Goal: Task Accomplishment & Management: Manage account settings

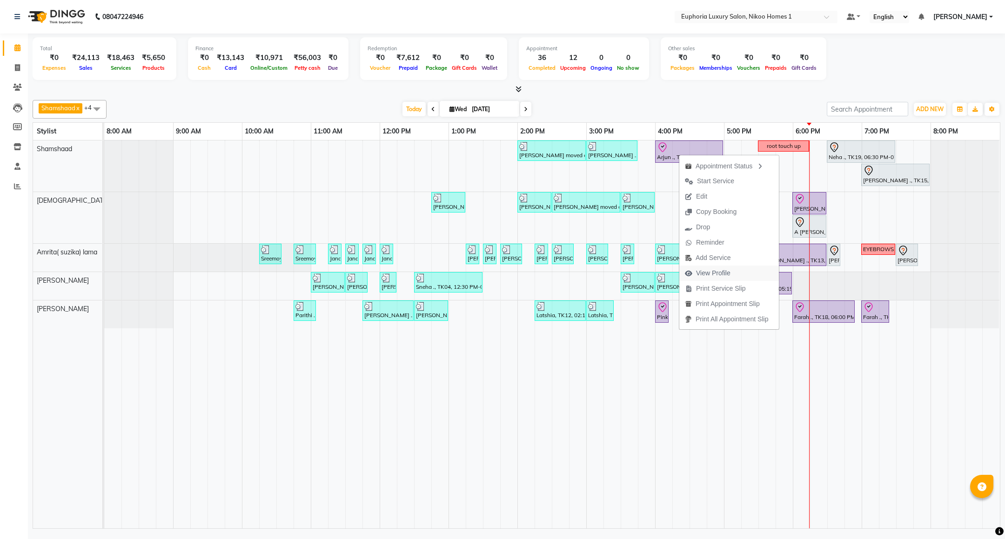
click at [712, 273] on span "View Profile" at bounding box center [713, 273] width 34 height 10
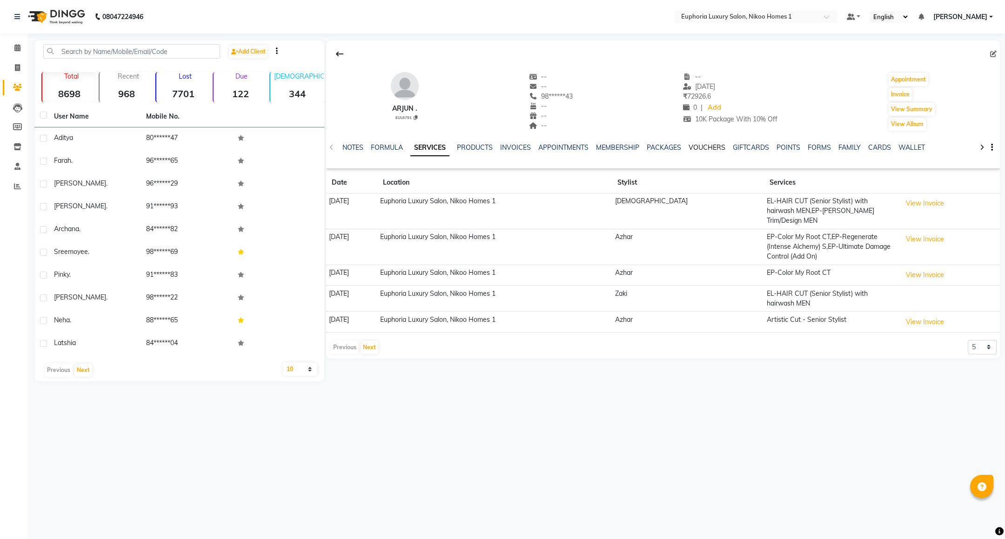
click at [700, 150] on link "VOUCHERS" at bounding box center [706, 147] width 37 height 8
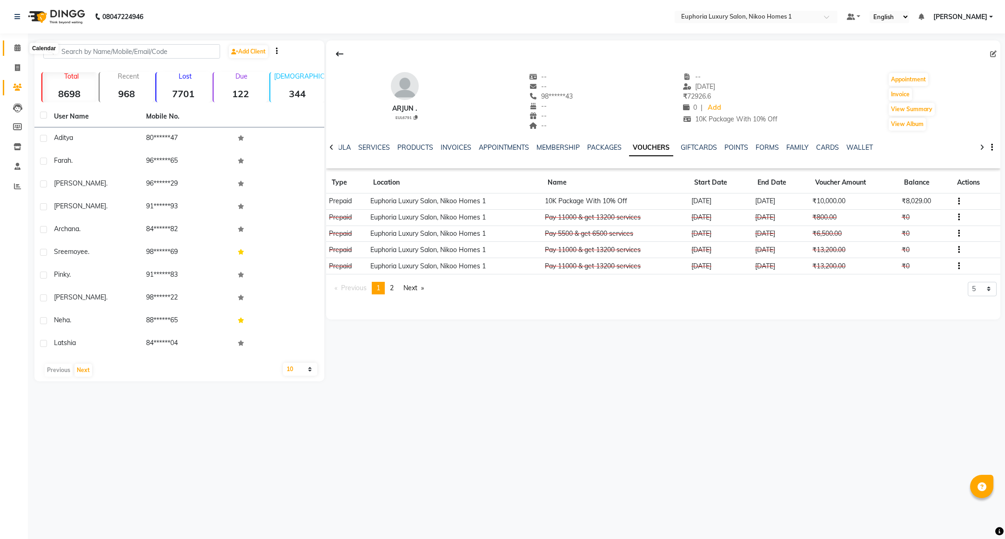
click at [16, 45] on icon at bounding box center [17, 47] width 6 height 7
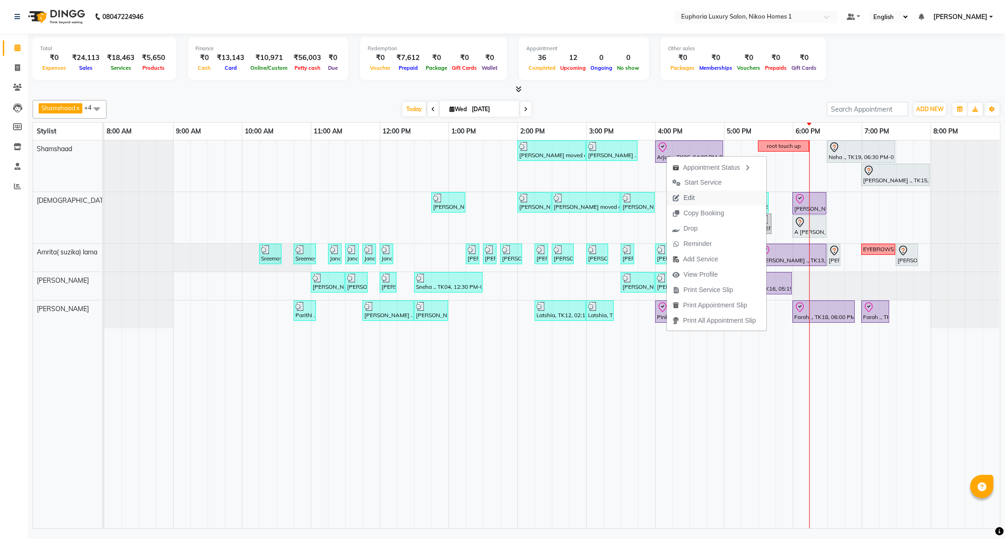
click at [688, 196] on span "Edit" at bounding box center [688, 198] width 11 height 10
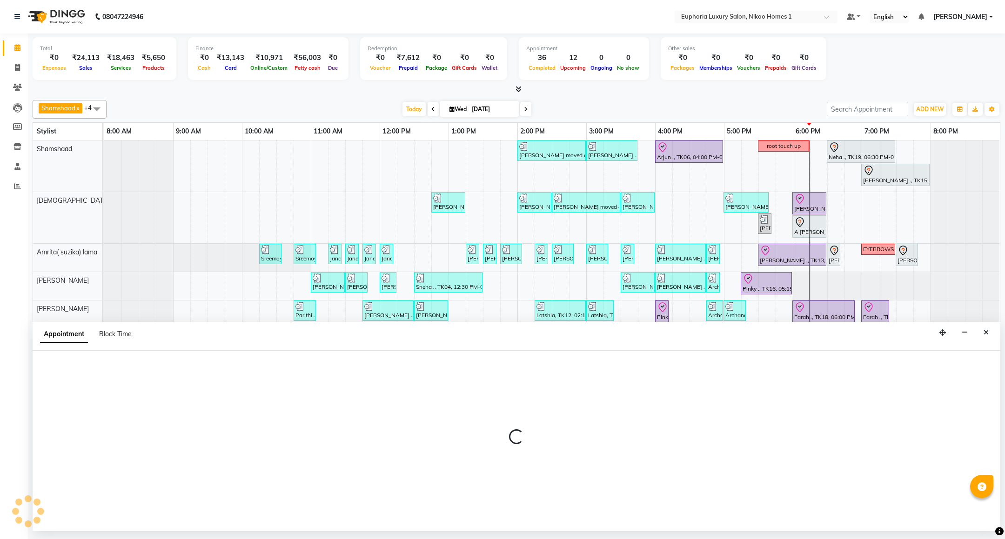
select select "check-in"
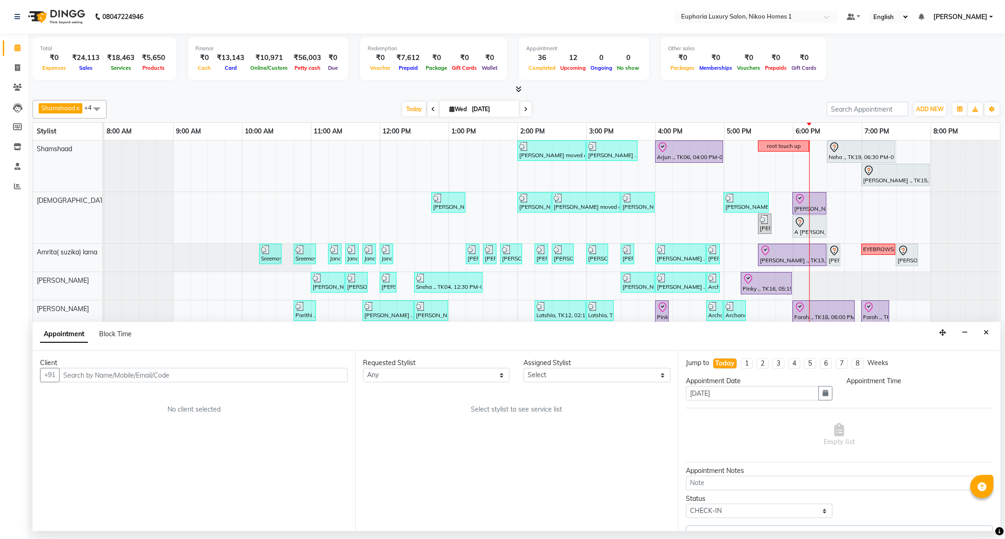
select select "87739"
select select "960"
select select "4025"
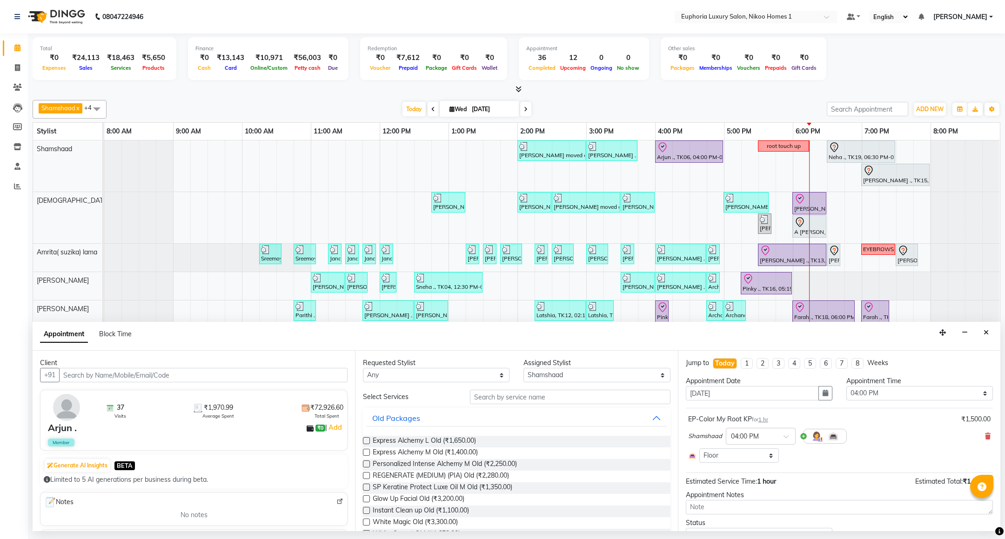
click at [514, 402] on input "text" at bounding box center [570, 397] width 200 height 14
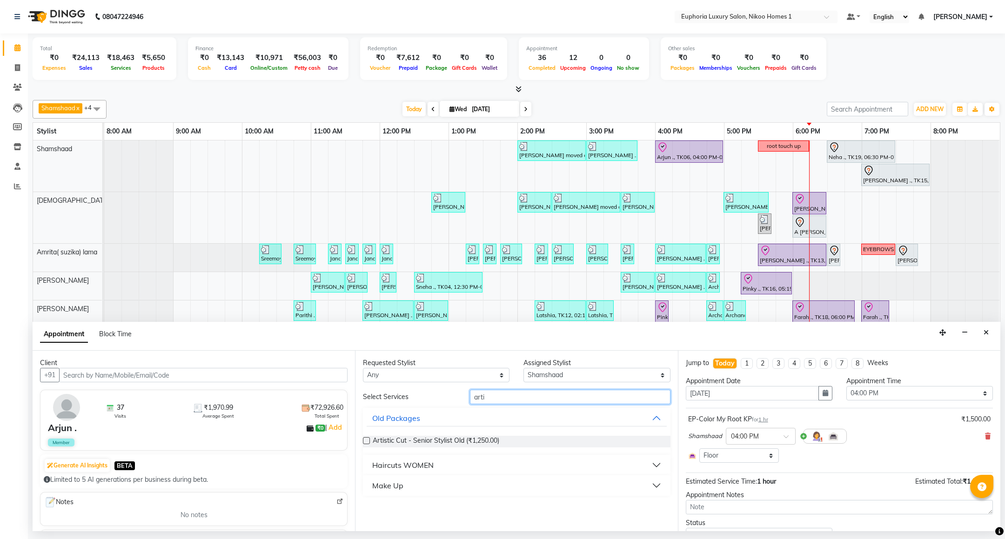
type input "arti"
click at [405, 469] on div "Haircuts WOMEN" at bounding box center [402, 465] width 61 height 11
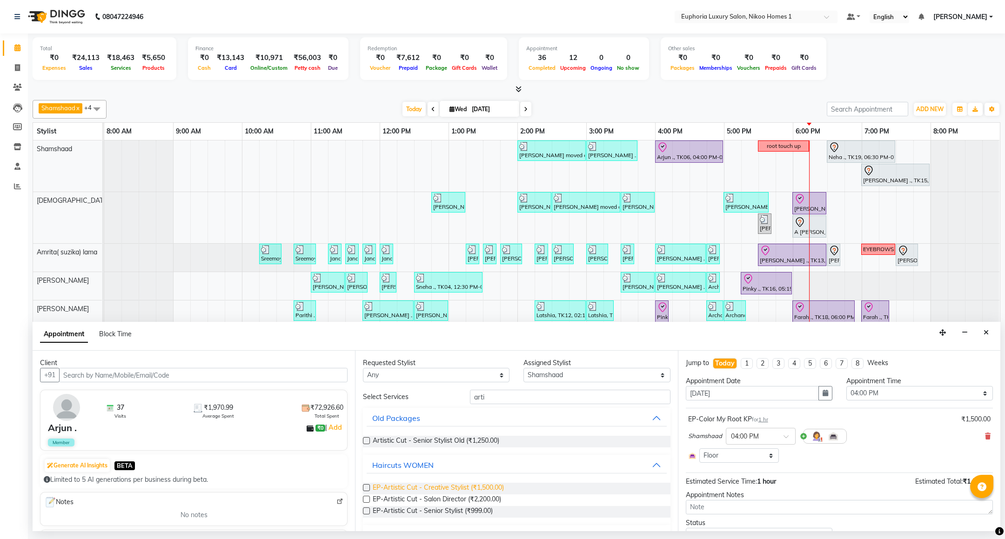
click at [483, 486] on span "EP-Artistic Cut - Creative Stylist (₹1,500.00)" at bounding box center [438, 489] width 131 height 12
checkbox input "false"
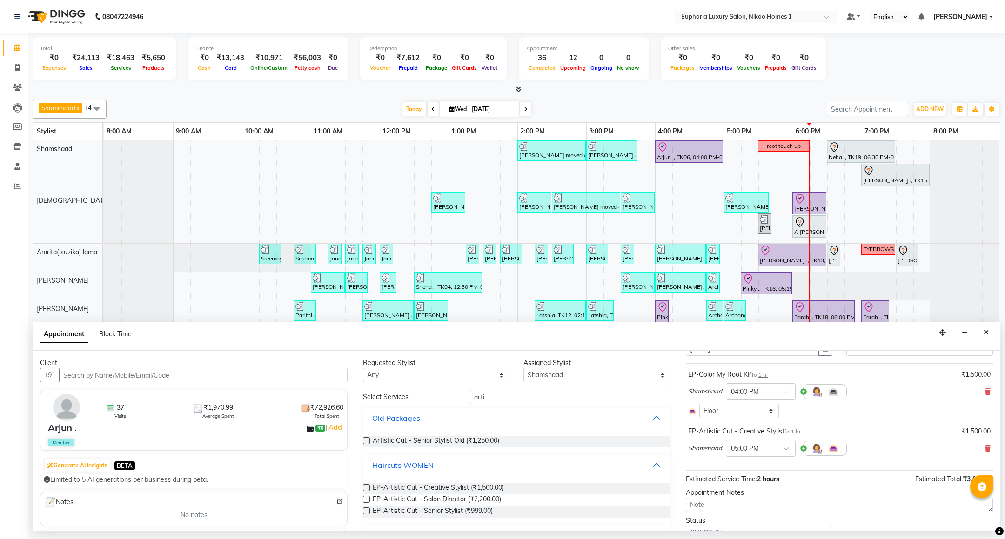
scroll to position [87, 0]
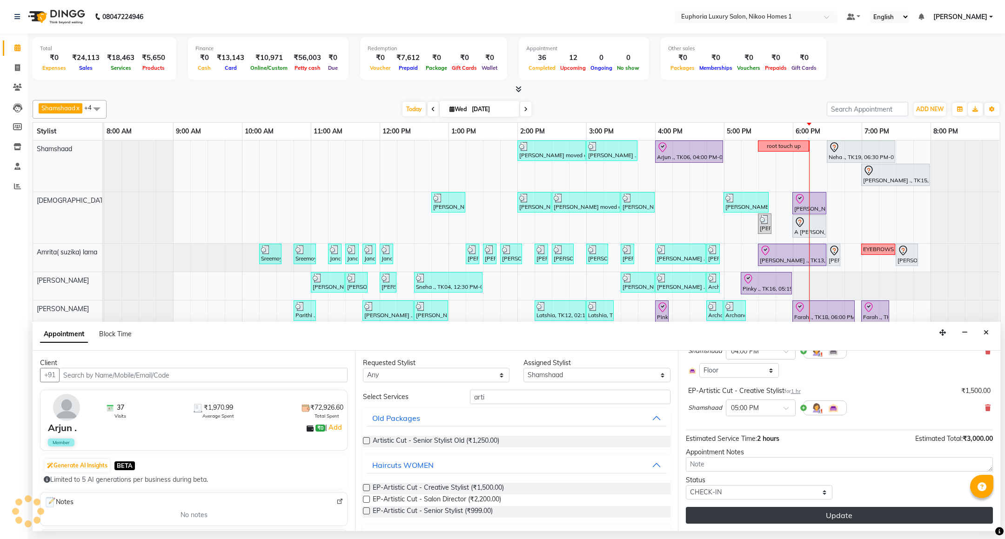
click at [840, 517] on button "Update" at bounding box center [839, 515] width 307 height 17
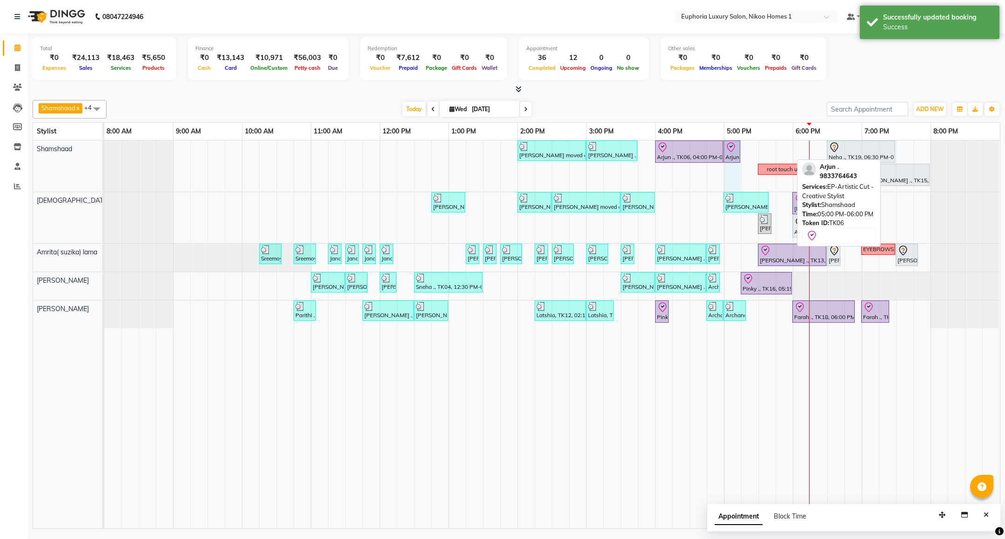
drag, startPoint x: 792, startPoint y: 147, endPoint x: 726, endPoint y: 151, distance: 66.2
click at [104, 151] on div "Mahima moved out, TK11, 02:00 PM-03:00 PM, EP-Artistic Cut - Creative Stylist V…" at bounding box center [104, 165] width 0 height 51
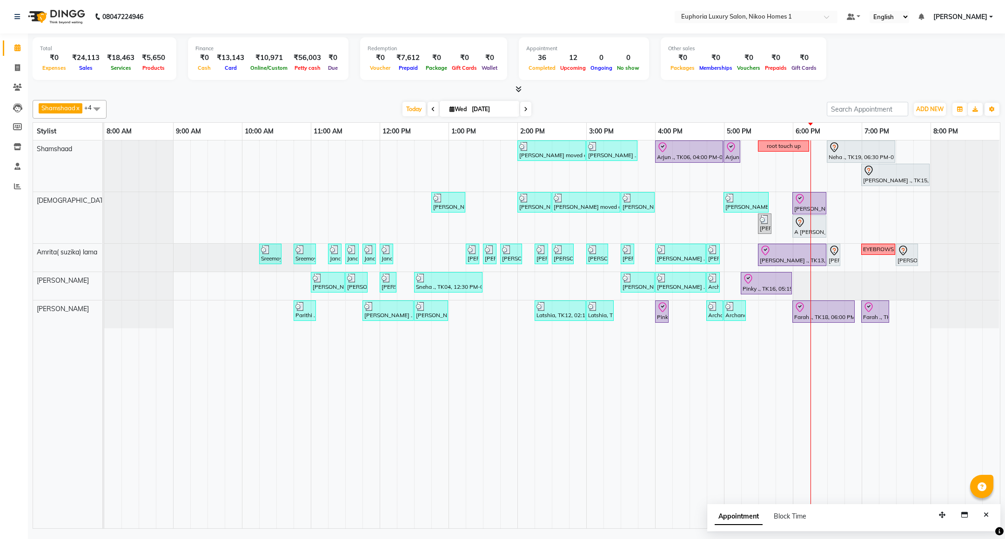
click at [761, 163] on div "Mahima moved out, TK11, 02:00 PM-03:00 PM, EP-Artistic Cut - Creative Stylist V…" at bounding box center [551, 334] width 895 height 388
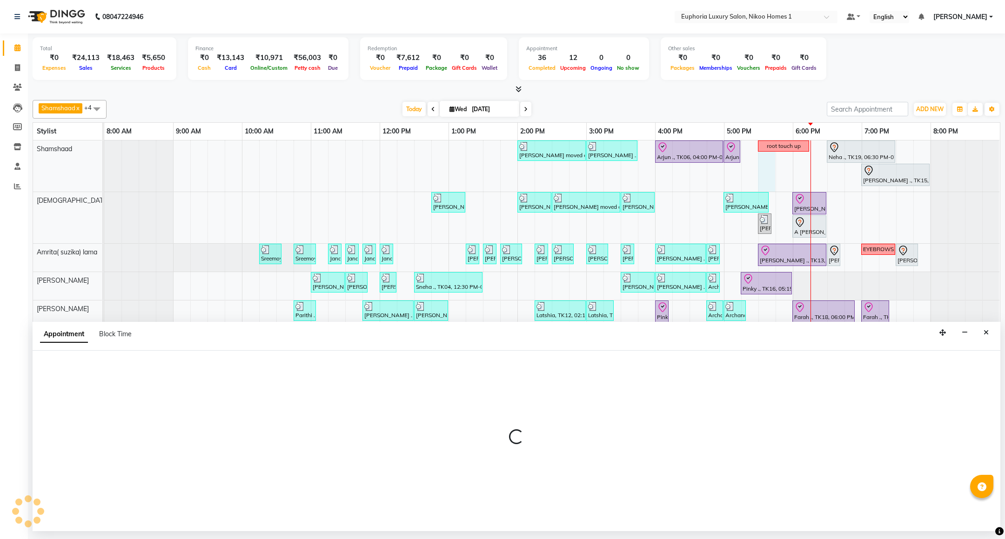
select select "87739"
select select "1050"
select select "tentative"
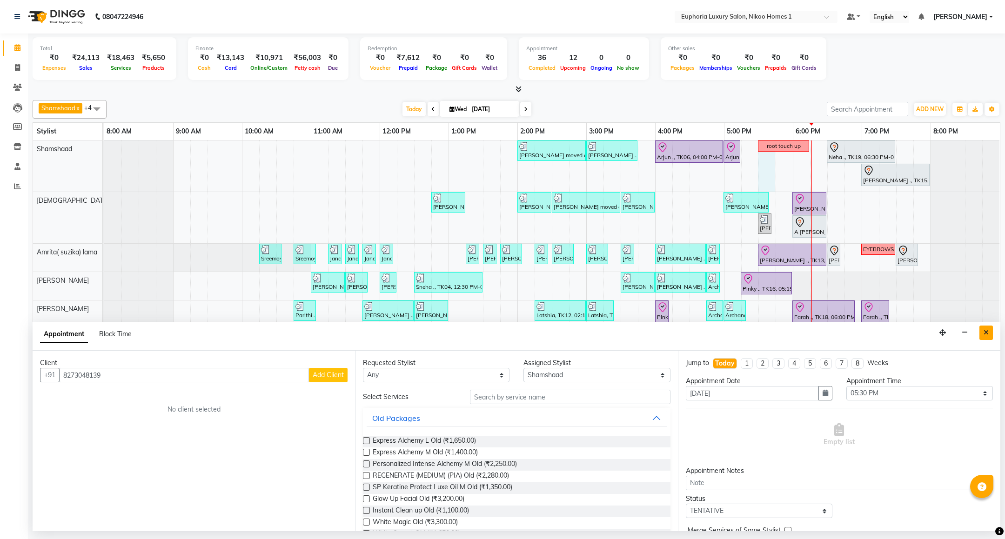
type input "8273048139"
click at [982, 332] on button "Close" at bounding box center [985, 333] width 13 height 14
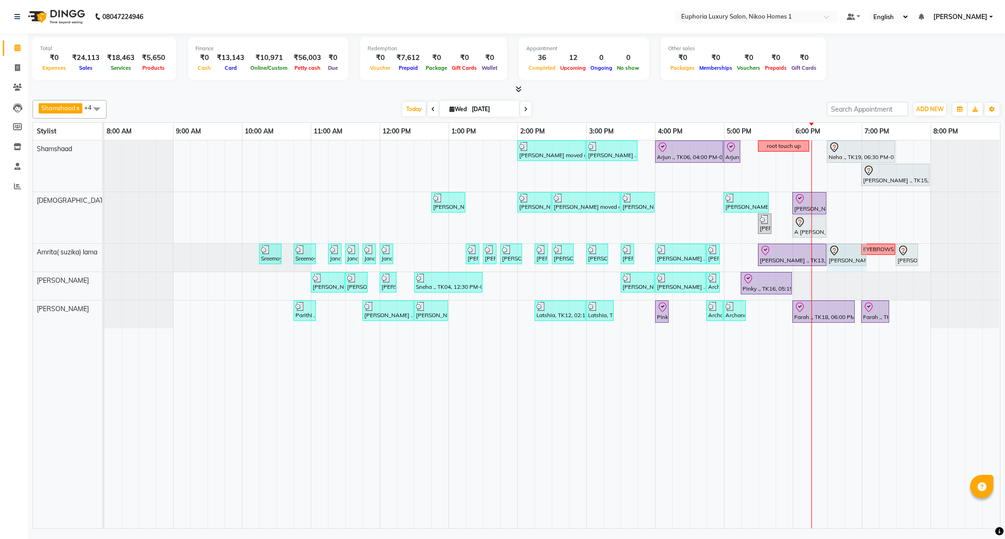
drag, startPoint x: 839, startPoint y: 261, endPoint x: 864, endPoint y: 257, distance: 25.5
click at [104, 257] on div "Sreemoyee ., TK20, 10:15 AM-10:35 AM, EL-Upperlip Threading Sreemoyee ., TK20, …" at bounding box center [104, 258] width 0 height 28
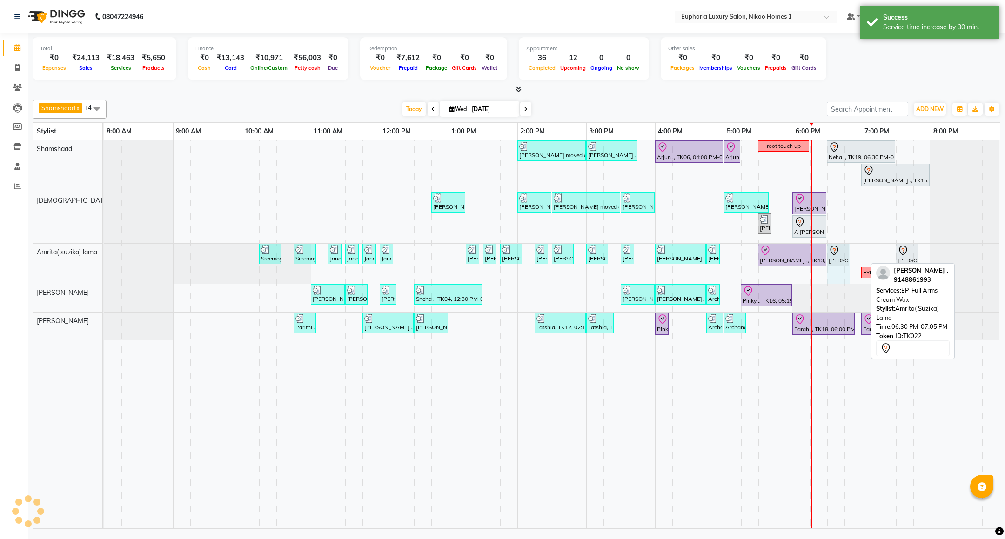
click at [861, 256] on div "Mahima moved out, TK11, 02:00 PM-03:00 PM, EP-Artistic Cut - Creative Stylist V…" at bounding box center [551, 334] width 895 height 388
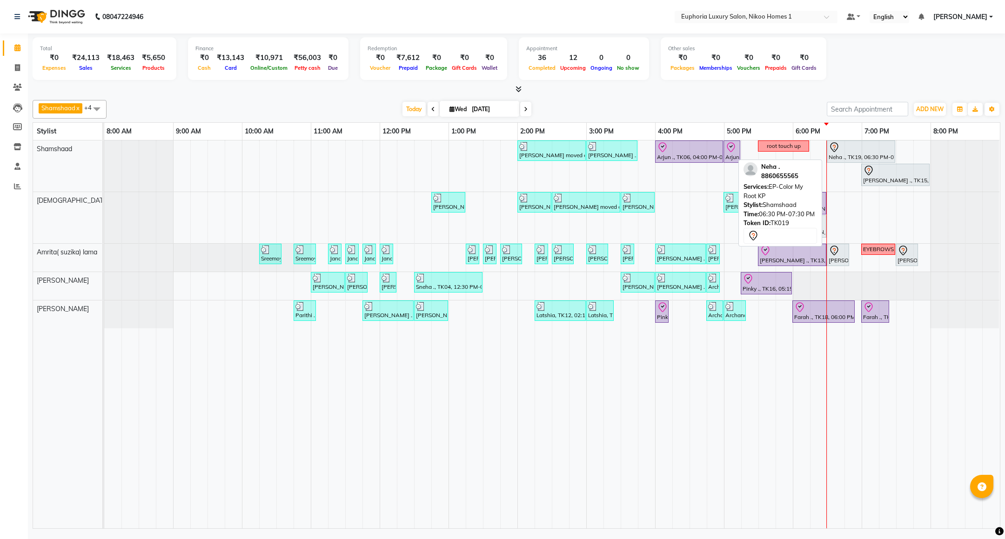
click at [849, 156] on div "Neha ., TK19, 06:30 PM-07:30 PM, EP-Color My Root KP" at bounding box center [860, 152] width 67 height 20
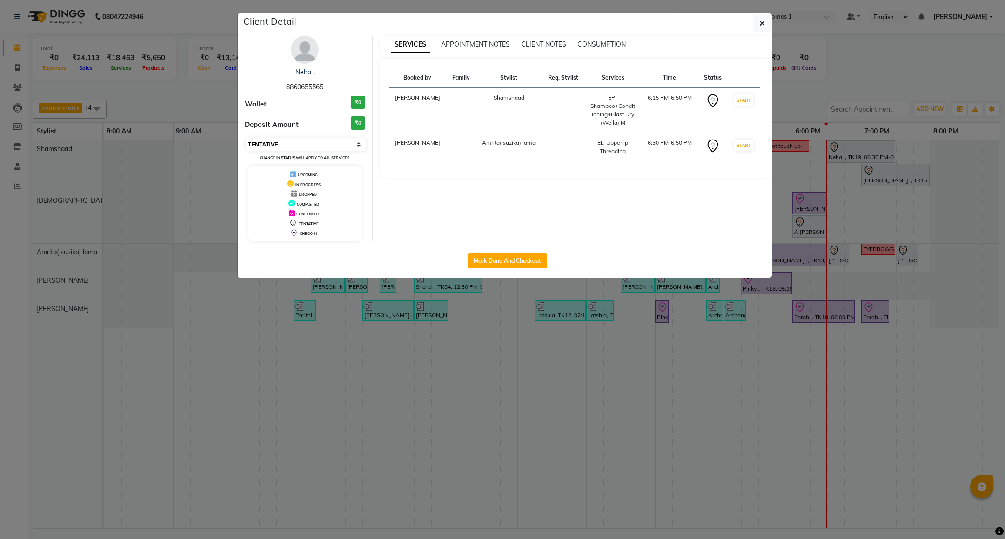
click at [309, 143] on select "Select IN SERVICE CONFIRMED TENTATIVE CHECK IN MARK DONE DROPPED UPCOMING" at bounding box center [306, 144] width 120 height 13
select select "8"
click at [246, 139] on select "Select IN SERVICE CONFIRMED TENTATIVE CHECK IN MARK DONE DROPPED UPCOMING" at bounding box center [306, 144] width 120 height 13
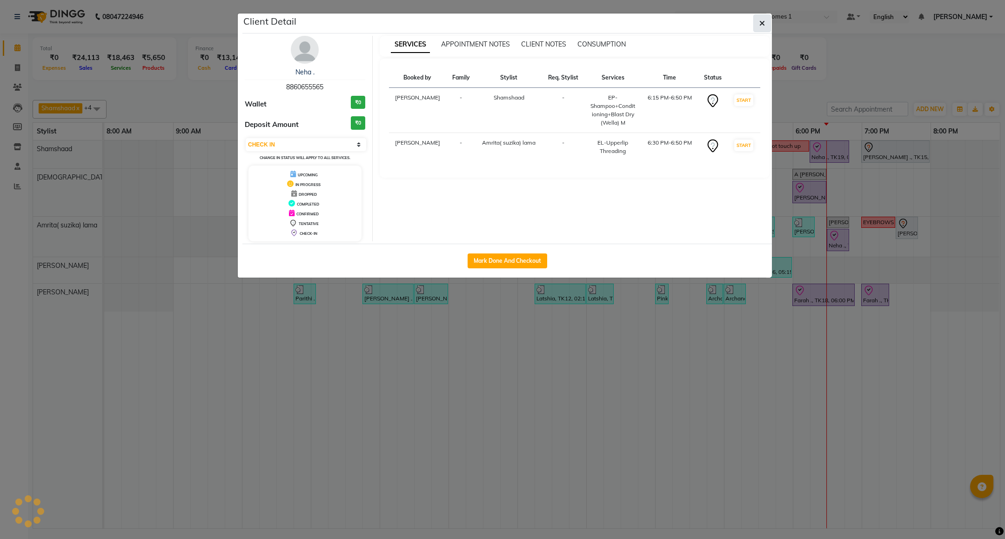
click at [762, 20] on icon "button" at bounding box center [762, 23] width 6 height 7
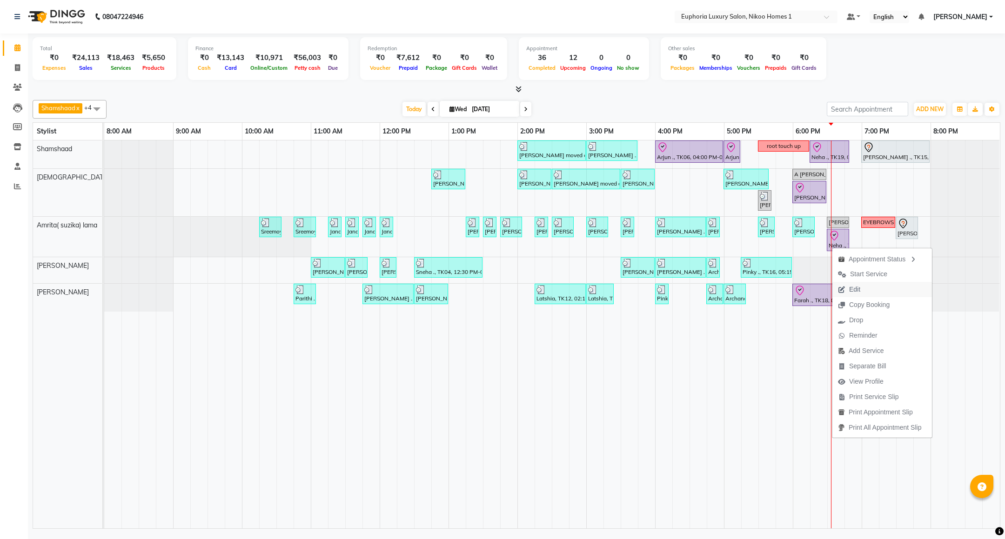
click at [850, 292] on span "Edit" at bounding box center [854, 290] width 11 height 10
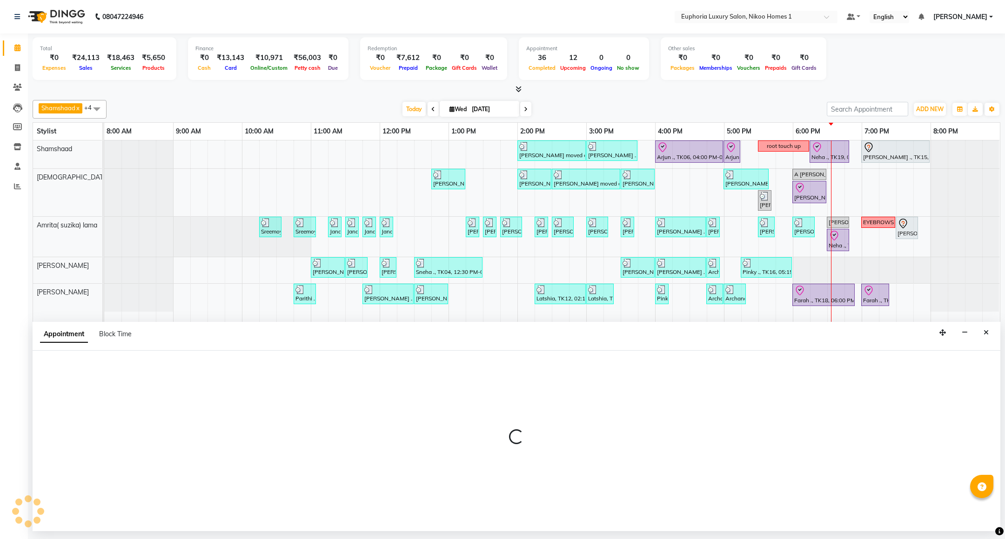
select select "check-in"
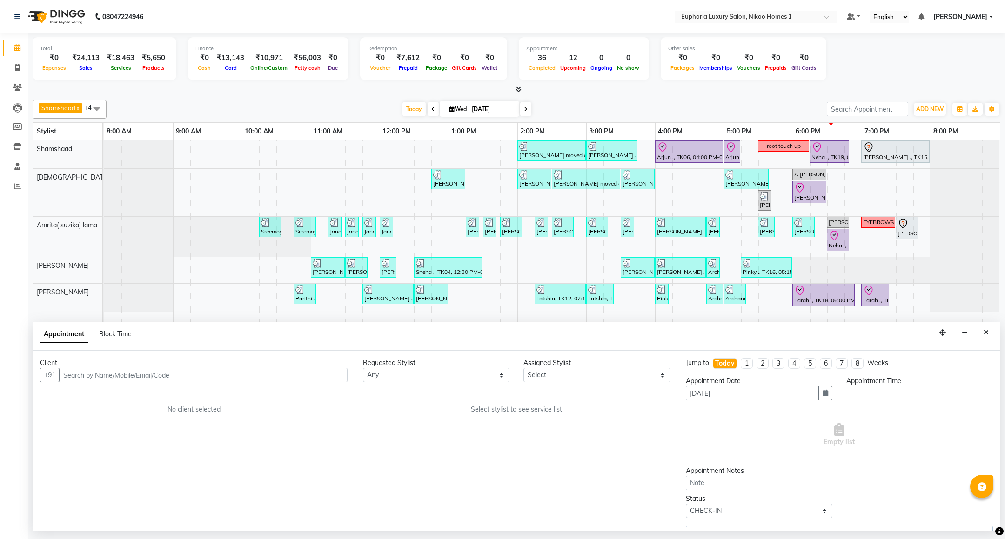
select select "74231"
select select "1095"
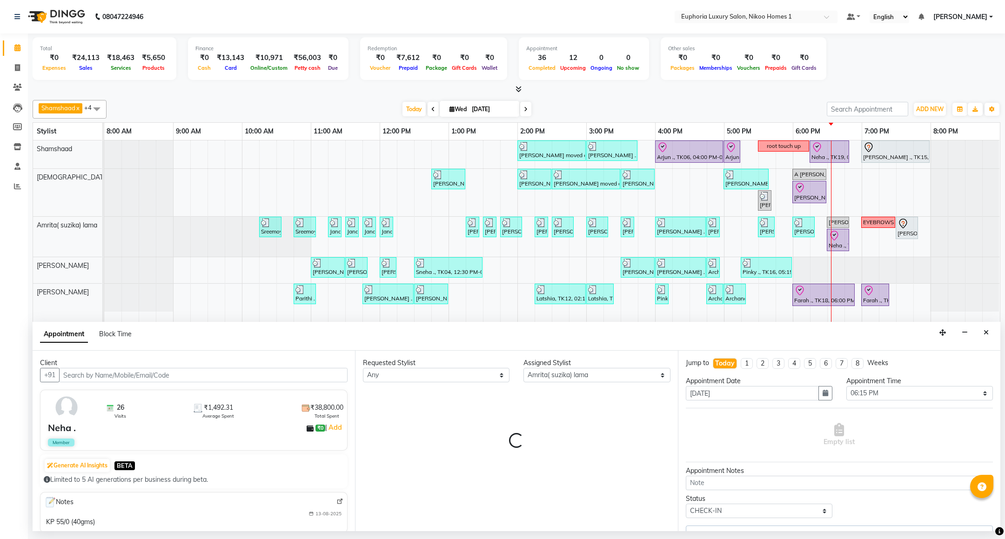
select select "4025"
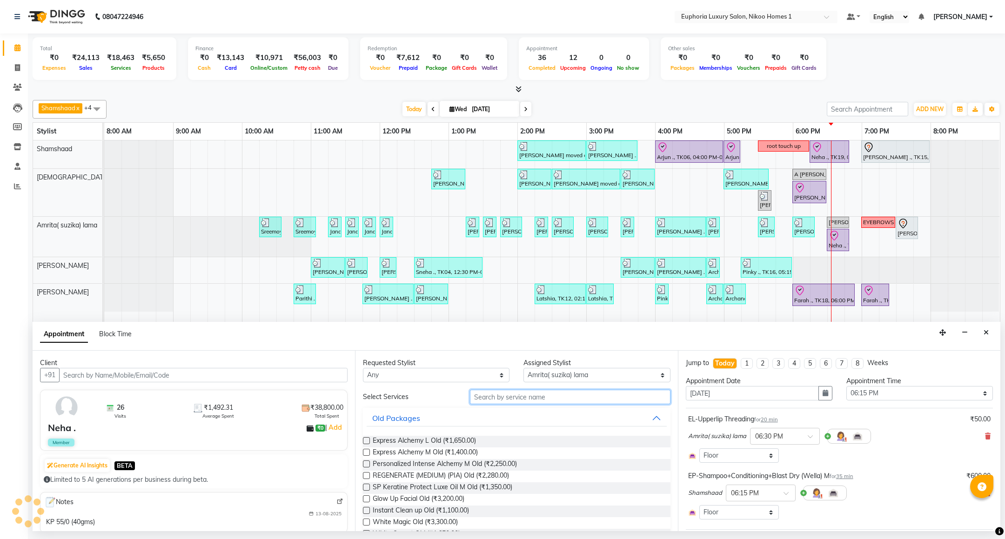
click at [536, 399] on input "text" at bounding box center [570, 397] width 200 height 14
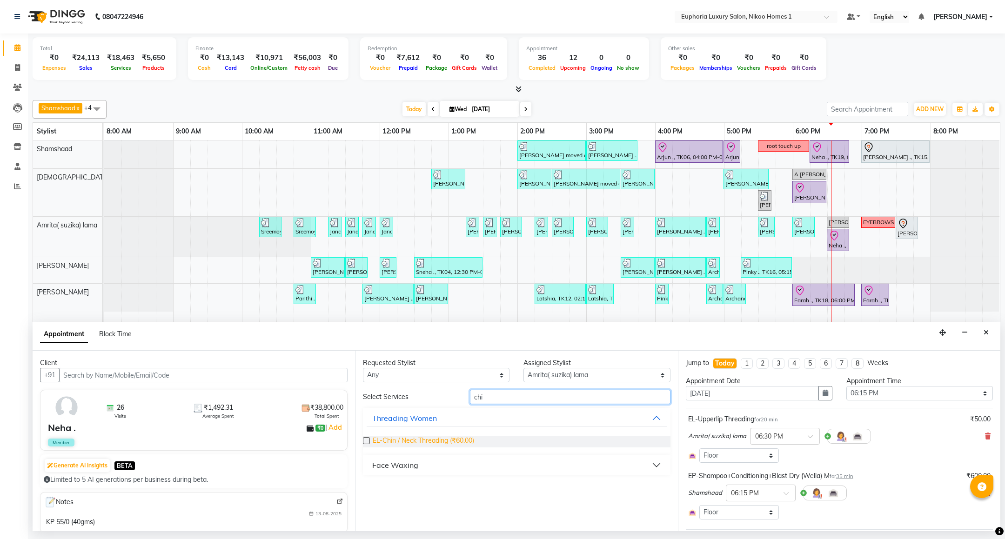
type input "chi"
click at [433, 441] on span "EL-Chin / Neck Threading (₹60.00)" at bounding box center [423, 442] width 101 height 12
checkbox input "false"
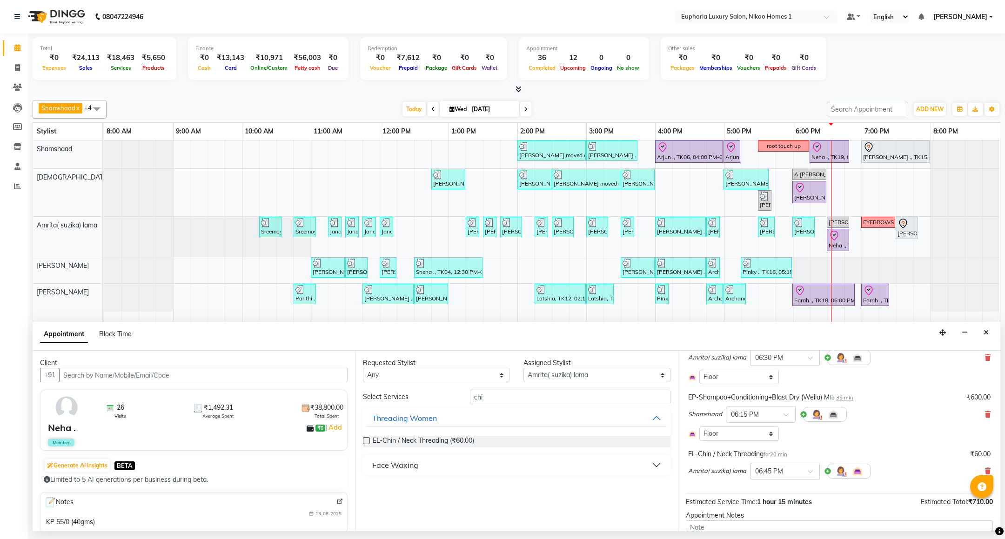
scroll to position [144, 0]
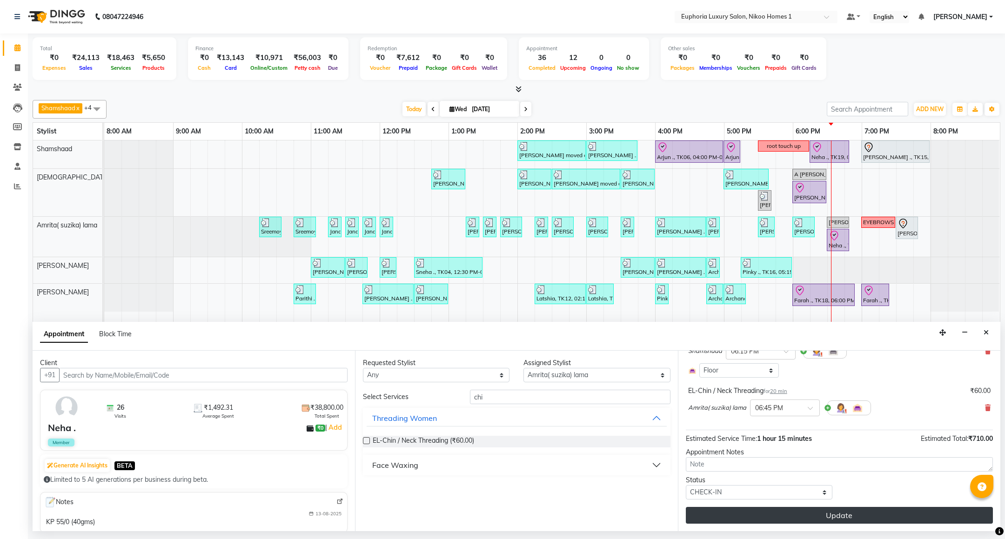
click at [804, 510] on button "Update" at bounding box center [839, 515] width 307 height 17
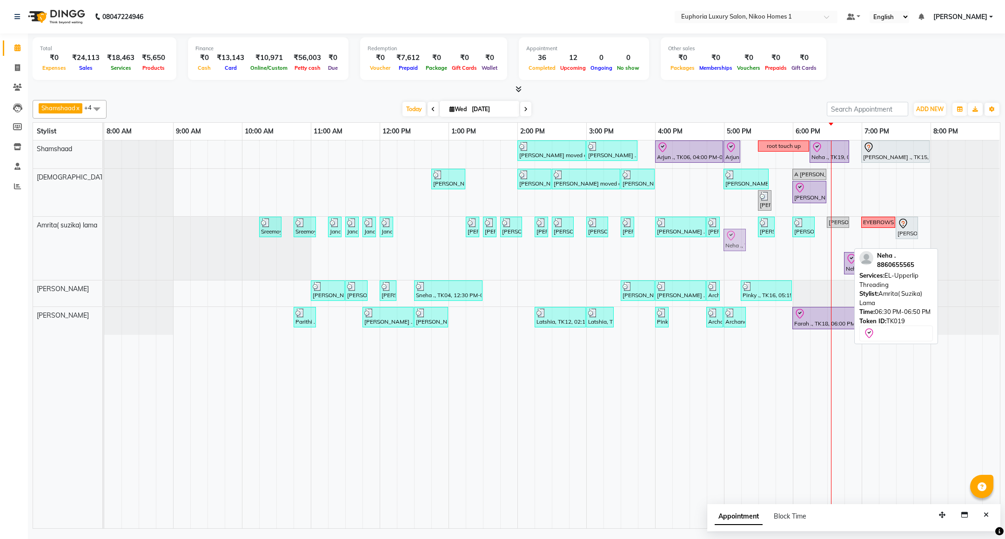
drag, startPoint x: 839, startPoint y: 246, endPoint x: 741, endPoint y: 248, distance: 97.7
click at [104, 248] on div "Sreemoyee ., TK20, 10:15 AM-10:35 AM, EL-Upperlip Threading Sreemoyee ., TK20, …" at bounding box center [104, 248] width 0 height 63
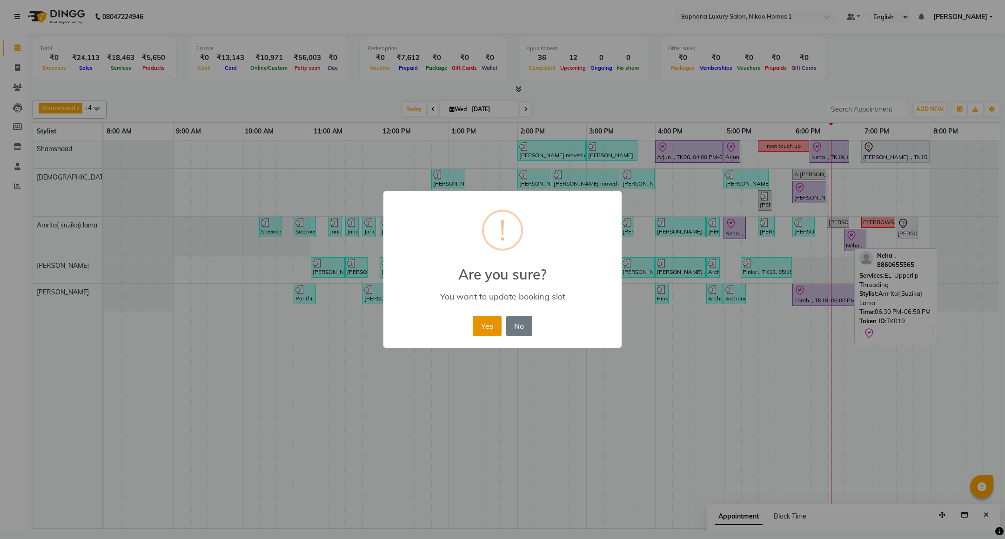
click at [490, 320] on button "Yes" at bounding box center [487, 326] width 28 height 20
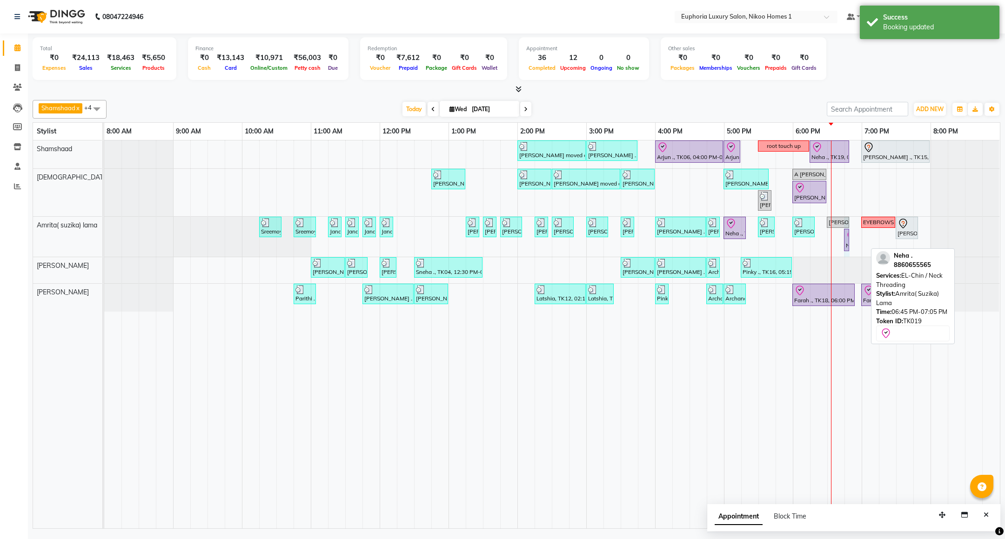
drag, startPoint x: 865, startPoint y: 237, endPoint x: 854, endPoint y: 237, distance: 10.7
click at [854, 237] on div "Mahima moved out, TK11, 02:00 PM-03:00 PM, EP-Artistic Cut - Creative Stylist V…" at bounding box center [551, 334] width 895 height 388
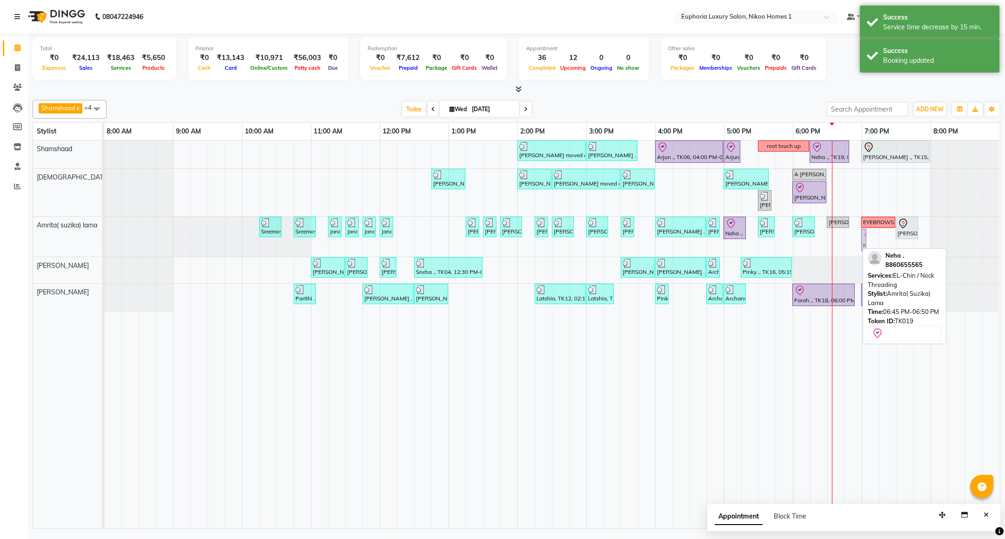
drag, startPoint x: 847, startPoint y: 241, endPoint x: 859, endPoint y: 241, distance: 11.2
click at [859, 241] on div "Mahima moved out, TK11, 02:00 PM-03:00 PM, EP-Artistic Cut - Creative Stylist V…" at bounding box center [551, 334] width 895 height 388
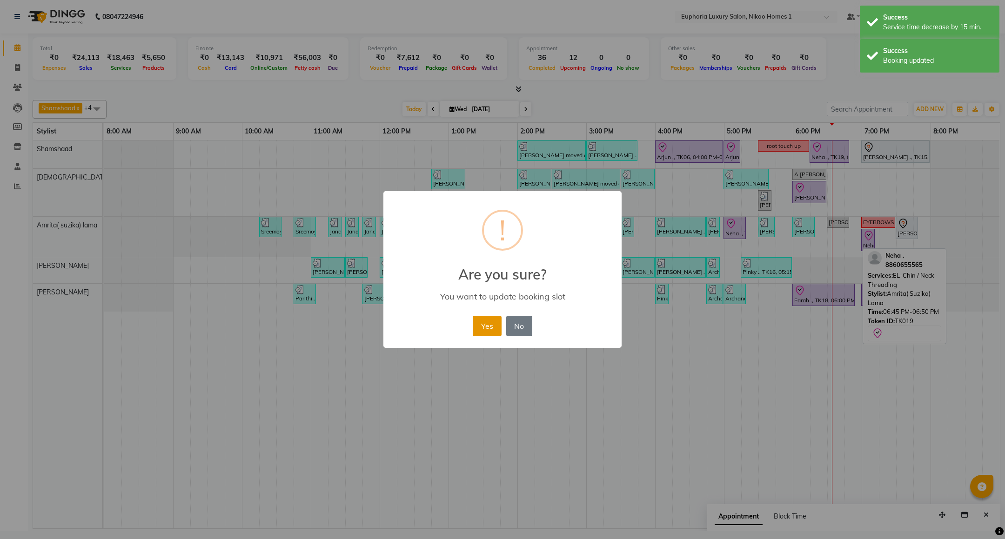
click at [494, 320] on button "Yes" at bounding box center [487, 326] width 28 height 20
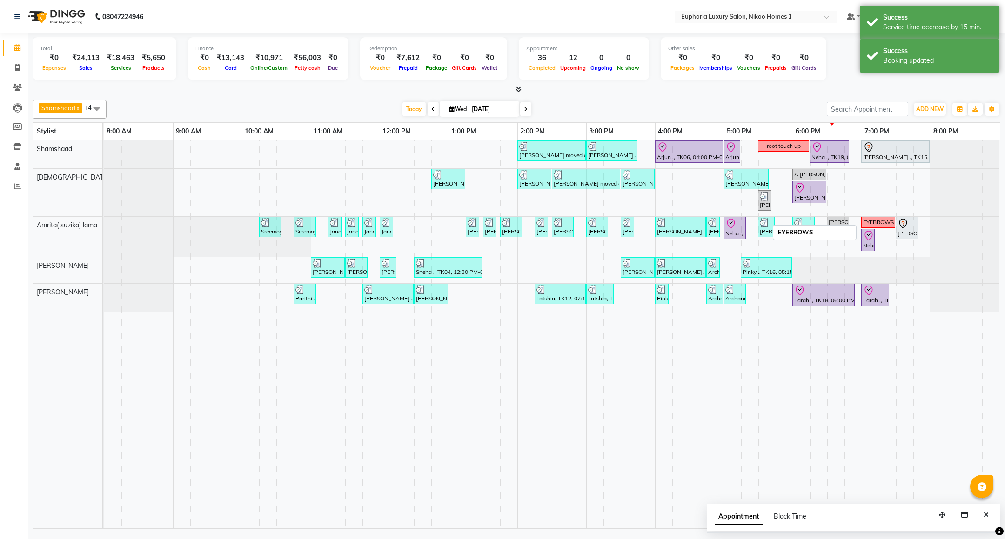
click at [879, 223] on div "EYEBROWS" at bounding box center [878, 222] width 31 height 8
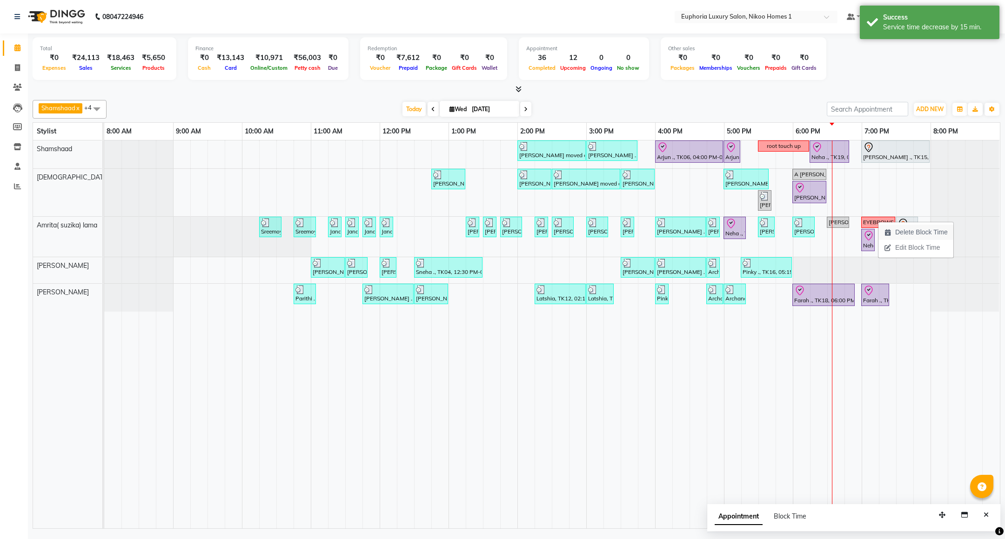
click at [897, 231] on span "Delete Block Time" at bounding box center [921, 232] width 53 height 10
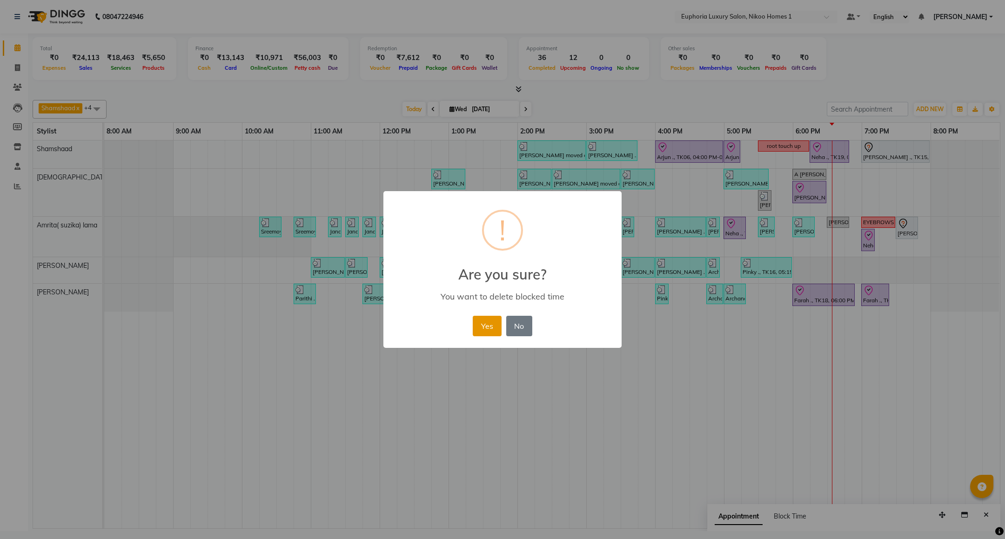
click at [495, 320] on button "Yes" at bounding box center [487, 326] width 28 height 20
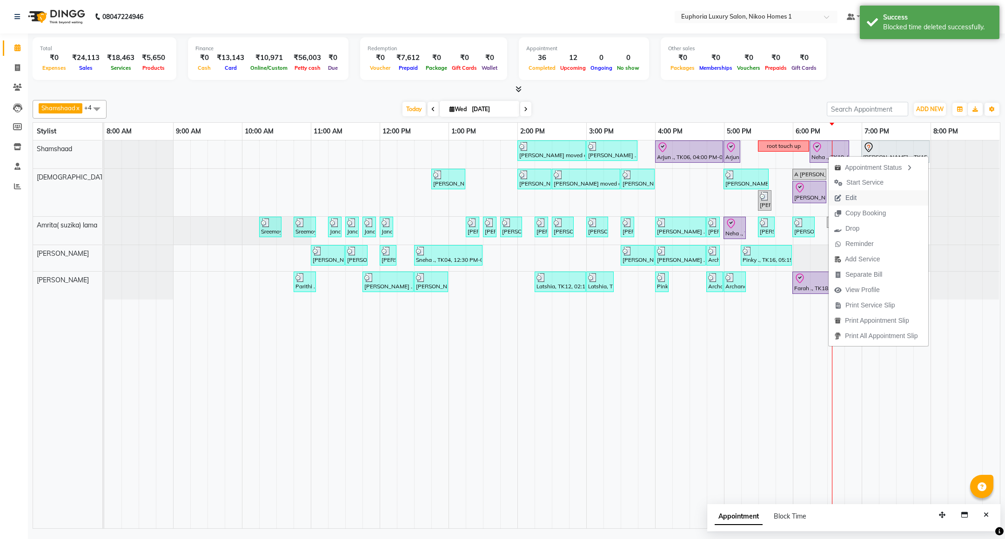
click at [844, 200] on span "Edit" at bounding box center [844, 197] width 33 height 15
select select "check-in"
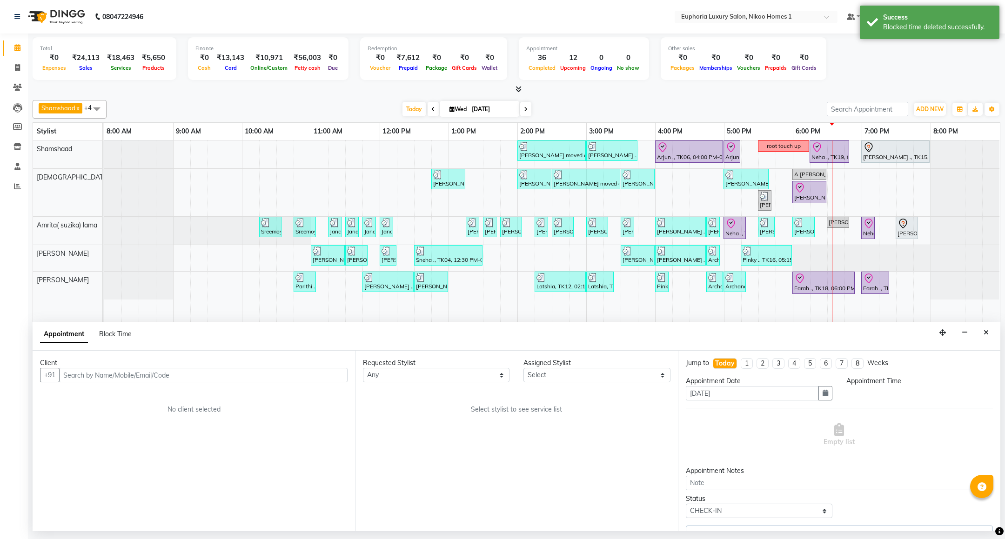
select select "74231"
select select "1020"
select select "4025"
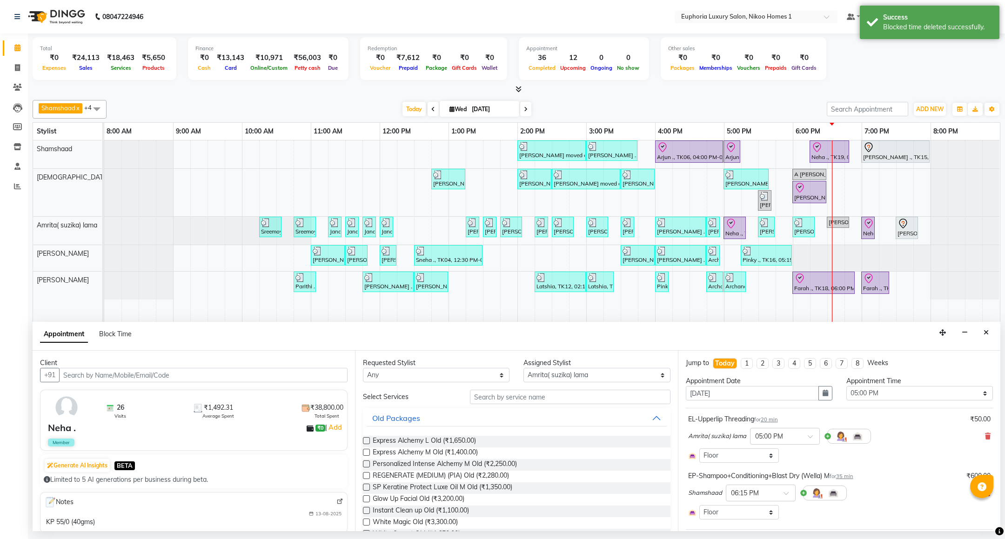
select select "4025"
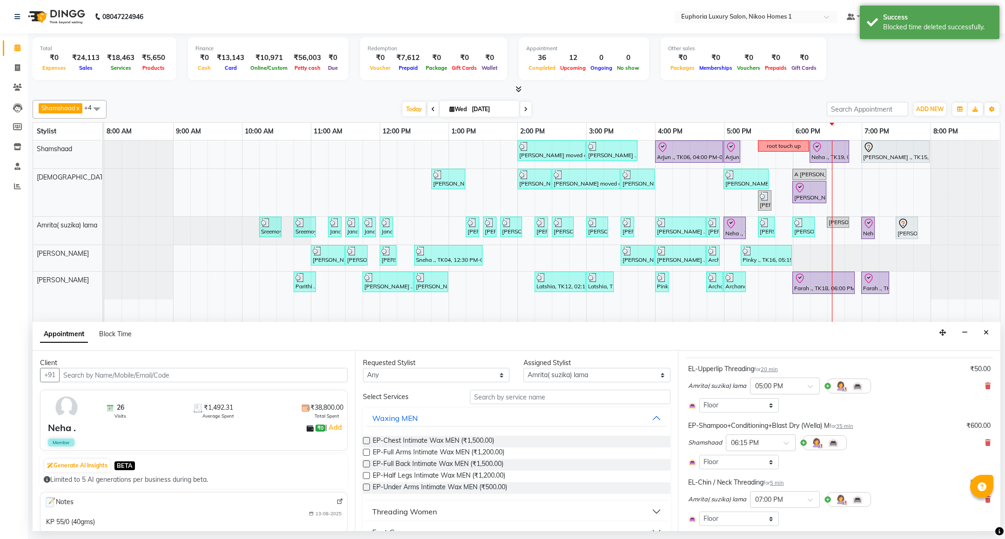
scroll to position [70, 0]
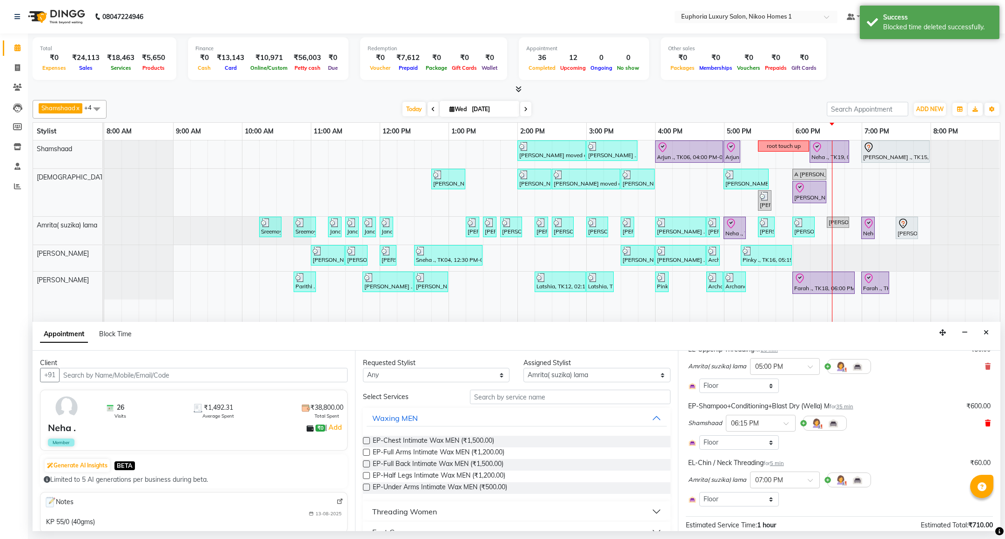
click at [985, 426] on icon at bounding box center [988, 423] width 6 height 7
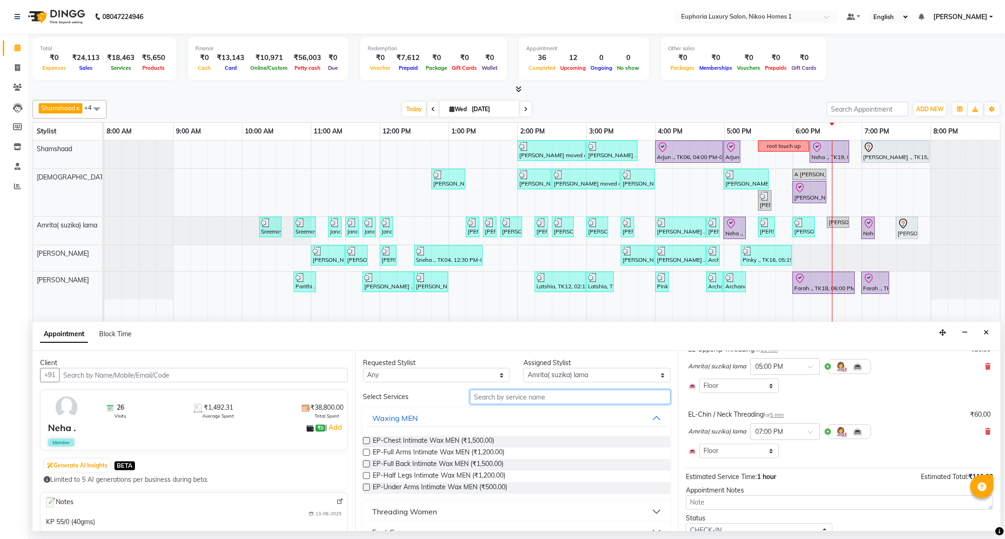
click at [500, 401] on input "text" at bounding box center [570, 397] width 200 height 14
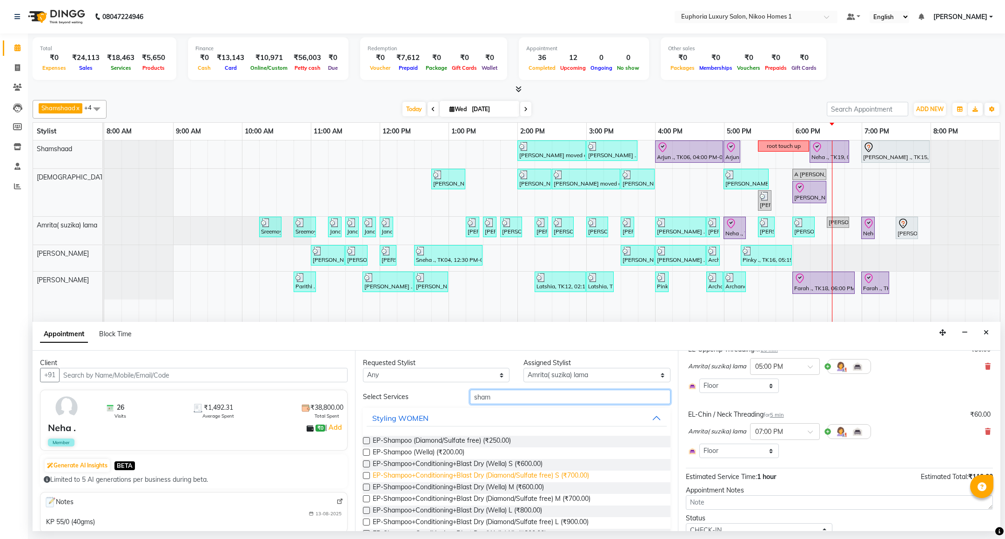
type input "sham"
click at [498, 476] on span "EP-Shampoo+Conditioning+Blast Dry (Diamond/Sulfate free) S (₹700.00)" at bounding box center [481, 477] width 216 height 12
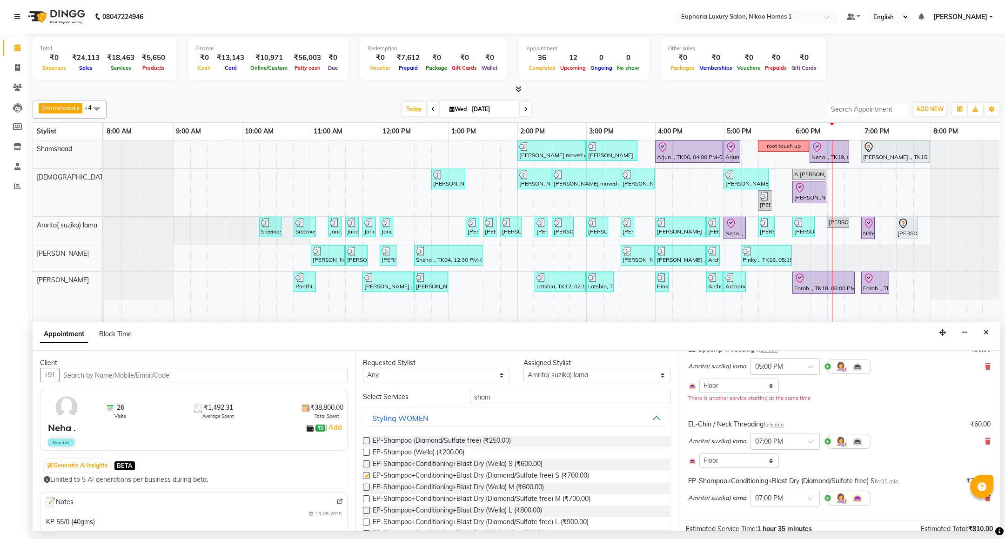
checkbox input "false"
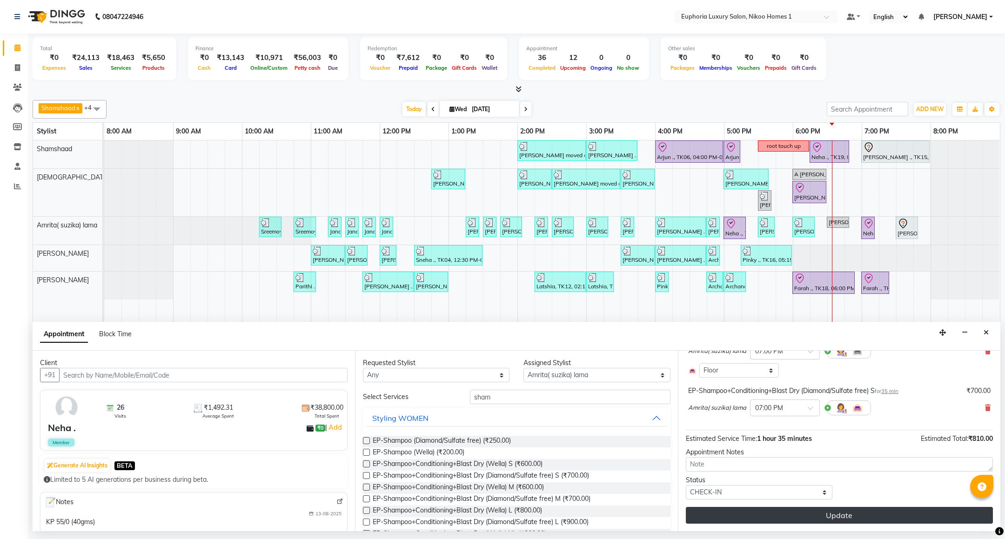
click at [834, 514] on button "Update" at bounding box center [839, 515] width 307 height 17
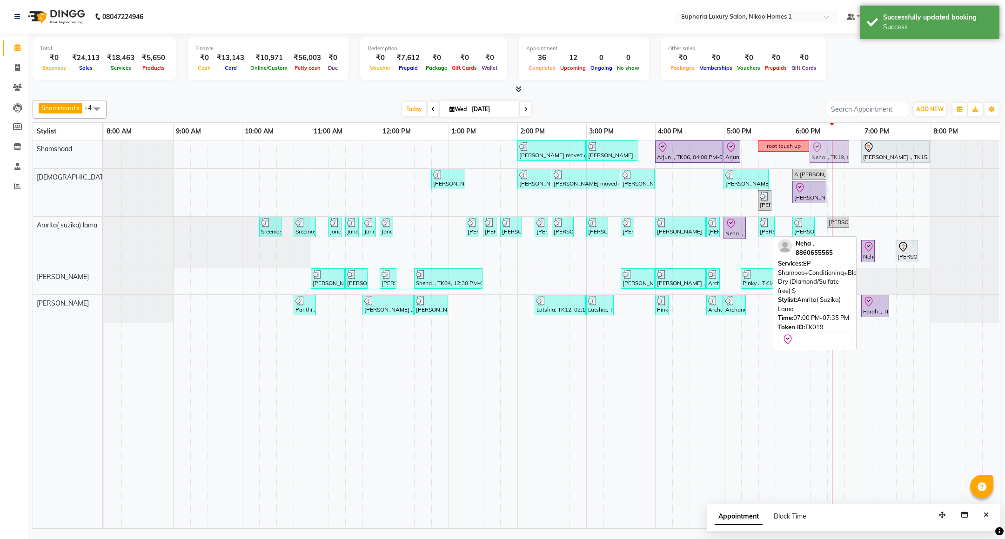
drag, startPoint x: 881, startPoint y: 227, endPoint x: 835, endPoint y: 165, distance: 76.7
click at [834, 163] on tbody "Mahima moved out, TK11, 02:00 PM-03:00 PM, EP-Artistic Cut - Creative Stylist V…" at bounding box center [551, 231] width 895 height 182
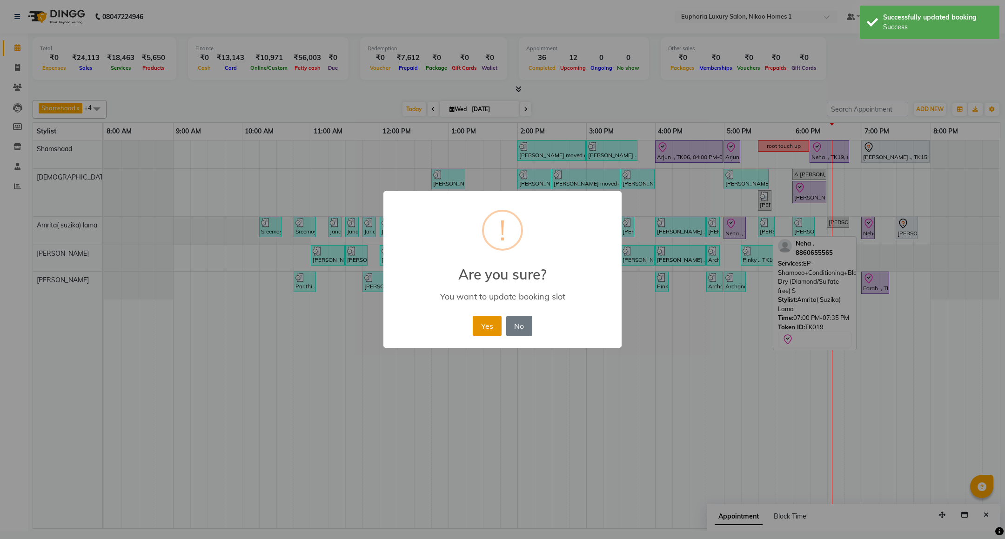
click at [481, 327] on button "Yes" at bounding box center [487, 326] width 28 height 20
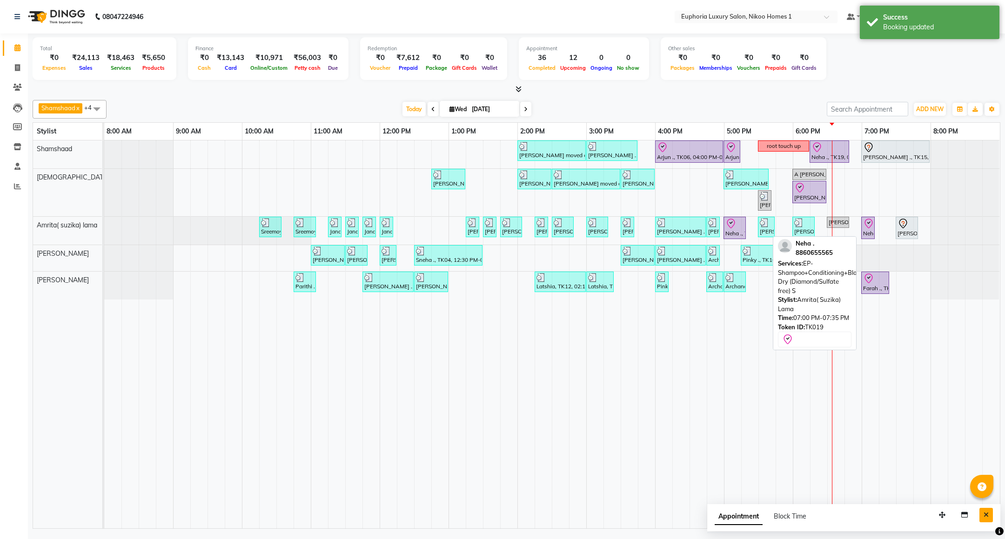
click at [986, 513] on icon "Close" at bounding box center [985, 515] width 5 height 7
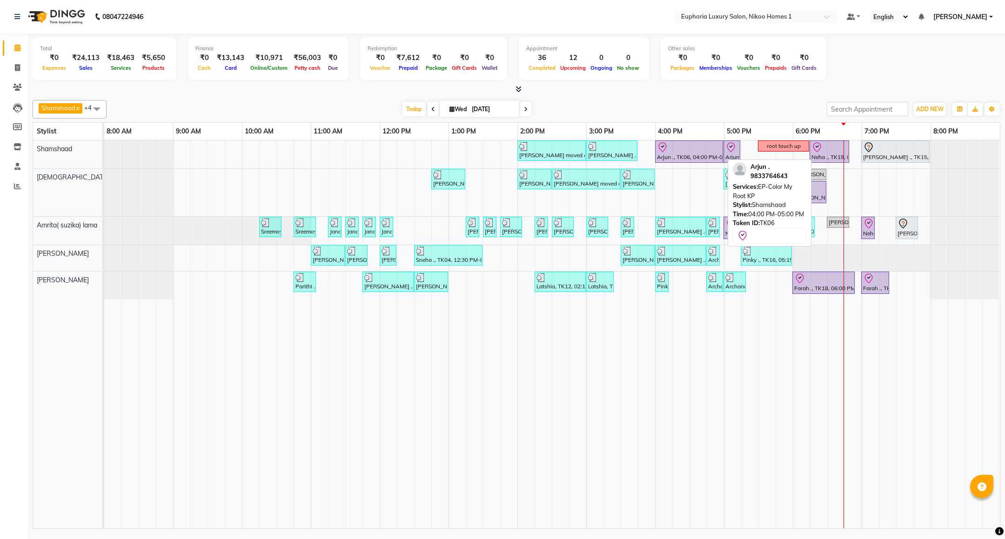
click at [691, 151] on div at bounding box center [689, 147] width 64 height 11
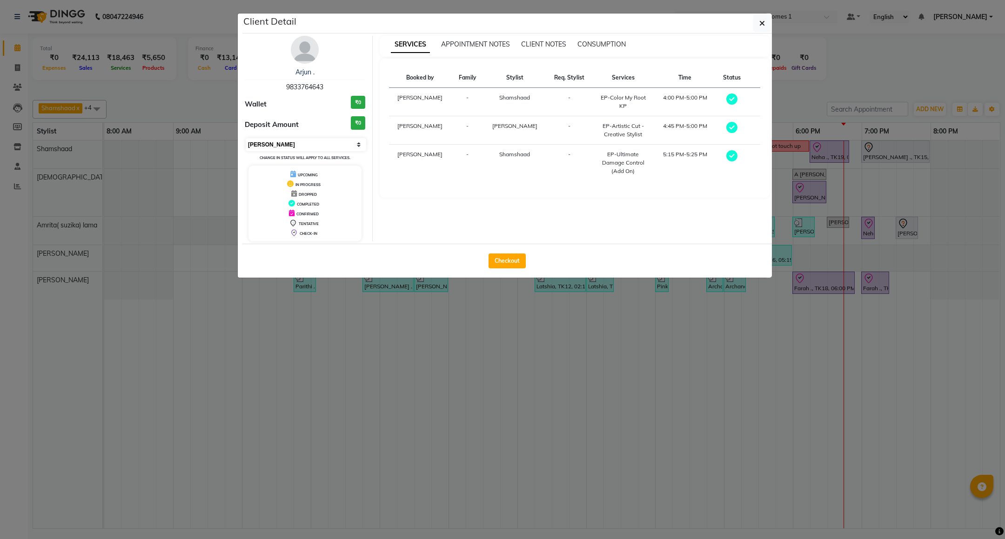
click at [285, 140] on select "Select MARK DONE UPCOMING" at bounding box center [306, 144] width 120 height 13
select select "5"
click at [246, 139] on select "Select MARK DONE UPCOMING" at bounding box center [306, 144] width 120 height 13
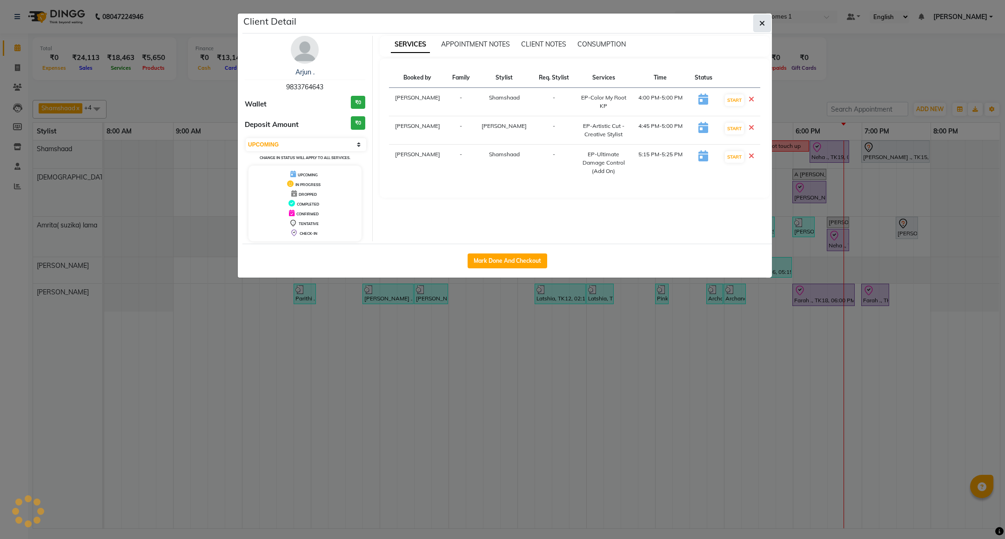
click at [764, 22] on icon "button" at bounding box center [762, 23] width 6 height 7
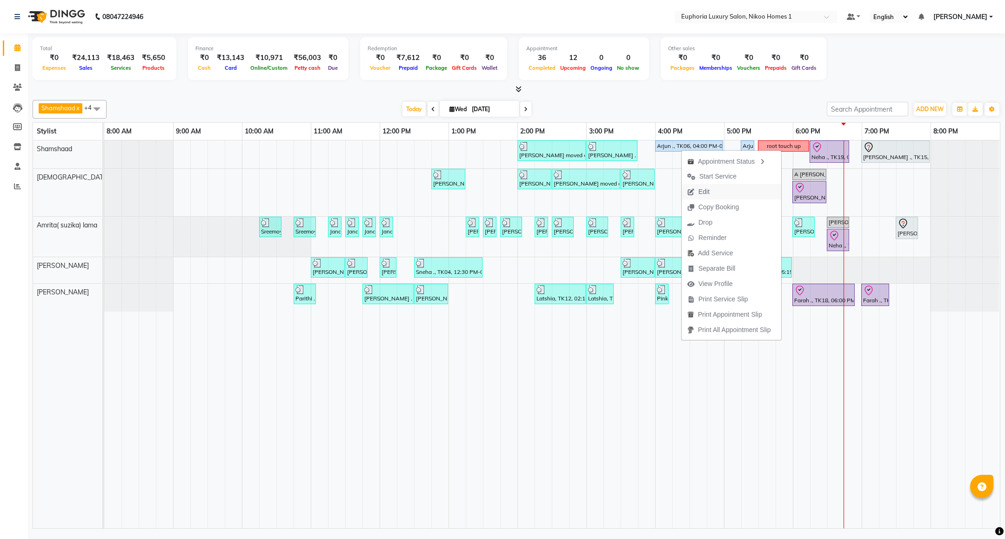
click at [698, 193] on span "Edit" at bounding box center [703, 192] width 11 height 10
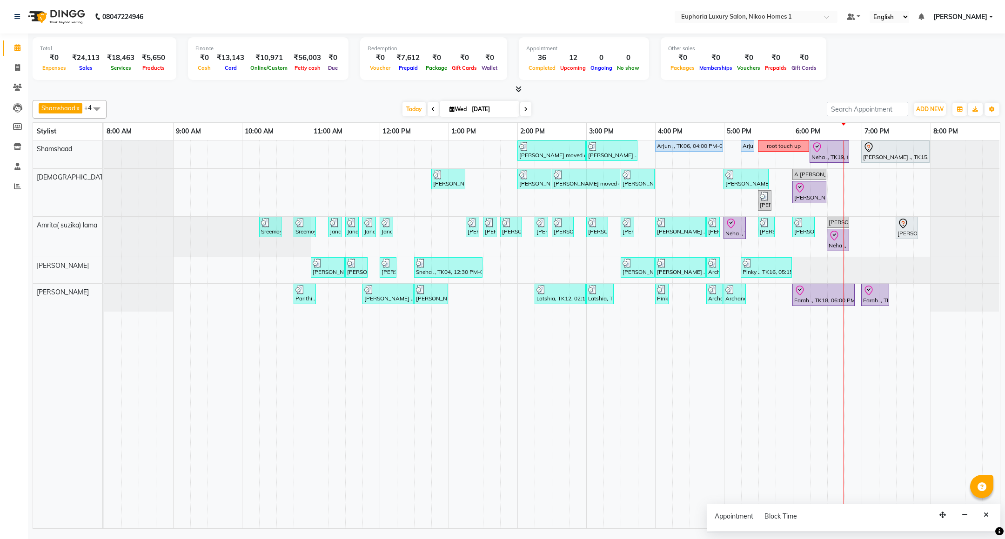
select select "tentative"
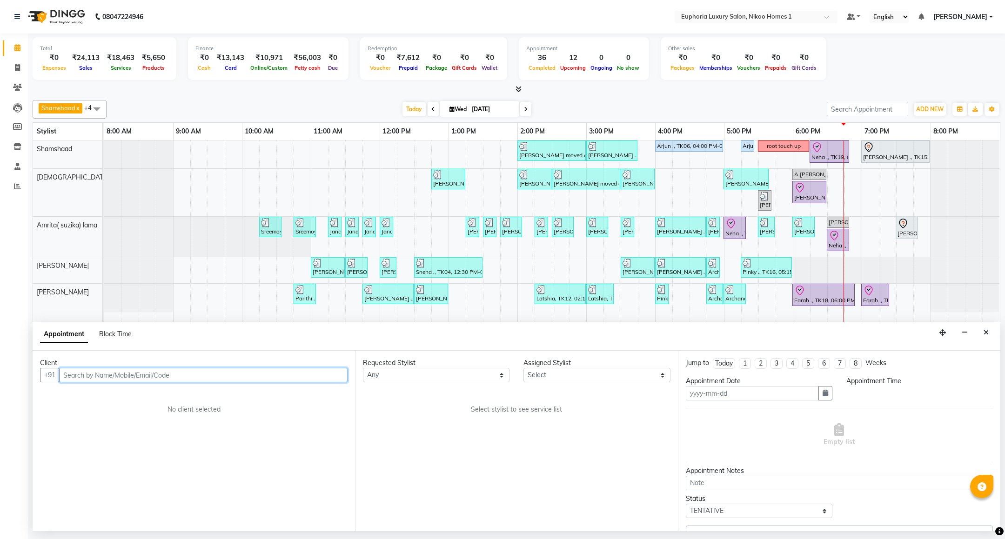
type input "[DATE]"
select select "87739"
select select "upcoming"
select select "960"
select select "4025"
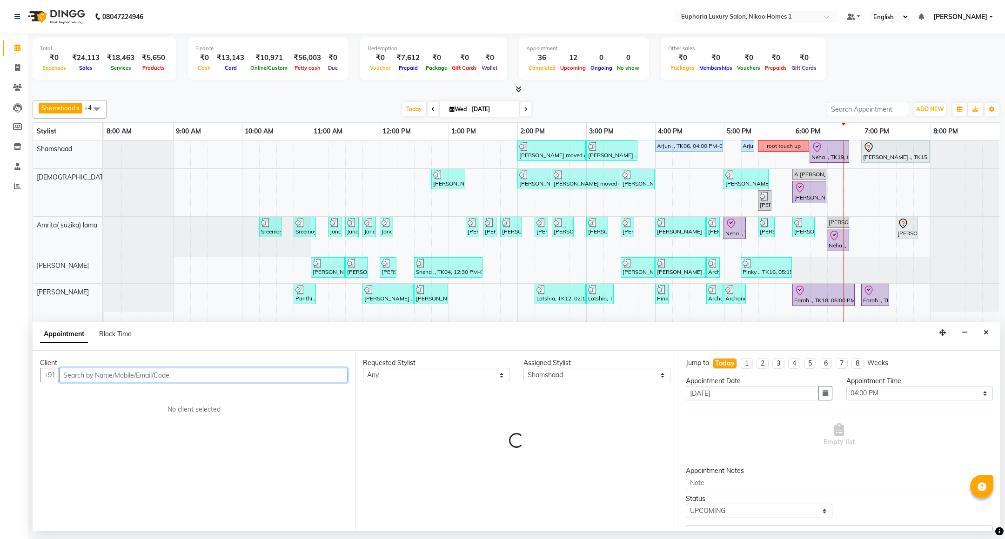
select select "4025"
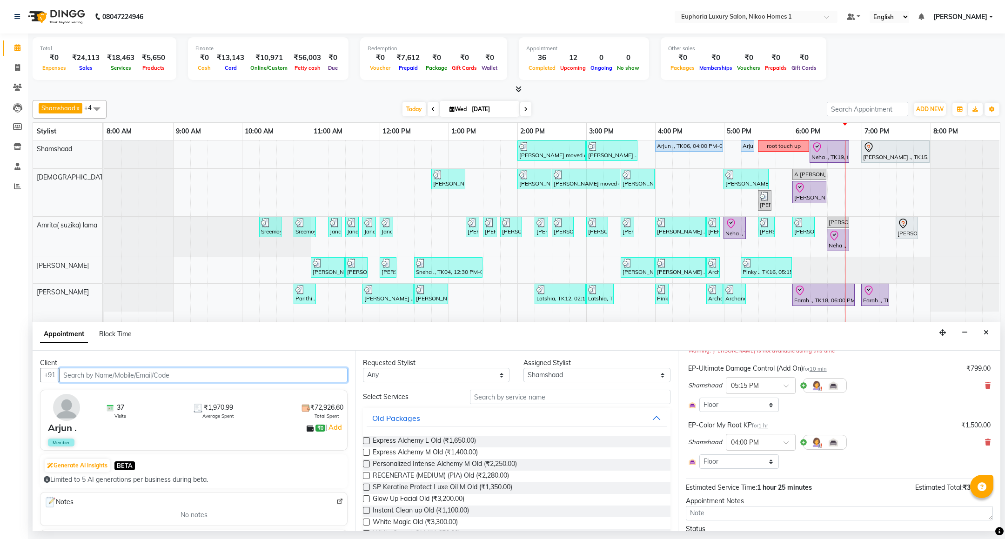
scroll to position [140, 0]
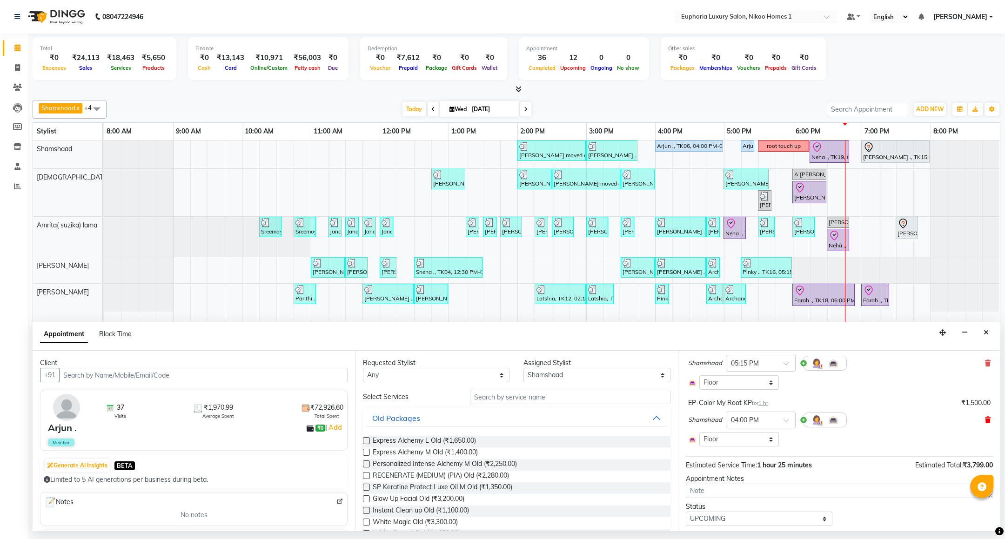
click at [985, 421] on icon at bounding box center [988, 420] width 6 height 7
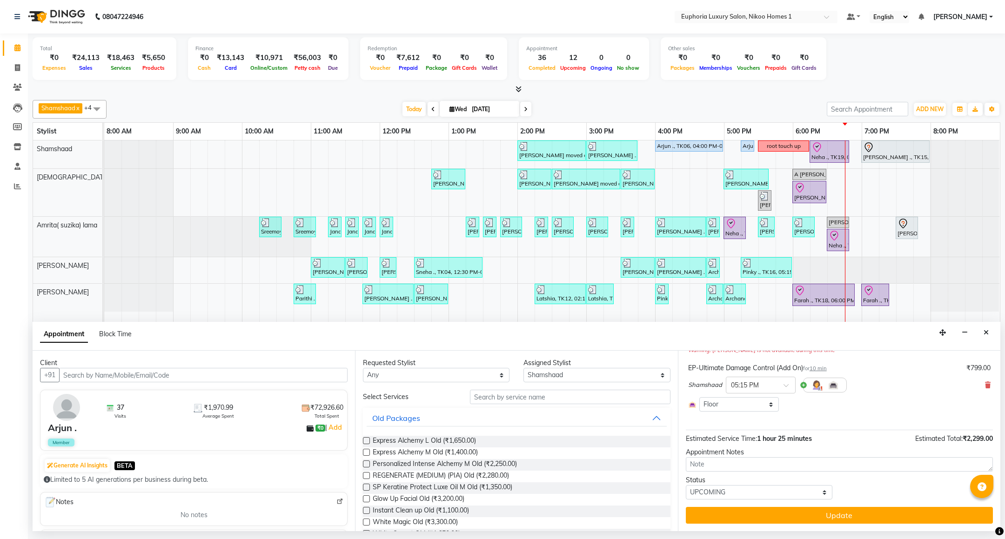
scroll to position [120, 0]
click at [550, 400] on input "text" at bounding box center [570, 397] width 200 height 14
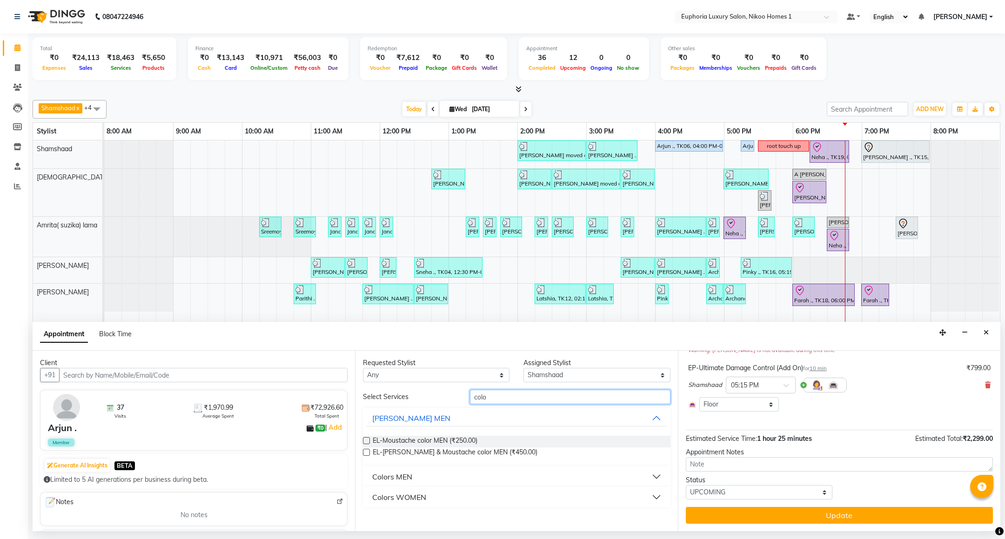
type input "colo"
click at [398, 496] on div "Colors WOMEN" at bounding box center [399, 497] width 54 height 11
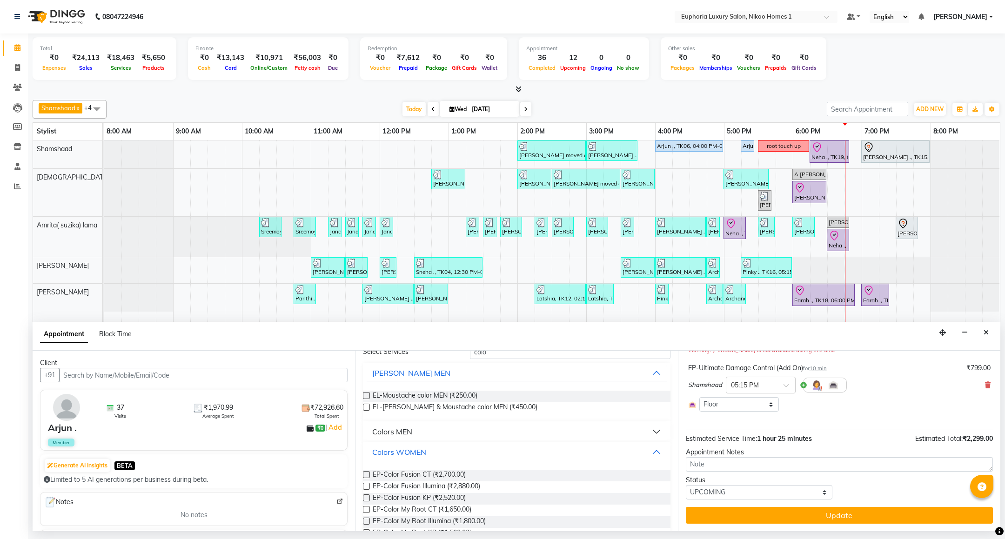
scroll to position [70, 0]
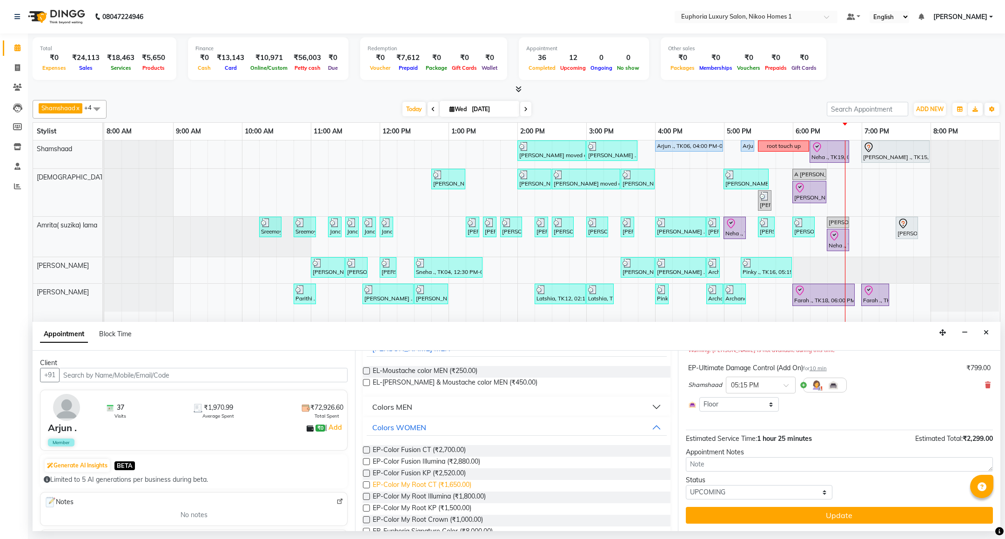
click at [444, 482] on span "EP-Color My Root CT (₹1,650.00)" at bounding box center [422, 486] width 99 height 12
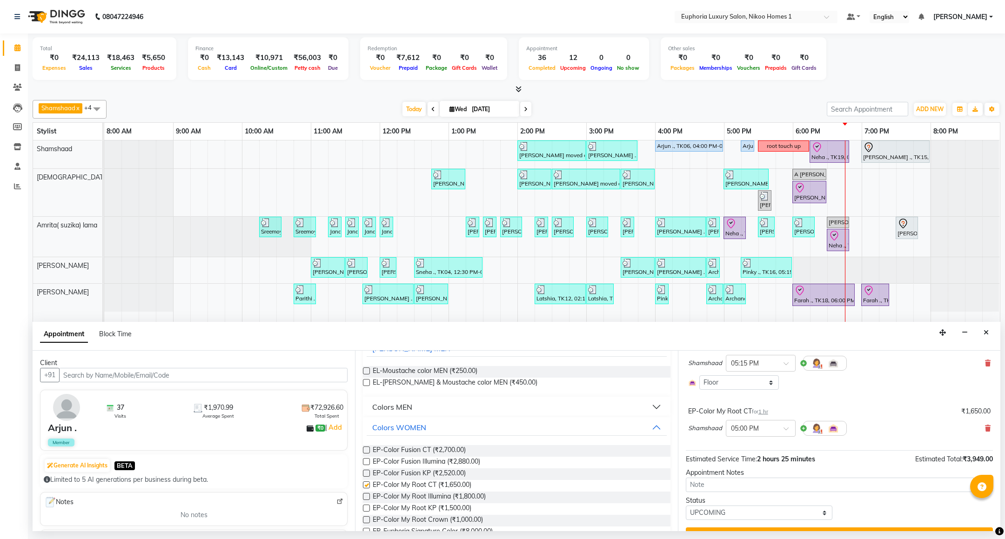
checkbox input "false"
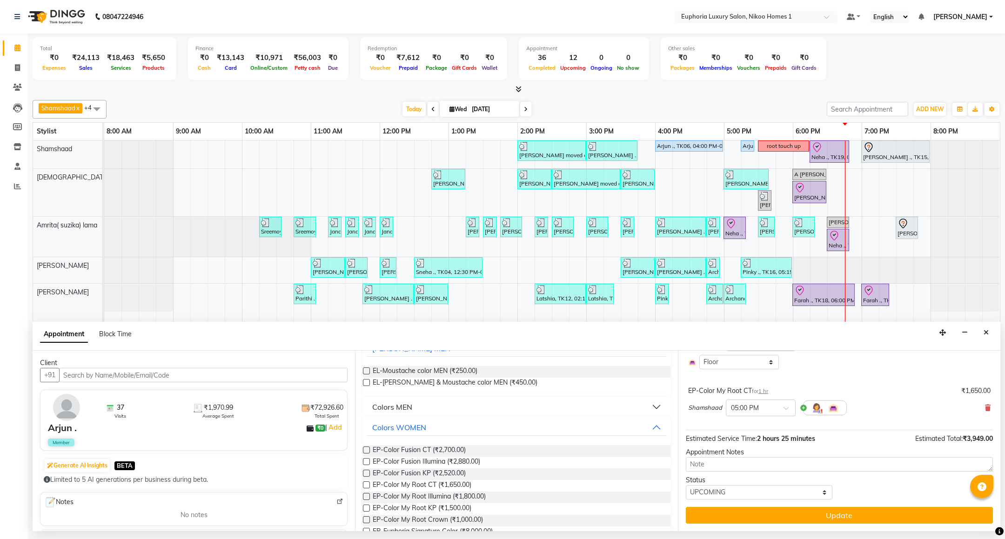
click at [835, 507] on div "Jump to Today 1 2 3 4 5 6 7 8 Weeks Appointment Date 03-09-2025 Appointment Tim…" at bounding box center [839, 441] width 322 height 180
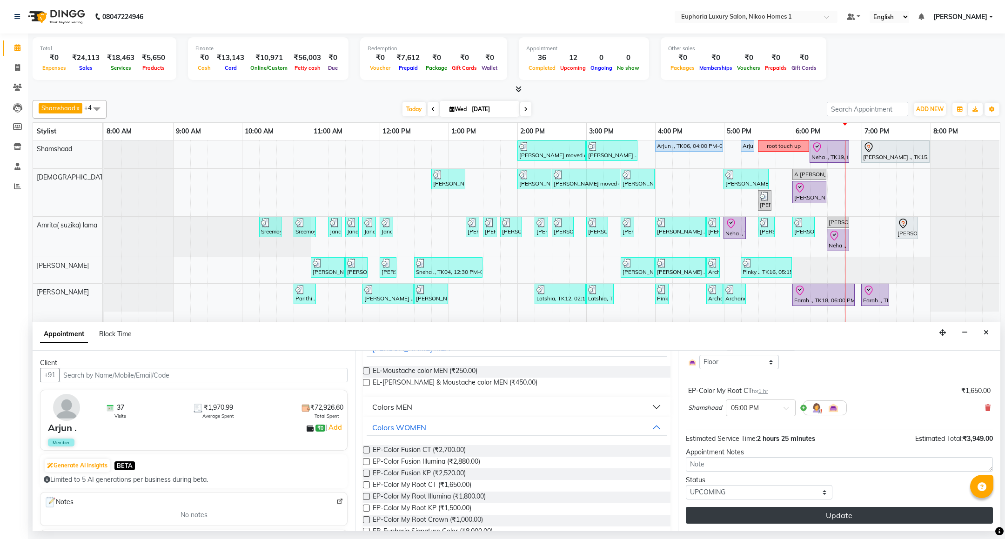
click at [833, 513] on button "Update" at bounding box center [839, 515] width 307 height 17
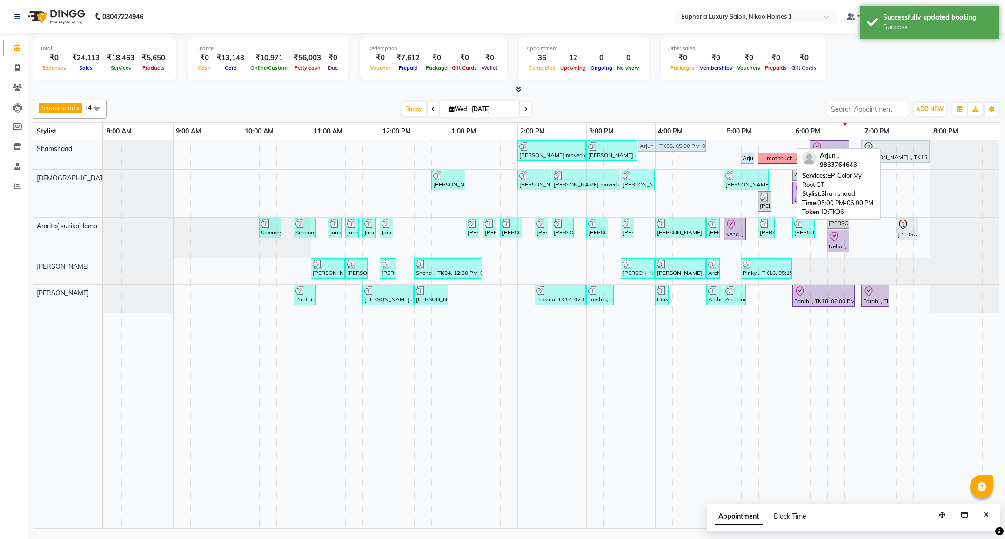
drag, startPoint x: 751, startPoint y: 150, endPoint x: 664, endPoint y: 148, distance: 87.0
click at [104, 148] on div "Mahima moved out, TK11, 02:00 PM-03:00 PM, EP-Artistic Cut - Creative Stylist V…" at bounding box center [104, 154] width 0 height 29
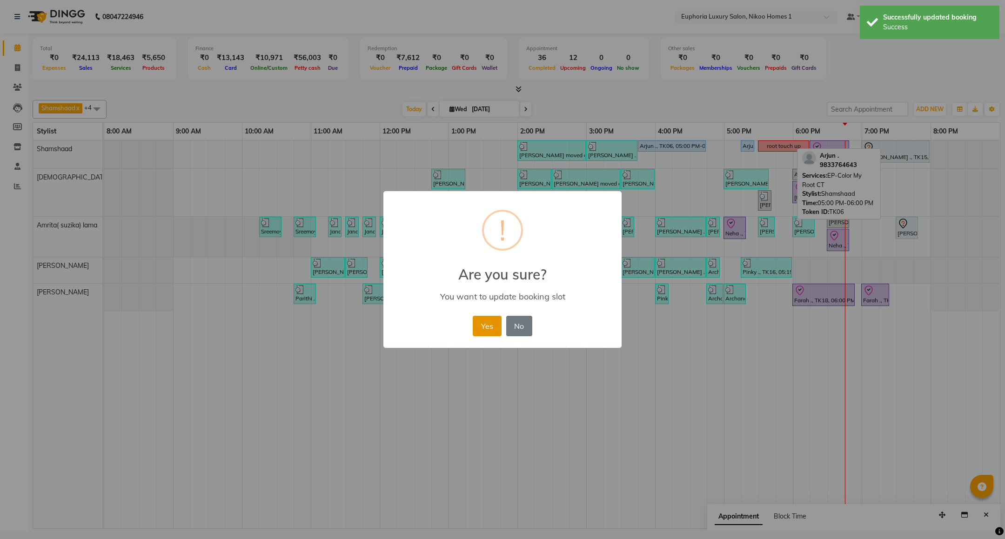
click at [487, 328] on button "Yes" at bounding box center [487, 326] width 28 height 20
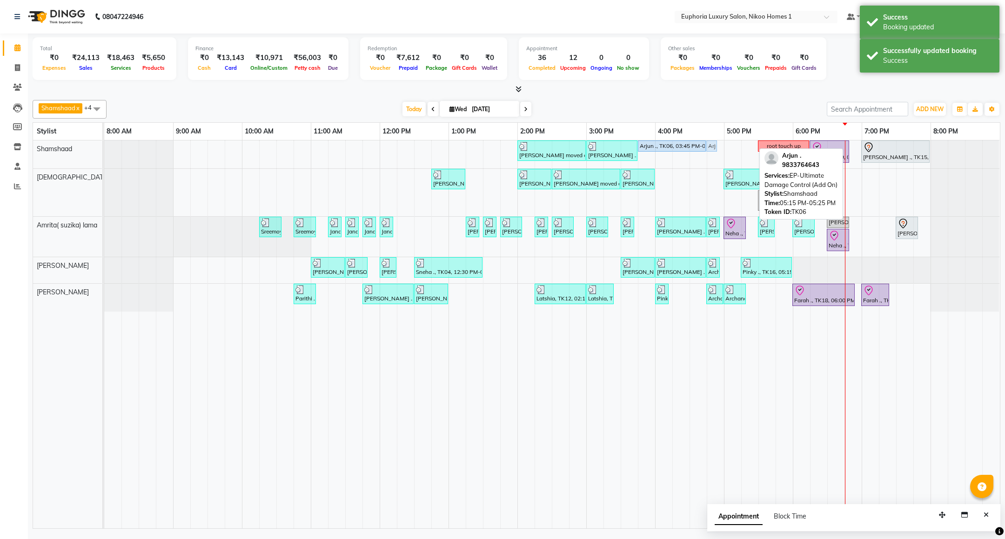
drag, startPoint x: 745, startPoint y: 145, endPoint x: 717, endPoint y: 147, distance: 27.9
click at [104, 147] on div "Mahima moved out, TK11, 02:00 PM-03:00 PM, EP-Artistic Cut - Creative Stylist V…" at bounding box center [104, 154] width 0 height 28
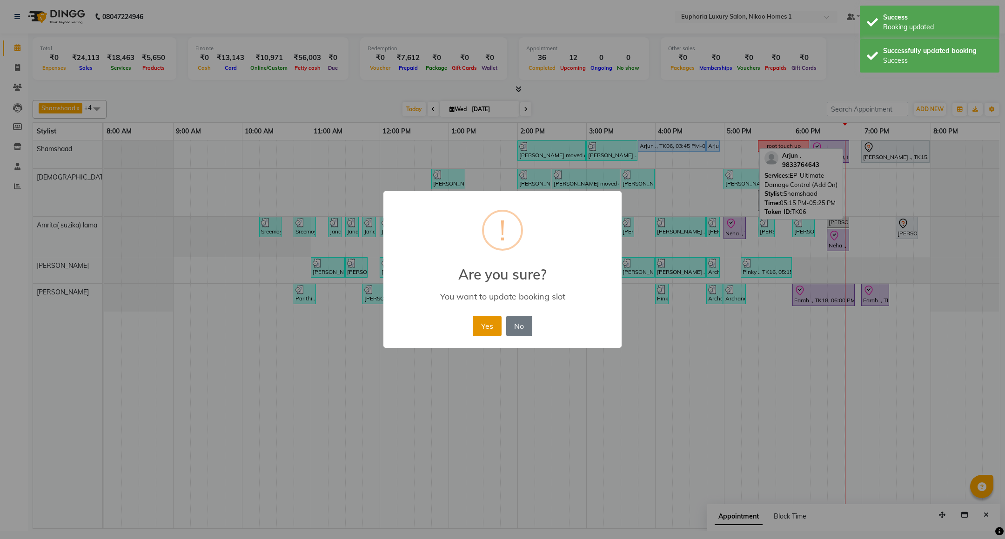
click at [483, 321] on button "Yes" at bounding box center [487, 326] width 28 height 20
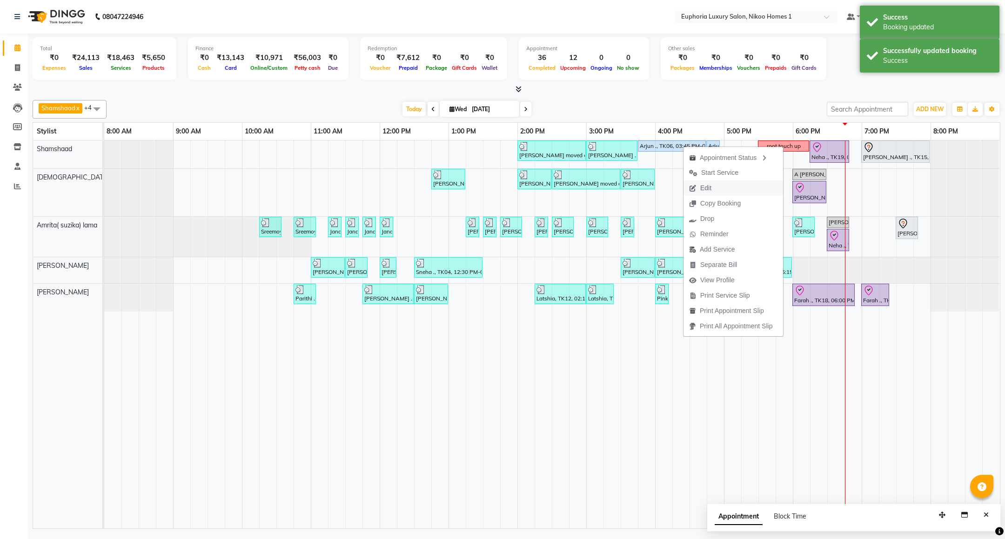
click at [701, 191] on span "Edit" at bounding box center [705, 188] width 11 height 10
select select "tentative"
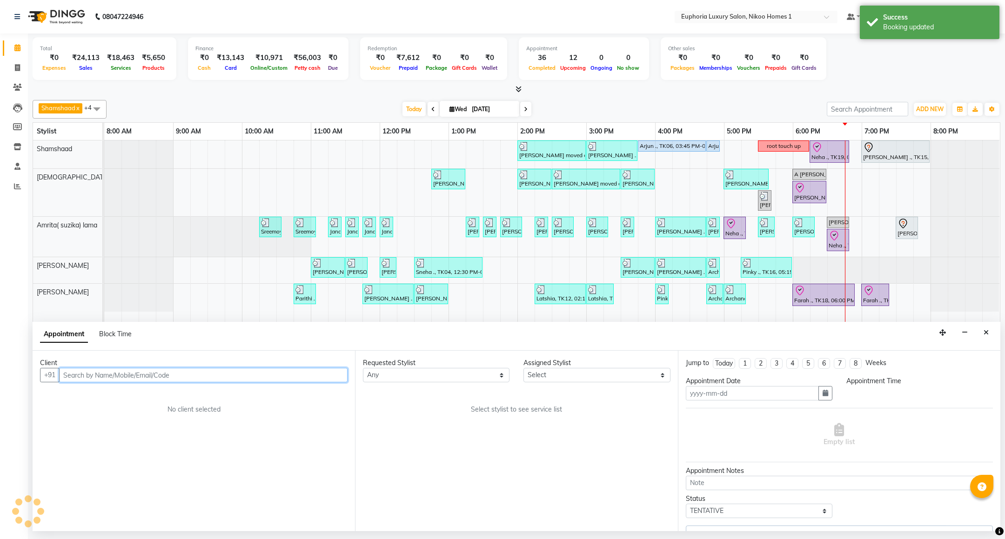
type input "[DATE]"
select select "87739"
select select "upcoming"
select select "945"
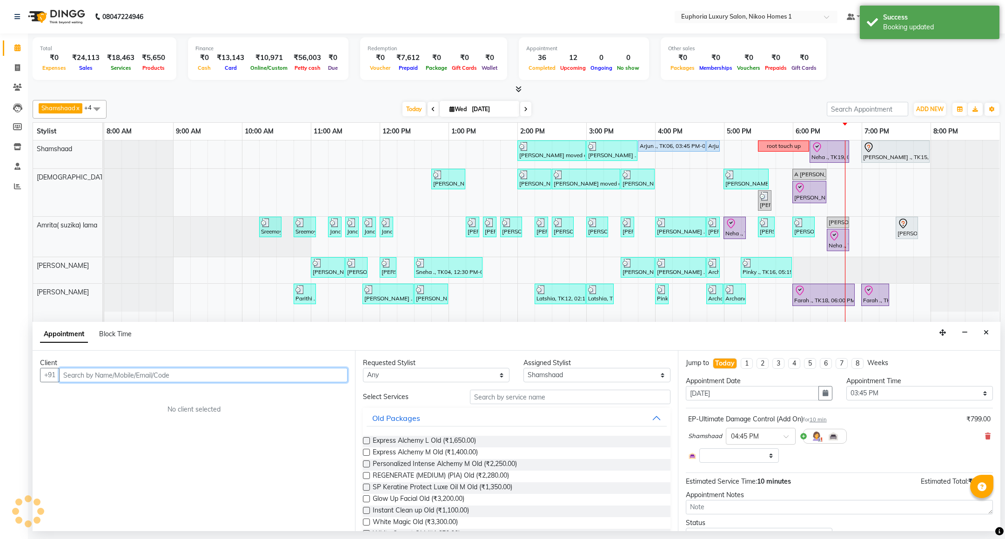
select select "4025"
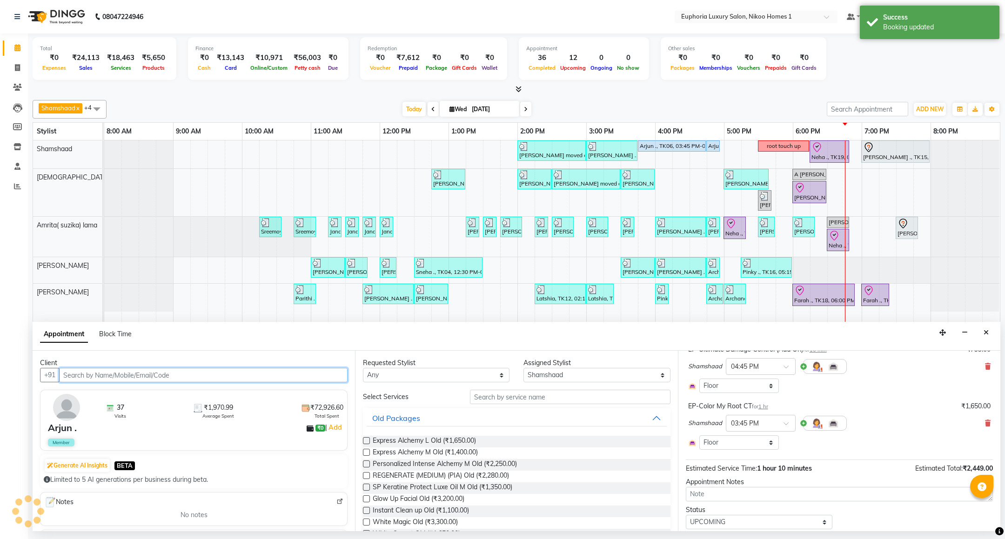
select select "4025"
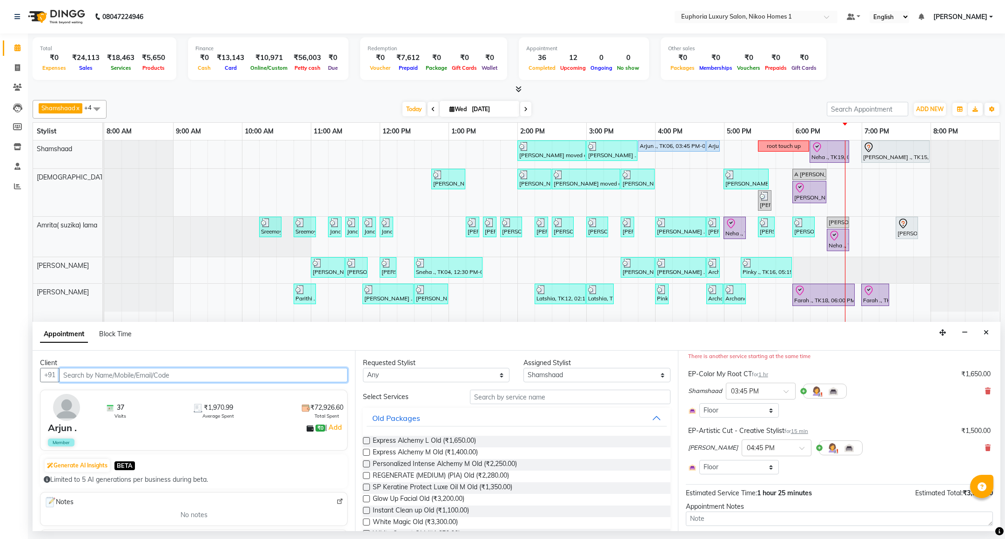
scroll to position [140, 0]
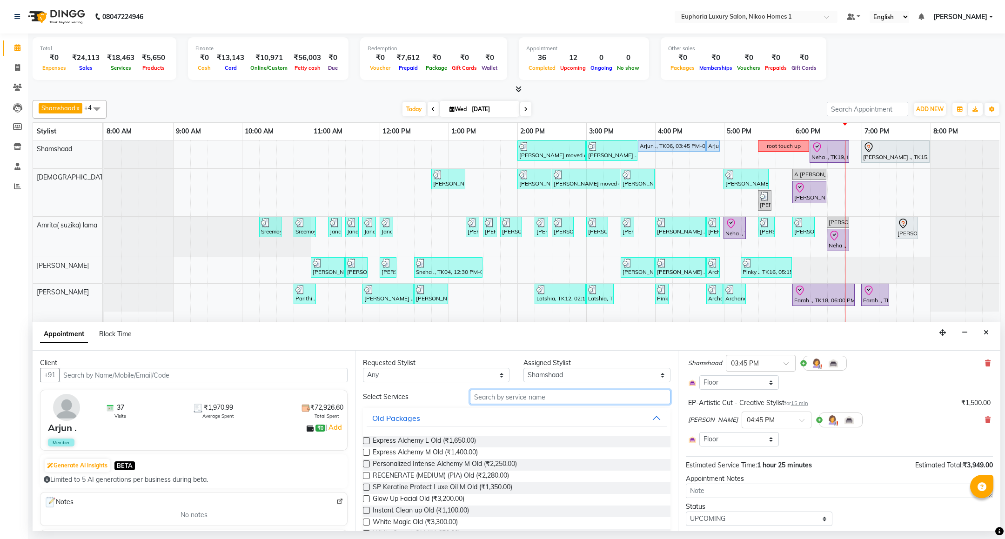
click at [542, 398] on input "text" at bounding box center [570, 397] width 200 height 14
click at [536, 374] on select "Select Amrita( suzika) lama Atif Ali Azhar Bhumika Binoy Danish EVA KIPGEN Insh…" at bounding box center [596, 375] width 147 height 14
select select "74079"
click at [523, 369] on select "Select Amrita( suzika) lama Atif Ali Azhar Bhumika Binoy Danish EVA KIPGEN Insh…" at bounding box center [596, 375] width 147 height 14
click at [510, 399] on input "text" at bounding box center [570, 397] width 200 height 14
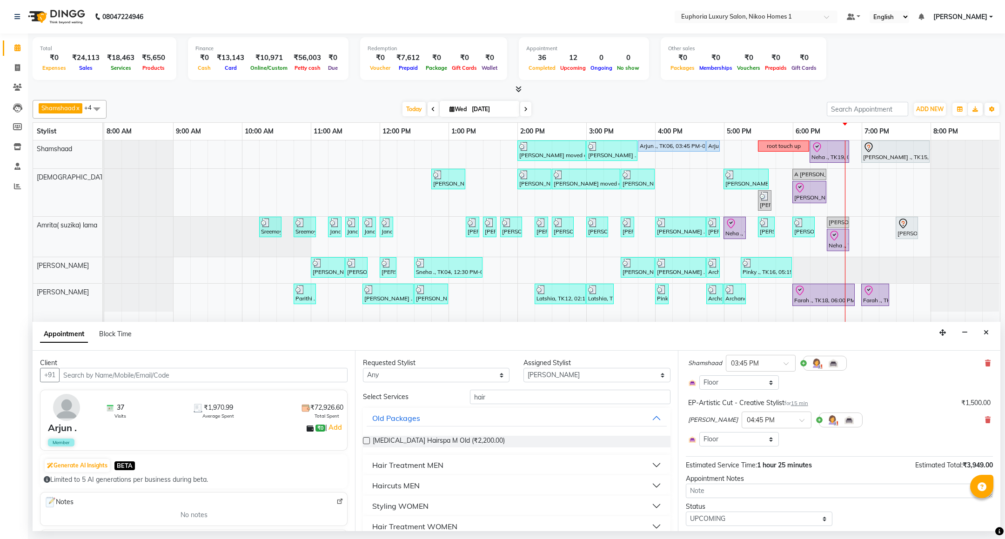
click at [409, 487] on div "Haircuts MEN" at bounding box center [395, 485] width 47 height 11
click at [430, 465] on div "Hair Treatment MEN" at bounding box center [407, 465] width 71 height 11
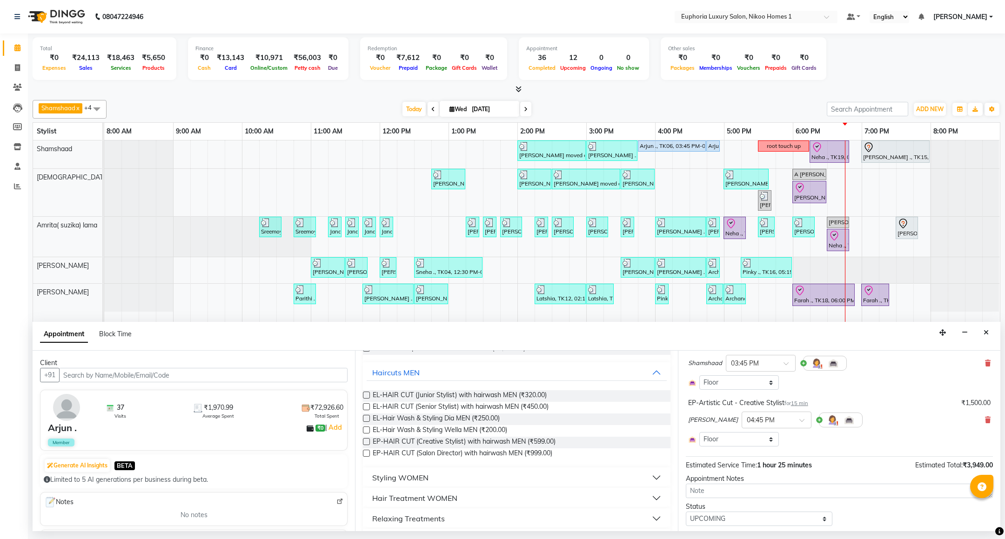
click at [416, 483] on div "Styling WOMEN" at bounding box center [400, 477] width 56 height 11
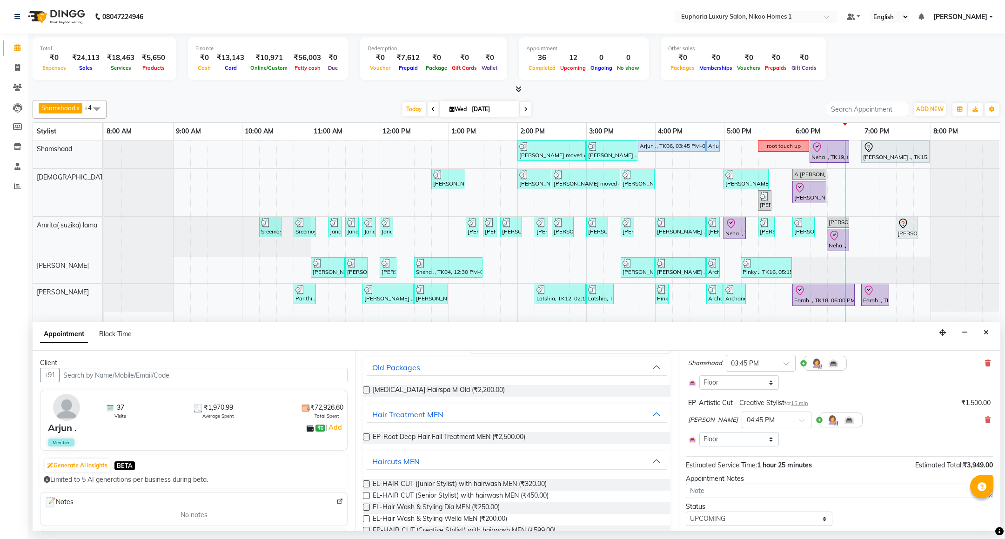
scroll to position [0, 0]
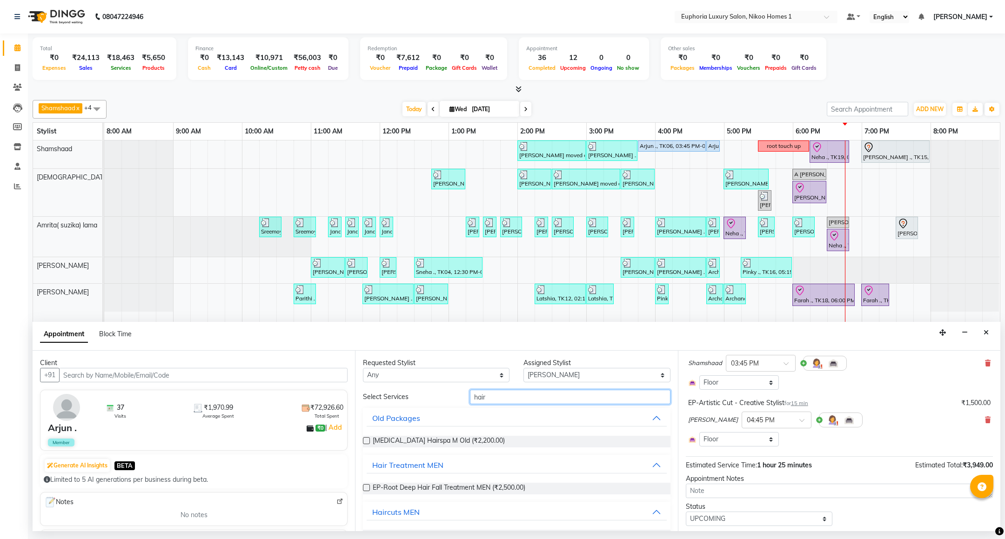
click at [527, 391] on input "hair" at bounding box center [570, 397] width 200 height 14
type input "h"
type input "art"
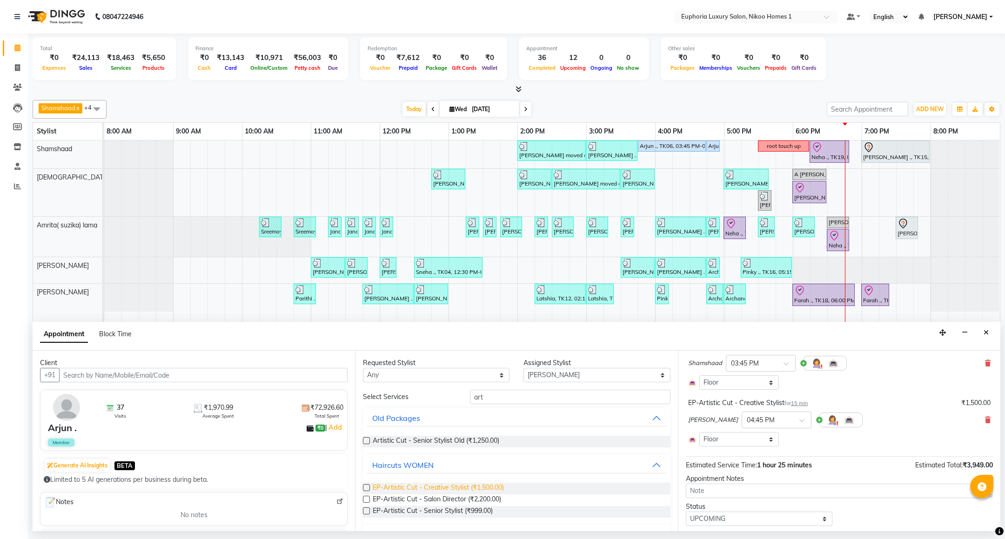
click at [468, 489] on span "EP-Artistic Cut - Creative Stylist (₹1,500.00)" at bounding box center [438, 489] width 131 height 12
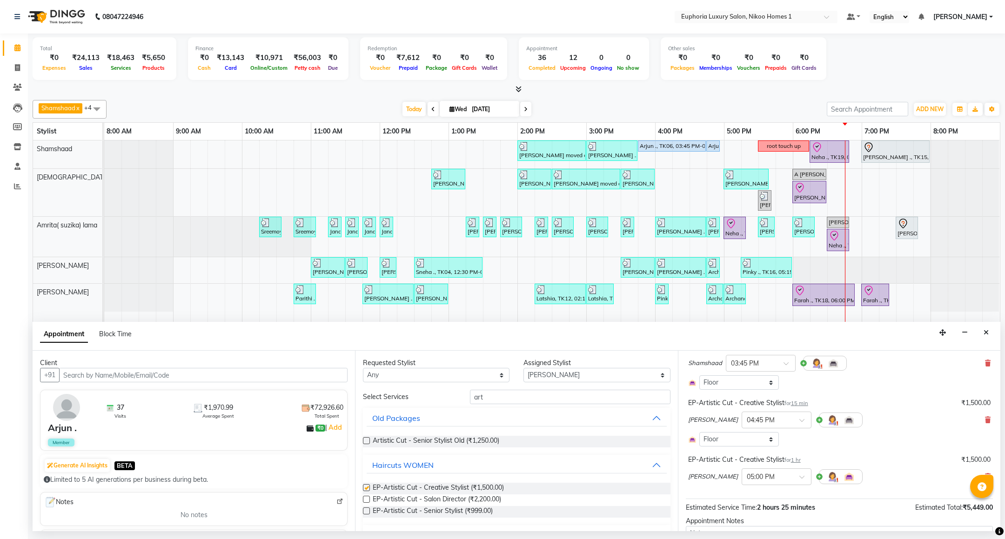
checkbox input "false"
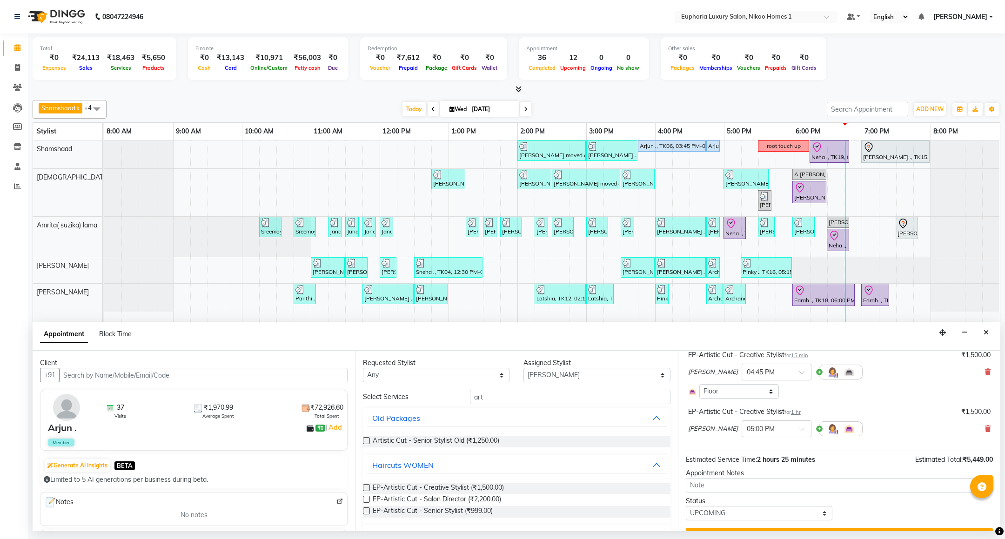
scroll to position [200, 0]
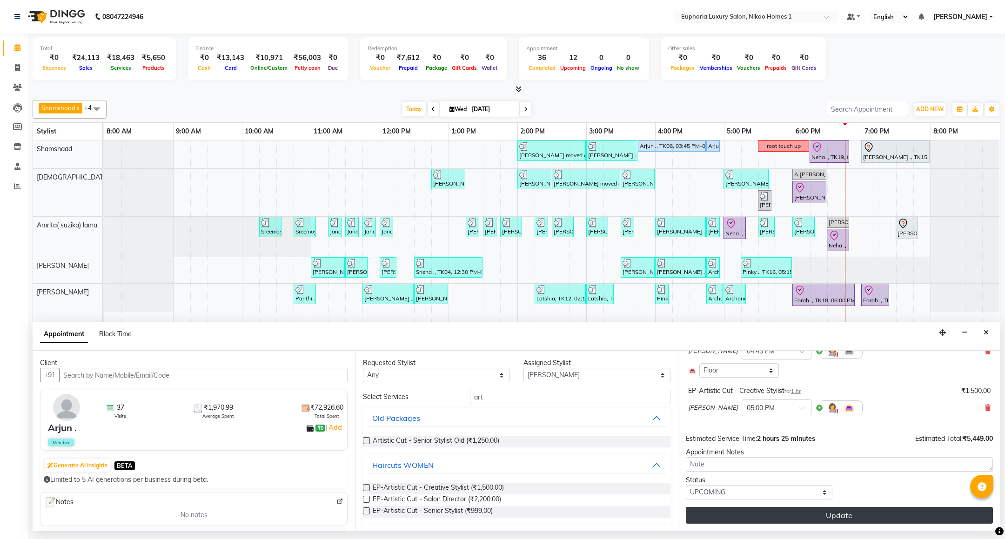
click at [818, 515] on button "Update" at bounding box center [839, 515] width 307 height 17
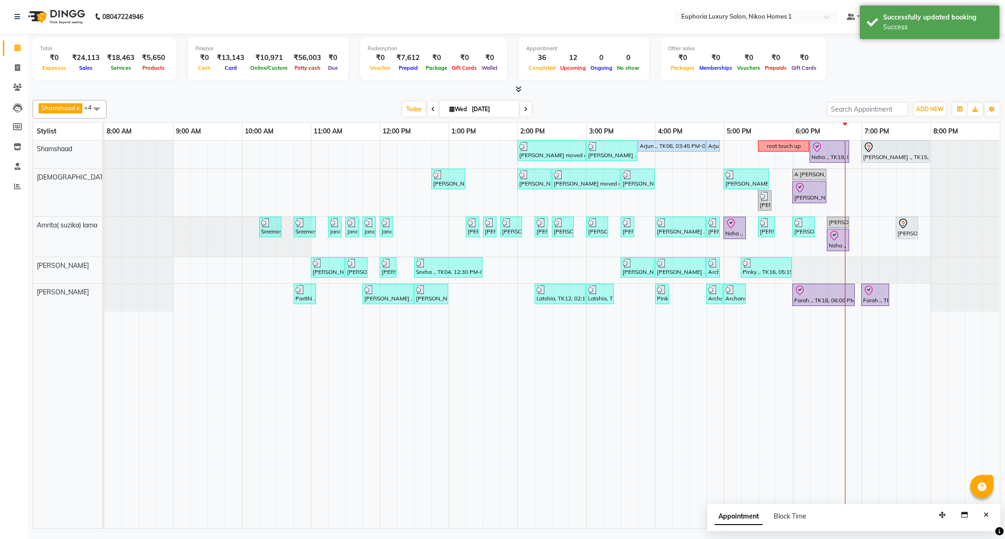
click at [98, 108] on span at bounding box center [96, 109] width 19 height 18
click at [66, 193] on div "[PERSON_NAME]" at bounding box center [70, 198] width 64 height 10
checkbox input "true"
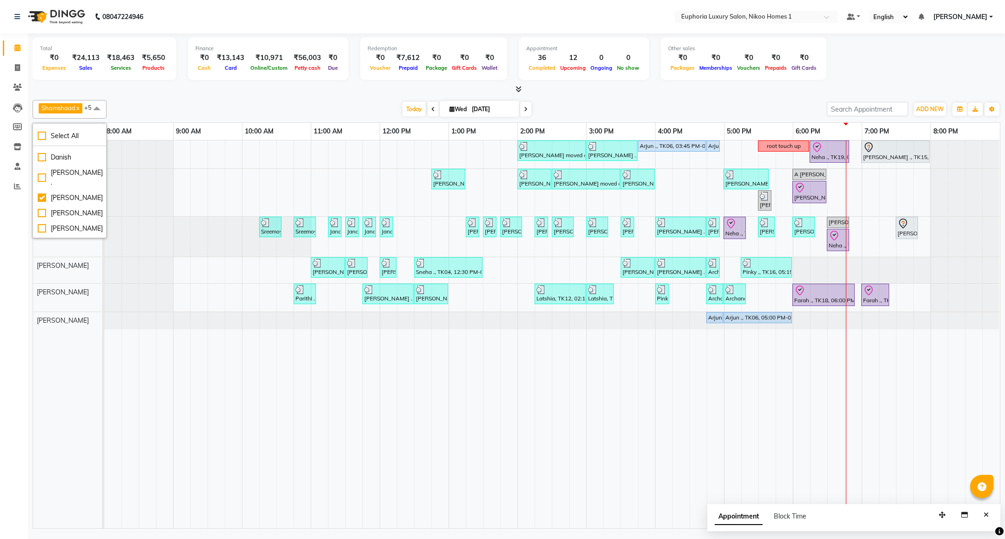
click at [751, 345] on td at bounding box center [749, 334] width 17 height 388
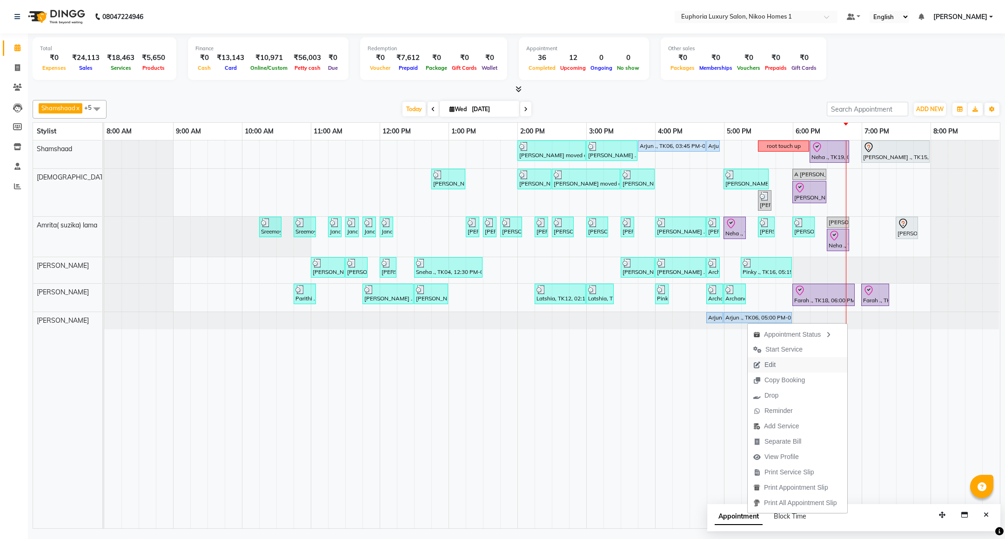
click at [764, 366] on span "Edit" at bounding box center [769, 365] width 11 height 10
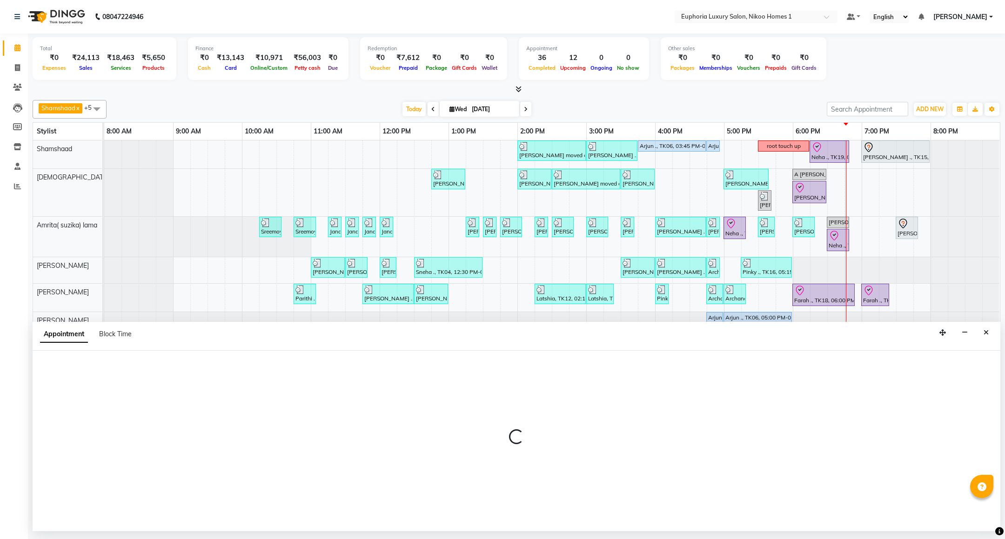
select select "upcoming"
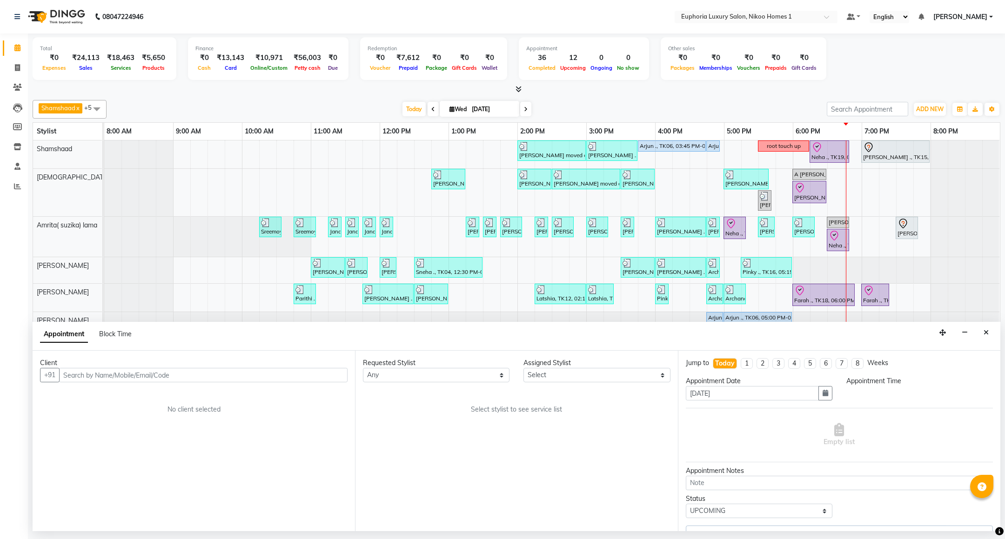
select select "74079"
select select "945"
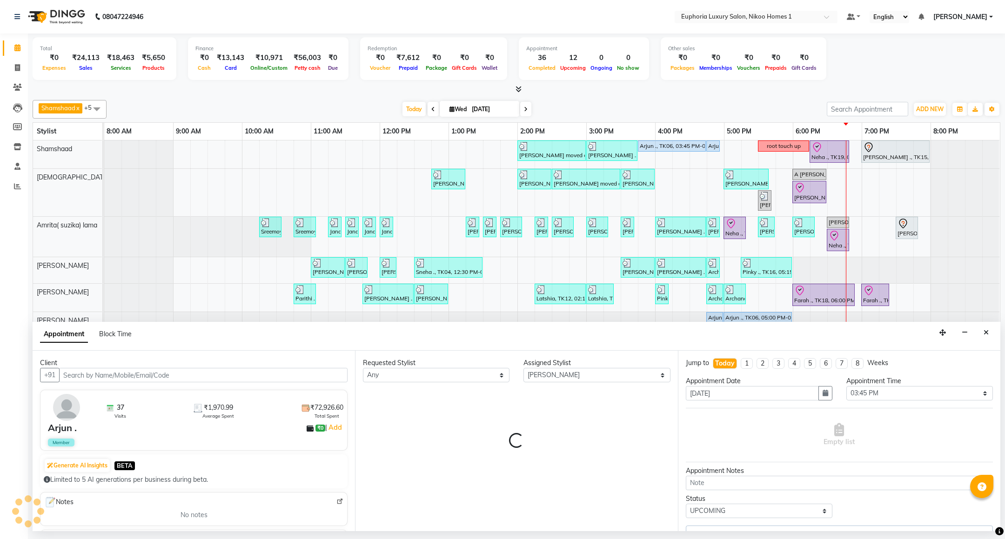
select select "4025"
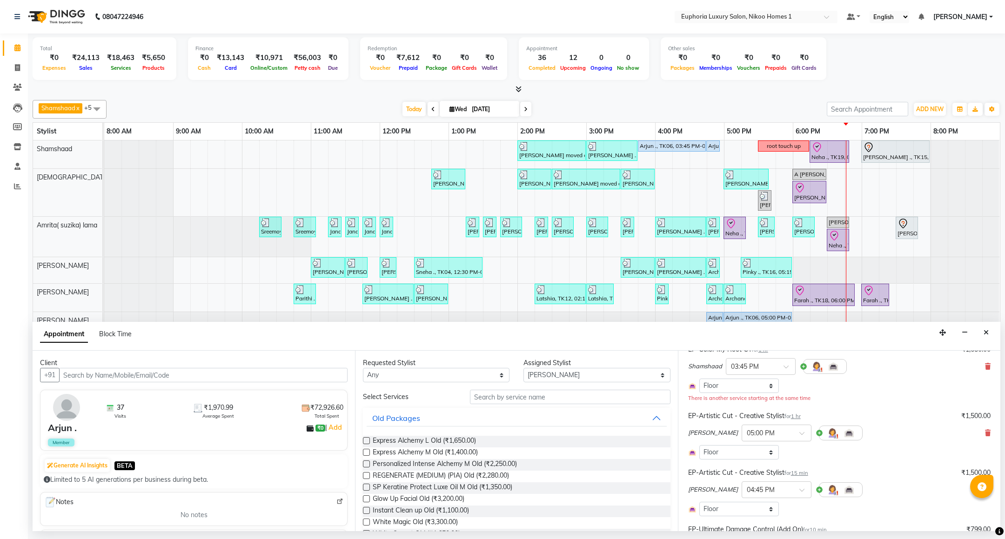
scroll to position [140, 0]
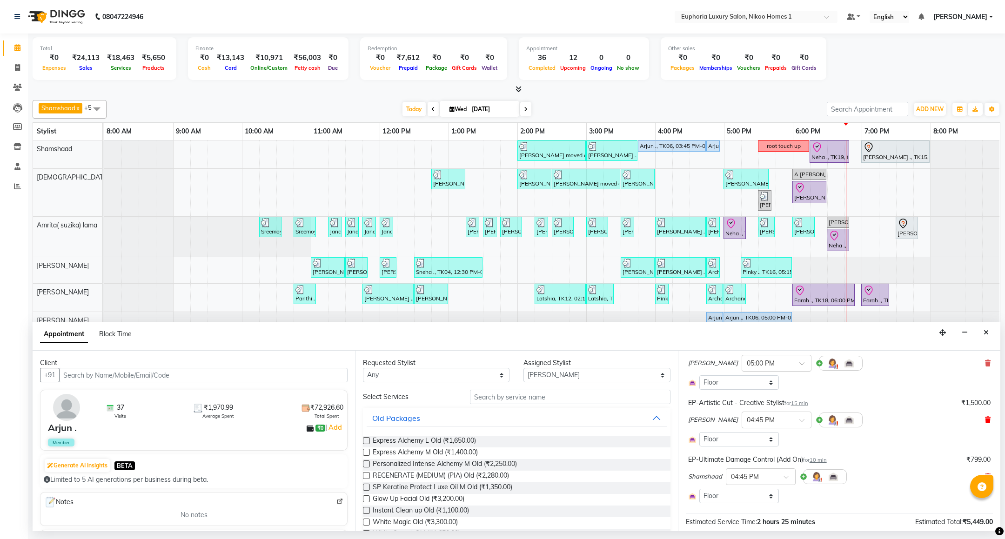
click at [985, 419] on icon at bounding box center [988, 420] width 6 height 7
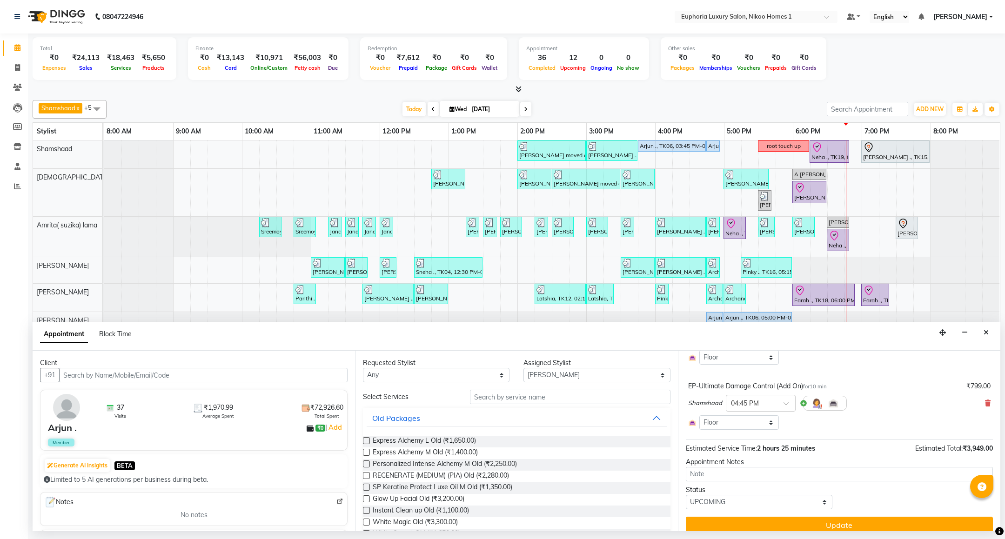
scroll to position [176, 0]
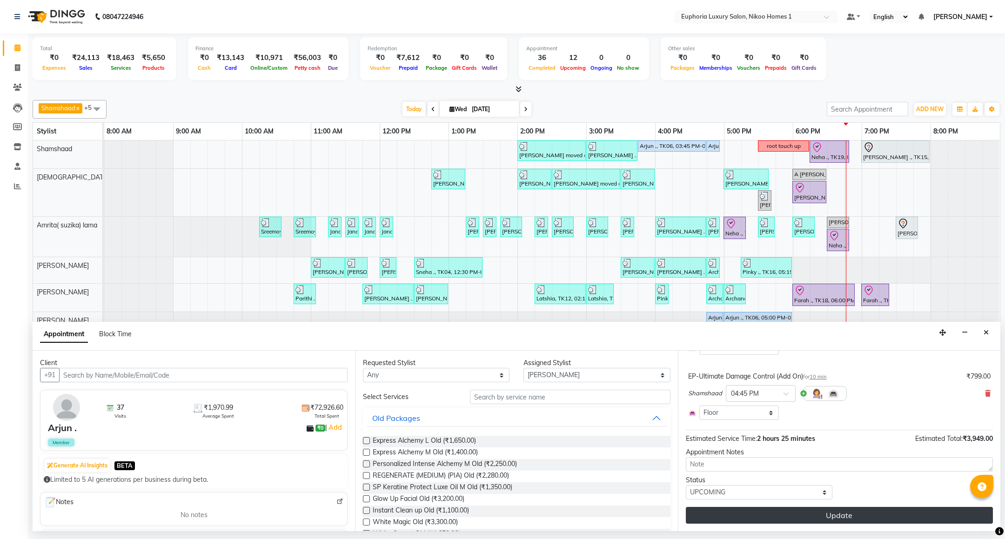
click at [809, 518] on button "Update" at bounding box center [839, 515] width 307 height 17
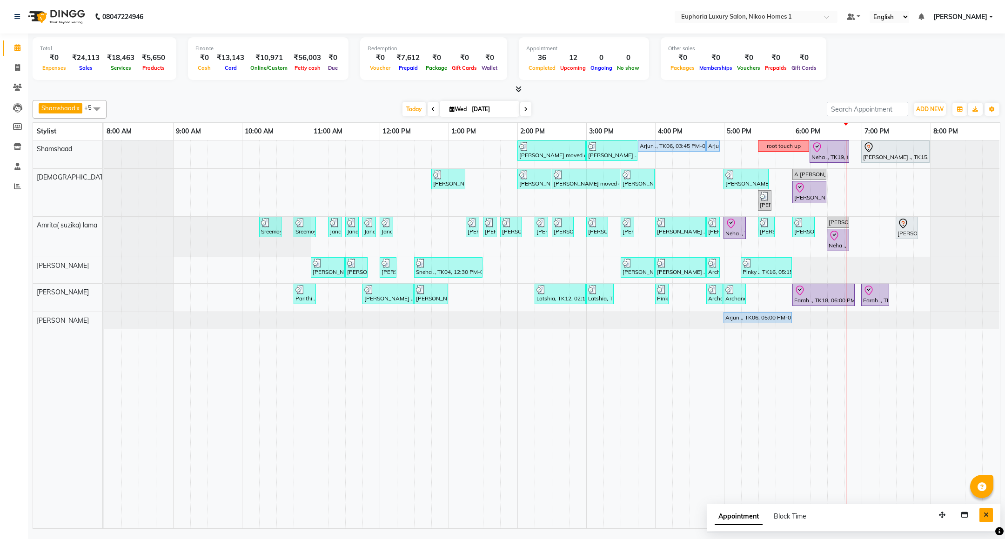
click at [982, 516] on button "Close" at bounding box center [985, 515] width 13 height 14
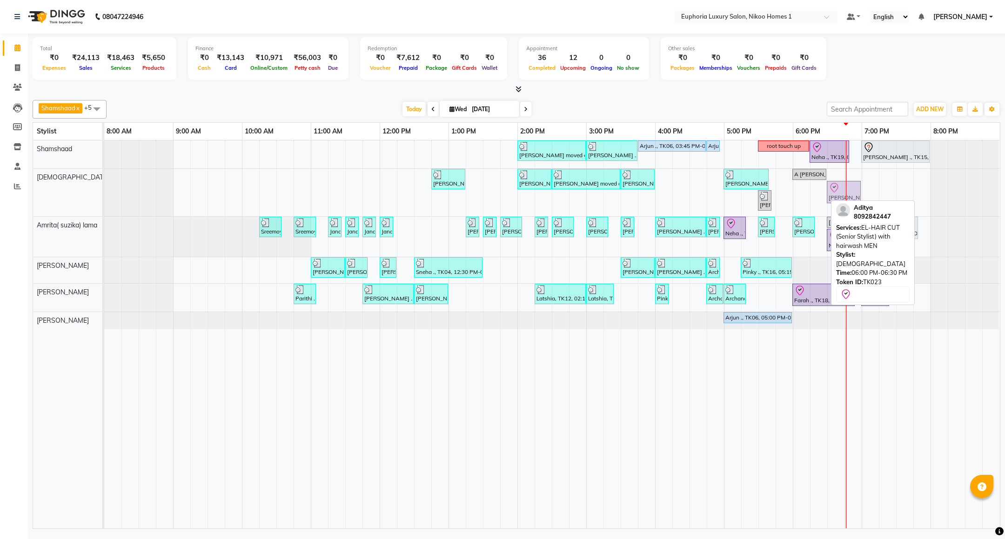
drag, startPoint x: 809, startPoint y: 193, endPoint x: 839, endPoint y: 190, distance: 29.4
click at [104, 190] on div "Sujit ., TK07, 12:45 PM-01:15 PM, EL-HAIR CUT (Senior Stylist) with hairwash ME…" at bounding box center [104, 192] width 0 height 47
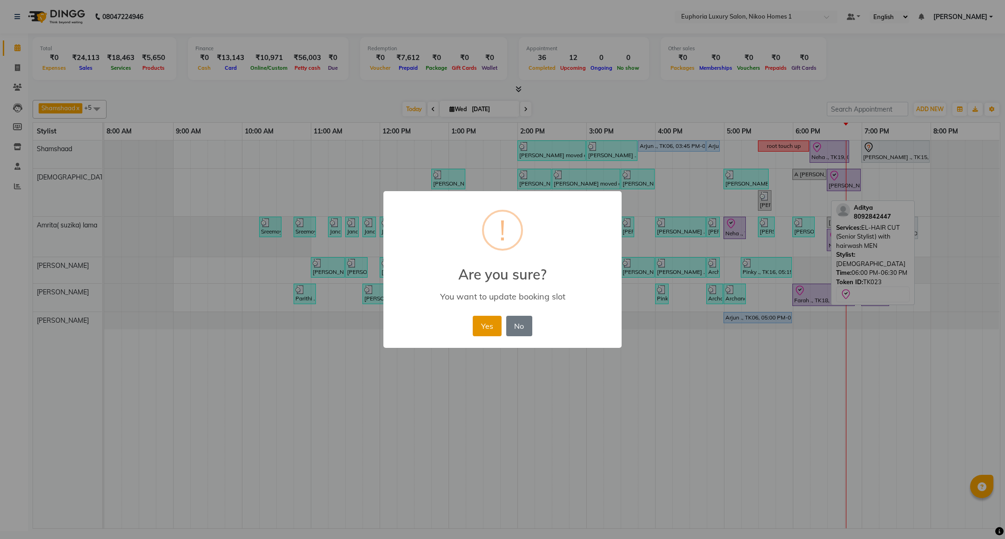
click at [493, 327] on button "Yes" at bounding box center [487, 326] width 28 height 20
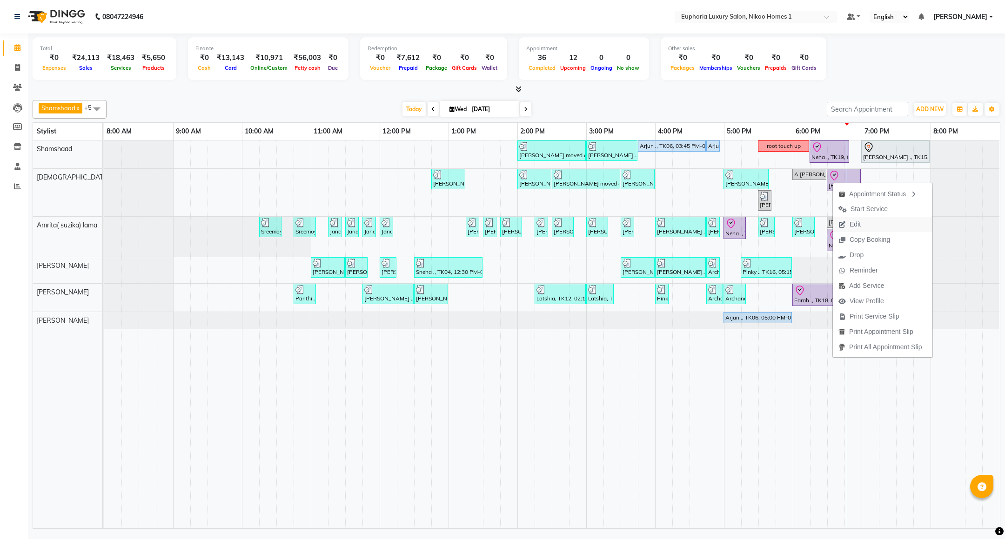
click at [848, 221] on span "Edit" at bounding box center [849, 224] width 33 height 15
select select "tentative"
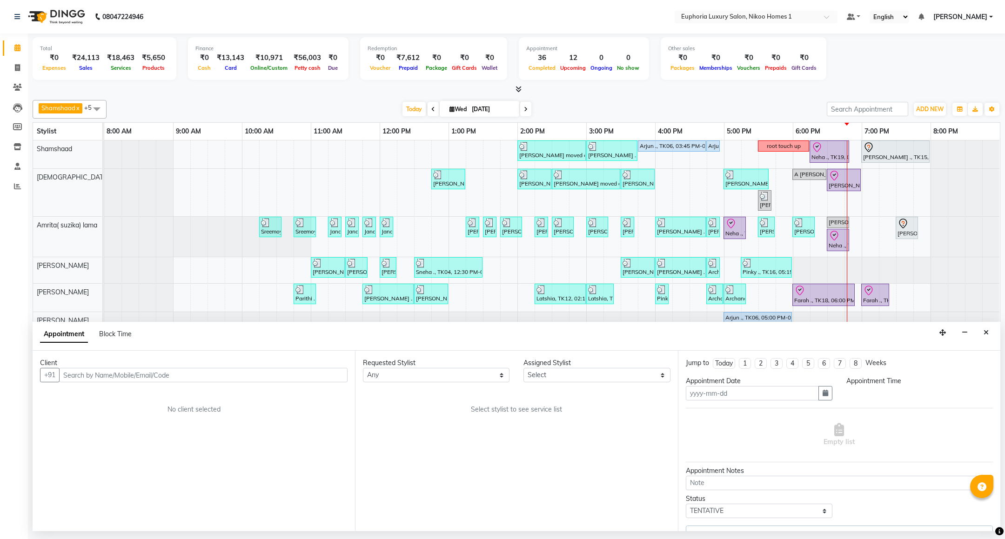
type input "[DATE]"
select select "85373"
select select "check-in"
select select "1110"
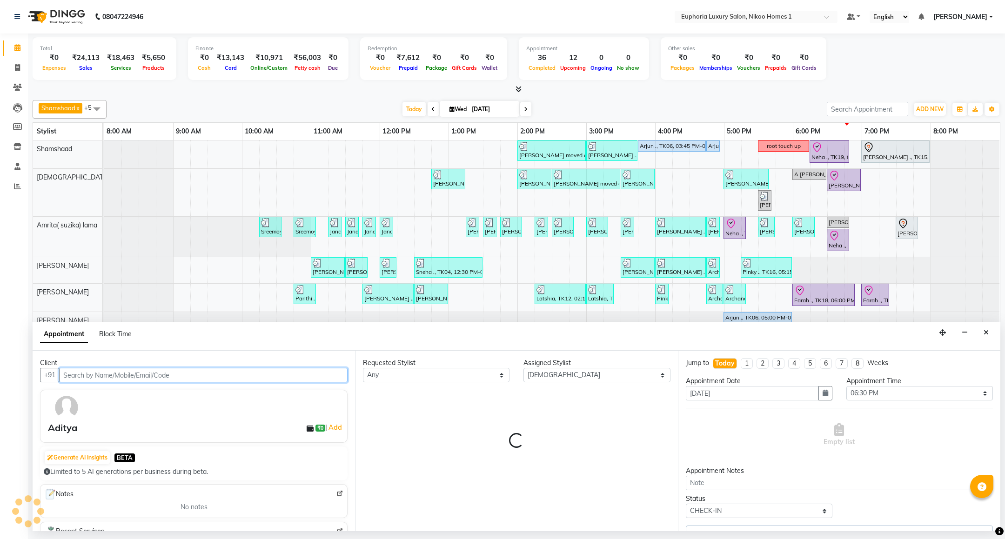
select select "4025"
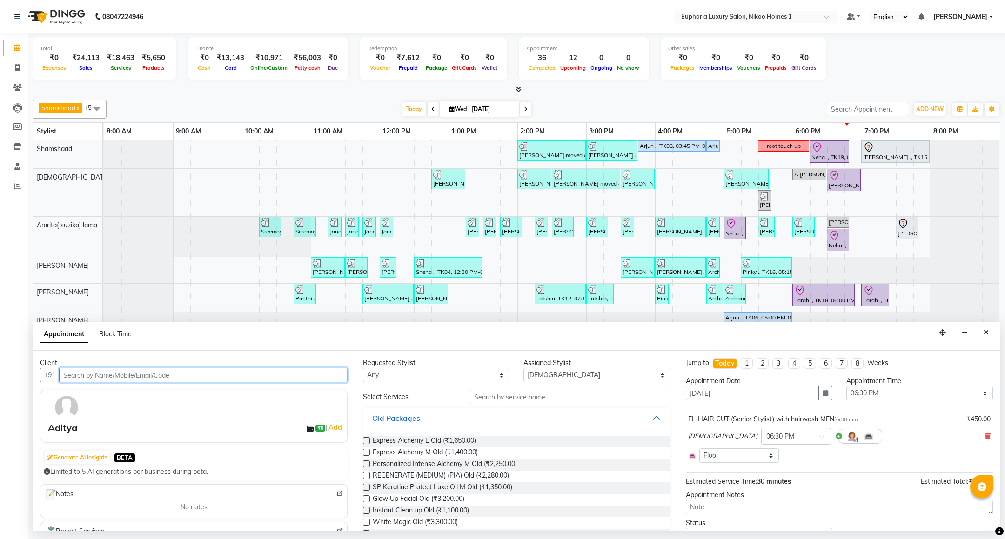
scroll to position [45, 0]
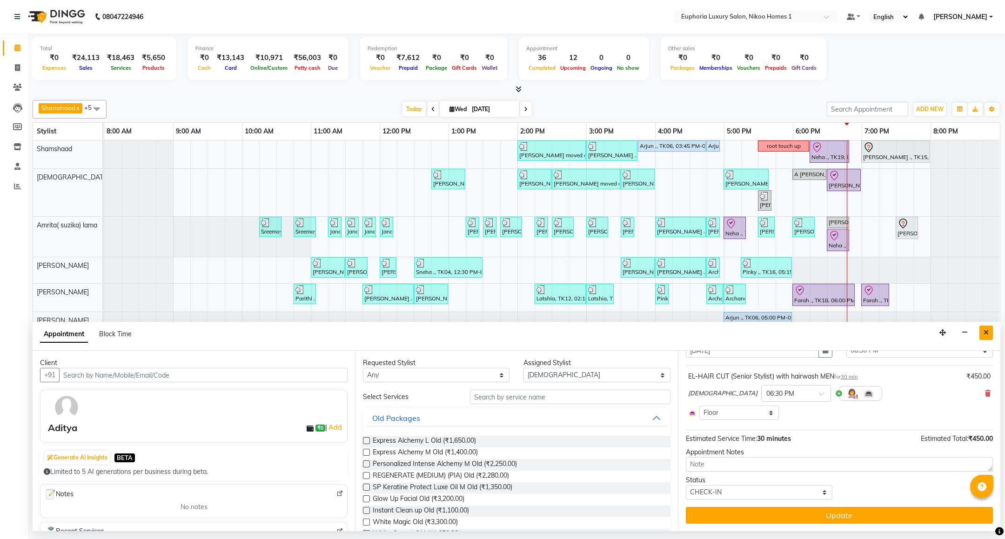
click at [986, 333] on icon "Close" at bounding box center [985, 332] width 5 height 7
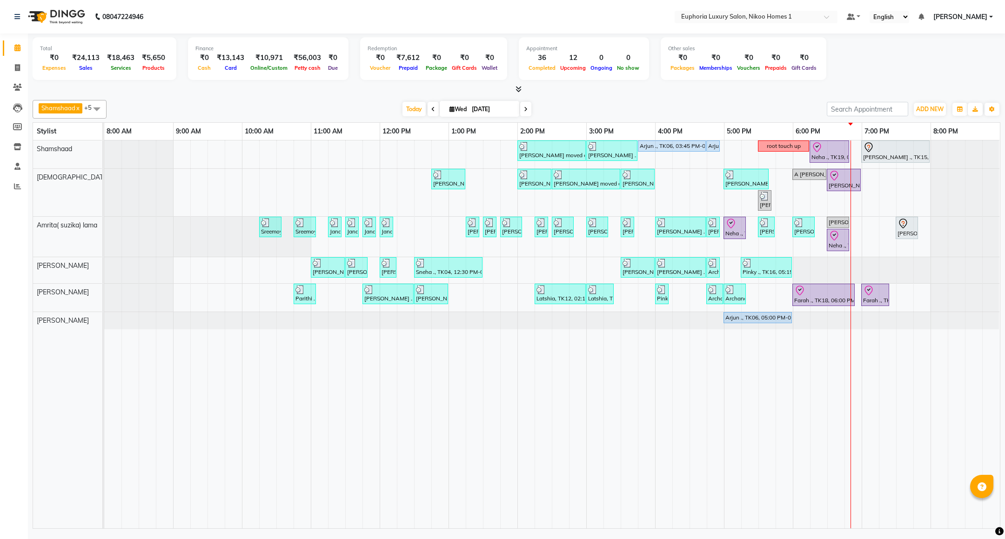
drag, startPoint x: 567, startPoint y: 0, endPoint x: 14, endPoint y: 276, distance: 617.6
click at [14, 276] on div "Calendar Invoice Clients Leads Members Inventory Staff Reports Completed InProg…" at bounding box center [63, 276] width 126 height 499
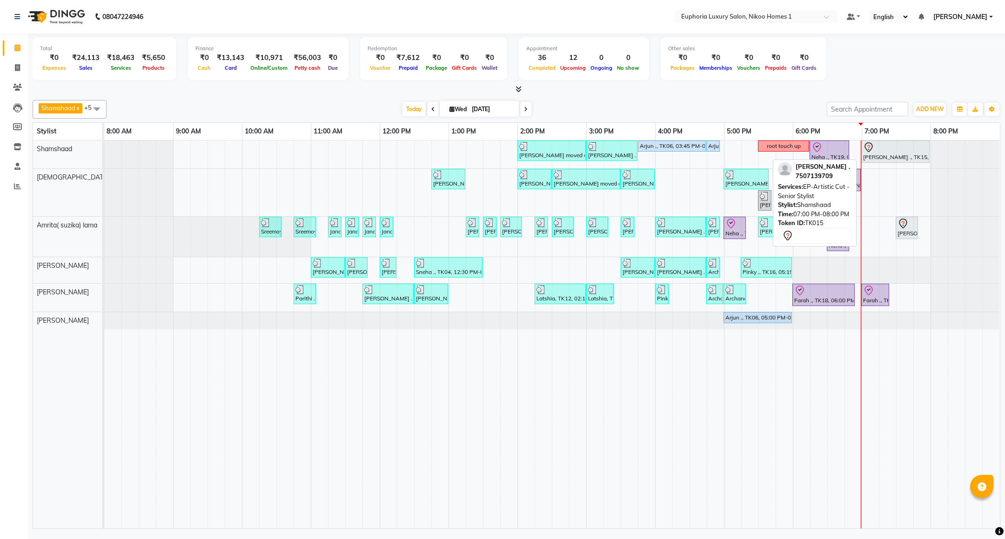
click at [872, 153] on icon at bounding box center [868, 147] width 11 height 11
click at [885, 148] on div at bounding box center [895, 147] width 65 height 11
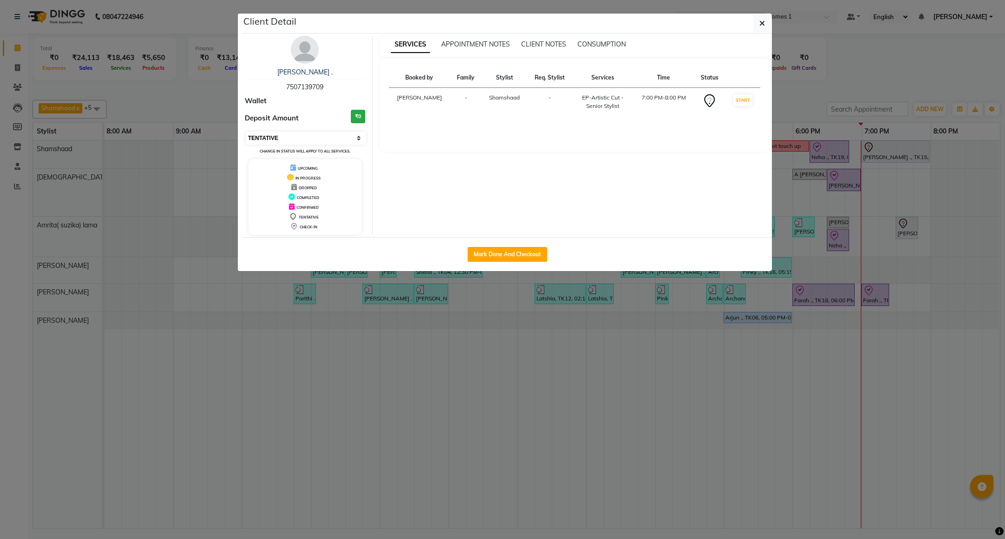
click at [317, 140] on select "Select IN SERVICE CONFIRMED TENTATIVE CHECK IN MARK DONE DROPPED UPCOMING" at bounding box center [306, 138] width 120 height 13
select select "8"
click at [246, 132] on select "Select IN SERVICE CONFIRMED TENTATIVE CHECK IN MARK DONE DROPPED UPCOMING" at bounding box center [306, 138] width 120 height 13
click at [761, 27] on icon "button" at bounding box center [762, 23] width 6 height 7
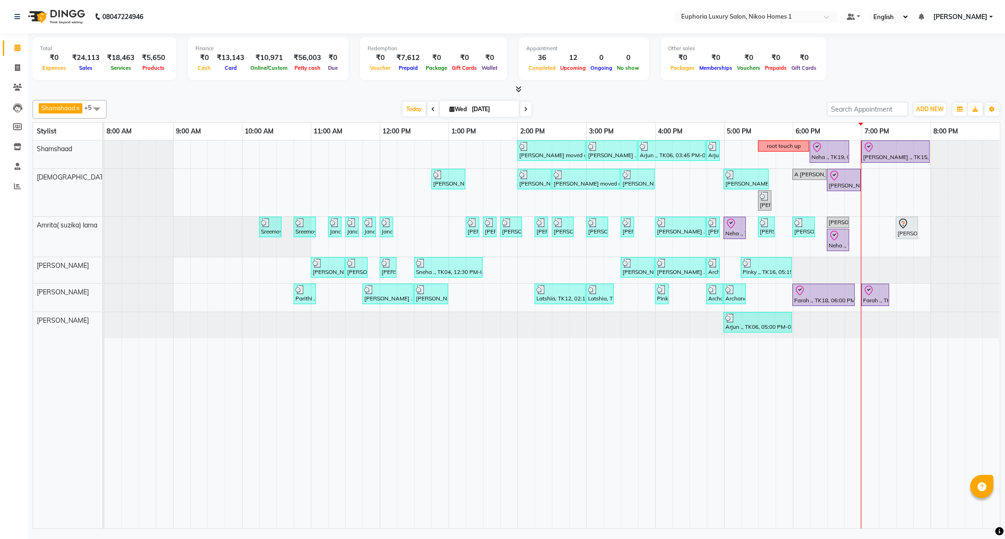
click at [525, 107] on icon at bounding box center [526, 110] width 4 height 6
type input "04-09-2025"
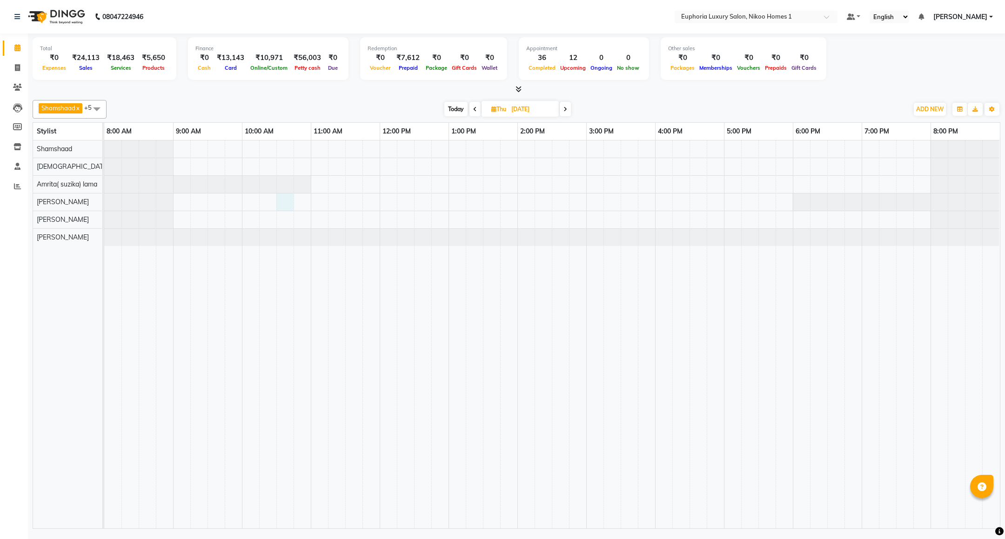
click at [280, 203] on div at bounding box center [551, 334] width 895 height 388
select select "74089"
select select "630"
select select "tentative"
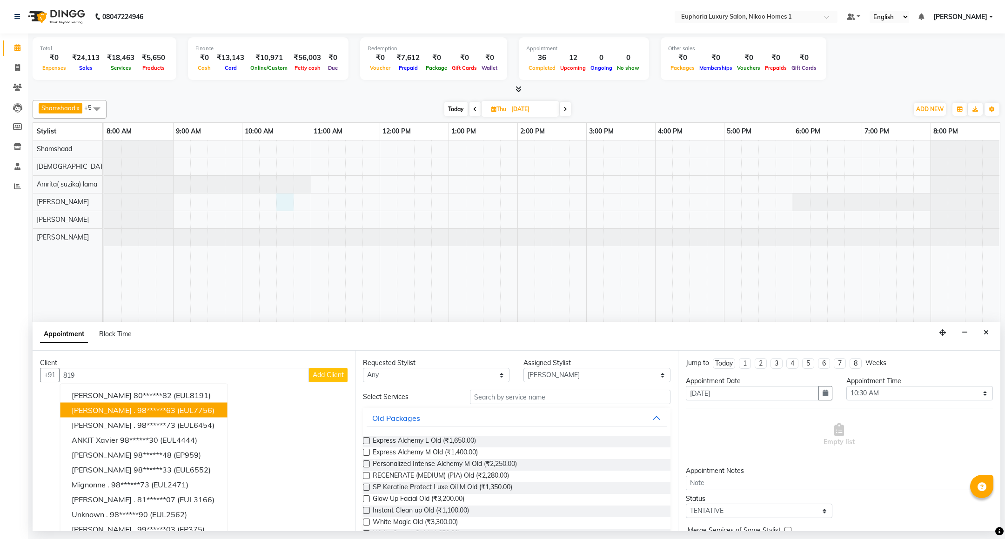
type input "819"
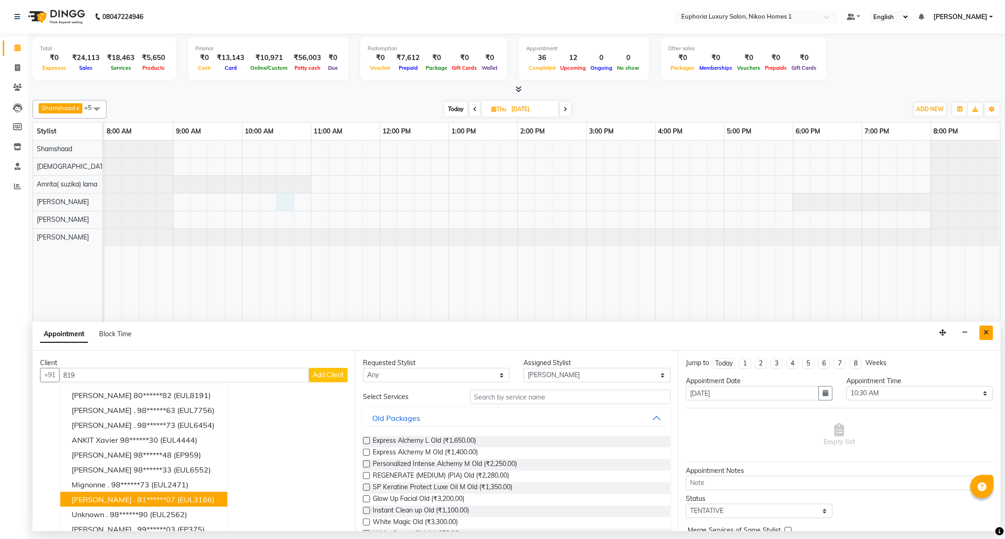
click at [985, 335] on icon "Close" at bounding box center [985, 332] width 5 height 7
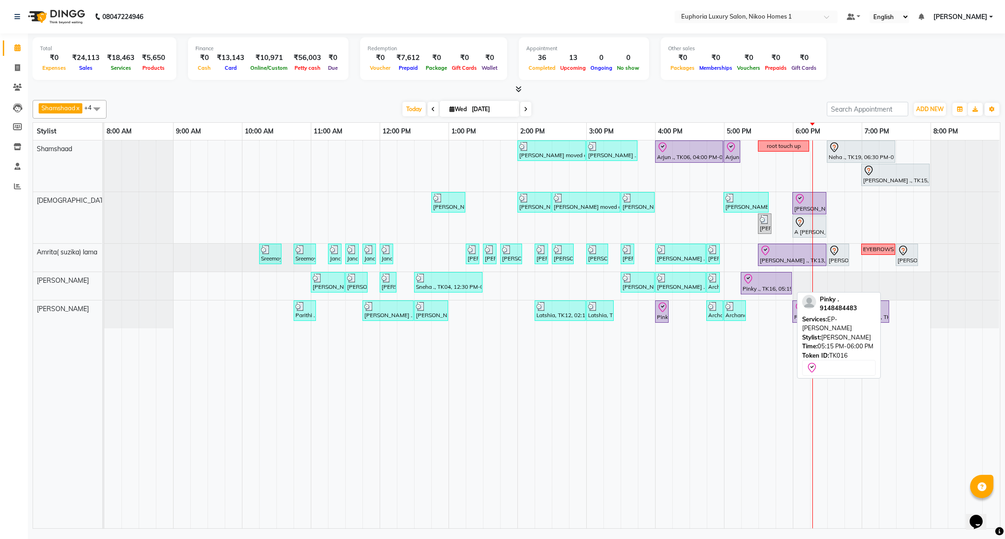
click at [755, 282] on div at bounding box center [765, 278] width 47 height 11
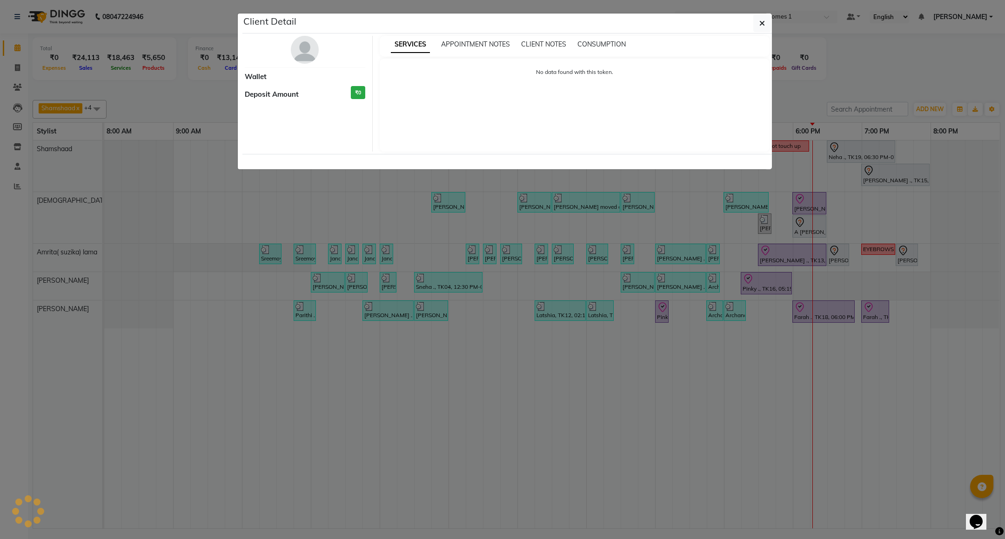
select select "8"
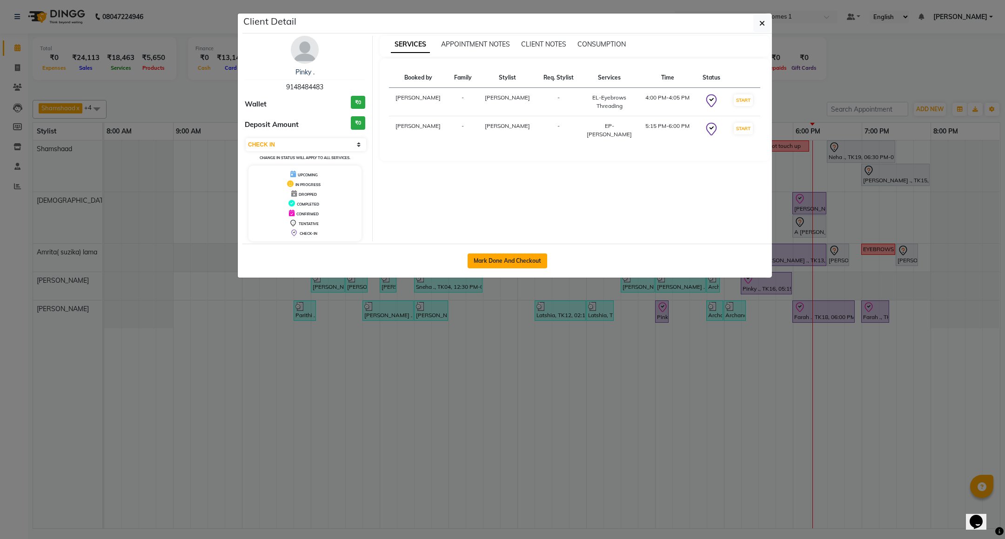
click at [507, 264] on button "Mark Done And Checkout" at bounding box center [507, 260] width 80 height 15
select select "7987"
select select "service"
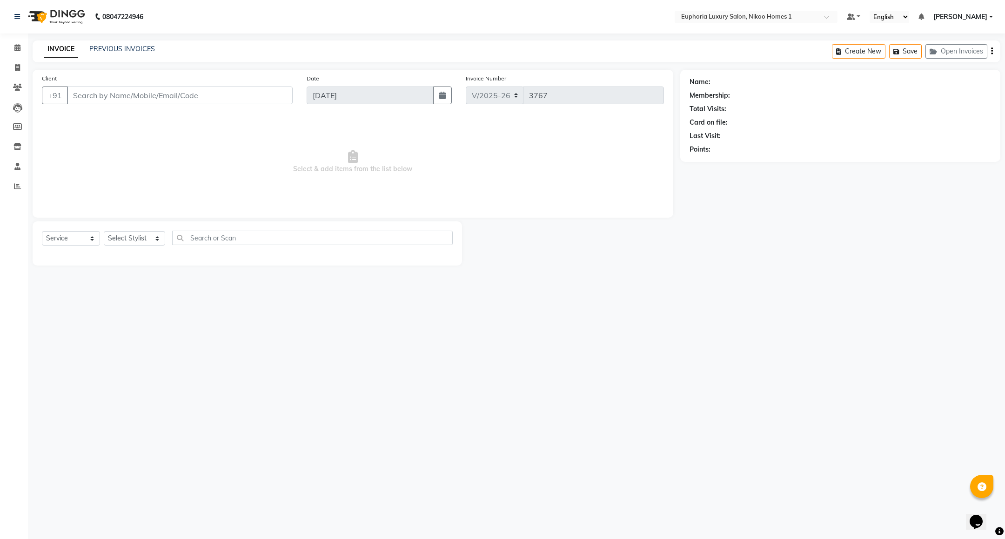
type input "91******83"
select select "86001"
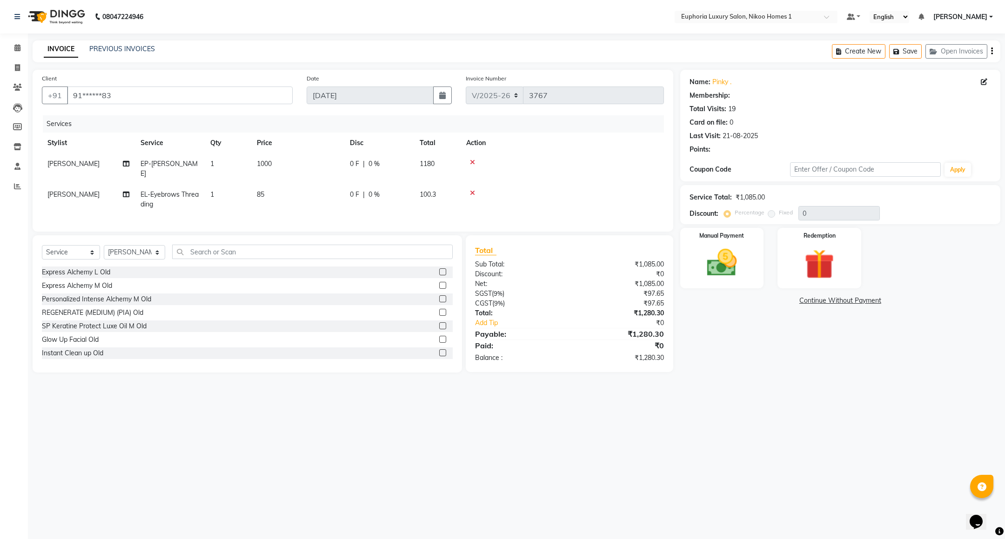
select select "1: Object"
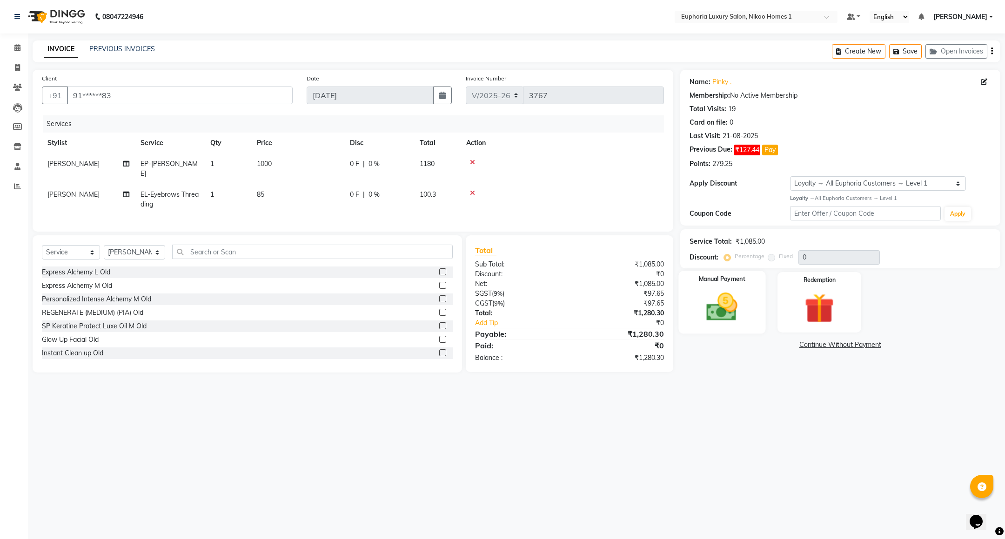
click at [709, 304] on img at bounding box center [721, 307] width 51 height 36
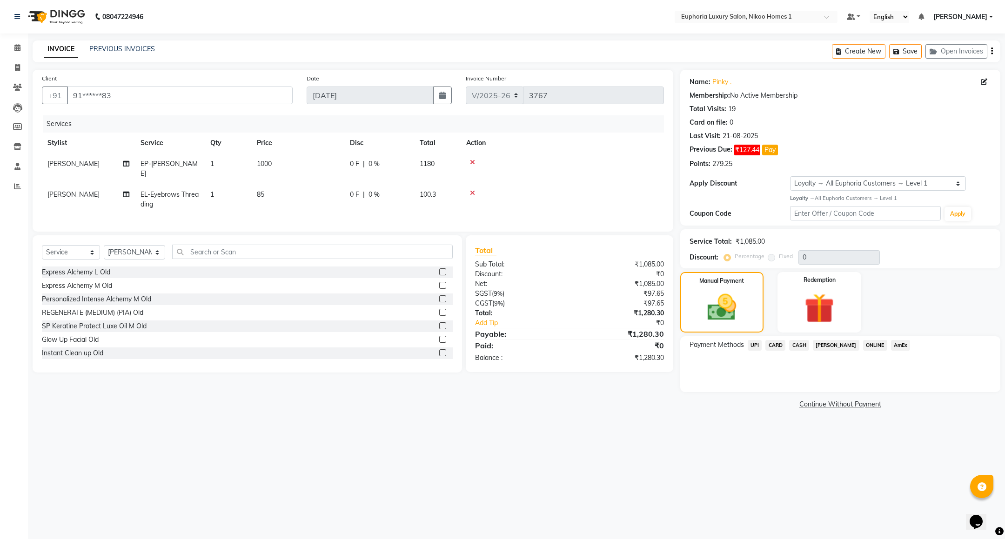
click at [779, 347] on span "CARD" at bounding box center [775, 345] width 20 height 11
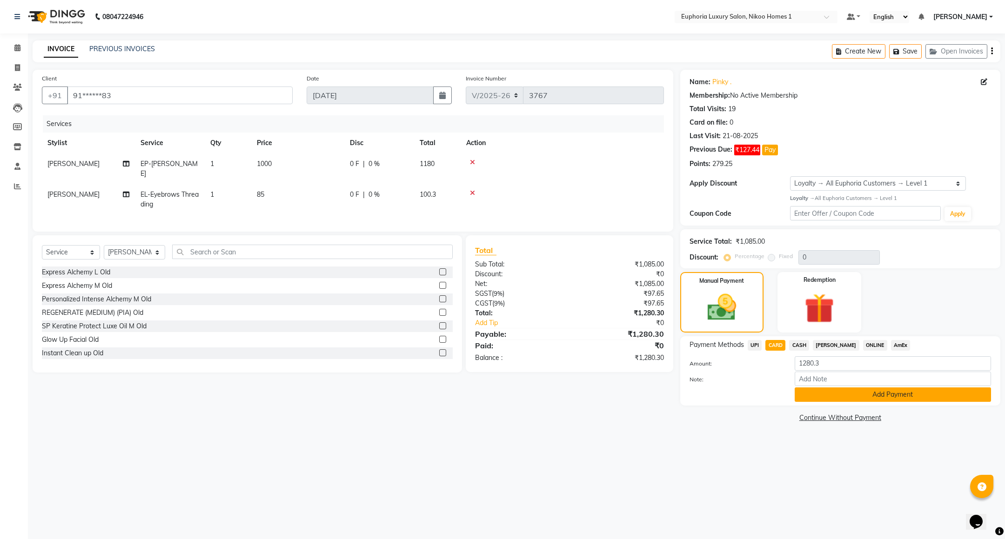
click at [839, 397] on button "Add Payment" at bounding box center [892, 394] width 196 height 14
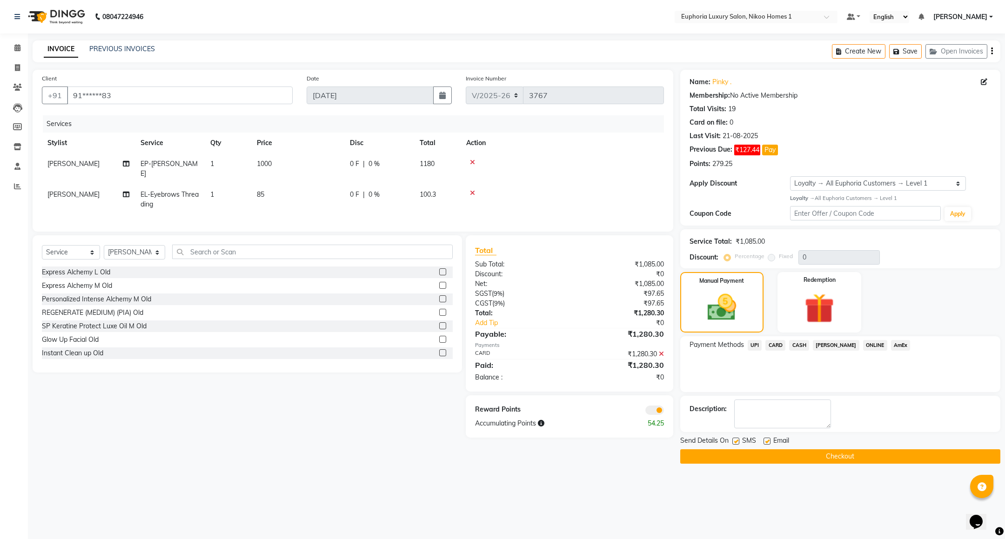
click at [794, 454] on button "Checkout" at bounding box center [840, 456] width 320 height 14
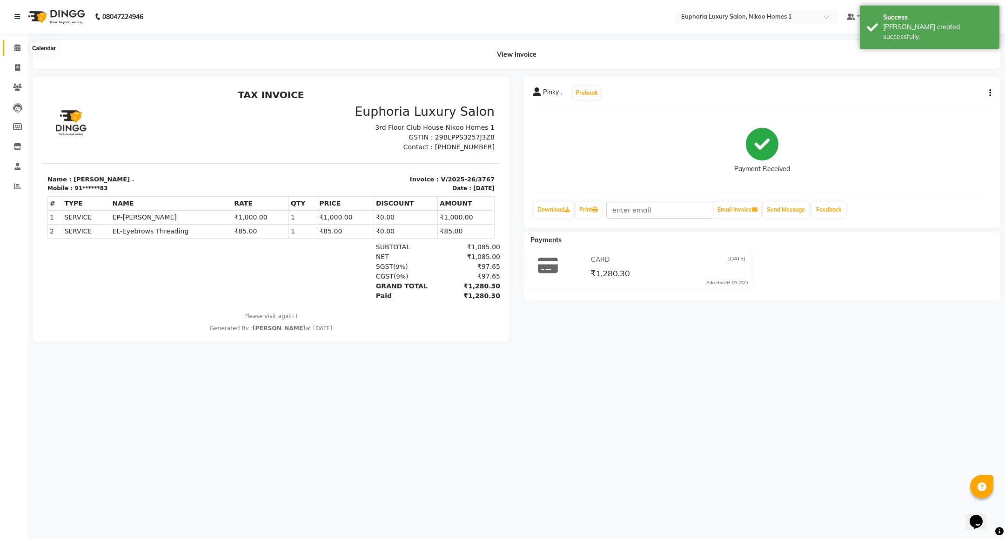
click at [14, 49] on icon at bounding box center [17, 47] width 6 height 7
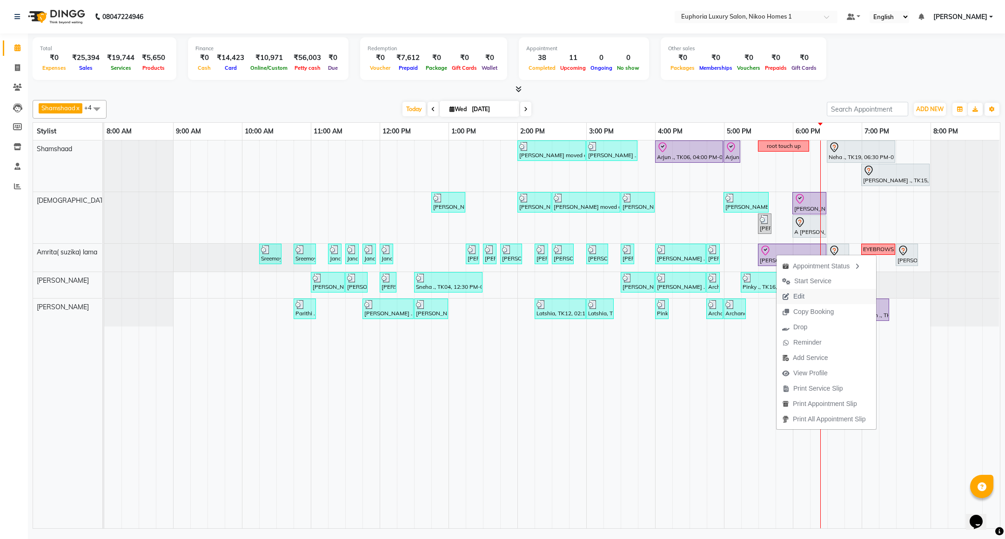
click at [799, 293] on span "Edit" at bounding box center [798, 297] width 11 height 10
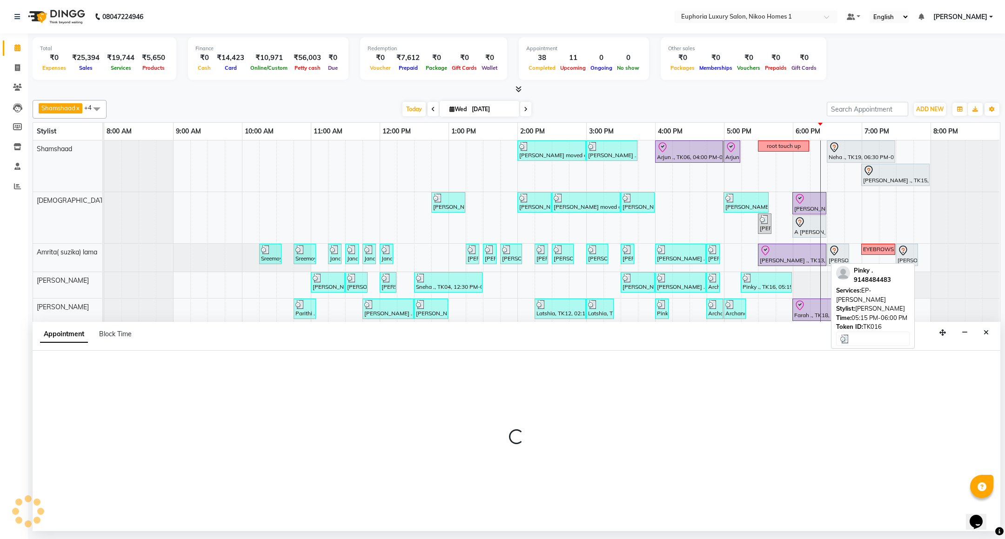
select select "check-in"
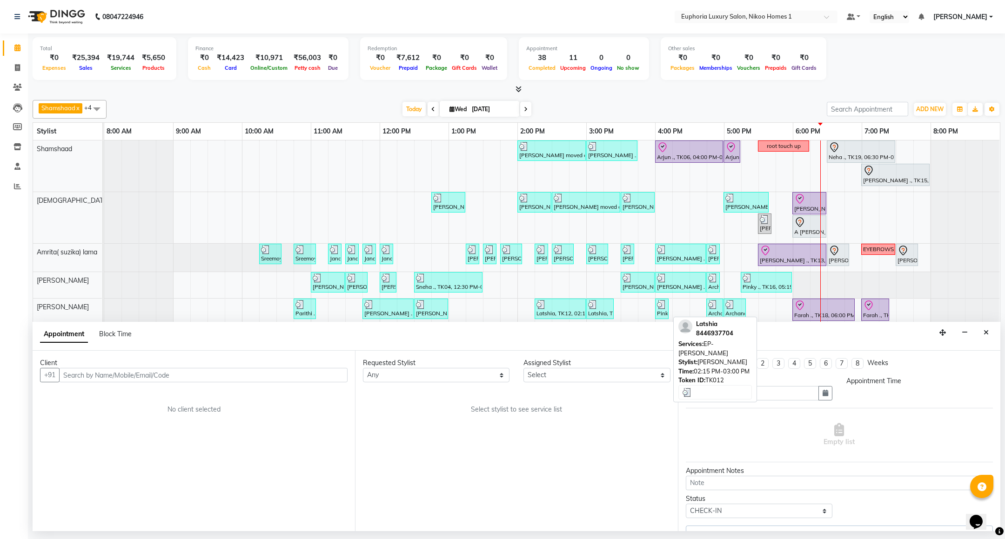
select select "1050"
select select "74231"
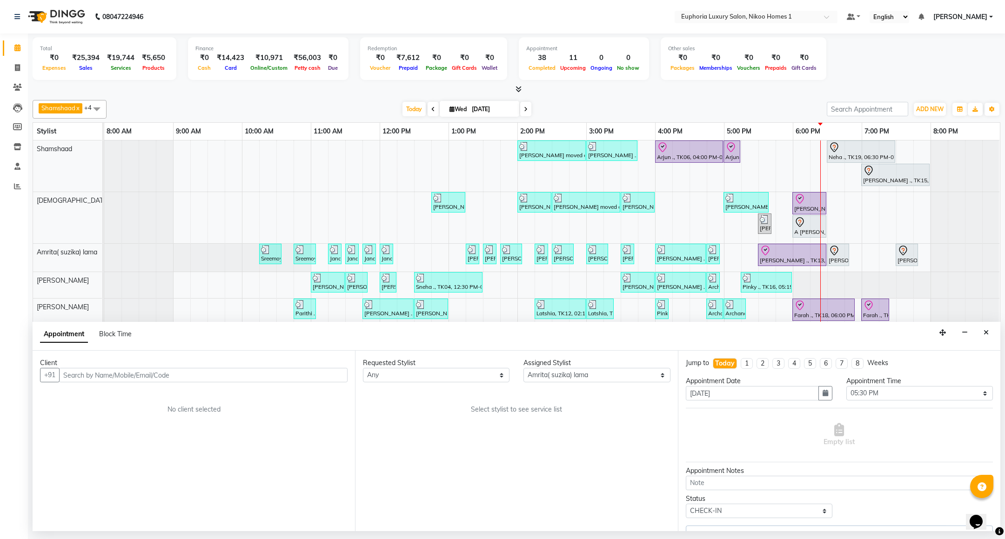
select select "4025"
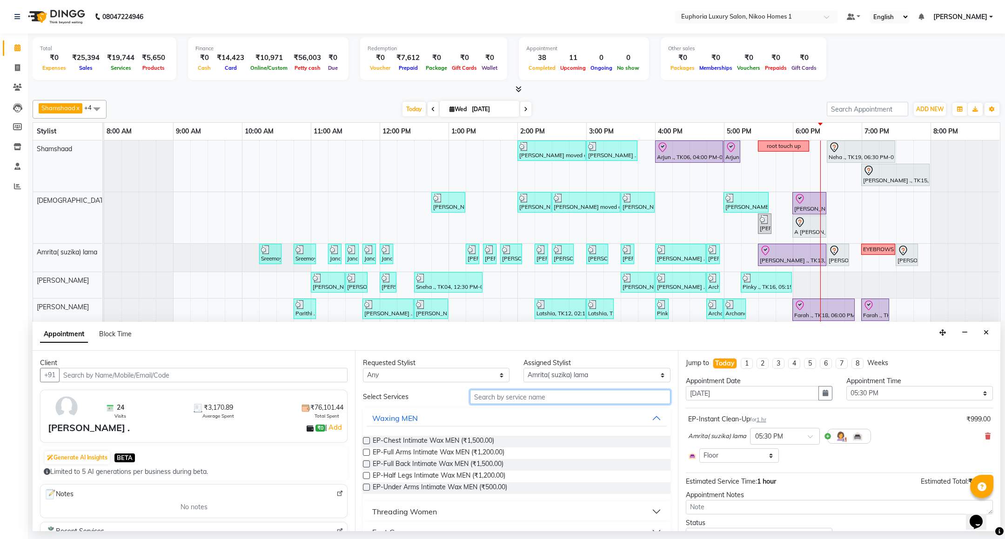
click at [513, 402] on input "text" at bounding box center [570, 397] width 200 height 14
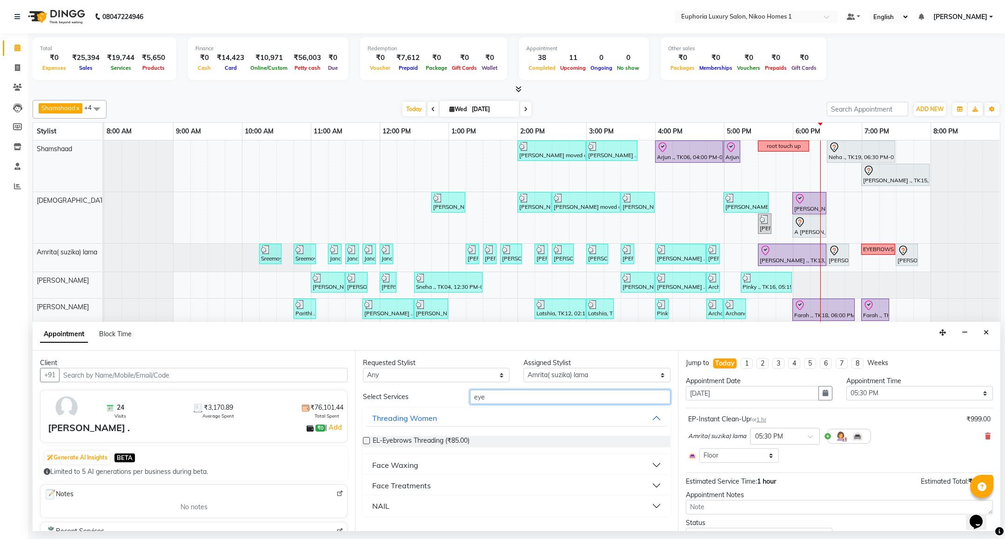
type input "eye"
click at [448, 436] on div "EL-Eyebrows Threading (₹85.00)" at bounding box center [516, 441] width 307 height 27
click at [467, 444] on span "EL-Eyebrows Threading (₹85.00)" at bounding box center [421, 442] width 97 height 12
checkbox input "false"
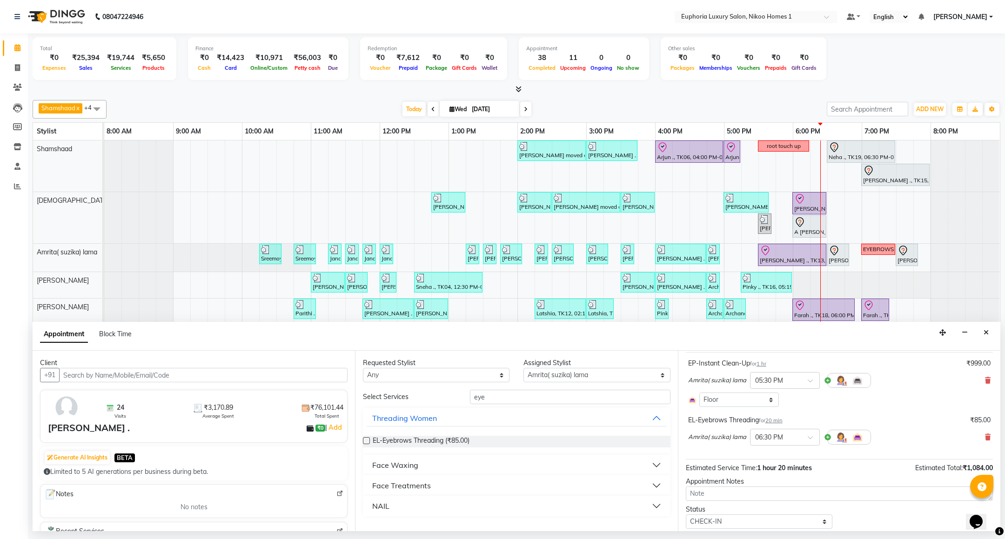
scroll to position [87, 0]
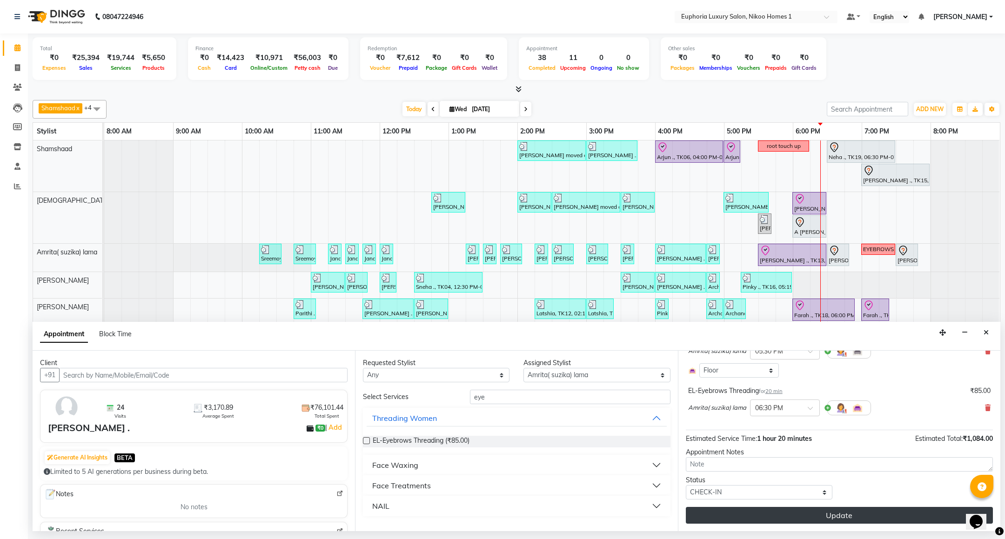
click at [768, 511] on button "Update" at bounding box center [839, 515] width 307 height 17
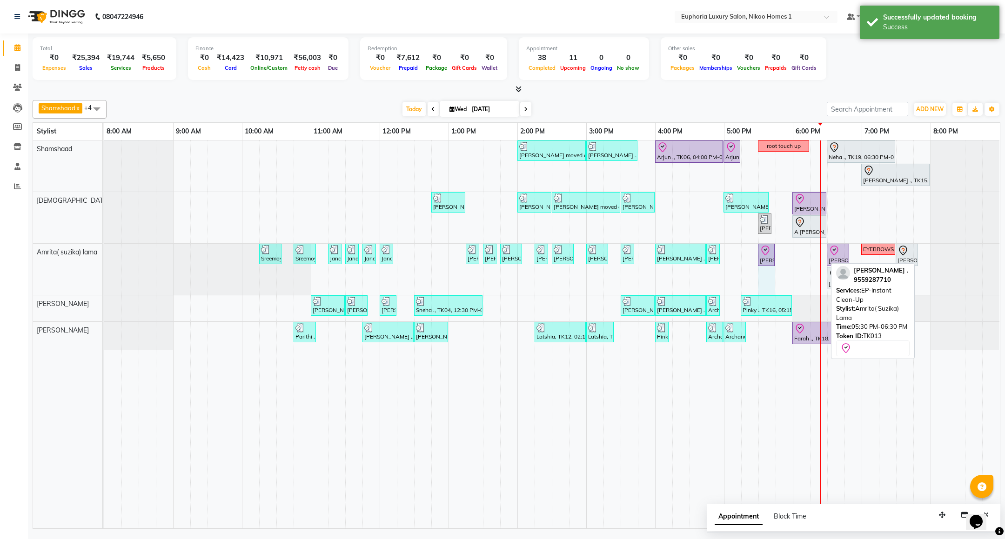
drag, startPoint x: 824, startPoint y: 253, endPoint x: 758, endPoint y: 253, distance: 65.6
click at [104, 253] on div "Sreemoyee ., TK20, 10:15 AM-10:35 AM, EL-Upperlip Threading Sreemoyee ., TK20, …" at bounding box center [104, 269] width 0 height 51
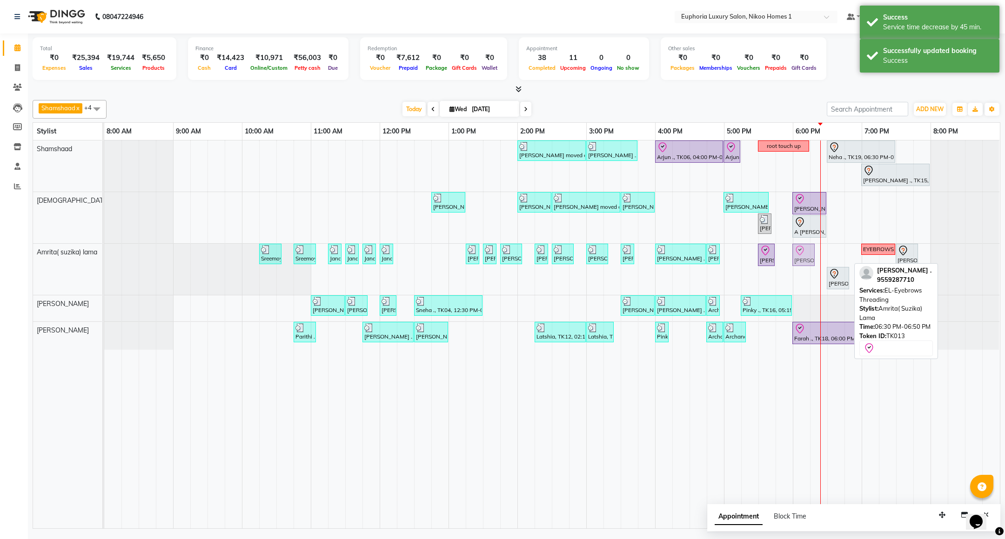
drag, startPoint x: 836, startPoint y: 258, endPoint x: 797, endPoint y: 257, distance: 39.1
click at [104, 257] on div "Sreemoyee ., TK20, 10:15 AM-10:35 AM, EL-Upperlip Threading Sreemoyee ., TK20, …" at bounding box center [104, 269] width 0 height 51
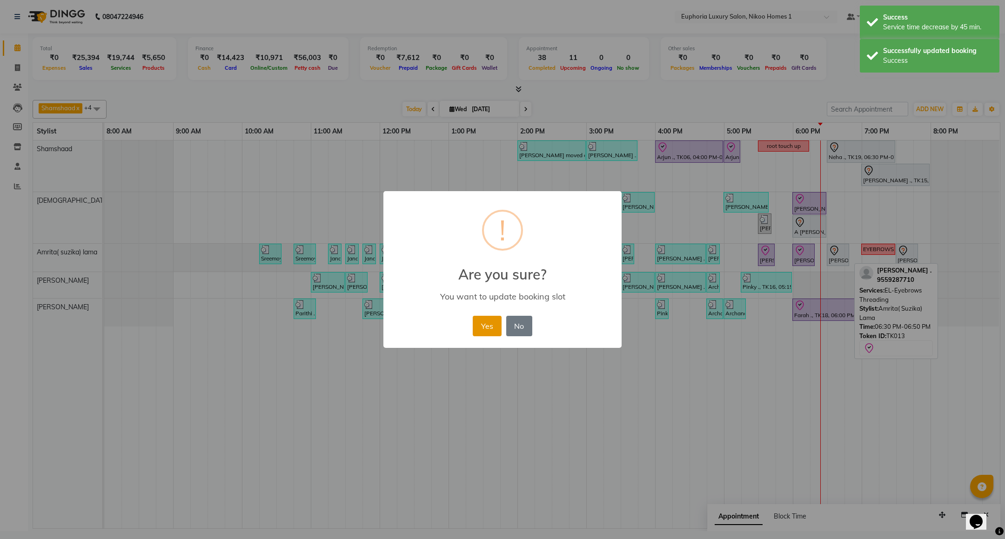
click at [494, 318] on button "Yes" at bounding box center [487, 326] width 28 height 20
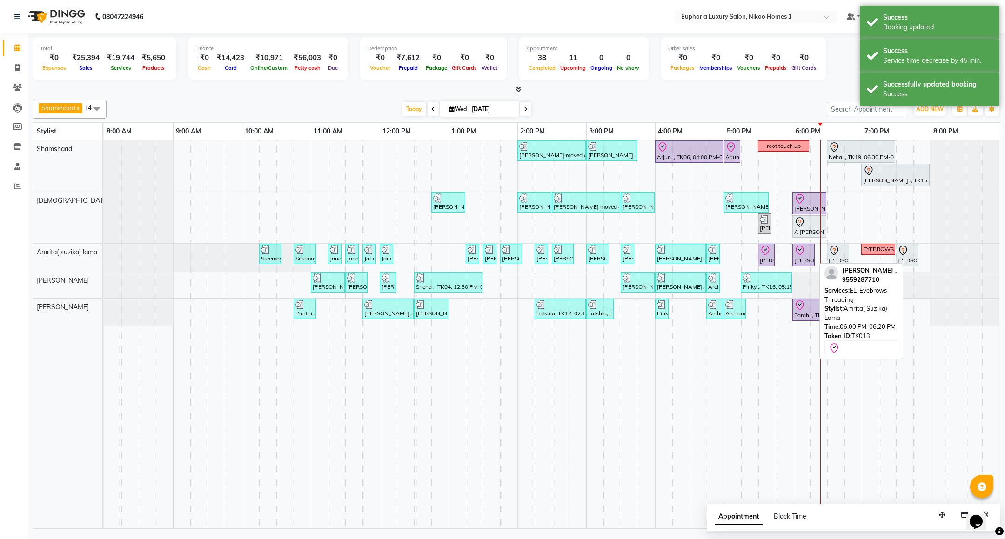
click at [800, 250] on icon at bounding box center [799, 250] width 11 height 11
click at [801, 253] on icon at bounding box center [799, 250] width 11 height 11
select select "8"
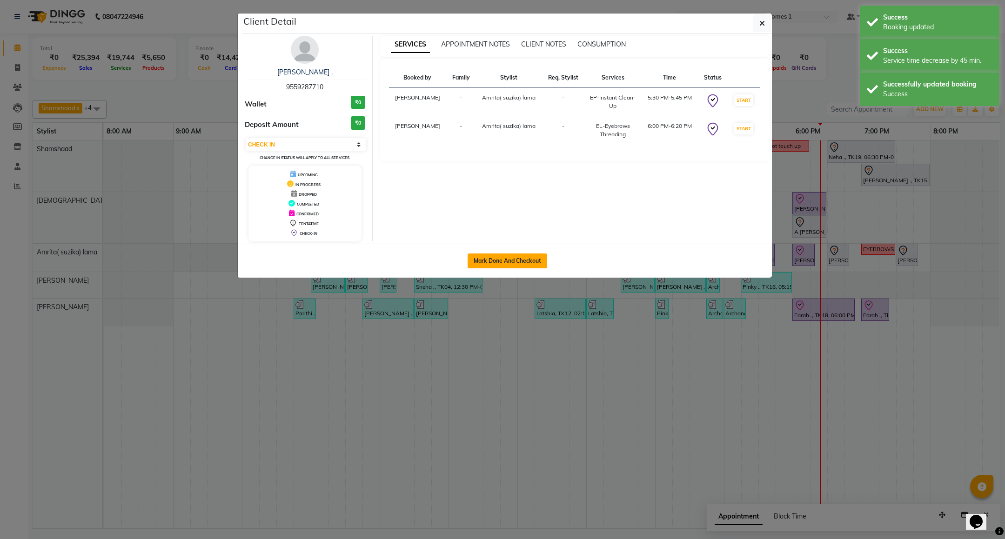
click at [532, 257] on button "Mark Done And Checkout" at bounding box center [507, 260] width 80 height 15
select select "service"
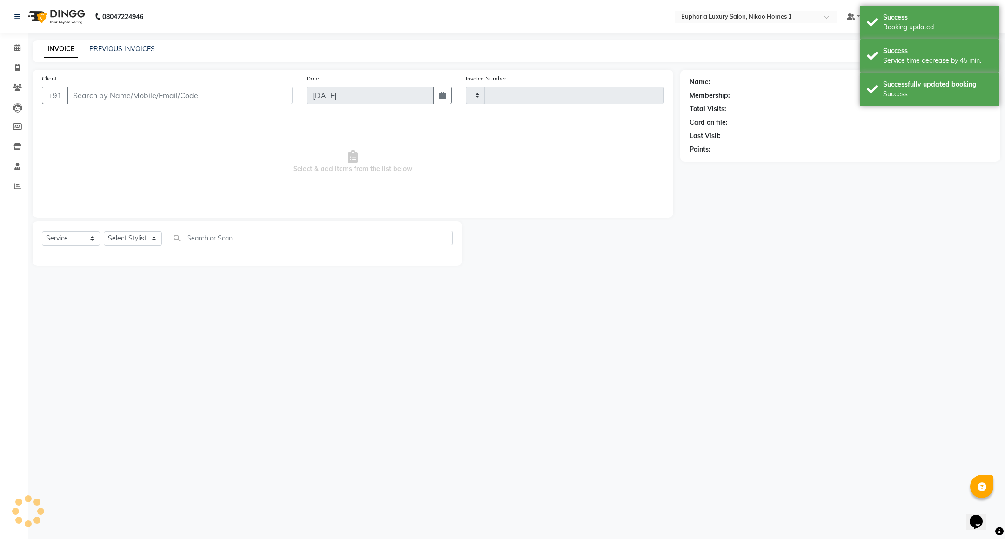
type input "3768"
select select "7987"
type input "95******10"
select select "74231"
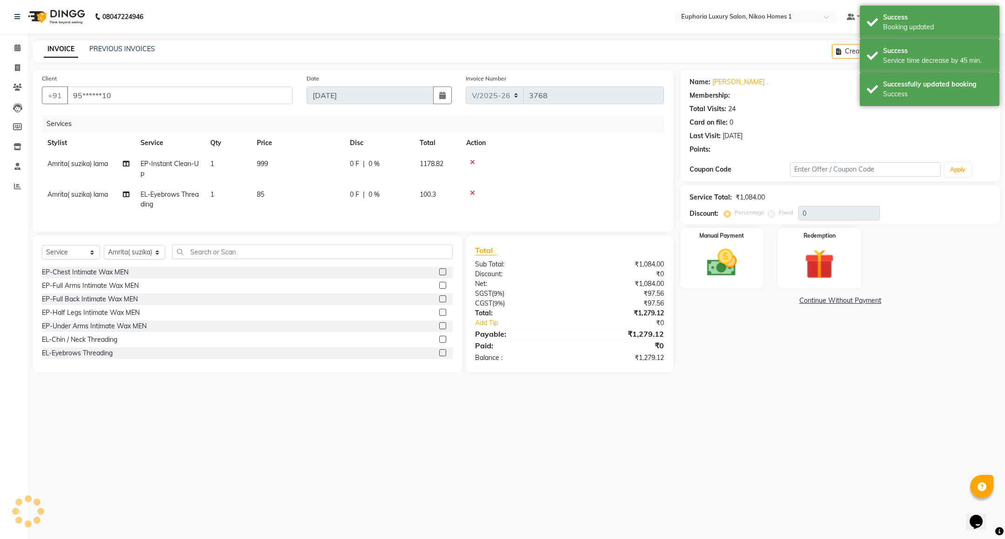
select select "1: Object"
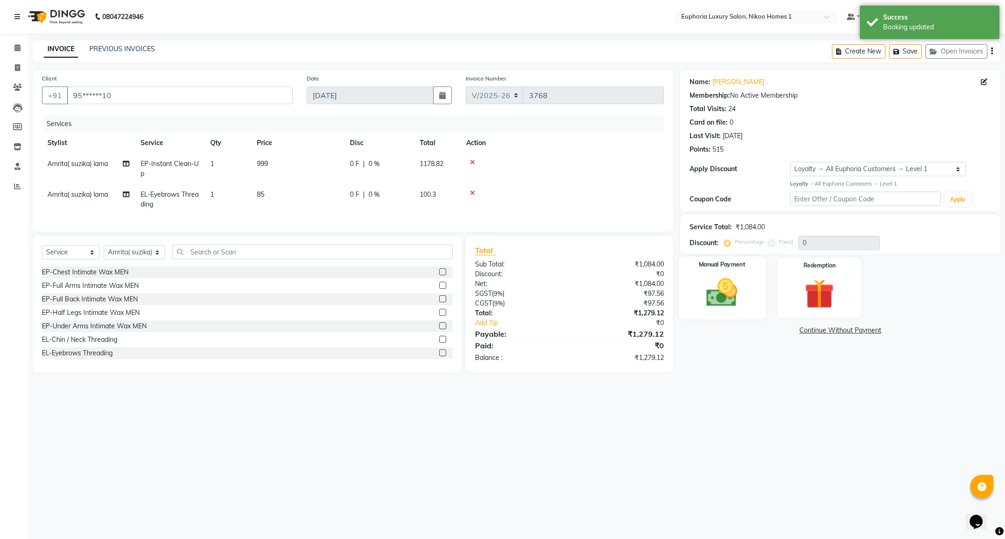
click at [727, 296] on img at bounding box center [721, 293] width 51 height 36
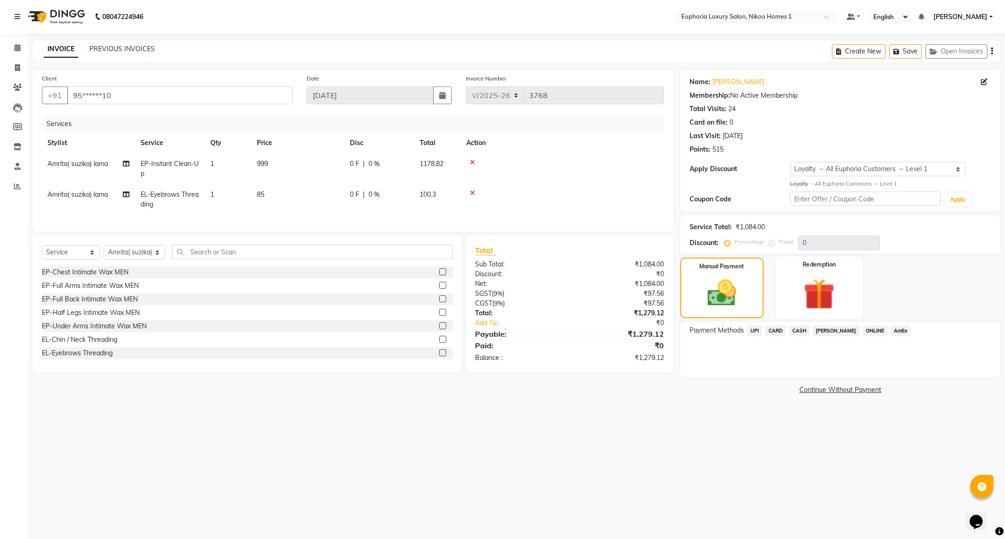
click at [800, 300] on img at bounding box center [819, 294] width 51 height 39
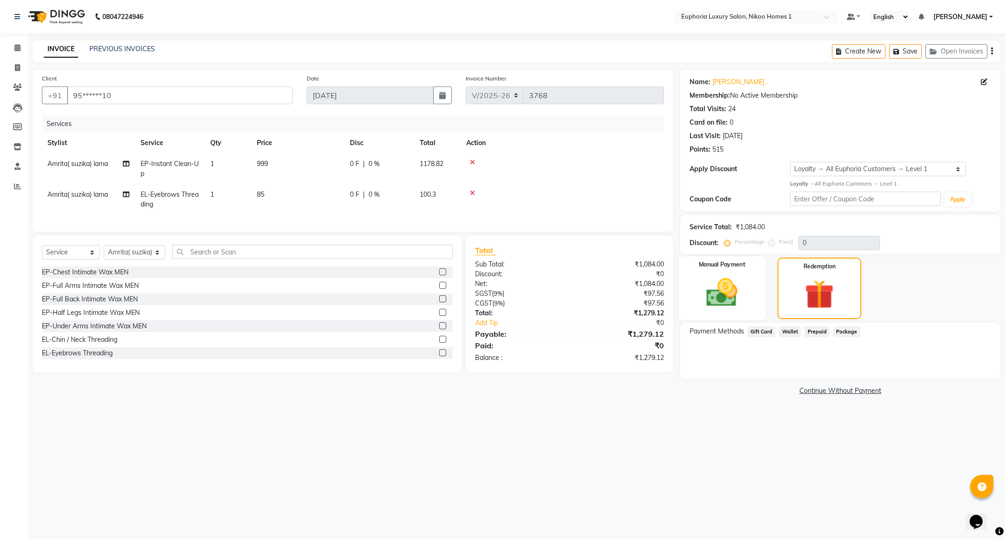
click at [737, 300] on img at bounding box center [721, 293] width 51 height 36
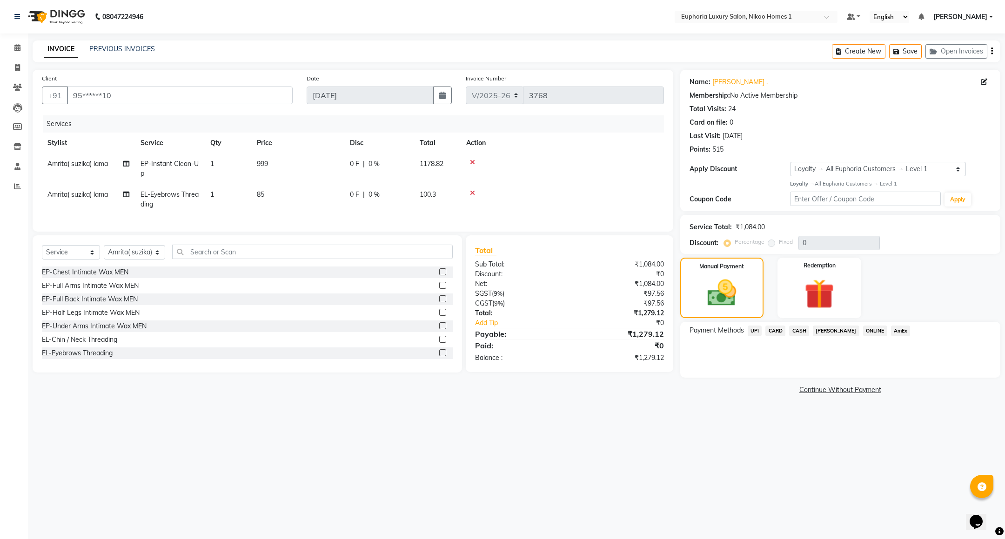
click at [754, 331] on span "UPI" at bounding box center [754, 331] width 14 height 11
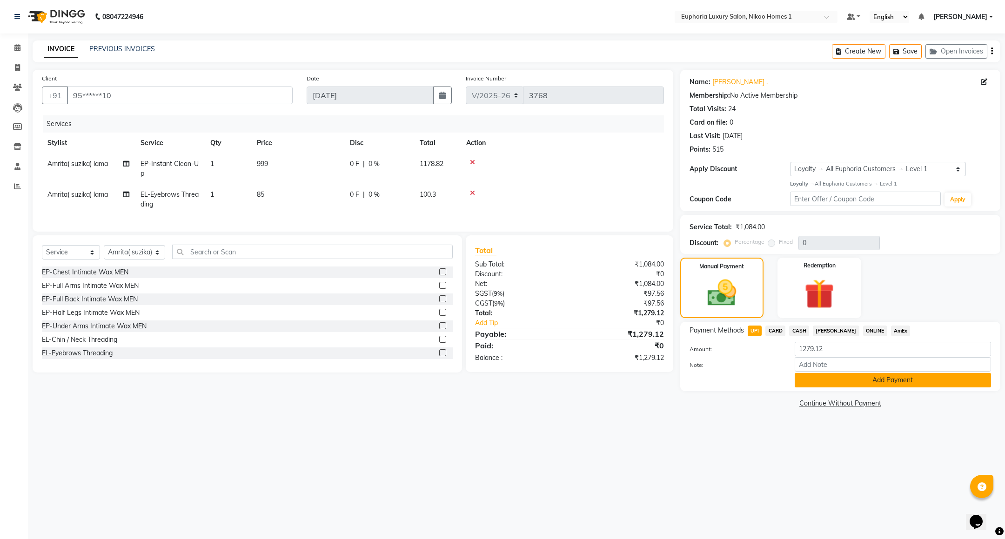
click at [835, 377] on button "Add Payment" at bounding box center [892, 380] width 196 height 14
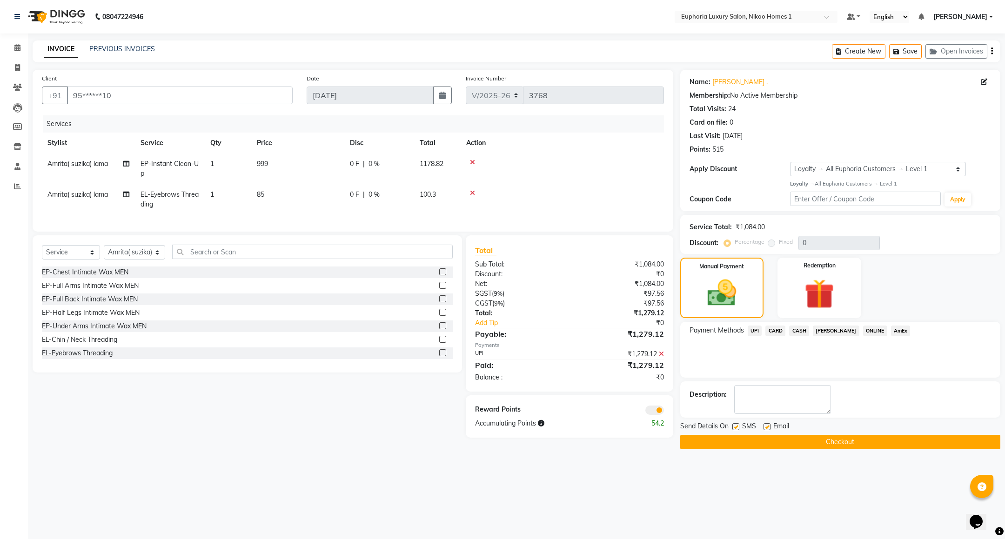
click at [816, 442] on button "Checkout" at bounding box center [840, 442] width 320 height 14
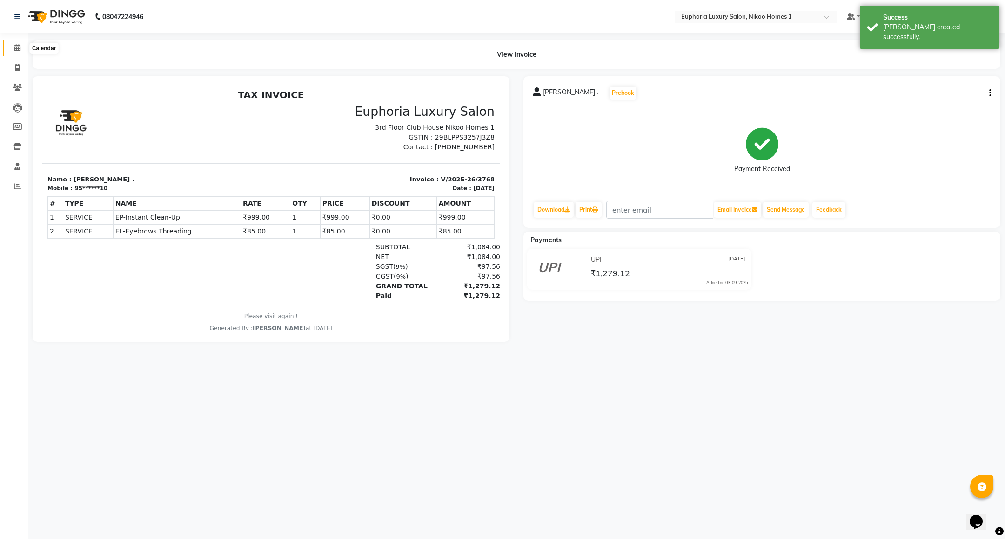
click at [18, 48] on icon at bounding box center [17, 47] width 6 height 7
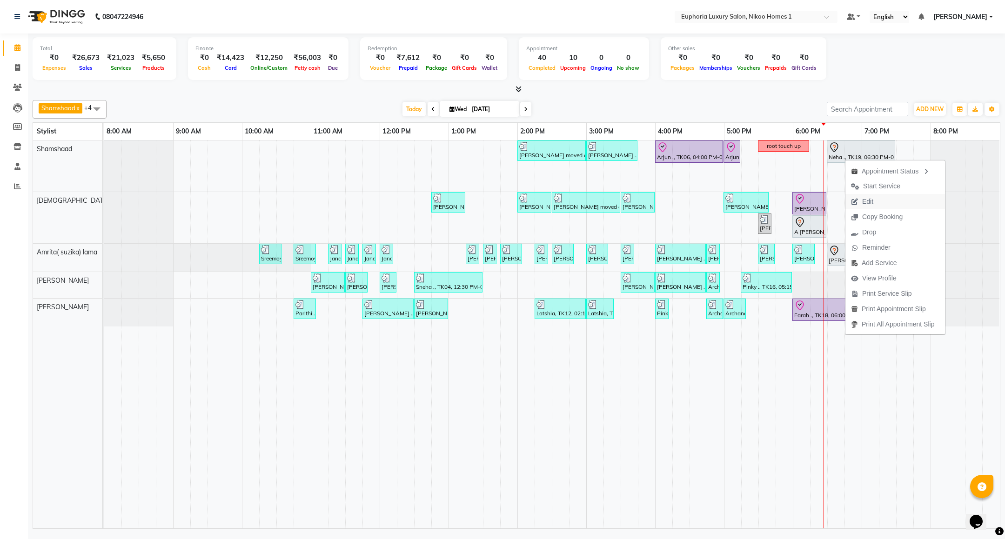
click at [867, 204] on span "Edit" at bounding box center [867, 202] width 11 height 10
select select "tentative"
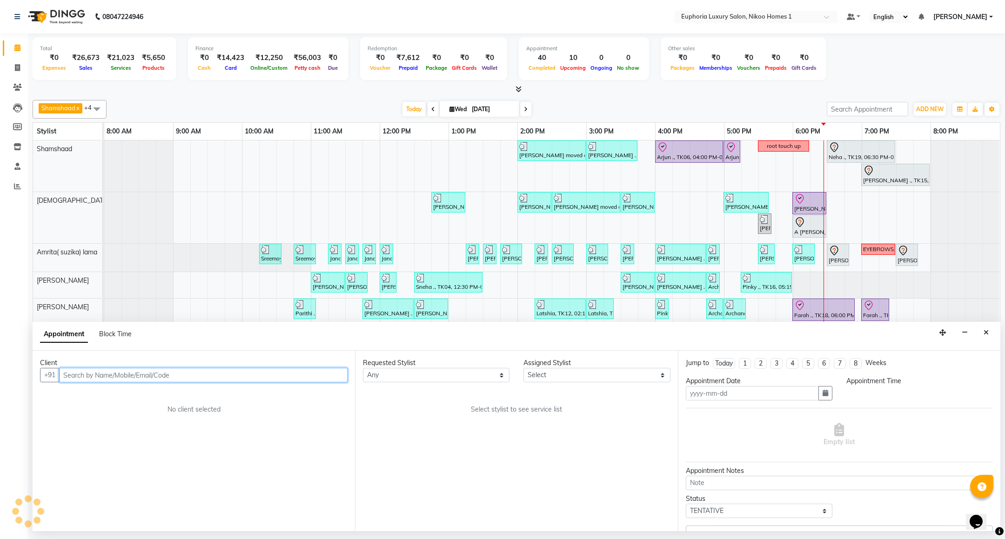
type input "[DATE]"
select select "1110"
select select "87739"
select select "4025"
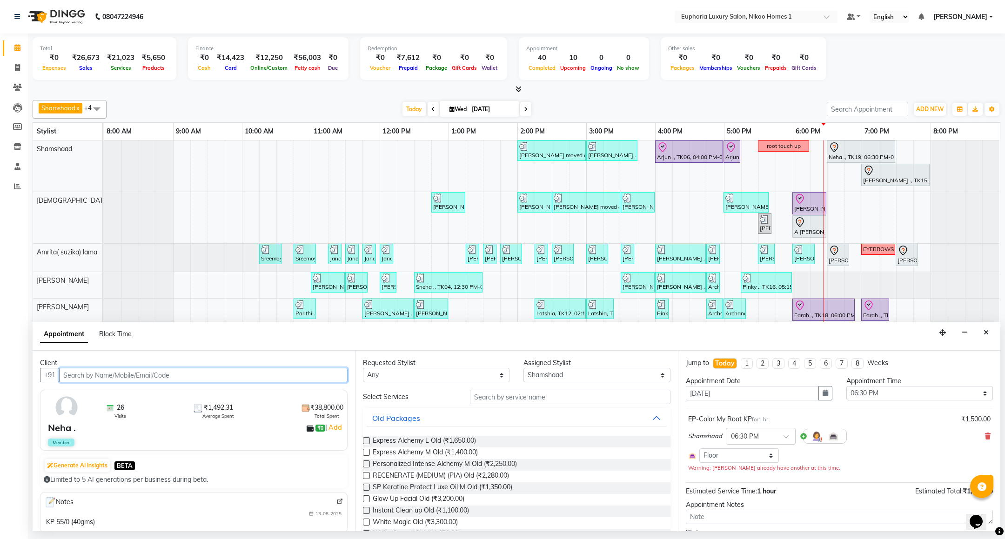
scroll to position [54, 0]
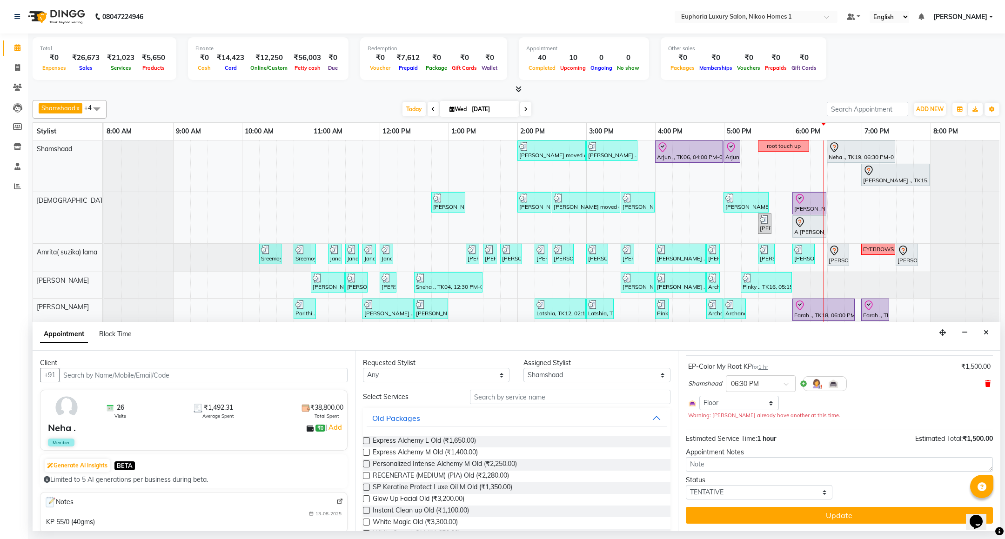
click at [985, 384] on icon at bounding box center [988, 383] width 6 height 7
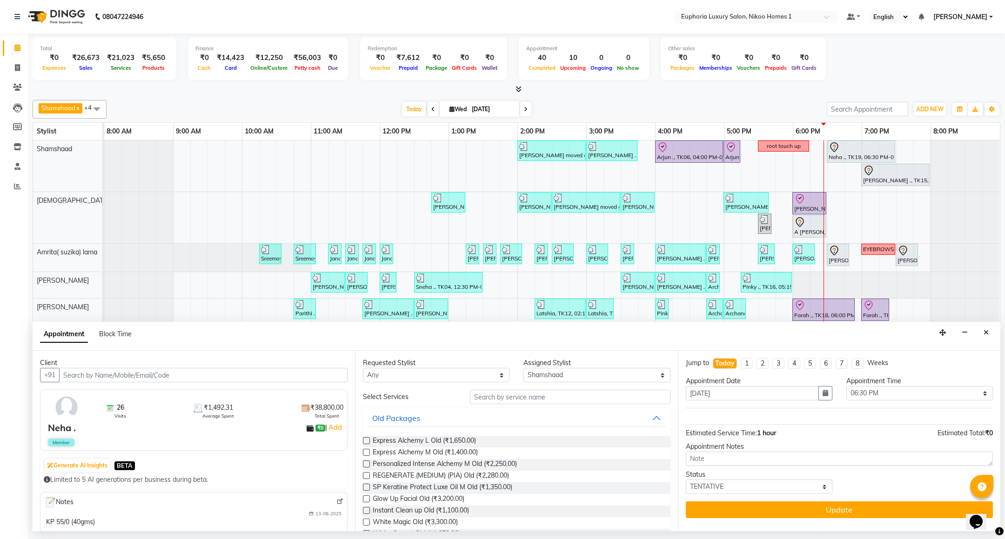
scroll to position [0, 0]
click at [553, 379] on select "Select Amrita( suzika) lama Atif Ali Azhar Bhumika Binoy Danish EVA KIPGEN Insh…" at bounding box center [596, 375] width 147 height 14
select select "74231"
click at [523, 369] on select "Select Amrita( suzika) lama Atif Ali Azhar Bhumika Binoy Danish EVA KIPGEN Insh…" at bounding box center [596, 375] width 147 height 14
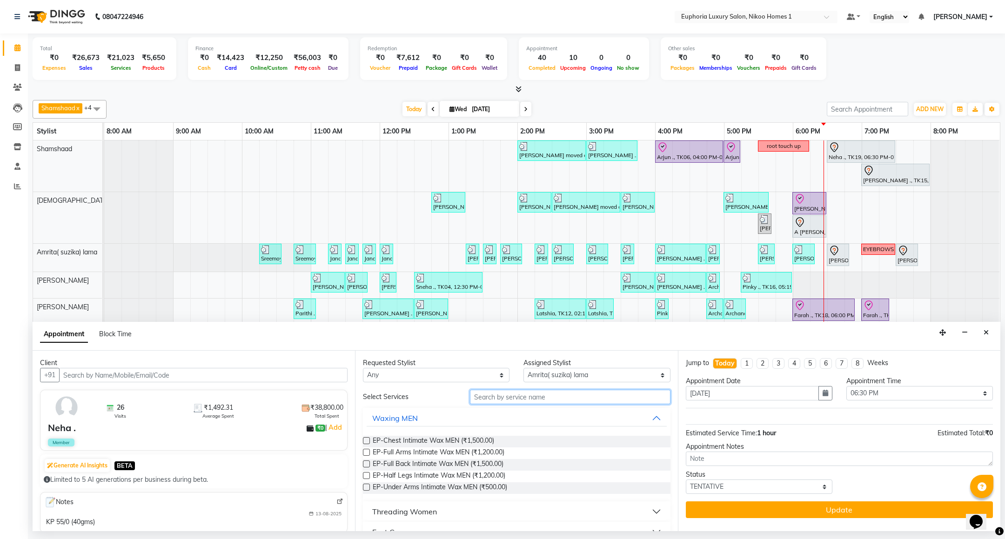
click at [487, 395] on input "text" at bounding box center [570, 397] width 200 height 14
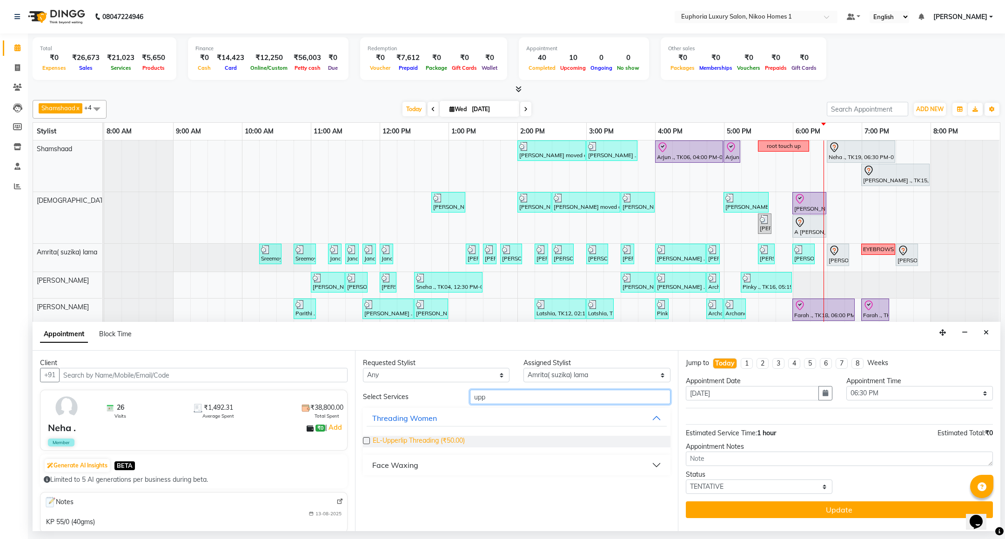
type input "upp"
click at [447, 442] on span "EL-Upperlip Threading (₹50.00)" at bounding box center [419, 442] width 92 height 12
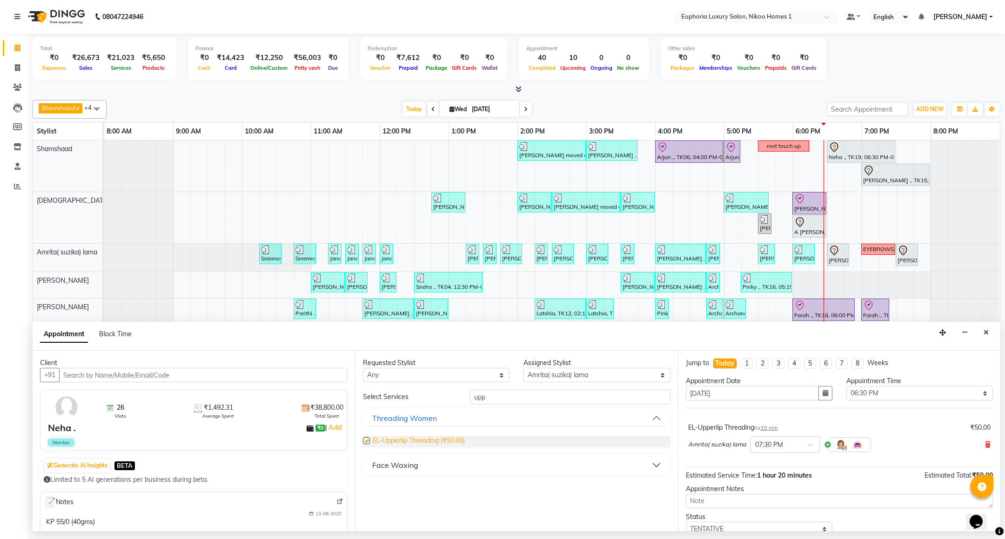
checkbox input "false"
click at [512, 401] on input "upp" at bounding box center [570, 397] width 200 height 14
type input "u"
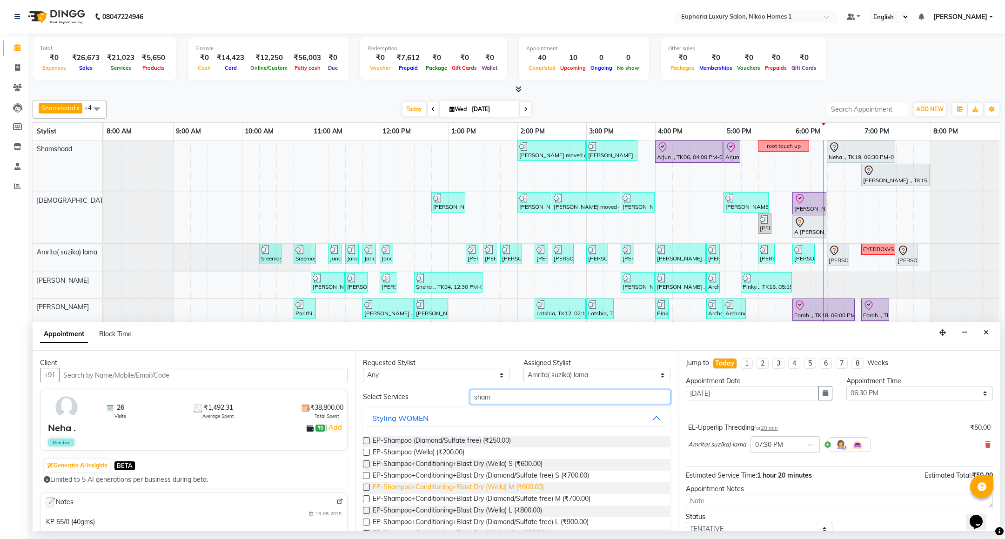
type input "sham"
click at [526, 486] on span "EP-Shampoo+Conditioning+Blast Dry (Wella) M (₹600.00)" at bounding box center [458, 488] width 171 height 12
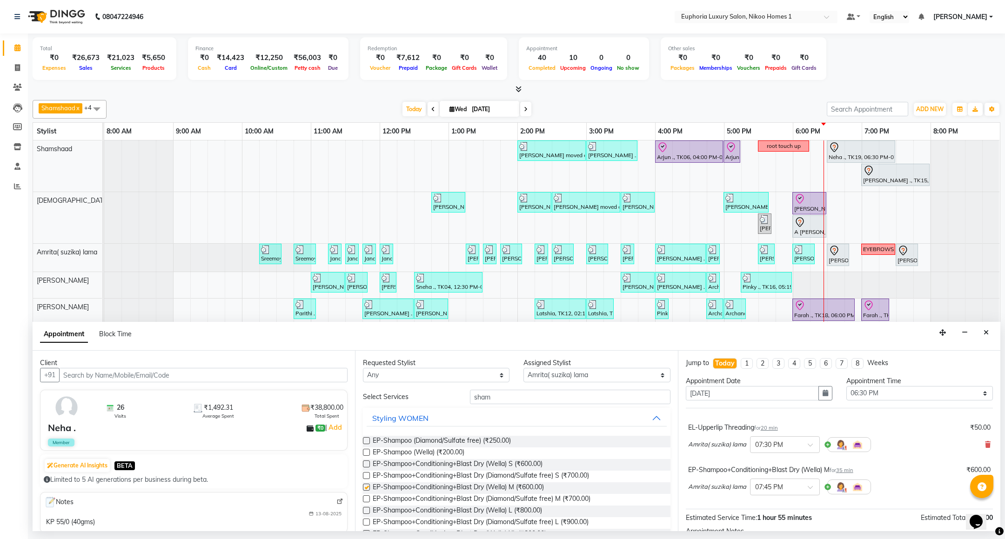
checkbox input "false"
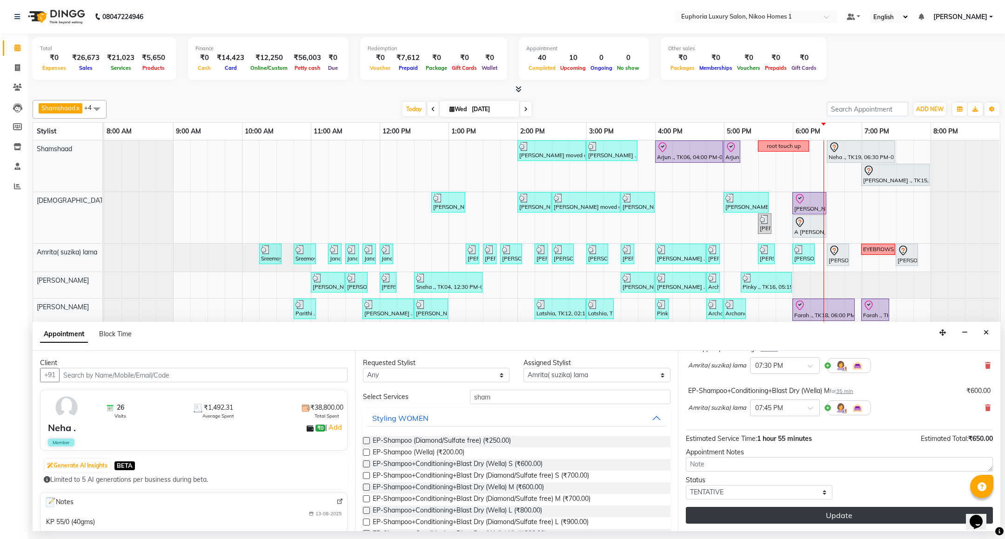
click at [833, 513] on button "Update" at bounding box center [839, 515] width 307 height 17
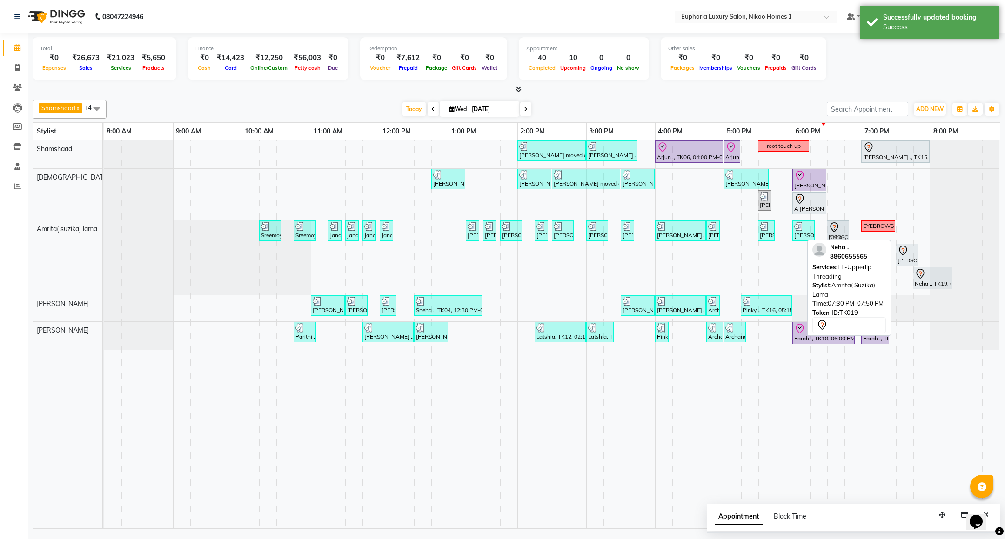
drag, startPoint x: 903, startPoint y: 233, endPoint x: 840, endPoint y: 246, distance: 63.9
click at [840, 246] on div "Shamshaad x Insha pasha x Zahid x EVA KIPGEN x Amrita( suzika) lama x +4 Select…" at bounding box center [516, 312] width 967 height 433
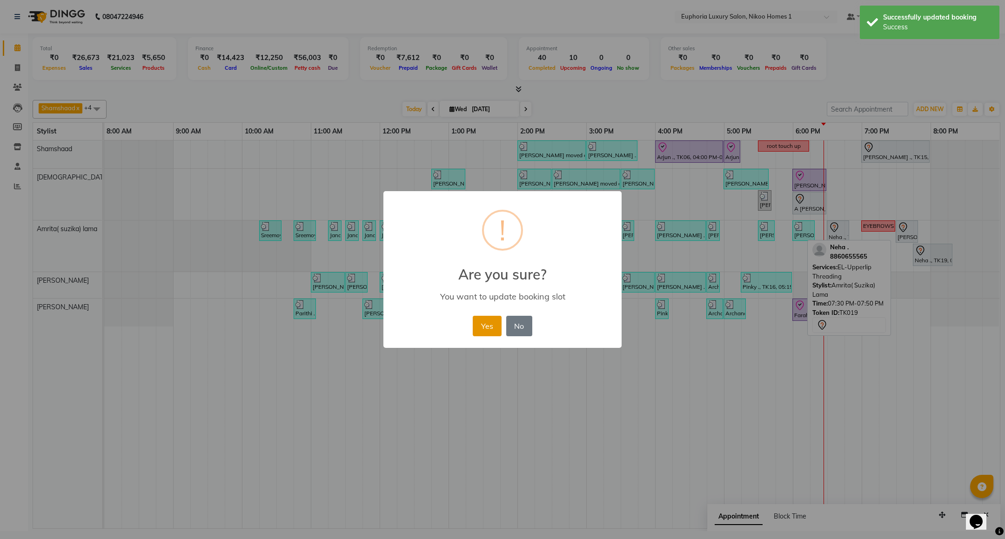
click at [482, 326] on button "Yes" at bounding box center [487, 326] width 28 height 20
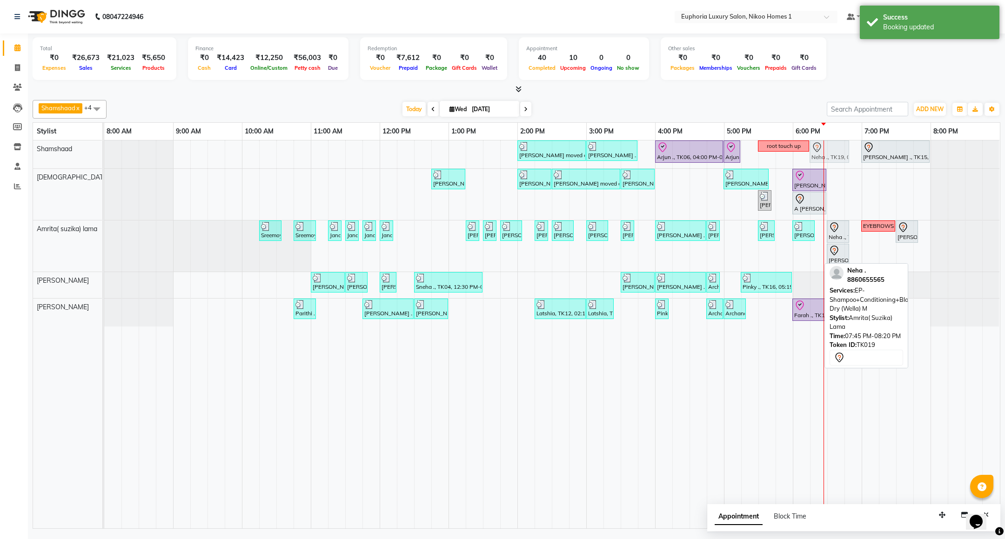
drag, startPoint x: 934, startPoint y: 253, endPoint x: 825, endPoint y: 158, distance: 144.4
click at [825, 158] on tbody "Mahima moved out, TK11, 02:00 PM-03:00 PM, EP-Artistic Cut - Creative Stylist V…" at bounding box center [551, 233] width 895 height 186
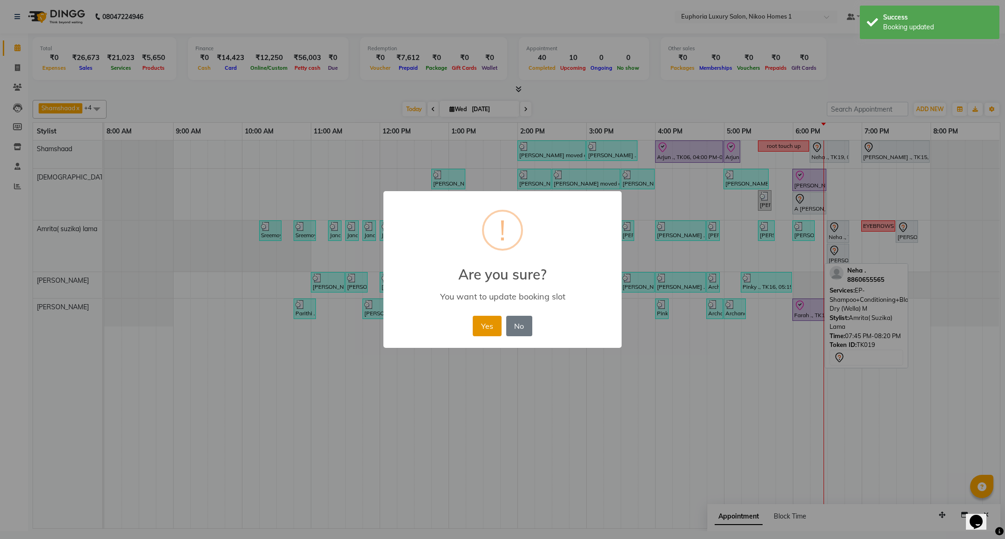
click at [489, 320] on button "Yes" at bounding box center [487, 326] width 28 height 20
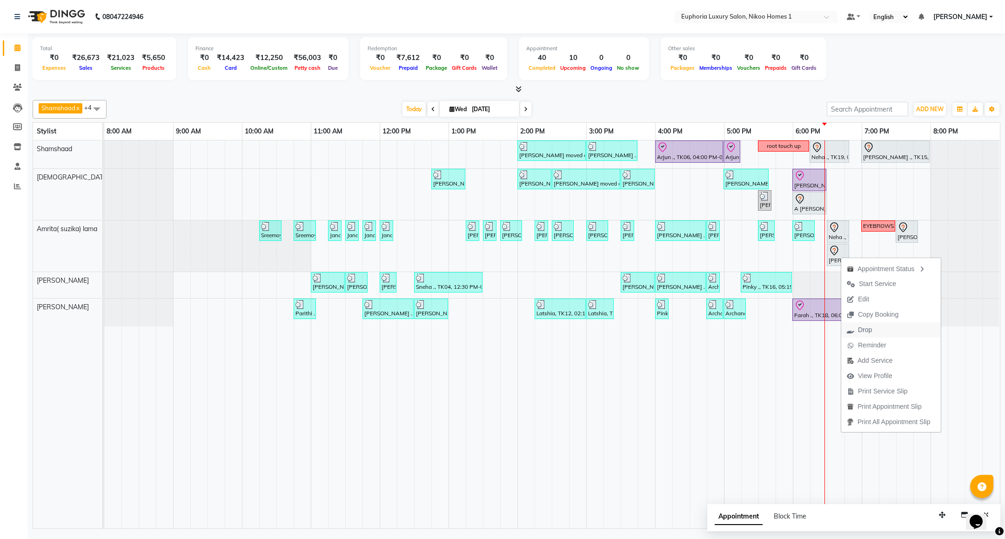
click at [865, 327] on span "Drop" at bounding box center [865, 330] width 14 height 10
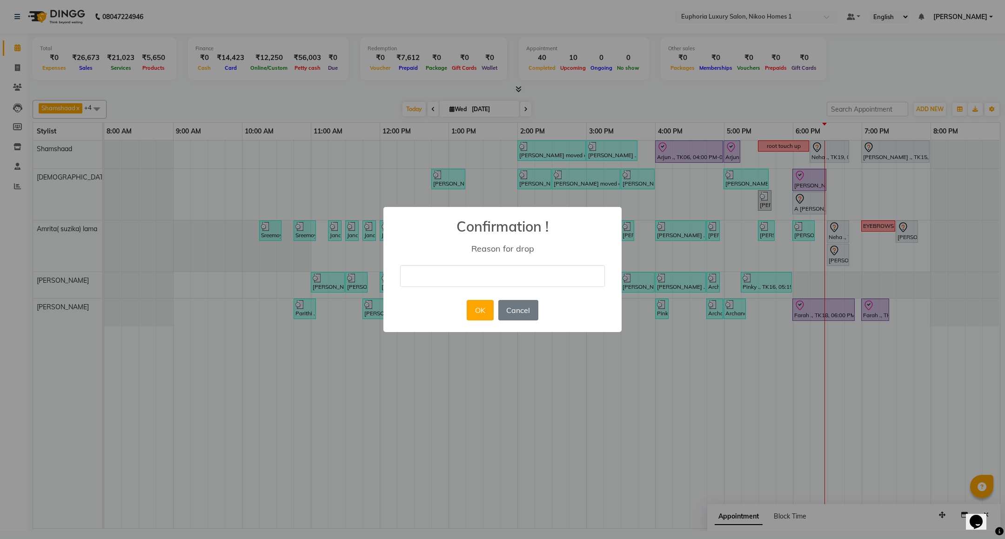
click at [424, 280] on input "text" at bounding box center [502, 276] width 205 height 22
type input "droped"
click at [482, 311] on button "OK" at bounding box center [480, 310] width 27 height 20
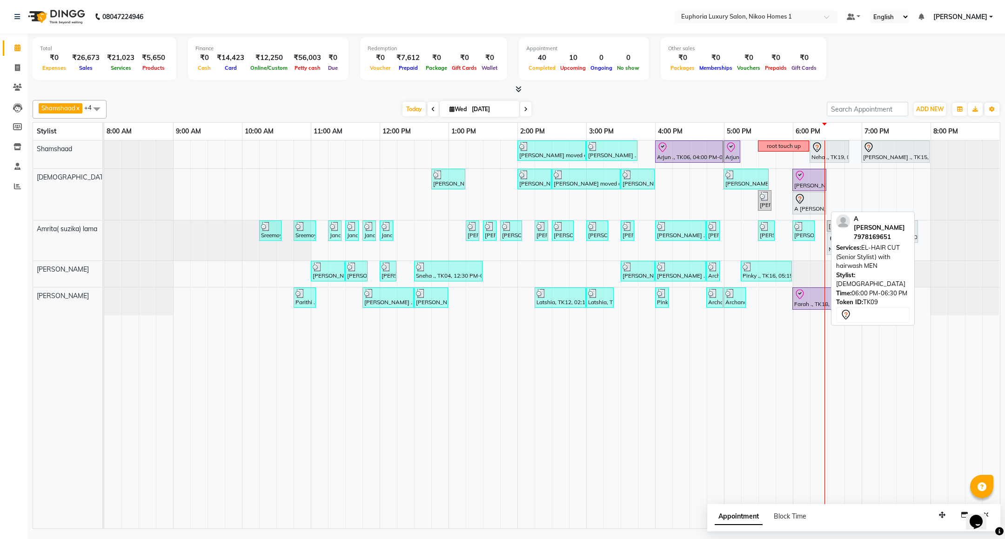
click at [804, 209] on div "A [PERSON_NAME], TK09, 06:00 PM-06:30 PM, EL-HAIR CUT (Senior Stylist) with hai…" at bounding box center [809, 203] width 32 height 20
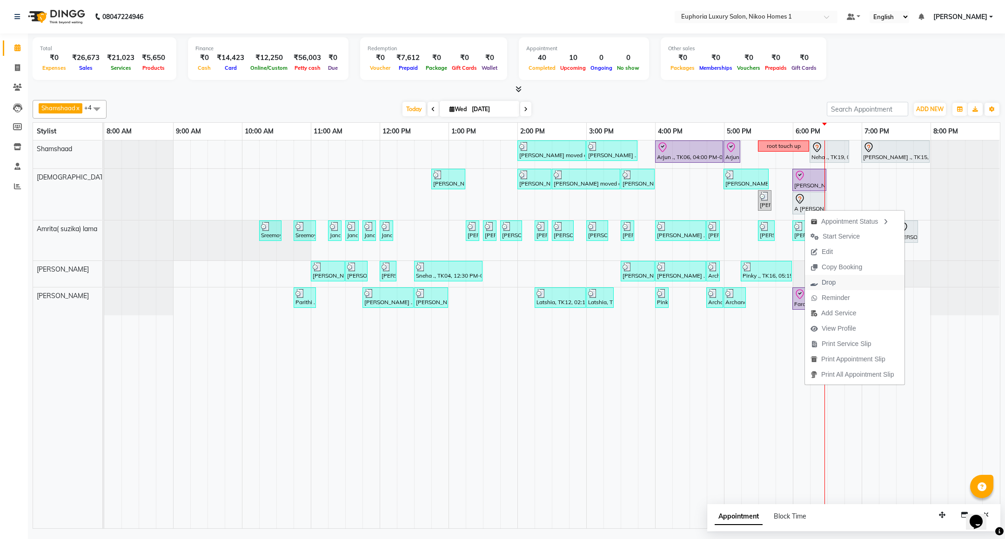
click at [825, 281] on span "Drop" at bounding box center [828, 283] width 14 height 10
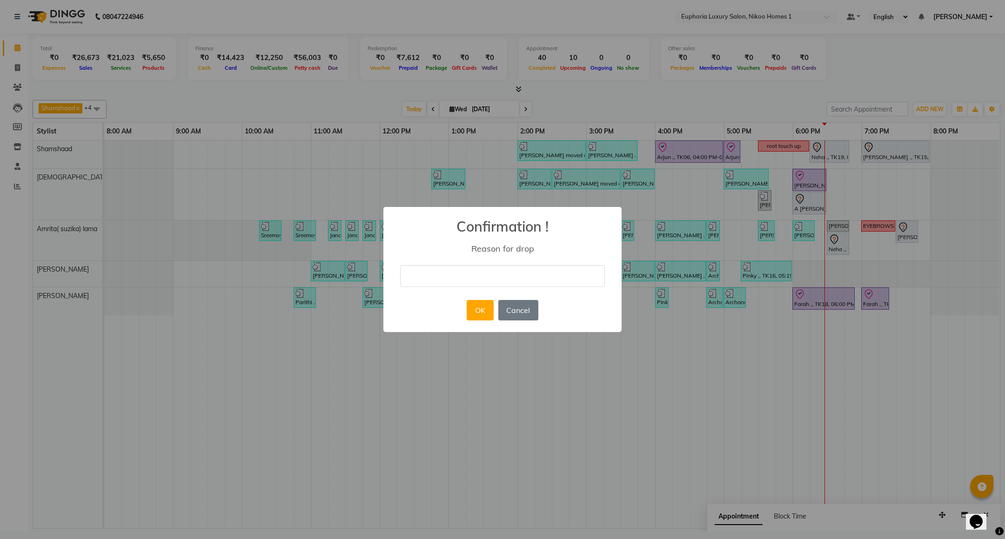
click at [404, 273] on input "text" at bounding box center [502, 276] width 205 height 22
type input "droped"
click at [486, 312] on button "OK" at bounding box center [480, 310] width 27 height 20
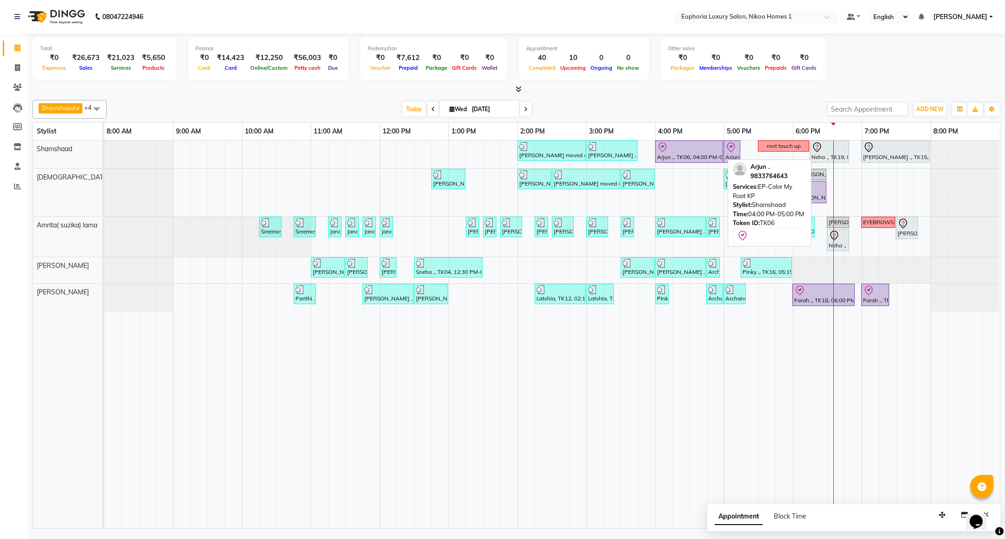
click at [704, 153] on div at bounding box center [689, 147] width 64 height 11
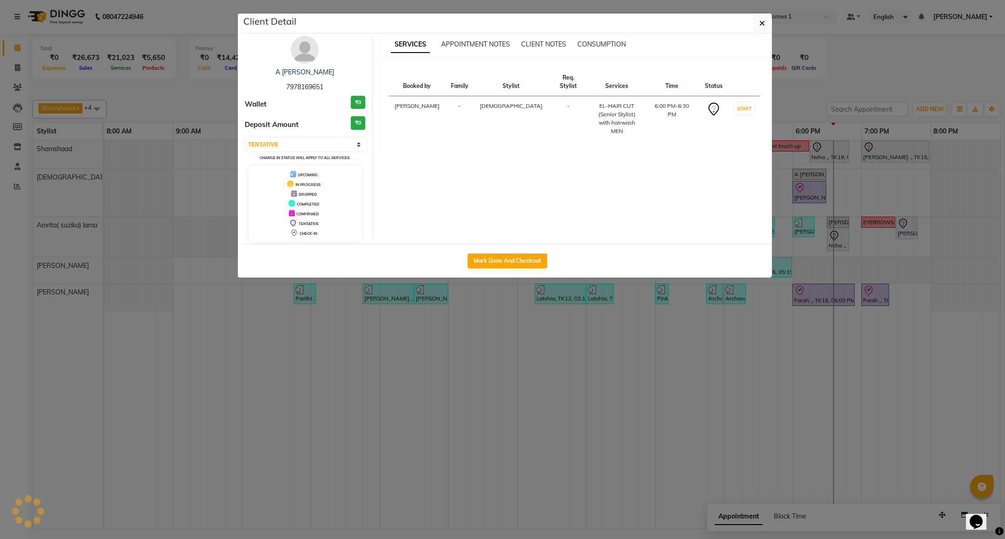
select select "8"
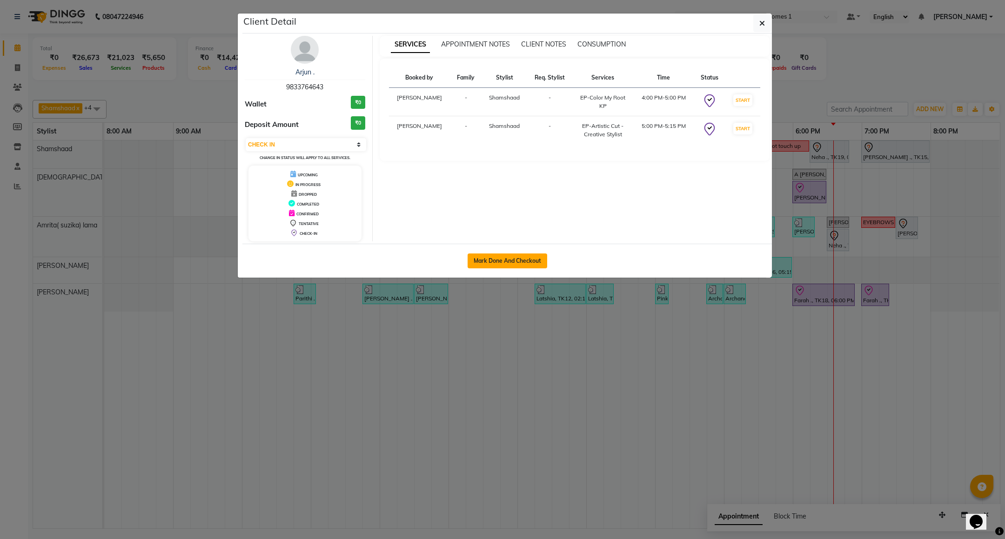
click at [474, 260] on button "Mark Done And Checkout" at bounding box center [507, 260] width 80 height 15
select select "service"
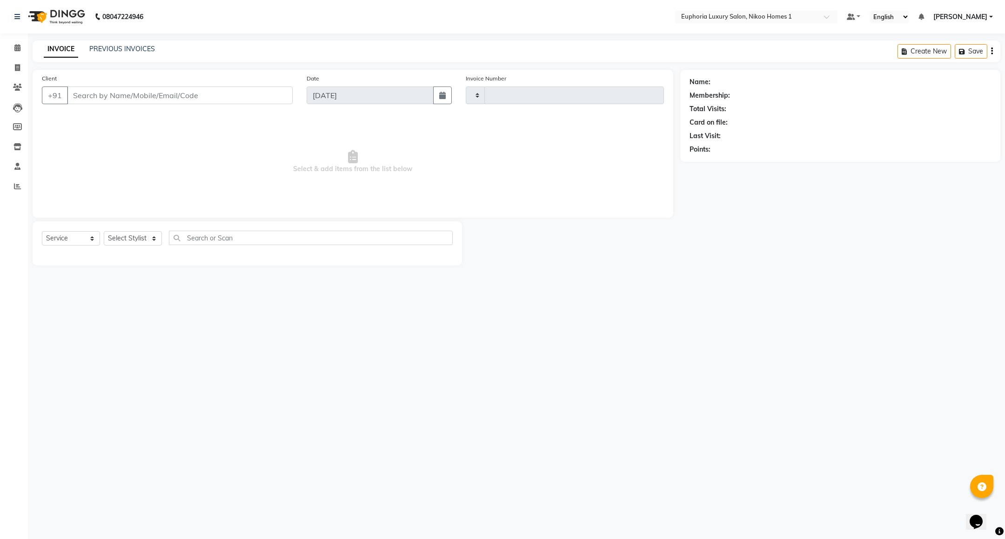
type input "3769"
select select "7987"
type input "98******43"
select select "87739"
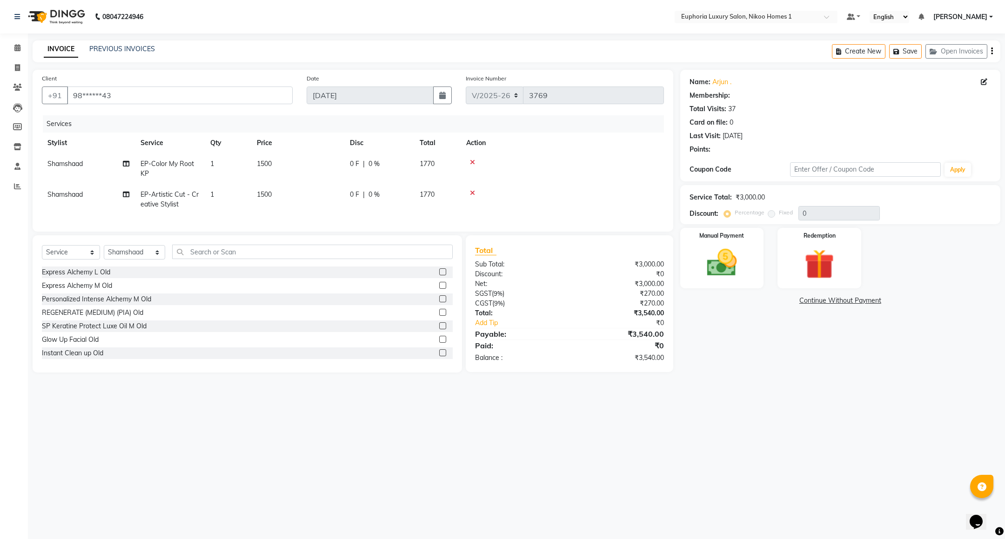
select select "2: Object"
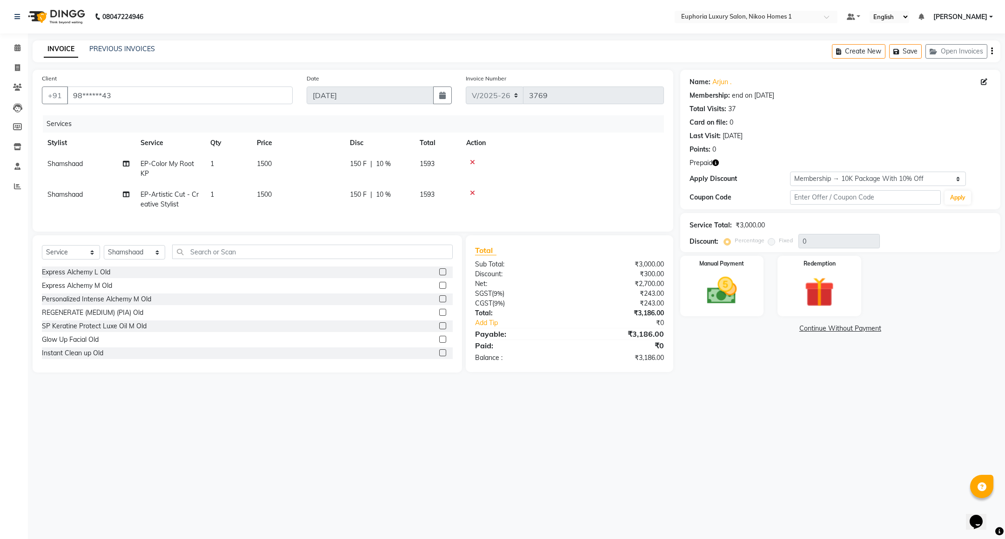
type input "10"
click at [825, 303] on img at bounding box center [819, 292] width 51 height 39
click at [821, 330] on span "Prepaid 1" at bounding box center [819, 330] width 30 height 11
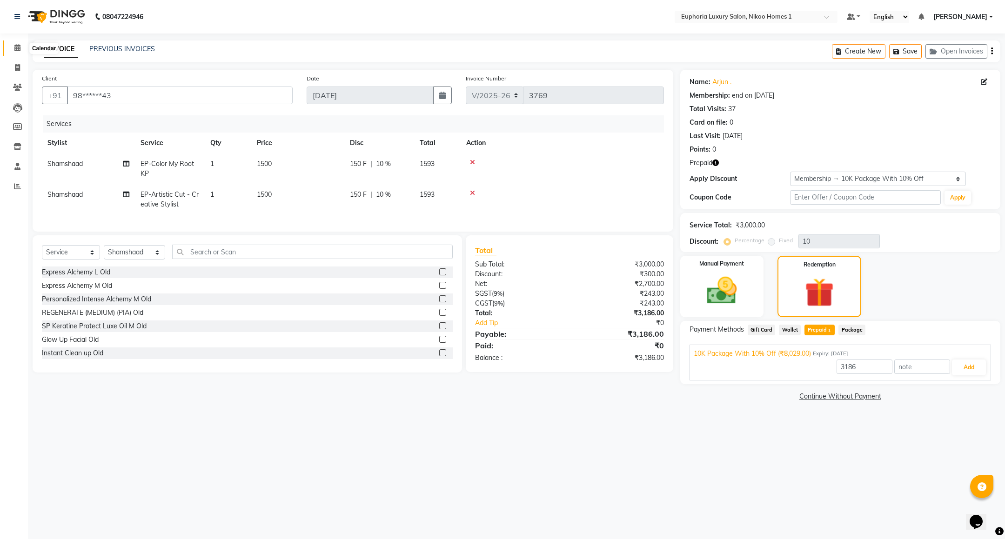
click at [10, 53] on span at bounding box center [17, 48] width 16 height 11
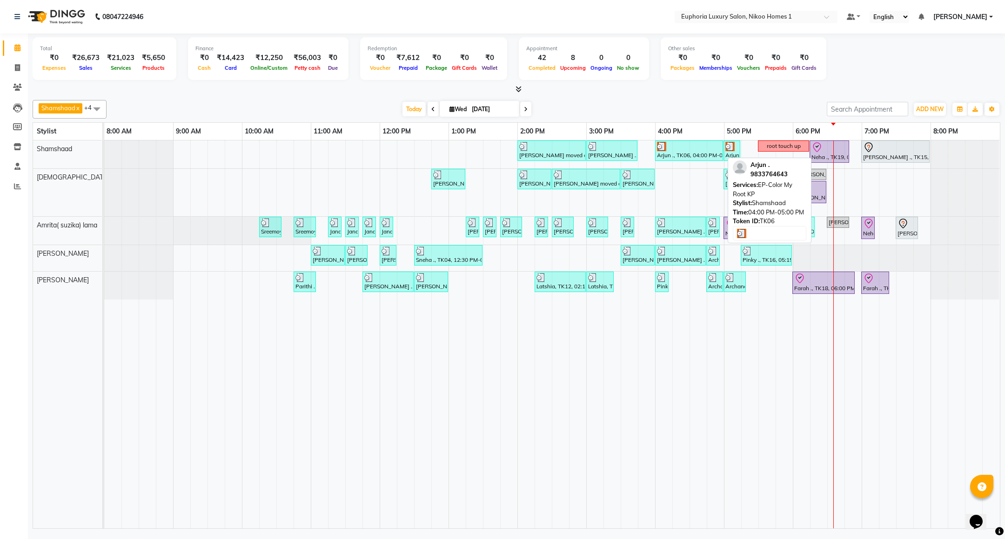
click at [670, 155] on div "Arjun ., TK06, 04:00 PM-05:00 PM, EP-Color My Root KP" at bounding box center [689, 151] width 66 height 18
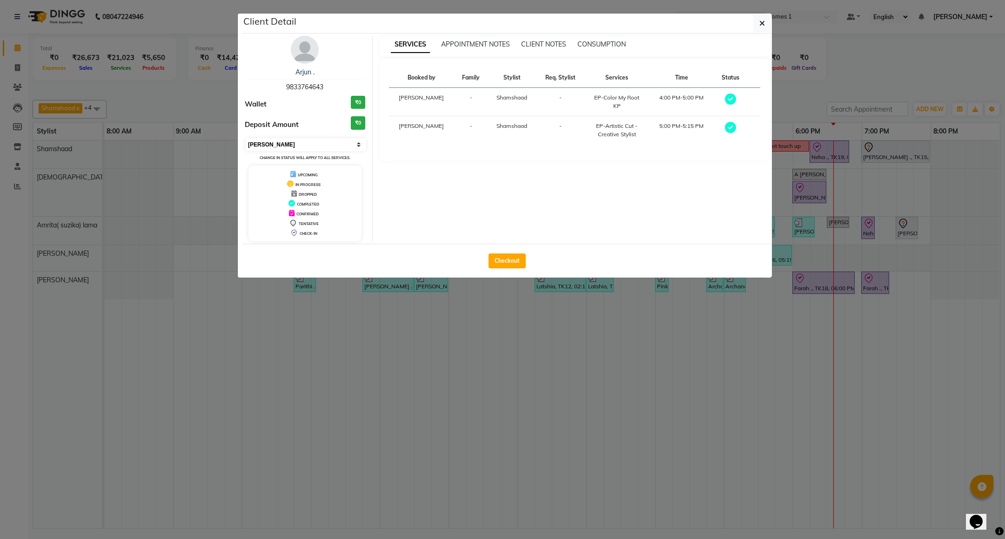
drag, startPoint x: 290, startPoint y: 143, endPoint x: 290, endPoint y: 148, distance: 5.6
click at [290, 143] on select "Select MARK DONE UPCOMING" at bounding box center [306, 144] width 120 height 13
select select "5"
click at [246, 139] on select "Select MARK DONE UPCOMING" at bounding box center [306, 144] width 120 height 13
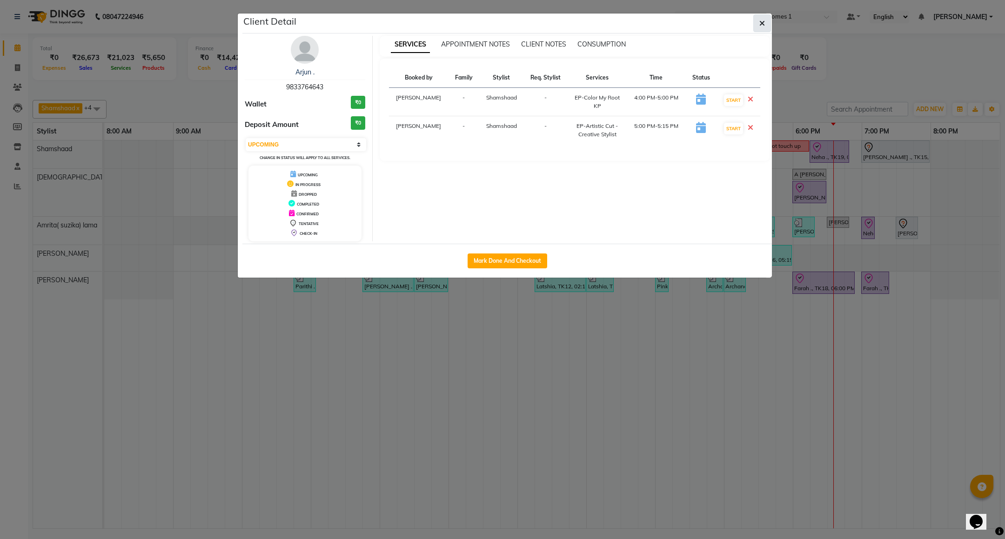
click at [762, 23] on icon "button" at bounding box center [762, 23] width 6 height 7
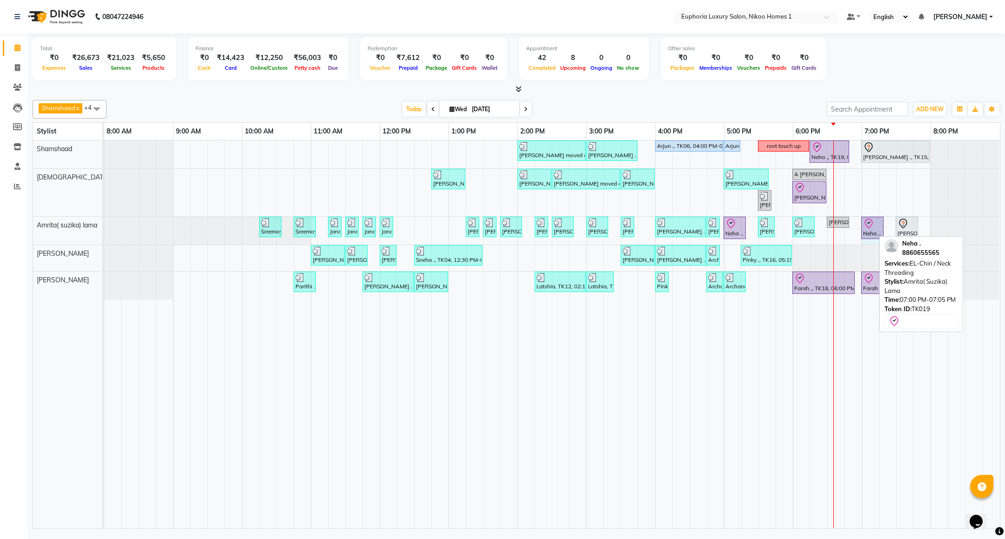
drag, startPoint x: 871, startPoint y: 227, endPoint x: 878, endPoint y: 226, distance: 6.5
click at [104, 226] on div "Sreemoyee ., TK20, 10:15 AM-10:35 AM, EL-Upperlip Threading Sreemoyee ., TK20, …" at bounding box center [104, 231] width 0 height 28
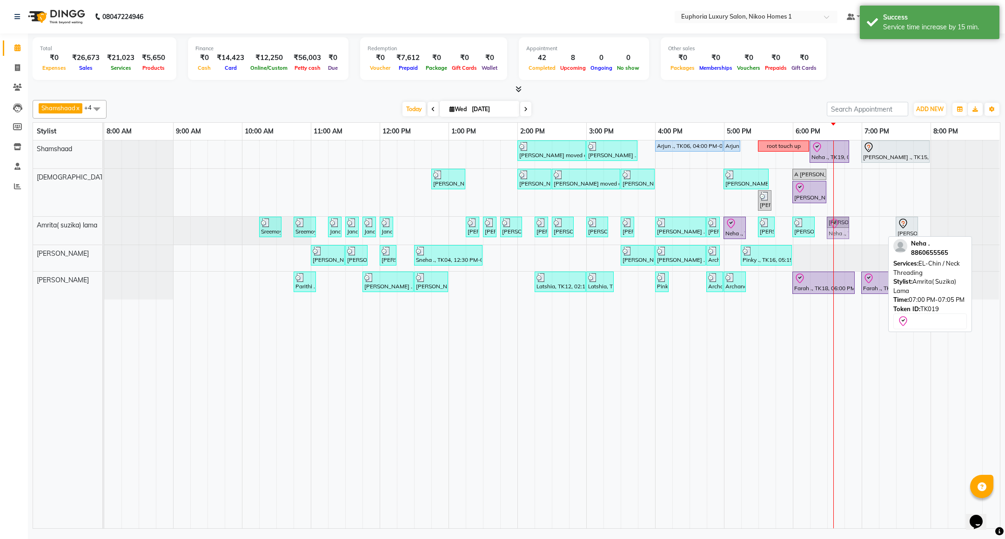
drag, startPoint x: 871, startPoint y: 228, endPoint x: 829, endPoint y: 234, distance: 42.8
click at [104, 234] on div "Sreemoyee ., TK20, 10:15 AM-10:35 AM, EL-Upperlip Threading Sreemoyee ., TK20, …" at bounding box center [104, 231] width 0 height 28
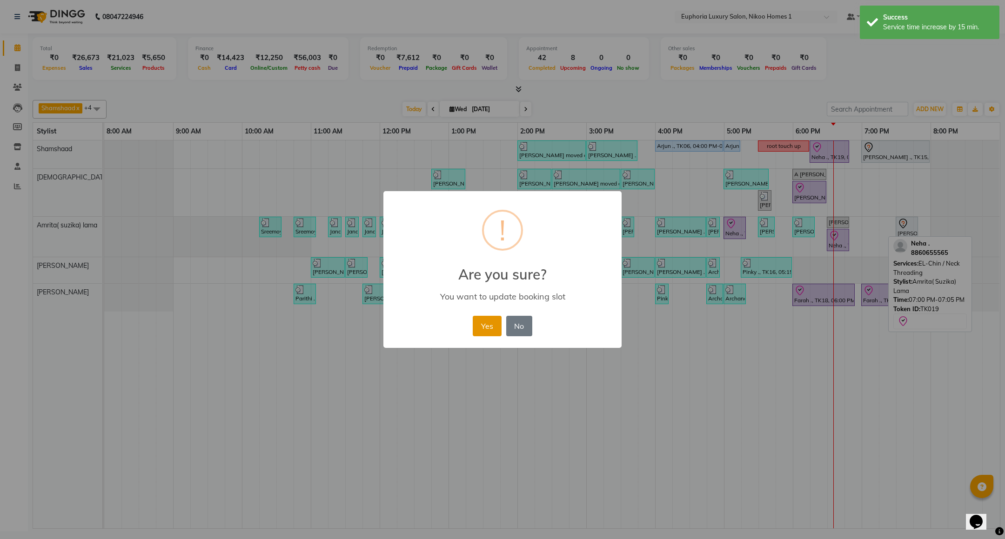
click at [479, 321] on button "Yes" at bounding box center [487, 326] width 28 height 20
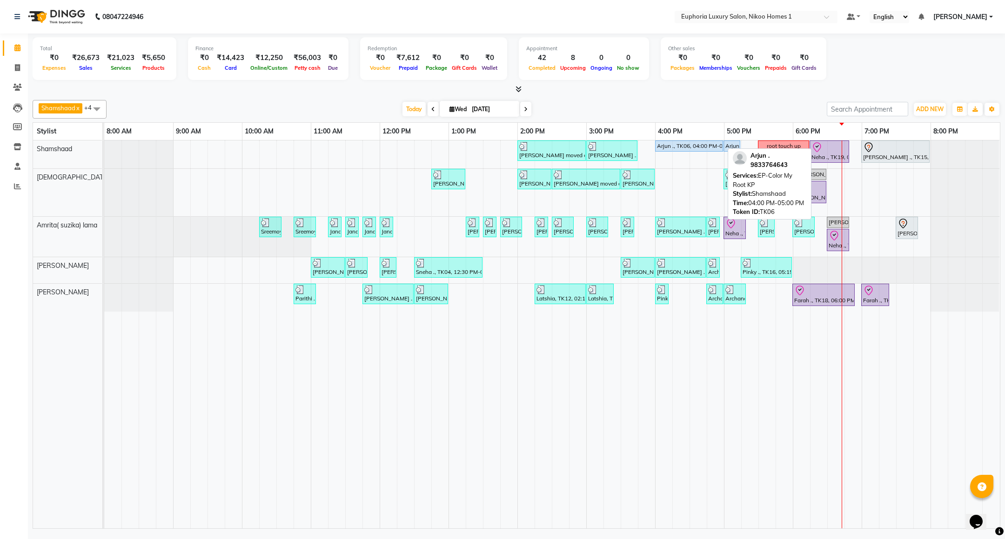
click at [663, 145] on div "Arjun ., TK06, 04:00 PM-05:00 PM, EP-Color My Root KP" at bounding box center [689, 146] width 66 height 8
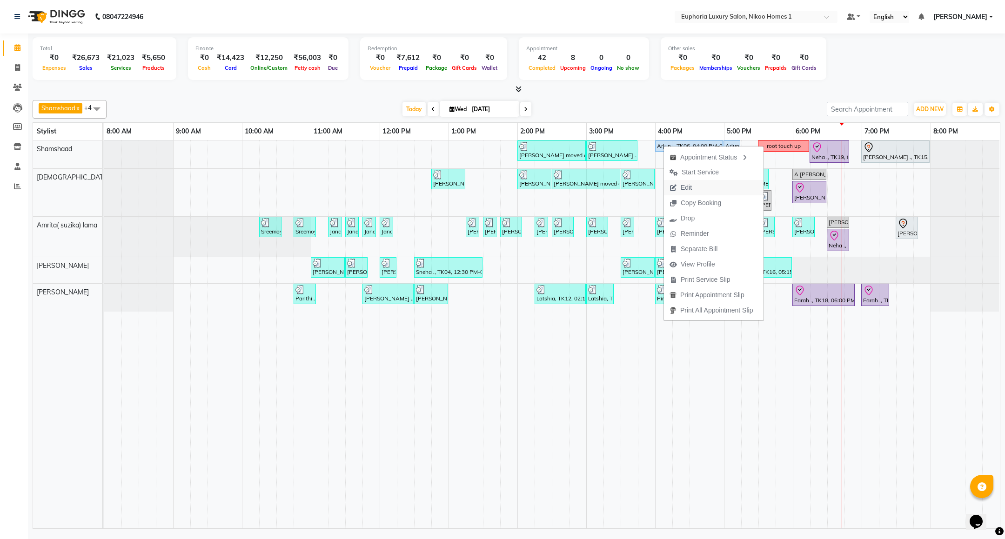
click at [685, 187] on span "Edit" at bounding box center [685, 188] width 11 height 10
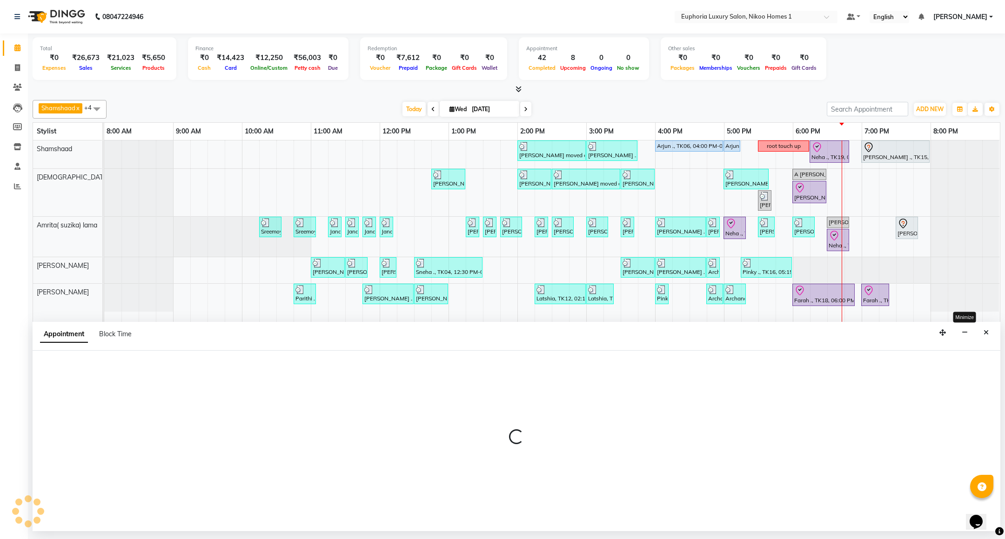
select select "upcoming"
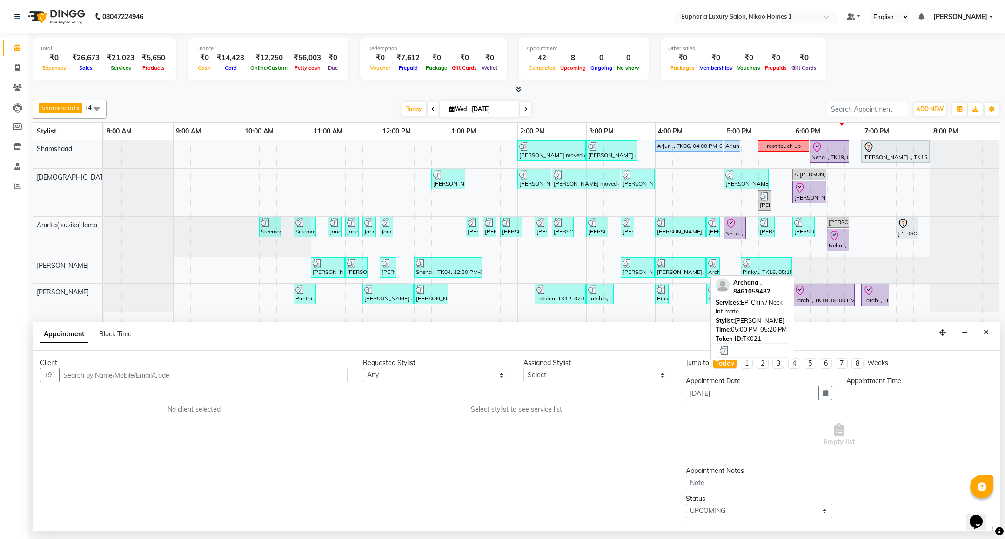
select select "87739"
select select "960"
select select "4025"
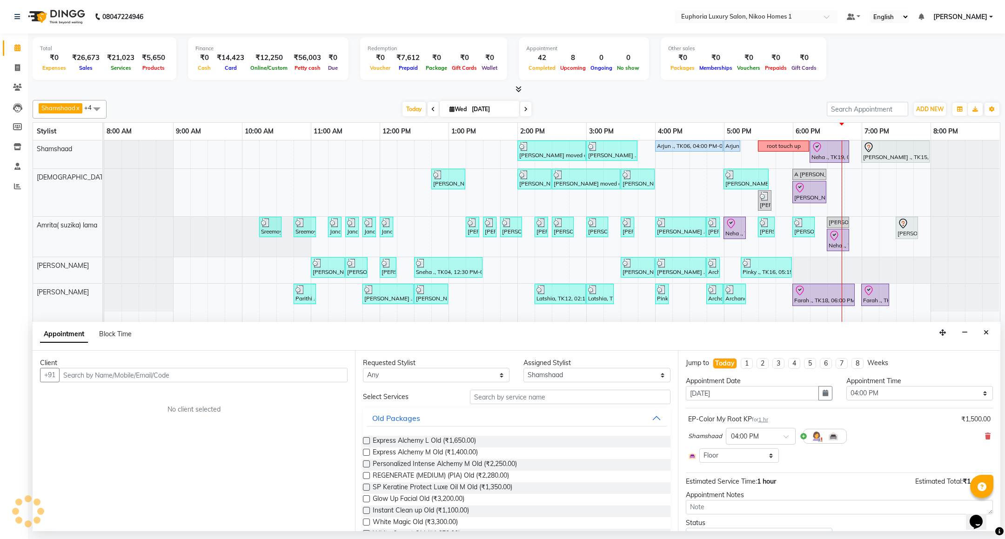
select select "4025"
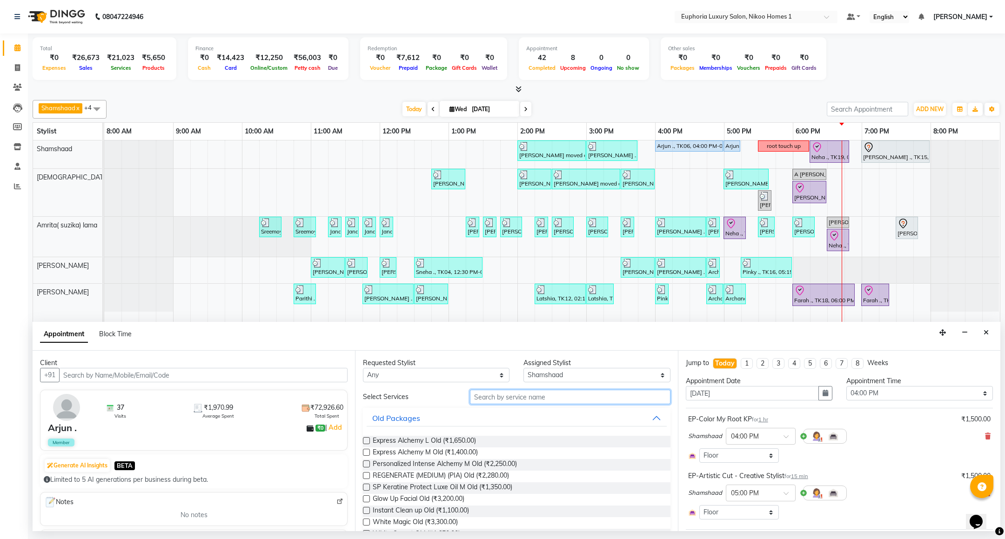
click at [546, 396] on input "text" at bounding box center [570, 397] width 200 height 14
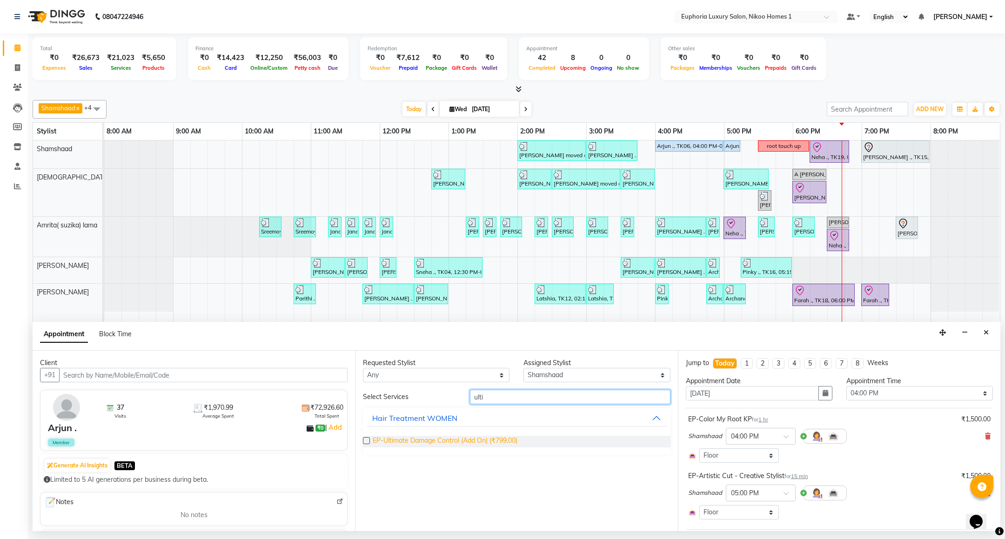
type input "ulti"
click at [465, 444] on span "EP-Ultimate Damage Control (Add On) (₹799.00)" at bounding box center [445, 442] width 145 height 12
checkbox input "false"
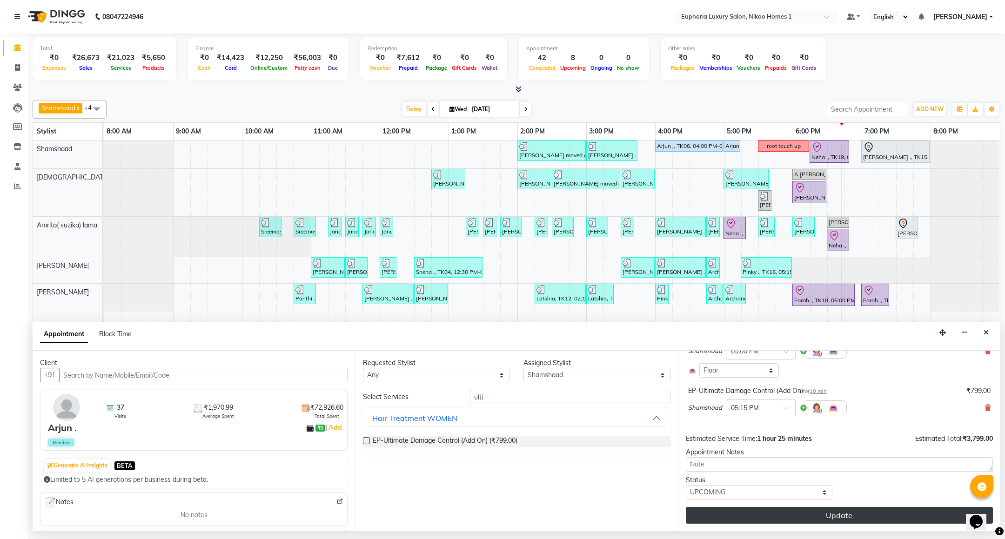
click at [797, 518] on button "Update" at bounding box center [839, 515] width 307 height 17
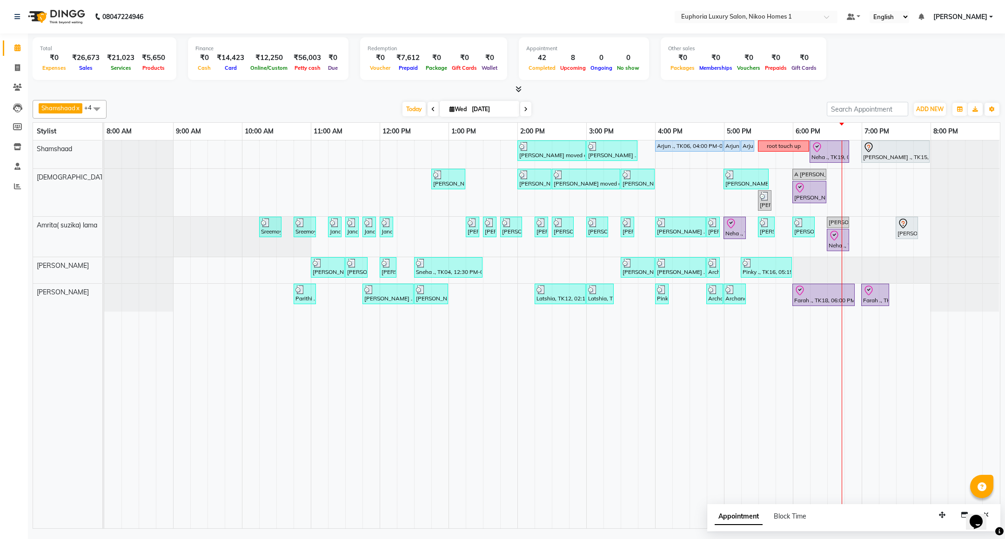
click at [98, 109] on span at bounding box center [96, 109] width 19 height 18
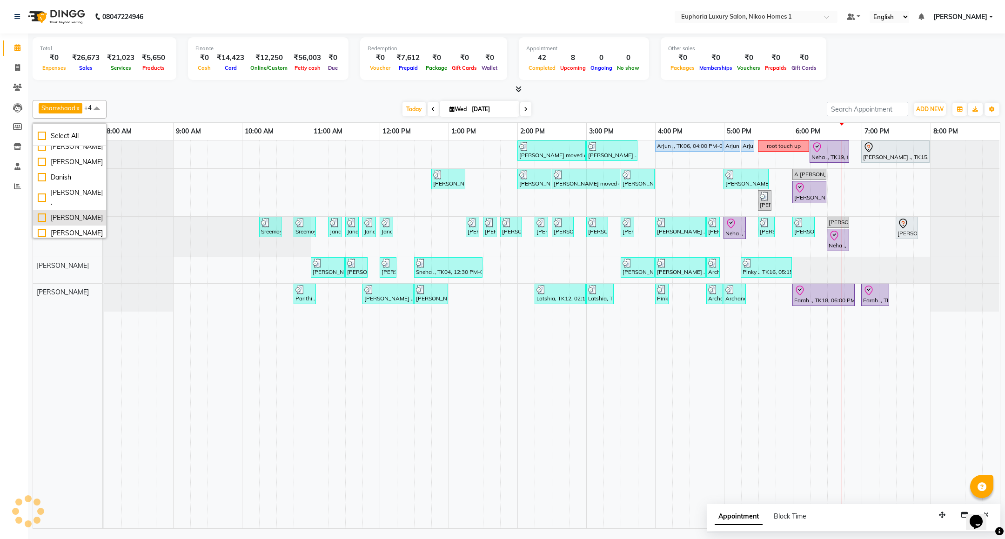
click at [68, 213] on div "[PERSON_NAME]" at bounding box center [70, 218] width 64 height 10
checkbox input "true"
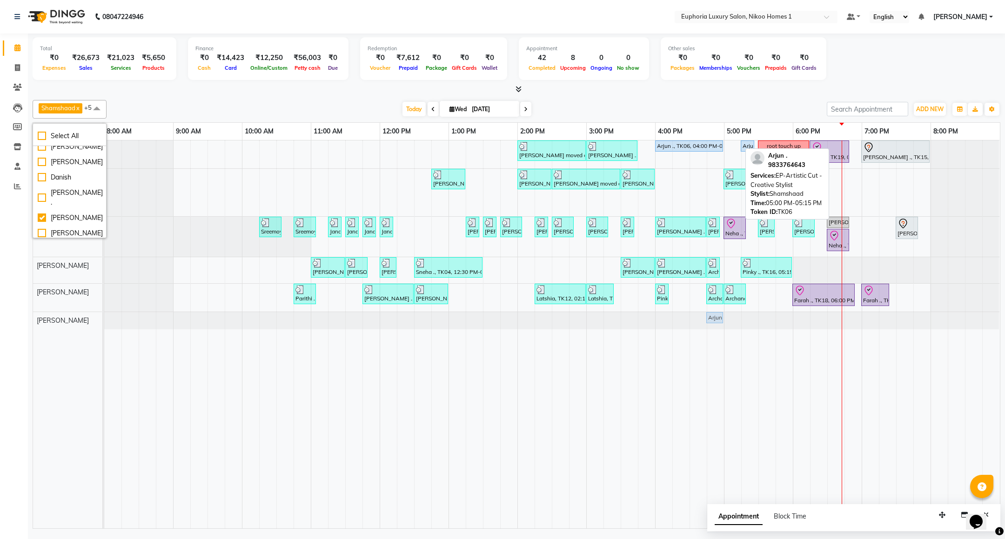
drag, startPoint x: 730, startPoint y: 147, endPoint x: 712, endPoint y: 327, distance: 180.5
click at [712, 327] on tbody "Mahima moved out, TK11, 02:00 PM-03:00 PM, EP-Artistic Cut - Creative Stylist V…" at bounding box center [551, 234] width 895 height 189
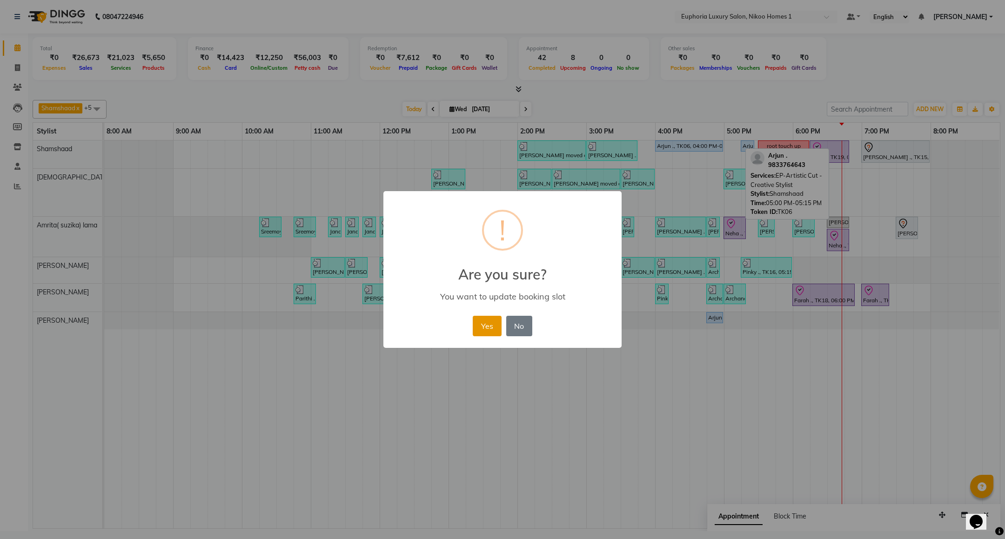
click at [483, 328] on button "Yes" at bounding box center [487, 326] width 28 height 20
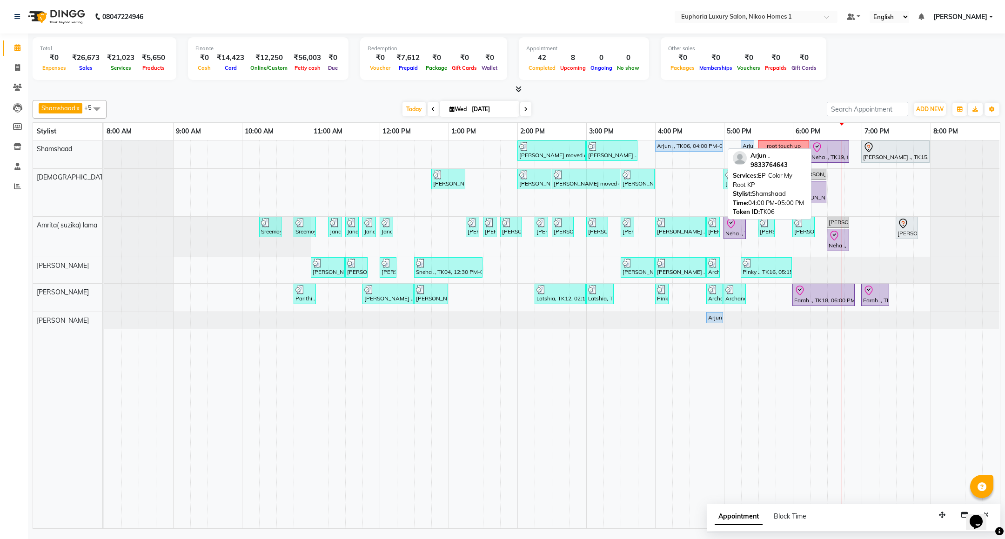
click at [695, 147] on div "Arjun ., TK06, 04:00 PM-05:00 PM, EP-Color My Root KP" at bounding box center [689, 146] width 66 height 8
click at [684, 148] on div "Arjun ., TK06, 04:00 PM-05:00 PM, EP-Color My Root KP" at bounding box center [689, 146] width 66 height 8
select select "5"
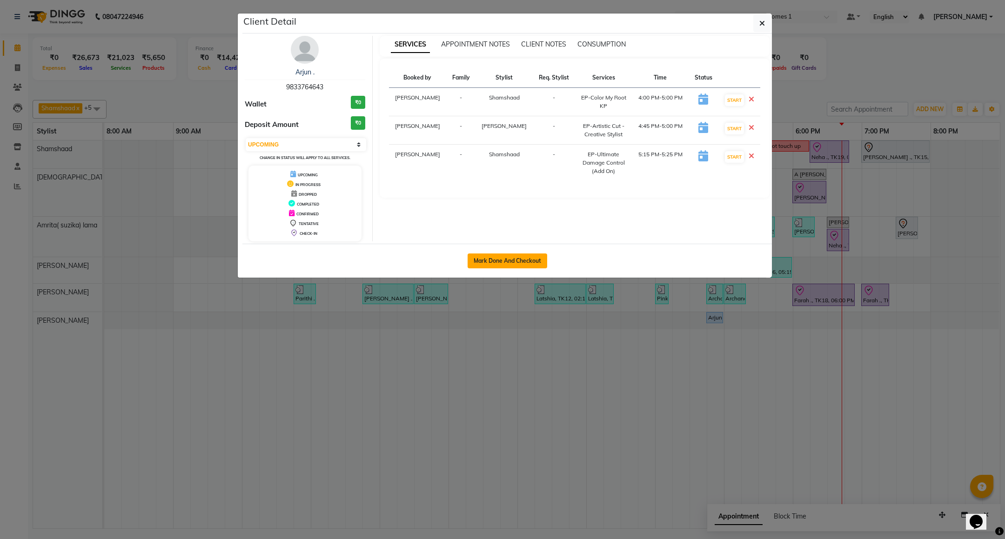
click at [522, 260] on button "Mark Done And Checkout" at bounding box center [507, 260] width 80 height 15
select select "service"
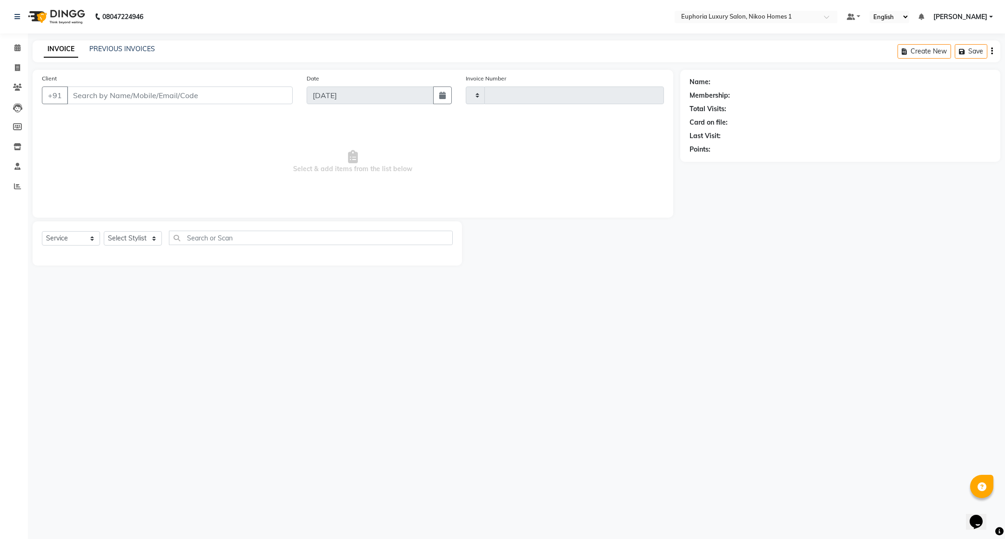
type input "3769"
select select "7987"
type input "98******43"
select select "87739"
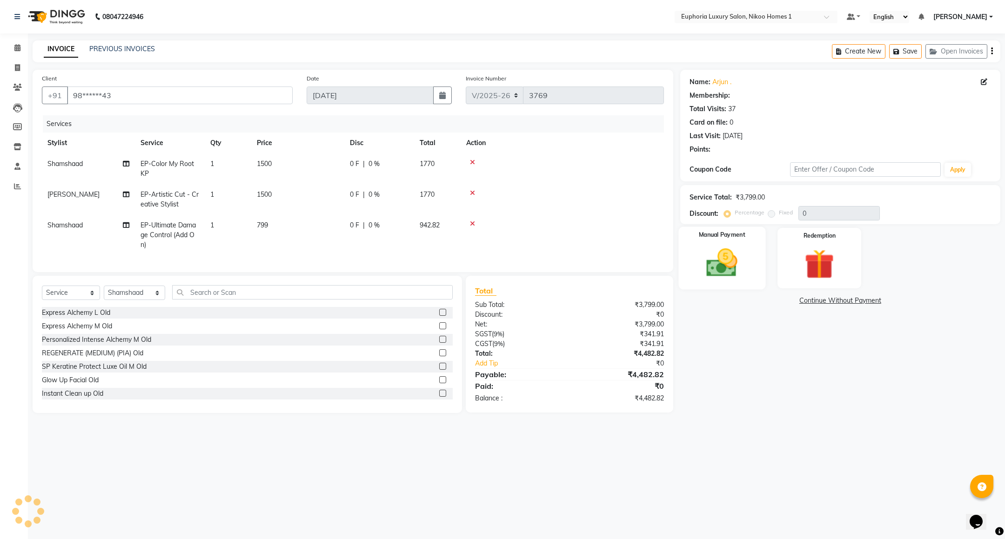
select select "2: Object"
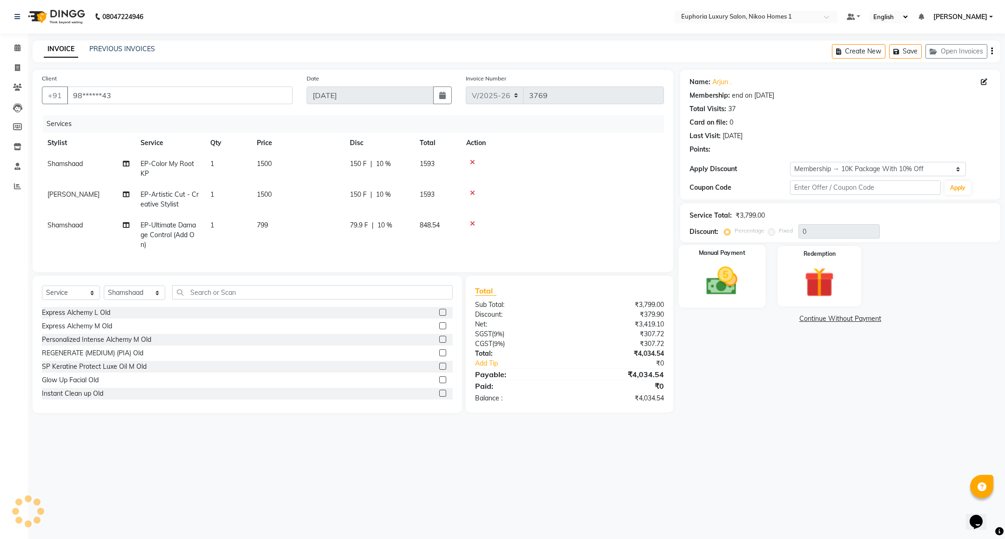
type input "10"
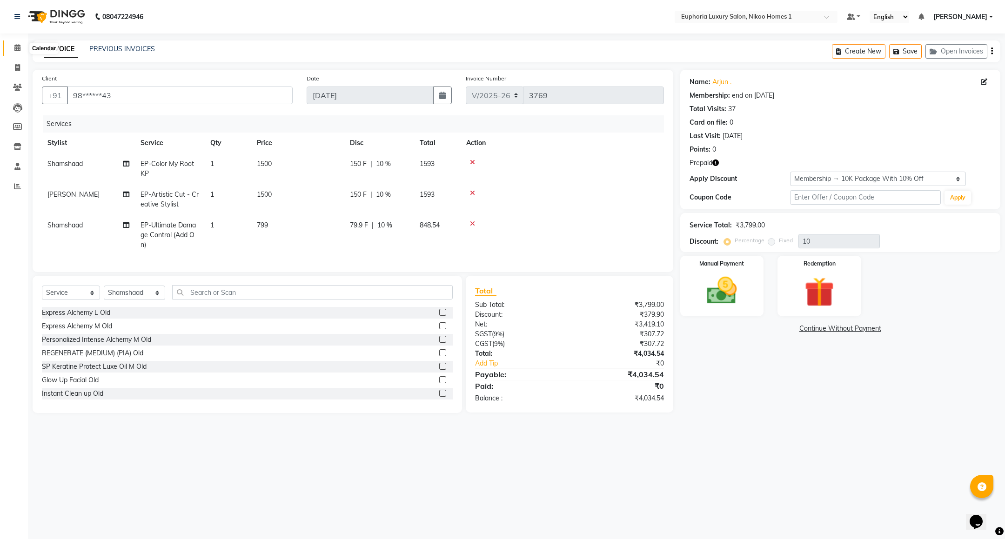
click at [15, 47] on icon at bounding box center [17, 47] width 6 height 7
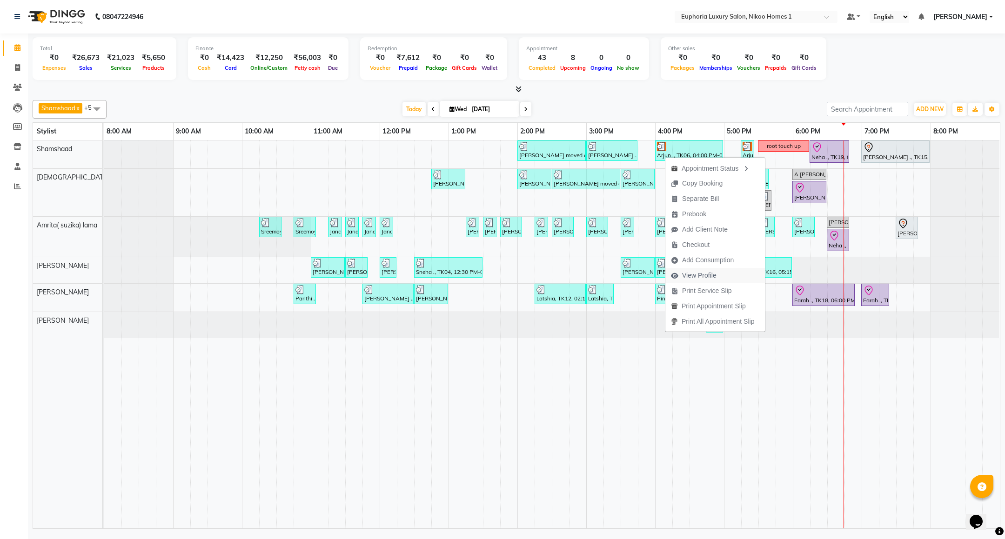
click at [705, 278] on span "View Profile" at bounding box center [699, 276] width 34 height 10
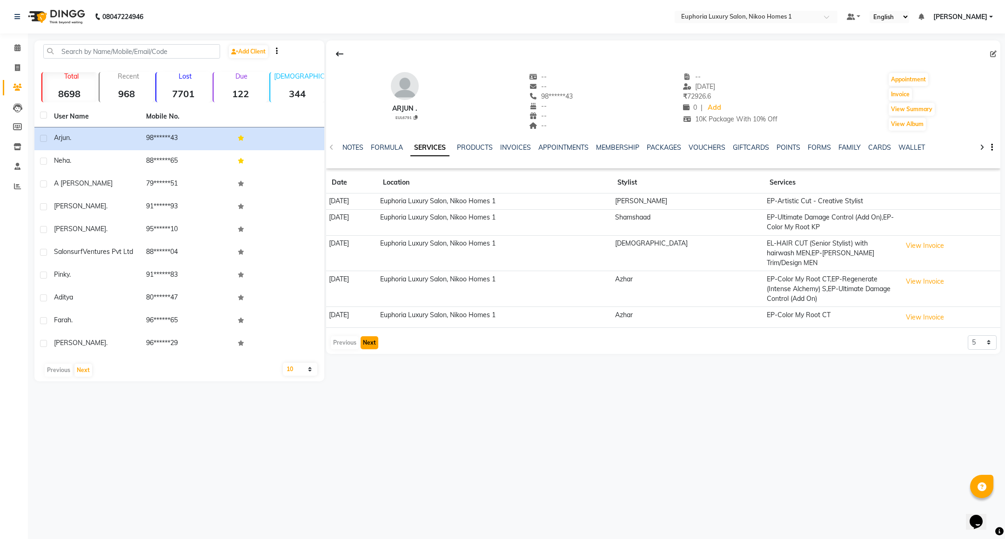
click at [370, 336] on button "Next" at bounding box center [369, 342] width 18 height 13
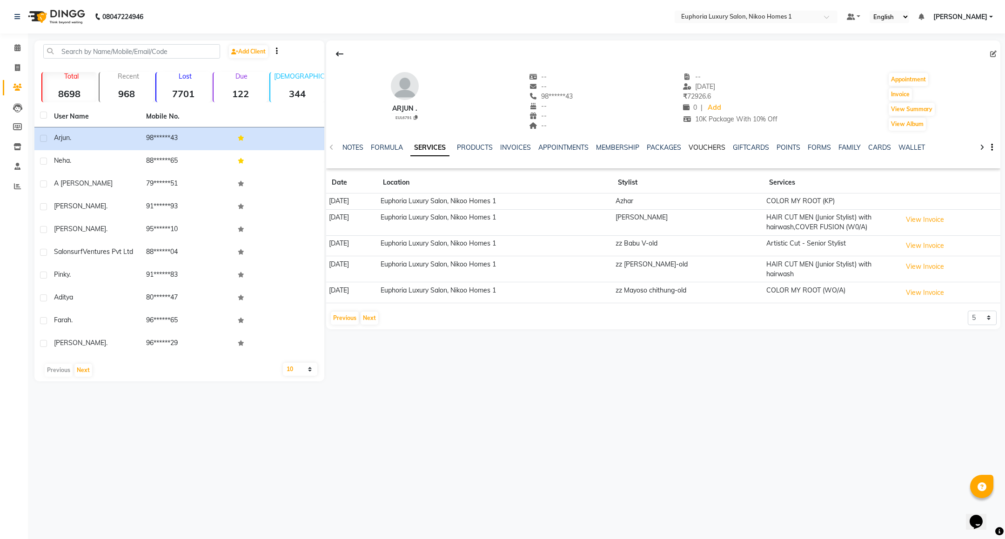
click at [705, 144] on link "VOUCHERS" at bounding box center [706, 147] width 37 height 8
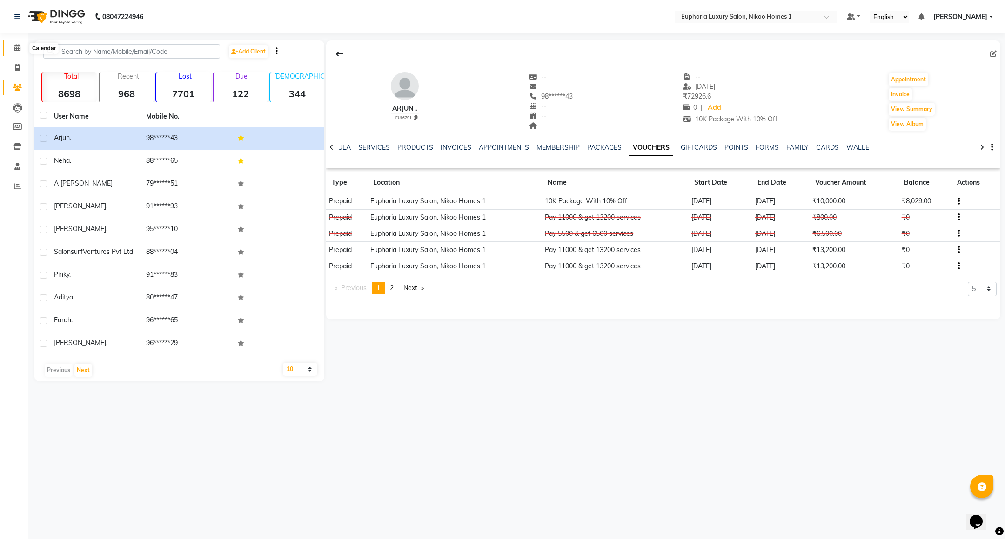
click at [18, 45] on icon at bounding box center [17, 47] width 6 height 7
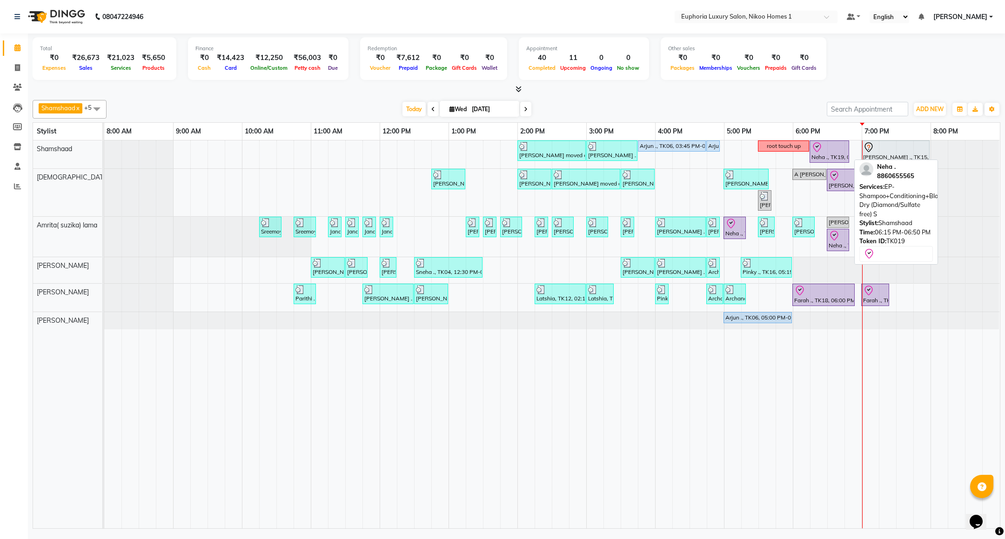
click at [822, 157] on div "Neha ., TK19, 06:15 PM-06:50 PM, EP-Shampoo+Conditioning+Blast Dry (Diamond/Sul…" at bounding box center [829, 152] width 38 height 20
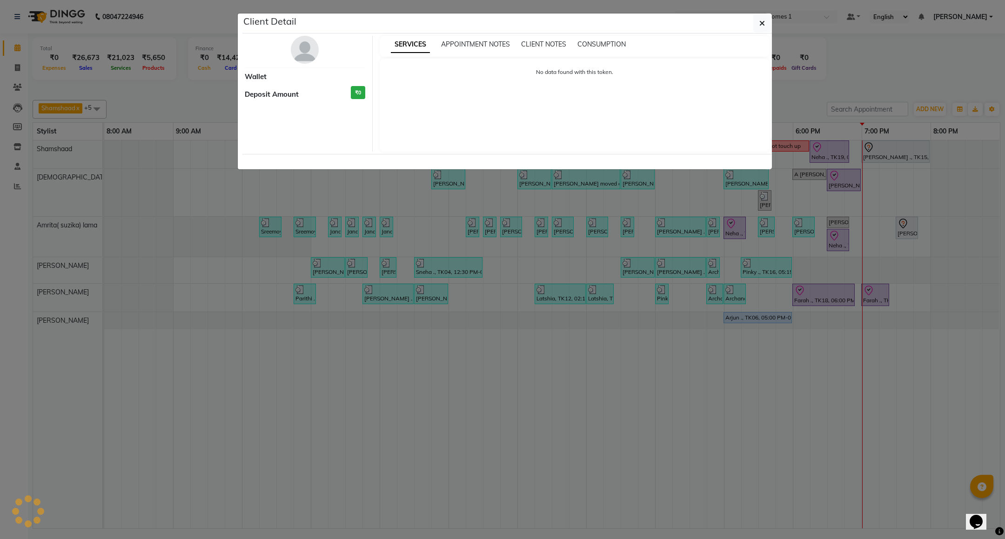
select select "8"
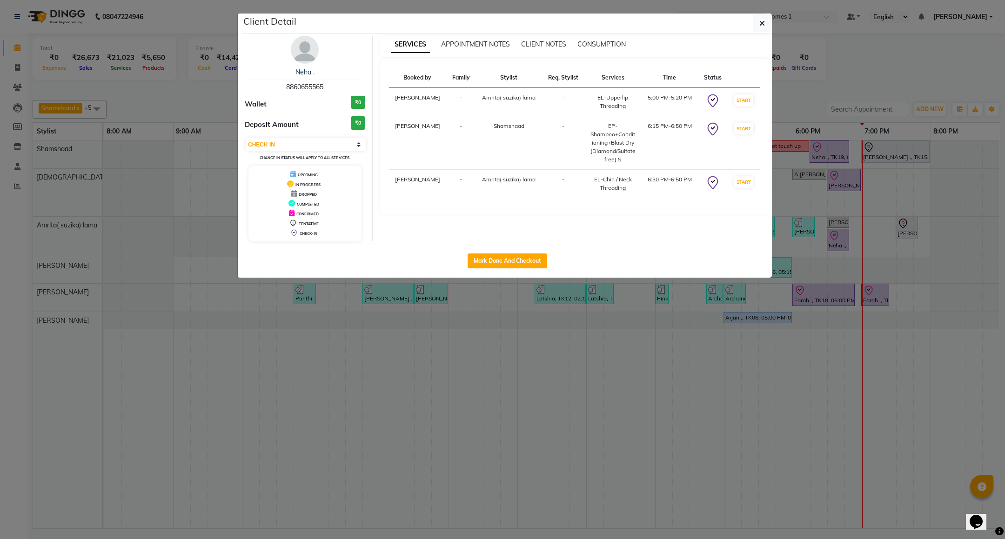
drag, startPoint x: 285, startPoint y: 89, endPoint x: 330, endPoint y: 89, distance: 44.7
click at [330, 89] on div "Neha . 8860655565" at bounding box center [305, 79] width 120 height 25
copy span "8860655565"
click at [503, 261] on button "Mark Done And Checkout" at bounding box center [507, 260] width 80 height 15
select select "7987"
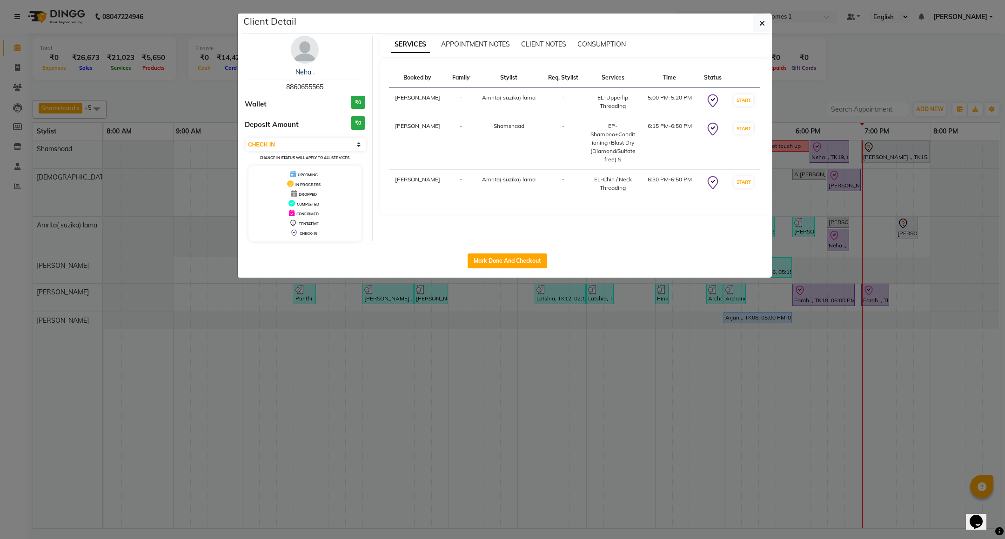
select select "service"
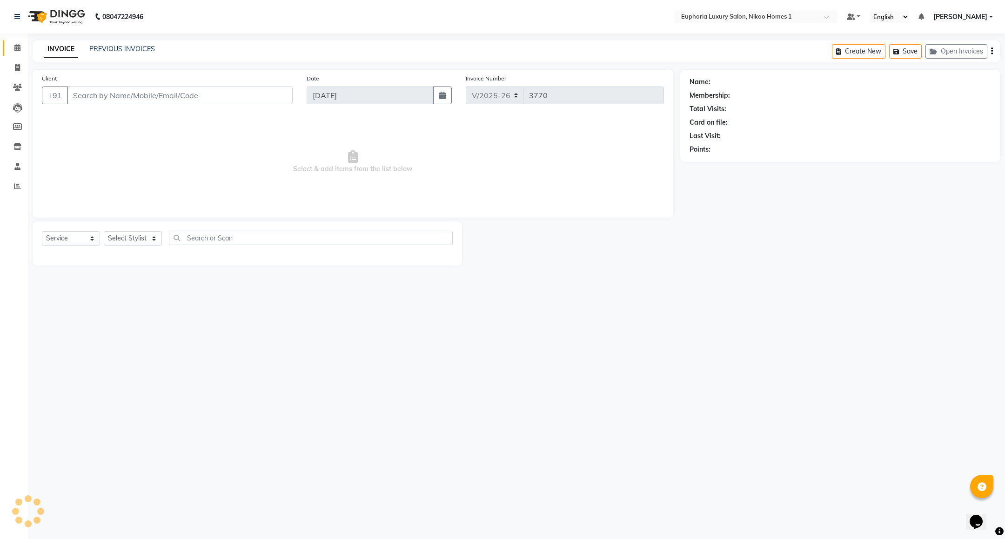
type input "88******65"
select select "87739"
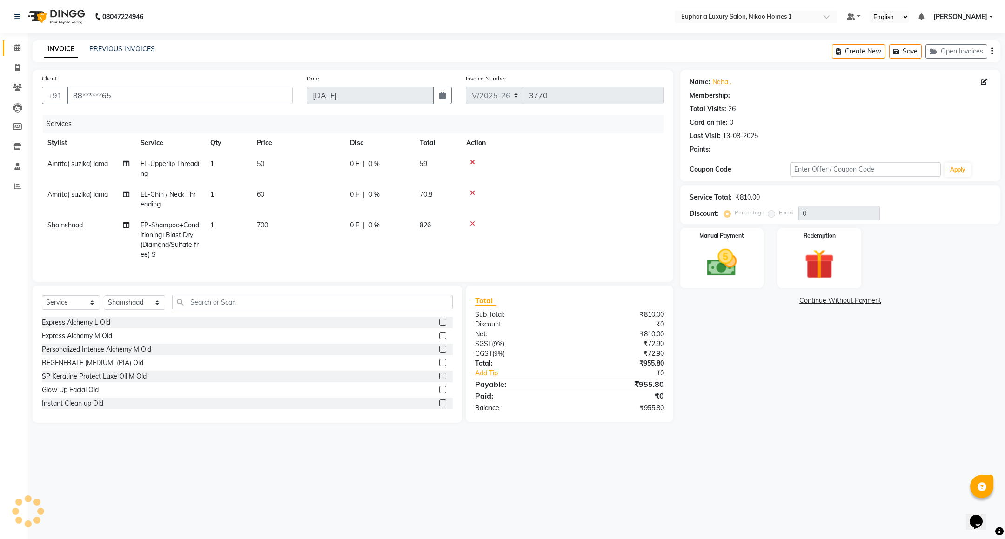
select select "2: Object"
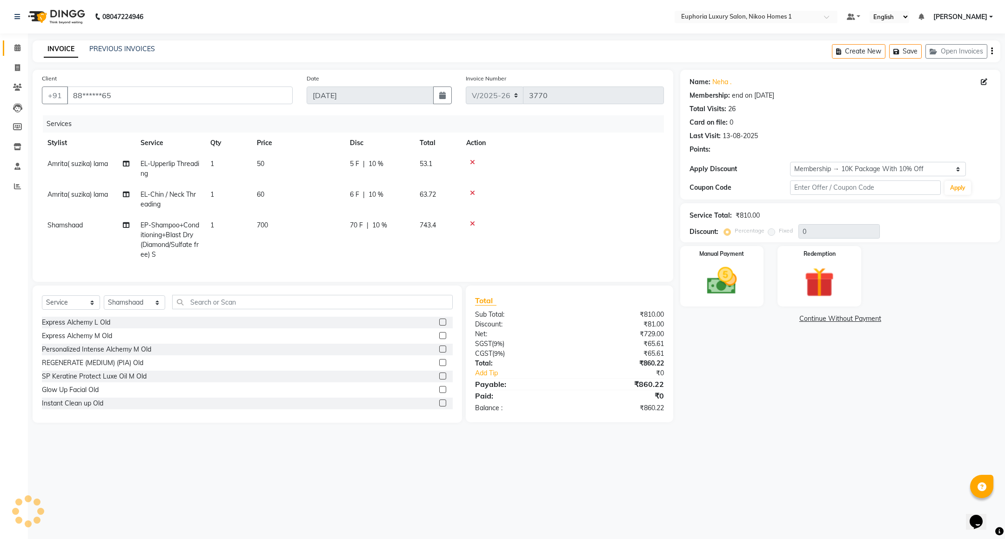
type input "10"
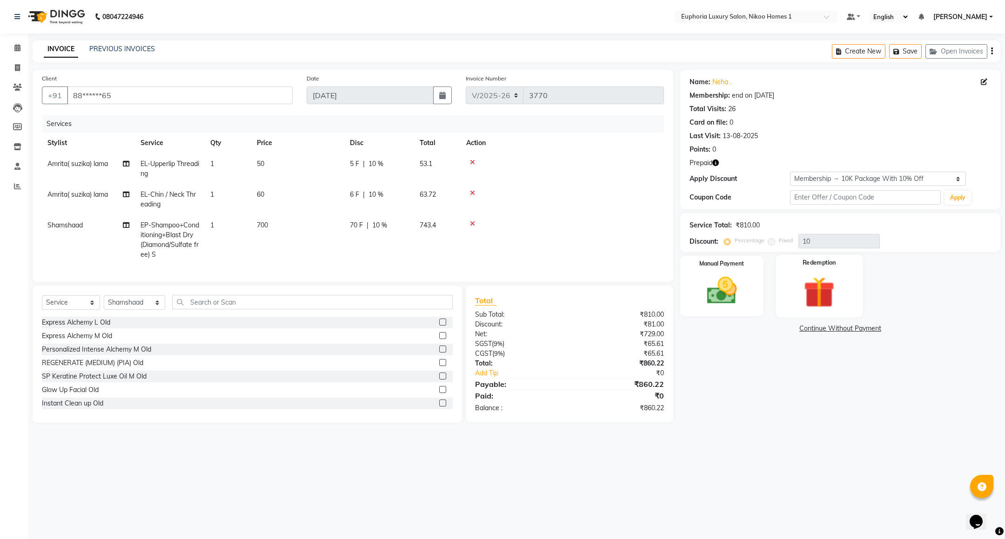
click at [818, 287] on img at bounding box center [819, 292] width 51 height 39
click at [814, 328] on span "Prepaid 2" at bounding box center [819, 330] width 30 height 11
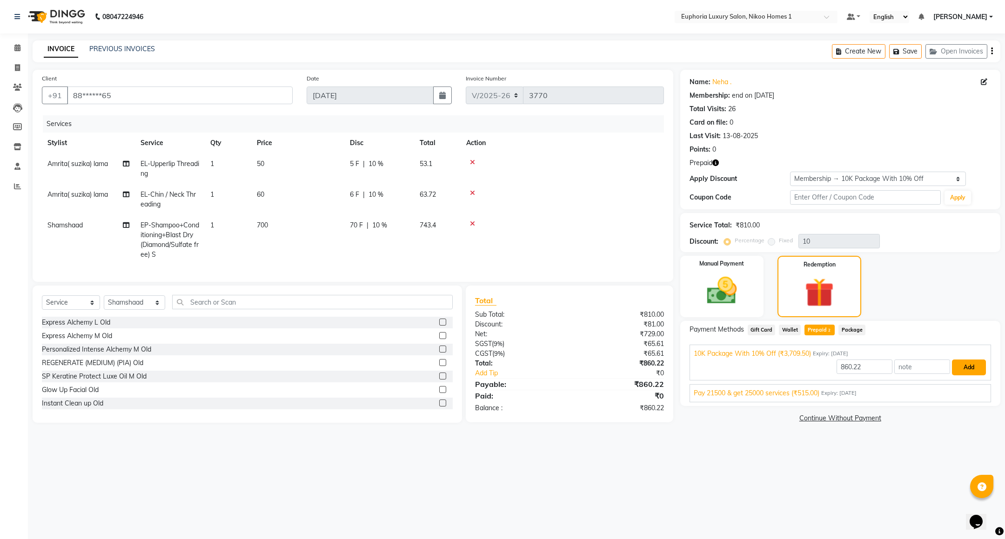
click at [971, 370] on button "Add" at bounding box center [969, 368] width 34 height 16
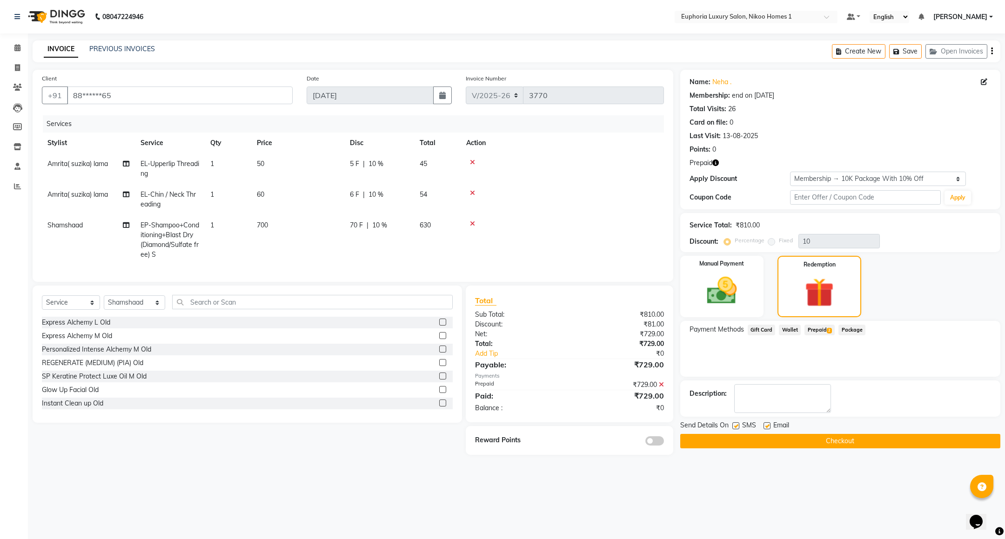
click at [775, 441] on button "Checkout" at bounding box center [840, 441] width 320 height 14
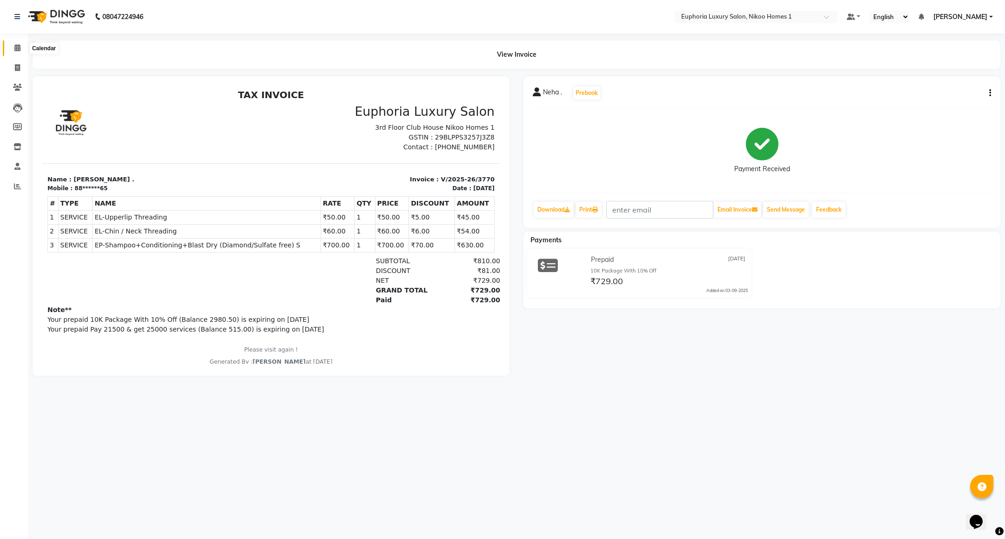
click at [23, 51] on span at bounding box center [17, 48] width 16 height 11
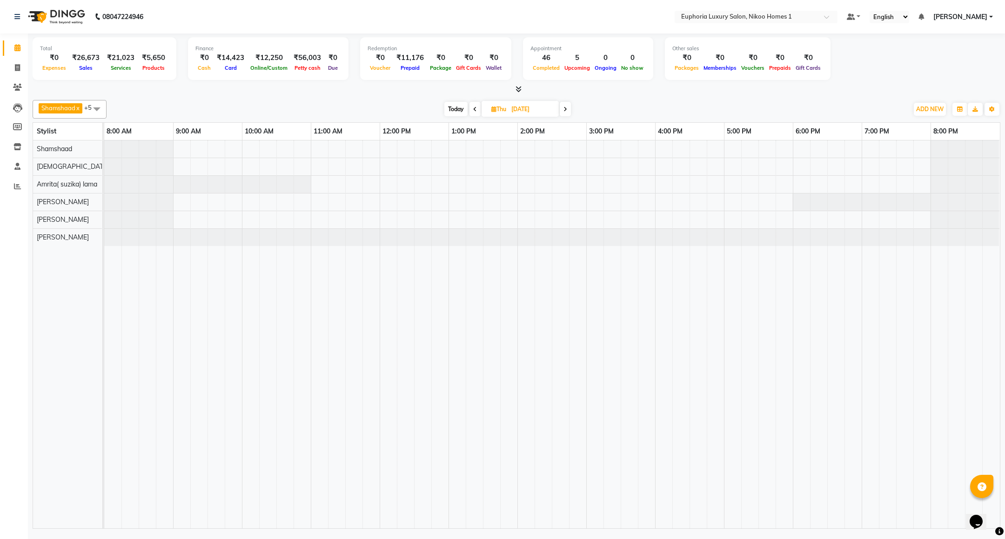
click at [290, 205] on div at bounding box center [551, 334] width 895 height 388
select select "74089"
select select "630"
select select "tentative"
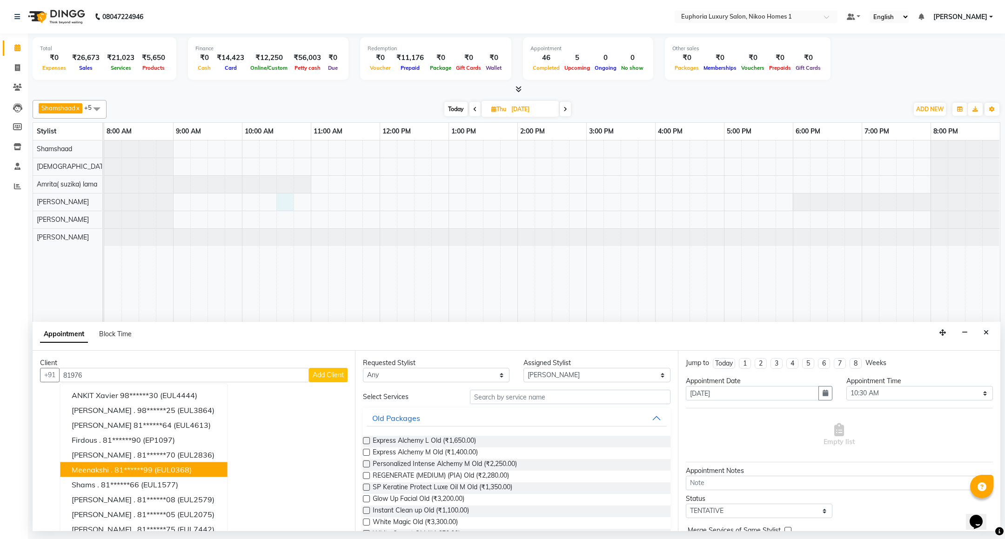
click at [109, 469] on span "Meenakshi ." at bounding box center [92, 469] width 41 height 9
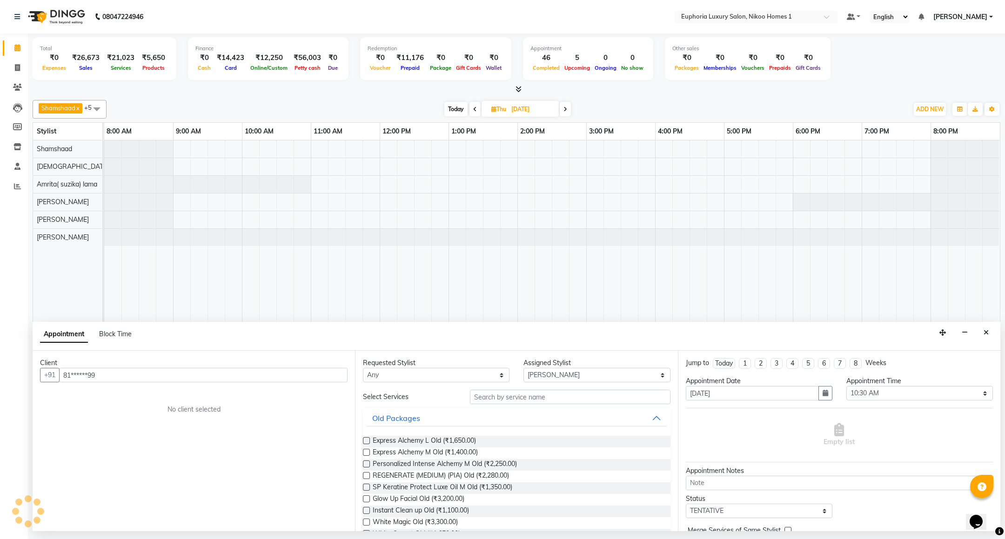
type input "81******99"
click at [524, 401] on input "text" at bounding box center [570, 397] width 200 height 14
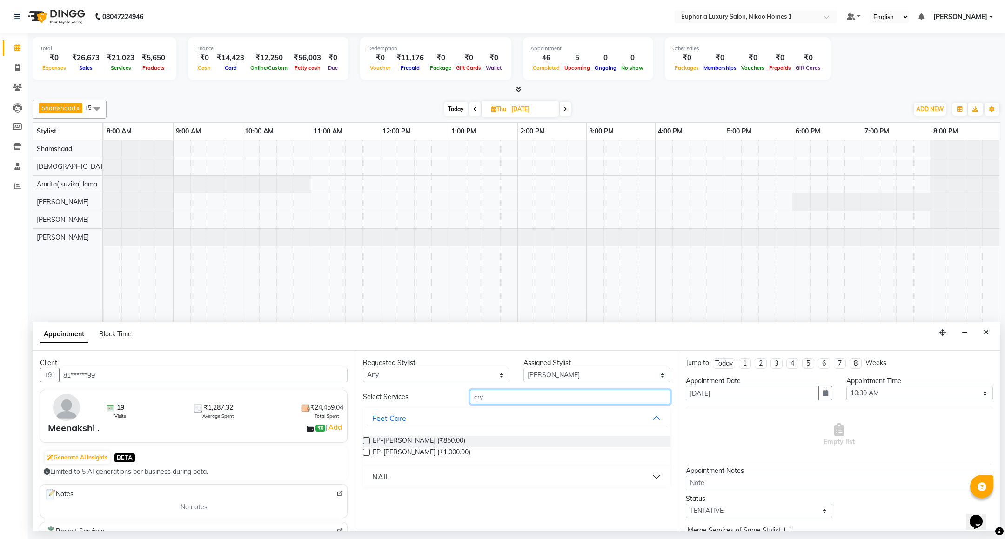
type input "cry"
click at [426, 436] on div "EP-Crystal Mani (₹850.00) EP-Crystal Pedi (₹1,000.00)" at bounding box center [516, 447] width 307 height 38
click at [433, 449] on span "EP-Crystal Pedi (₹1,000.00)" at bounding box center [422, 453] width 98 height 12
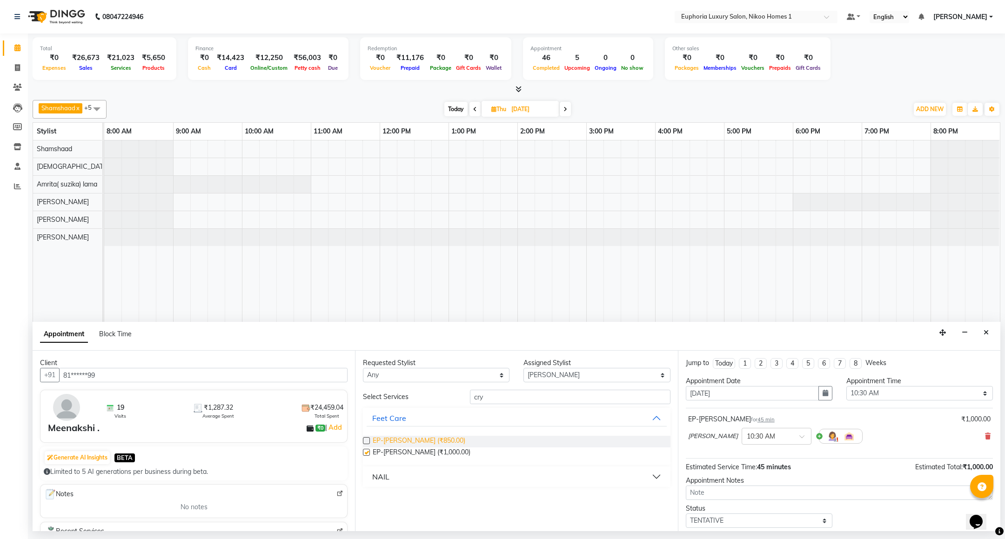
checkbox input "false"
click at [435, 442] on span "EP-Crystal Mani (₹850.00)" at bounding box center [419, 442] width 93 height 12
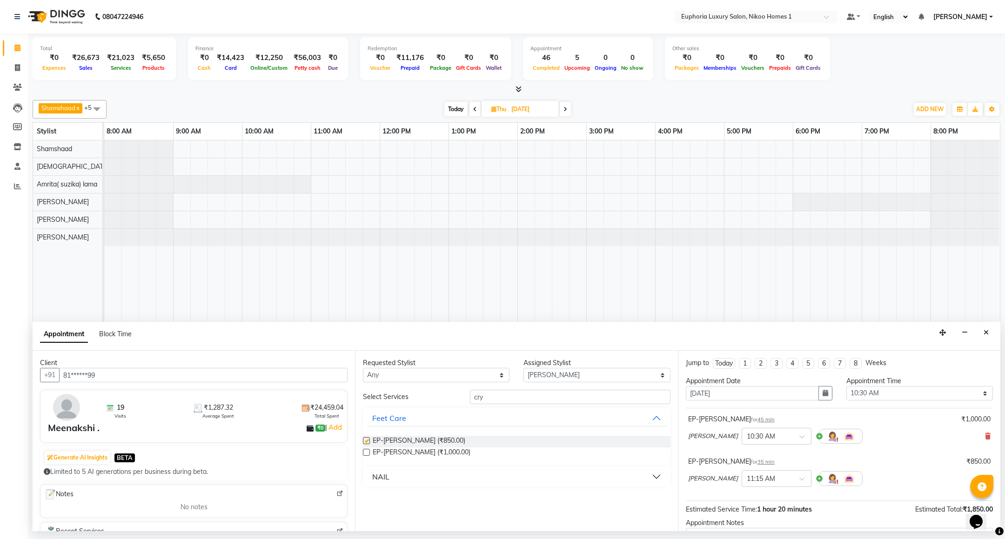
checkbox input "false"
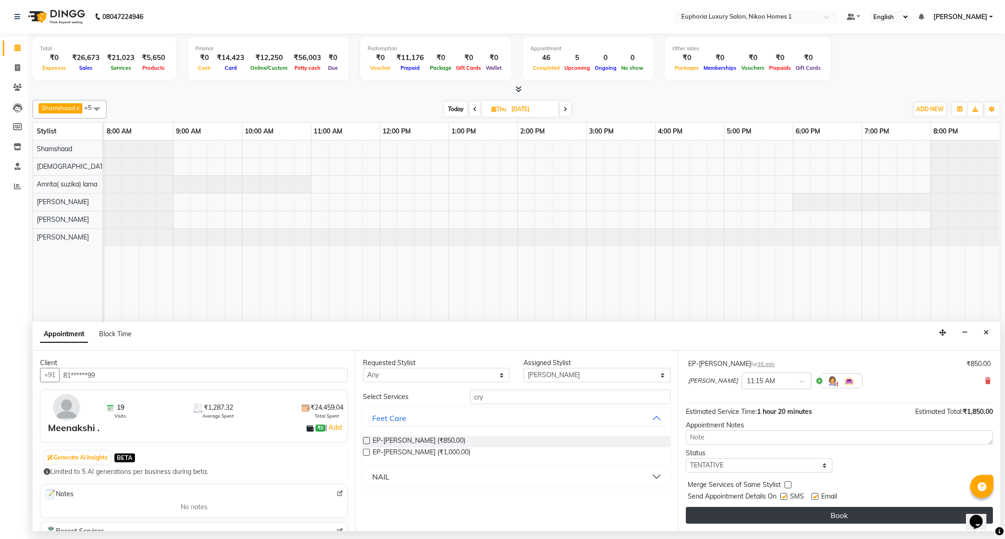
click at [837, 520] on button "Book" at bounding box center [839, 515] width 307 height 17
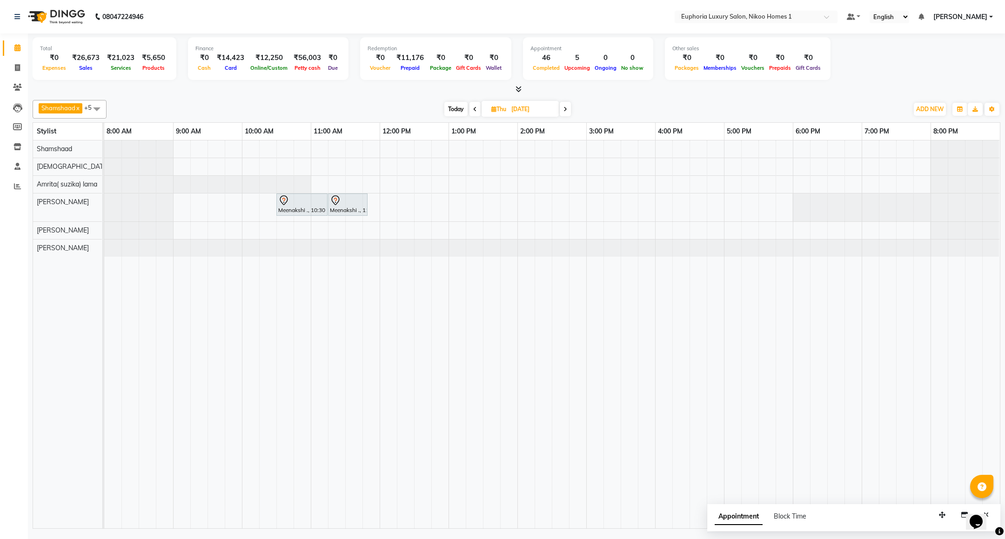
click at [455, 109] on span "Today" at bounding box center [455, 109] width 23 height 14
type input "[DATE]"
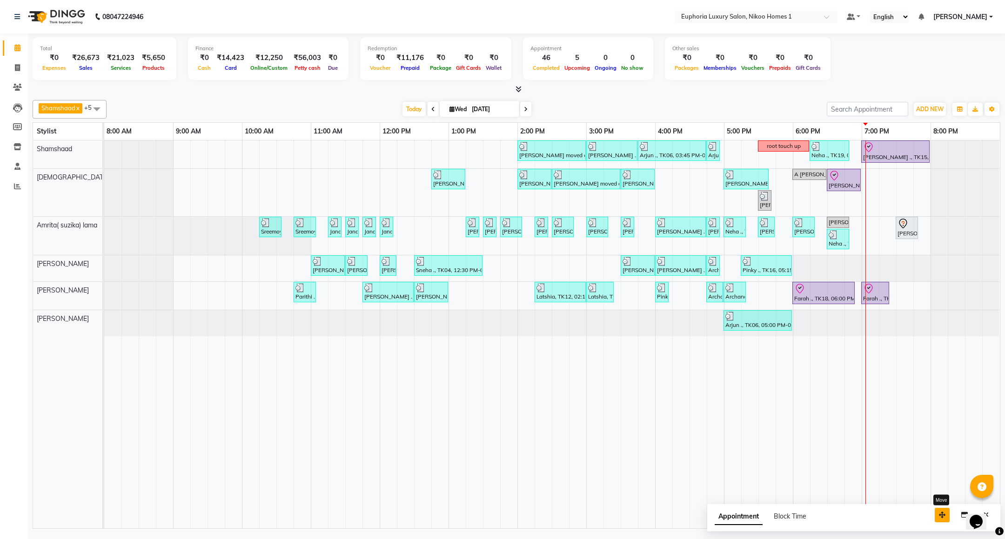
drag, startPoint x: 941, startPoint y: 515, endPoint x: 860, endPoint y: 502, distance: 82.0
click at [939, 512] on icon "button" at bounding box center [942, 515] width 7 height 7
click at [900, 503] on button "Close" at bounding box center [904, 502] width 13 height 14
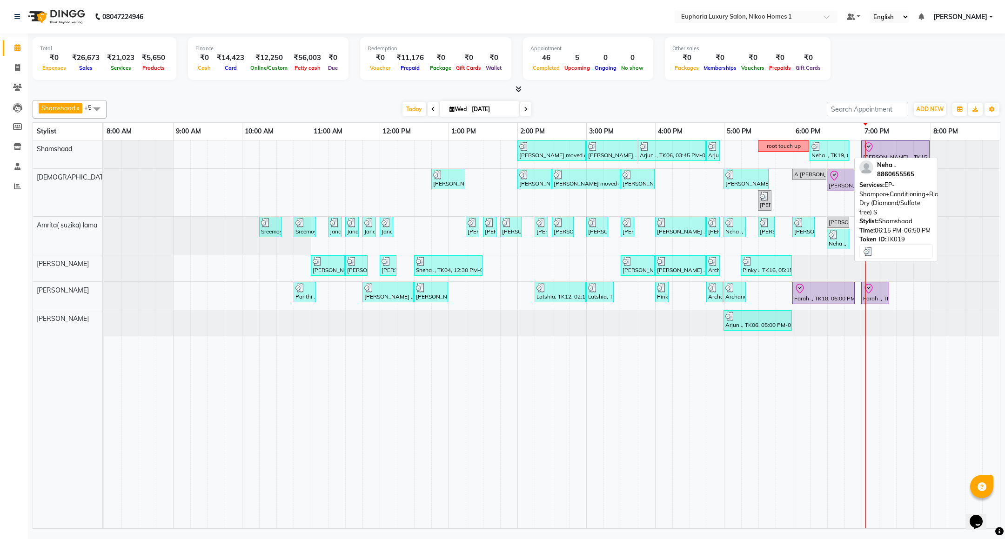
click at [827, 152] on div "Neha ., TK19, 06:15 PM-06:50 PM, EP-Shampoo+Conditioning+Blast Dry (Diamond/Sul…" at bounding box center [829, 151] width 38 height 18
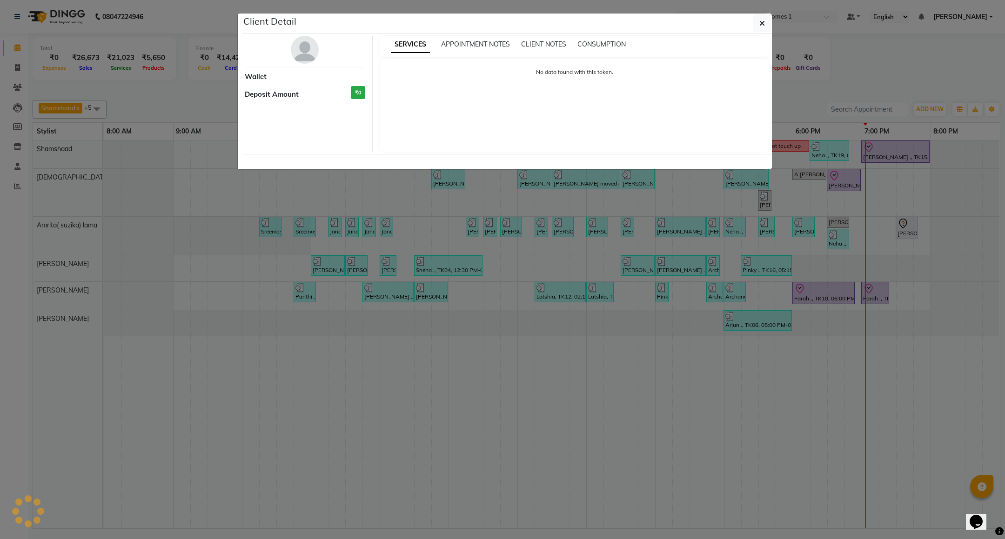
select select "3"
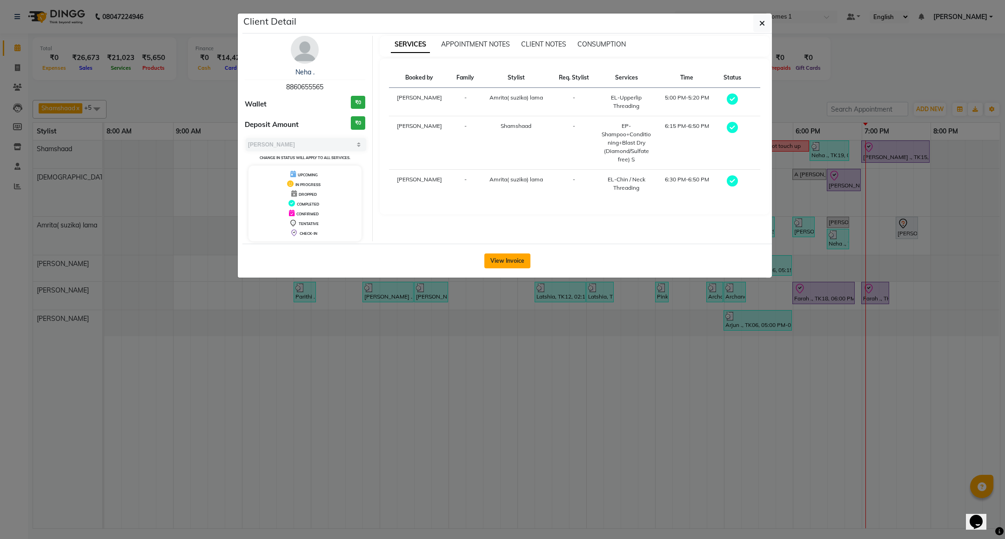
click at [487, 260] on button "View Invoice" at bounding box center [507, 260] width 46 height 15
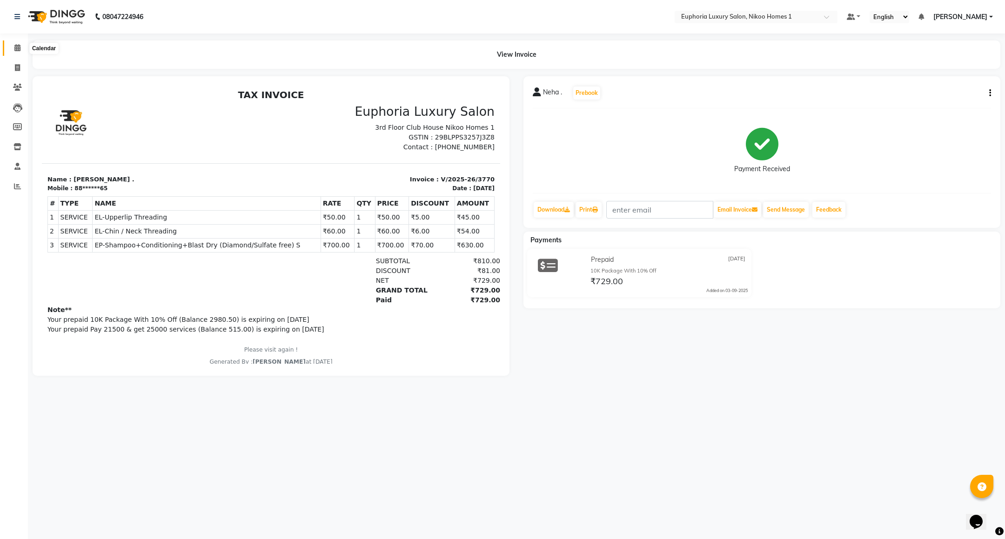
click at [13, 52] on span at bounding box center [17, 48] width 16 height 11
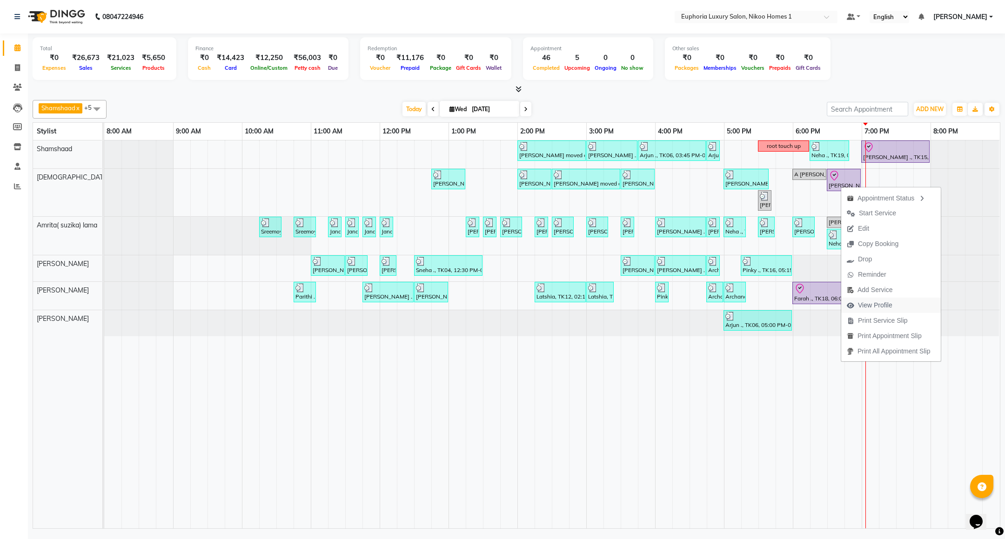
click at [867, 309] on span "View Profile" at bounding box center [875, 305] width 34 height 10
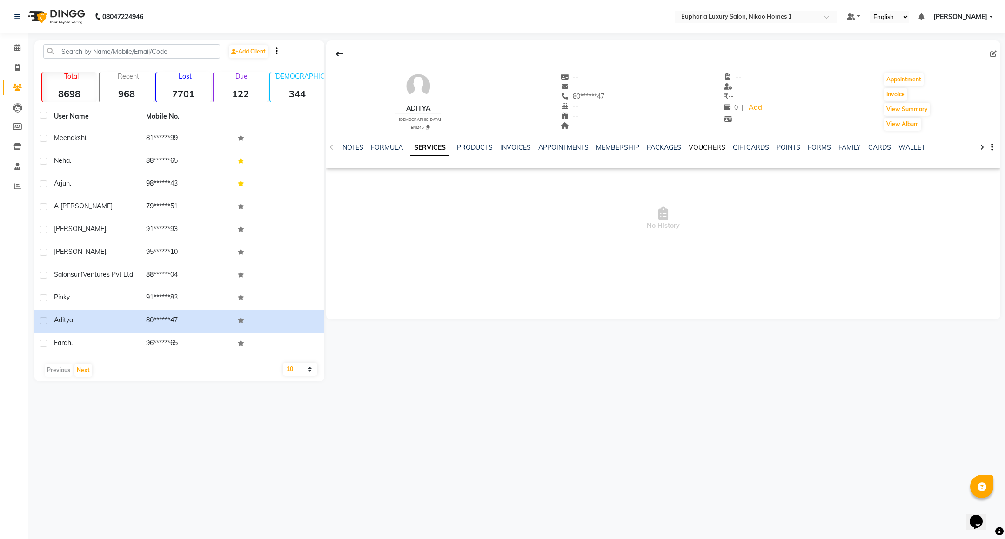
click at [698, 148] on link "VOUCHERS" at bounding box center [706, 147] width 37 height 8
click at [15, 47] on icon at bounding box center [17, 47] width 6 height 7
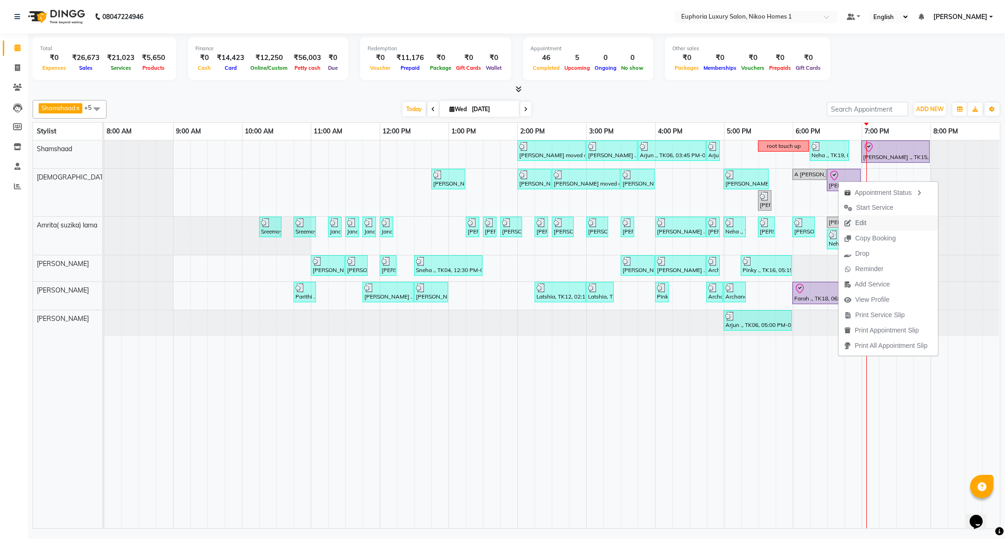
click at [855, 225] on span "Edit" at bounding box center [860, 223] width 11 height 10
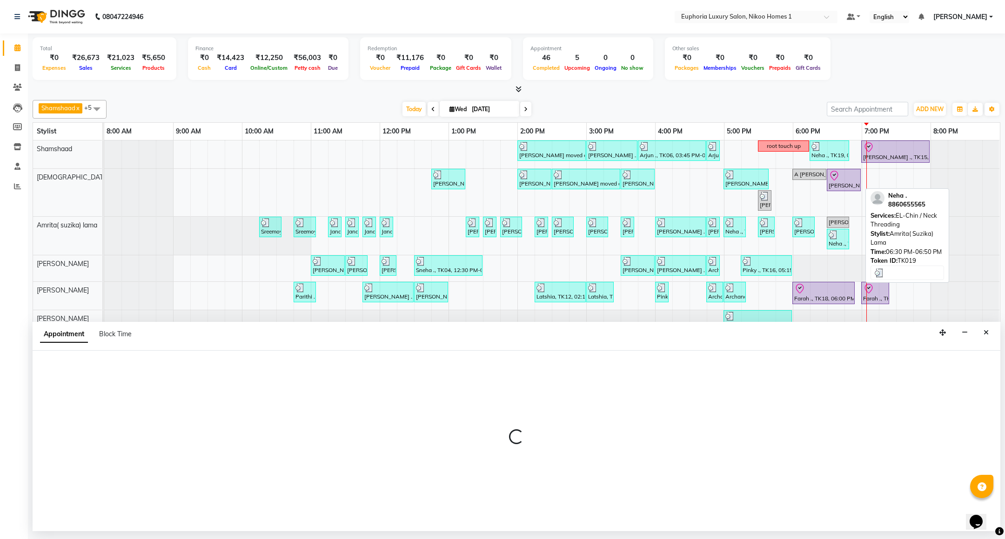
select select "check-in"
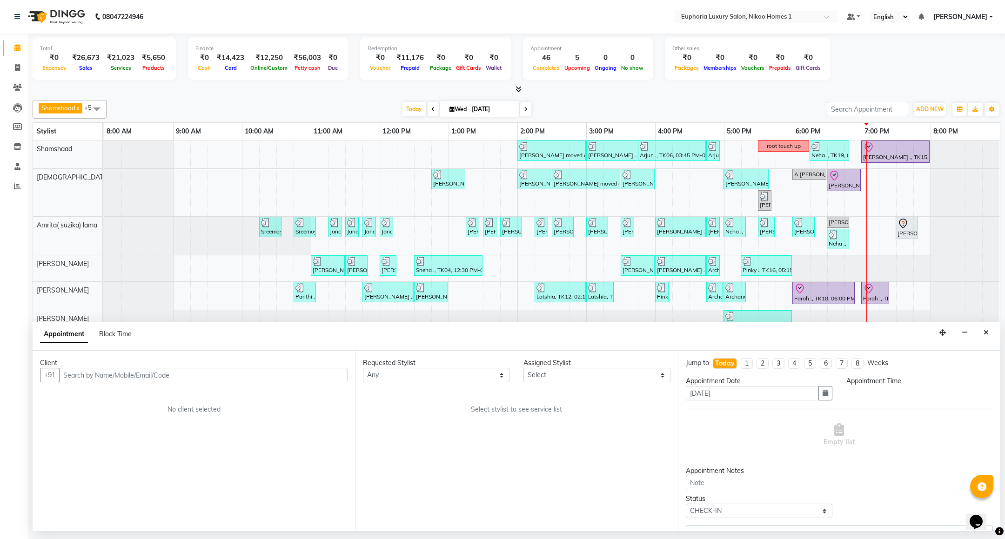
select select "85373"
select select "1110"
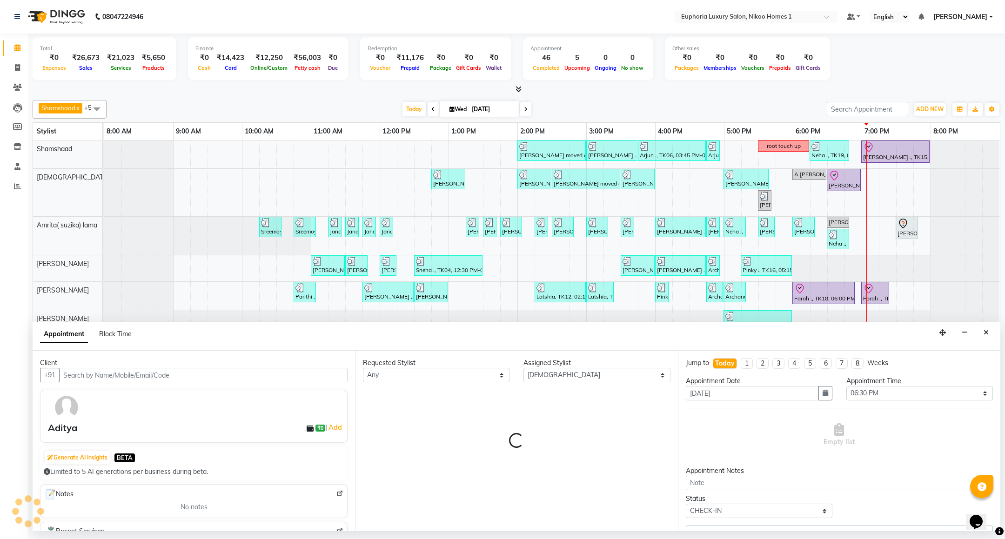
select select "4025"
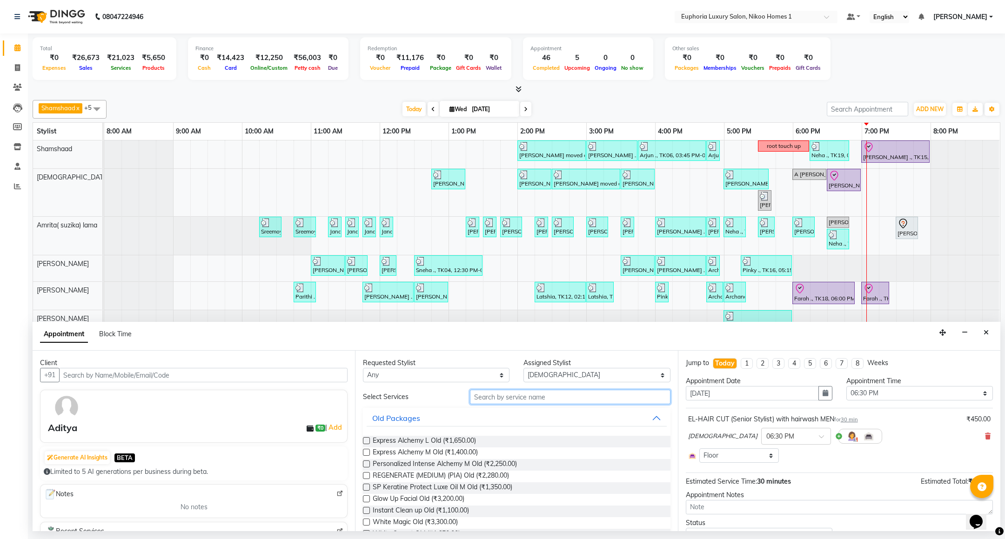
click at [504, 404] on input "text" at bounding box center [570, 397] width 200 height 14
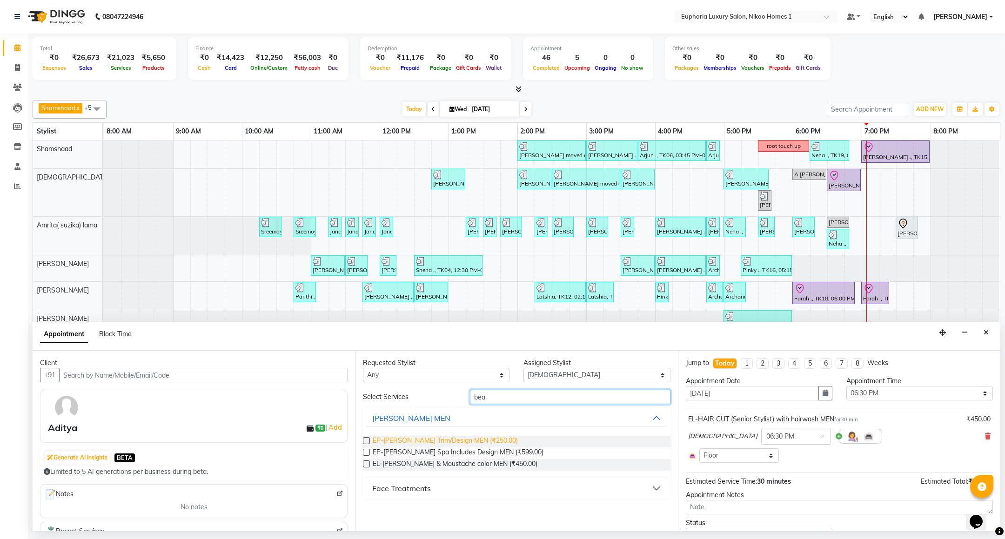
type input "bea"
click at [454, 439] on span "EP-Beard Trim/Design MEN (₹250.00)" at bounding box center [445, 442] width 145 height 12
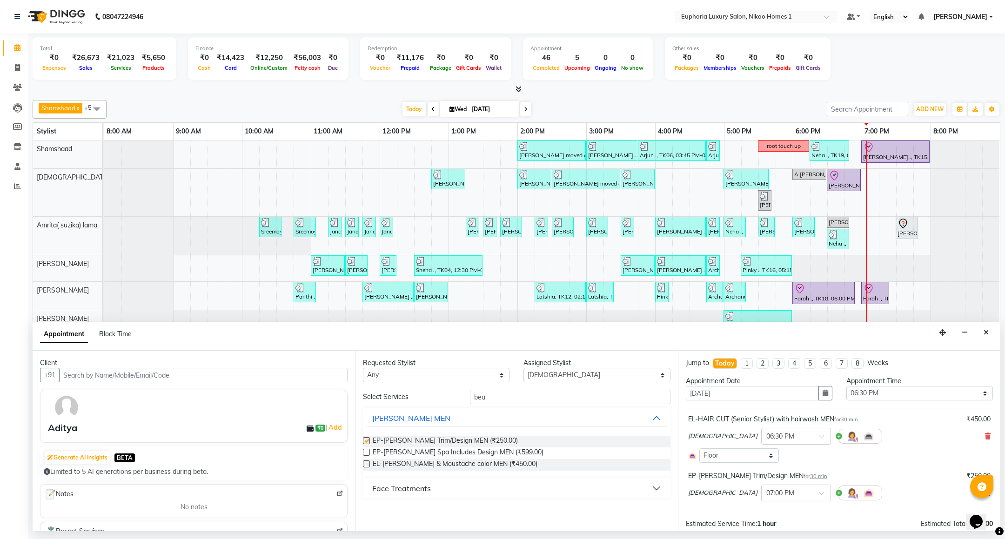
checkbox input "false"
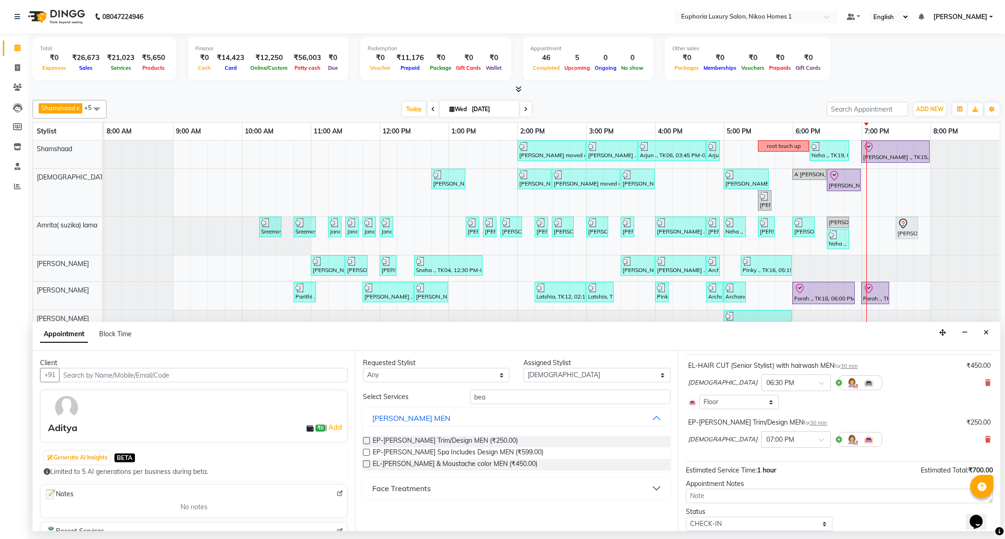
scroll to position [87, 0]
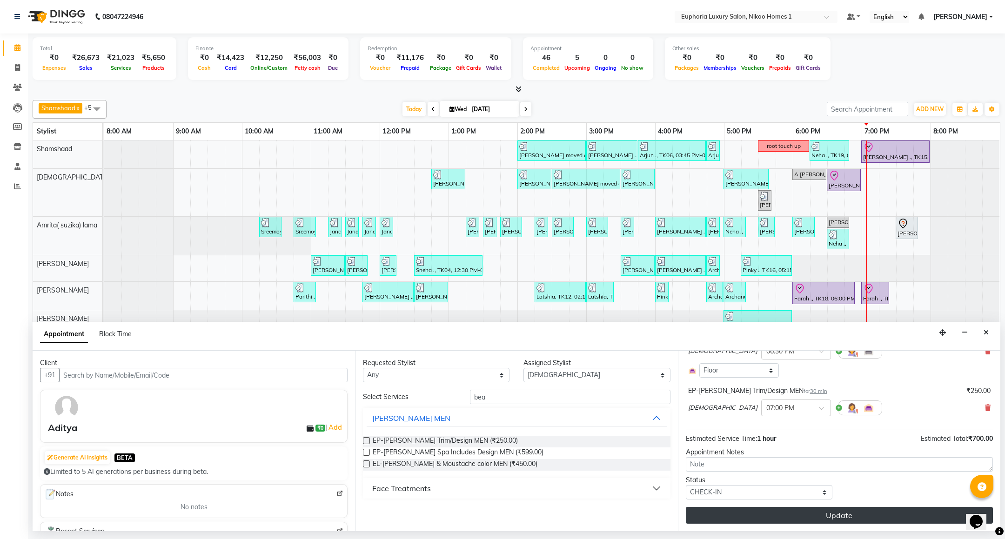
click at [799, 520] on button "Update" at bounding box center [839, 515] width 307 height 17
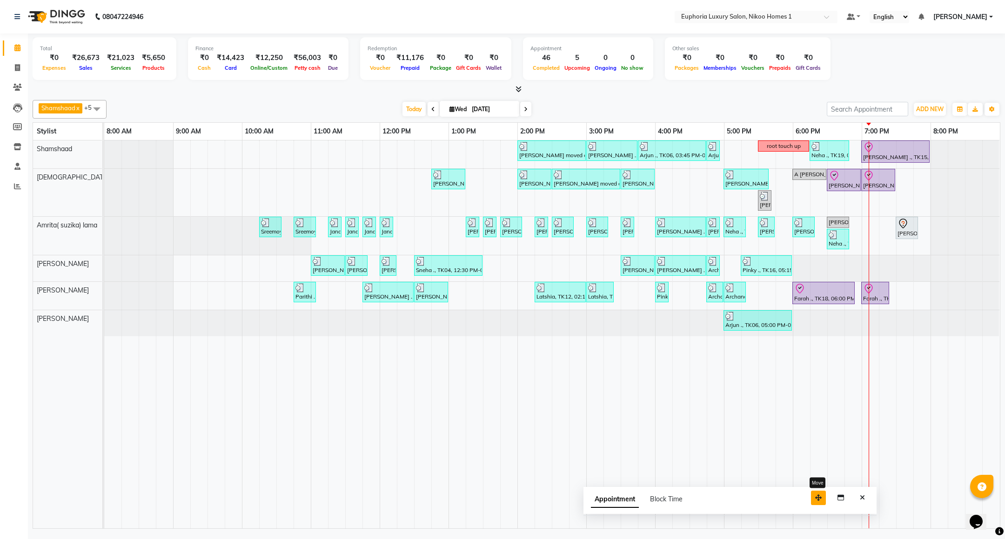
drag, startPoint x: 939, startPoint y: 511, endPoint x: 809, endPoint y: 492, distance: 131.2
click at [811, 492] on button "button" at bounding box center [818, 498] width 15 height 14
click at [856, 494] on icon "Close" at bounding box center [856, 495] width 5 height 7
click at [725, 154] on div "Mahima moved out, TK11, 02:00 PM-03:00 PM, EP-Artistic Cut - Creative Stylist V…" at bounding box center [551, 334] width 895 height 388
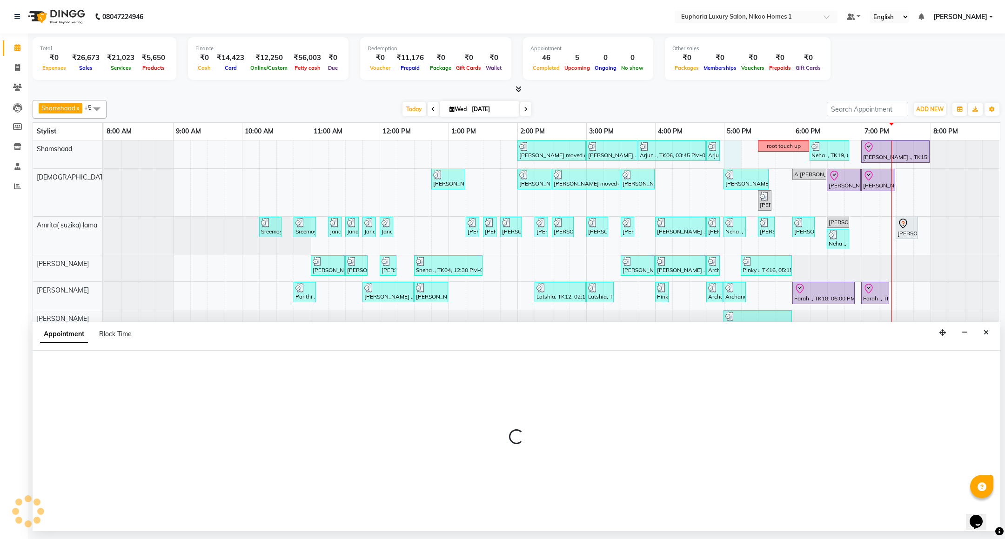
select select "87739"
select select "1020"
select select "tentative"
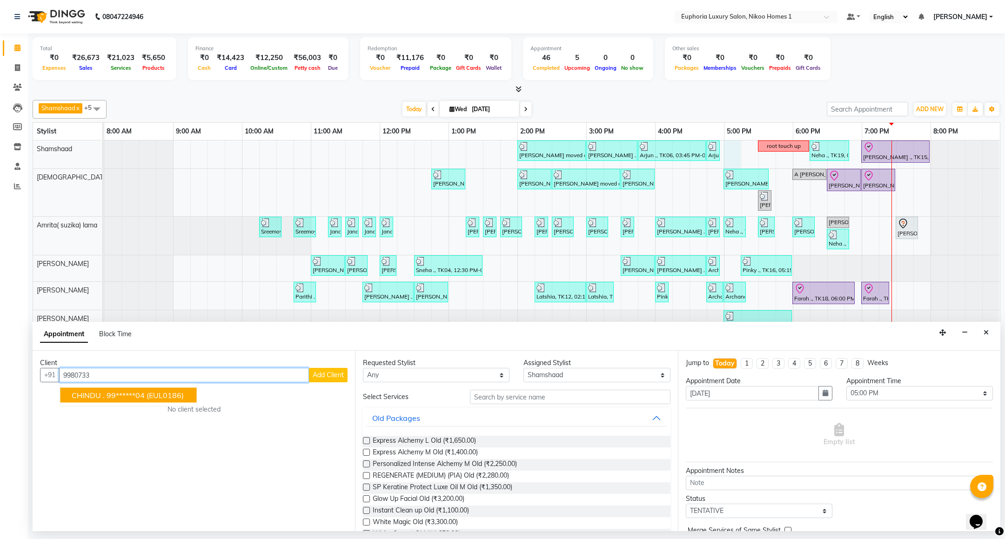
click at [127, 402] on button "CHINDU . 99******04 (EUL0186)" at bounding box center [128, 395] width 136 height 15
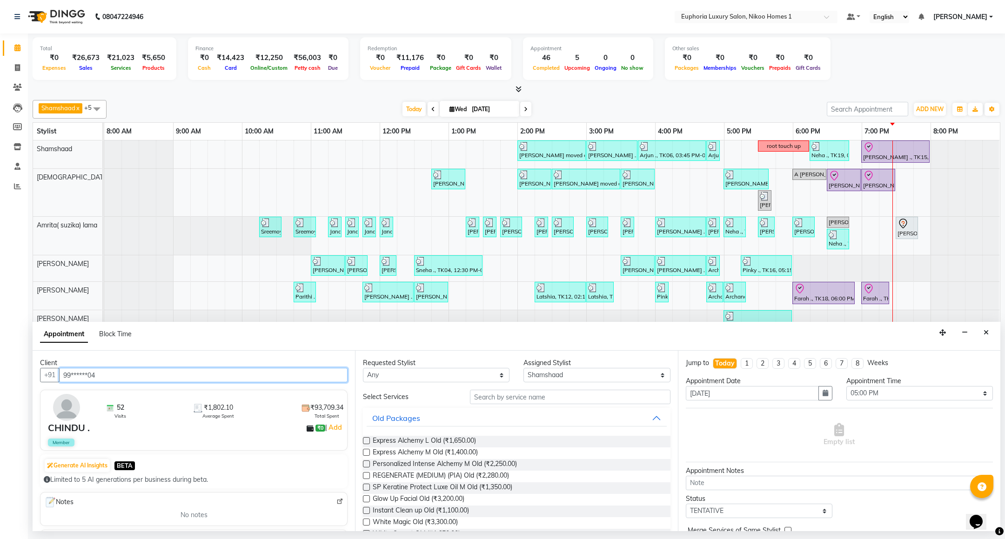
type input "99******04"
click at [336, 503] on img at bounding box center [339, 501] width 7 height 7
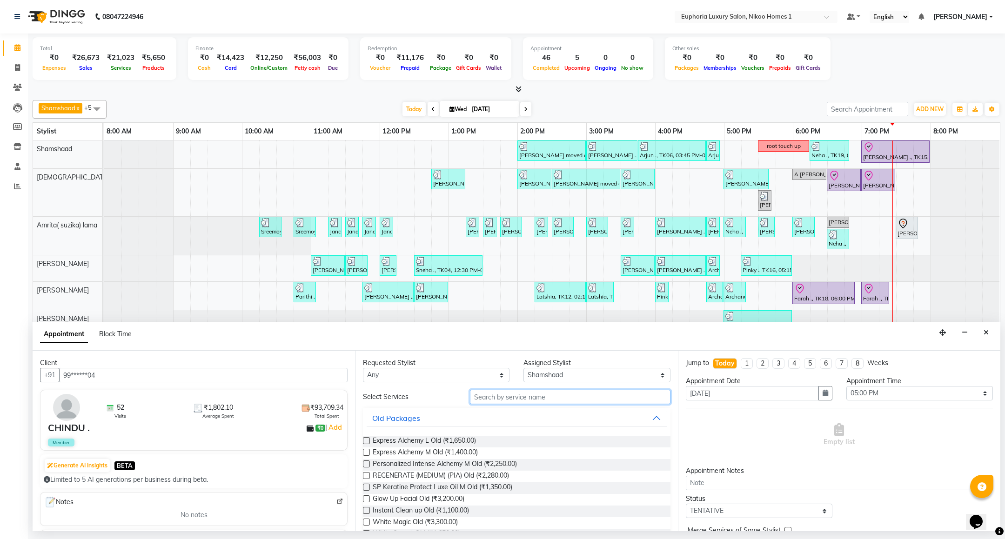
click at [511, 404] on input "text" at bounding box center [570, 397] width 200 height 14
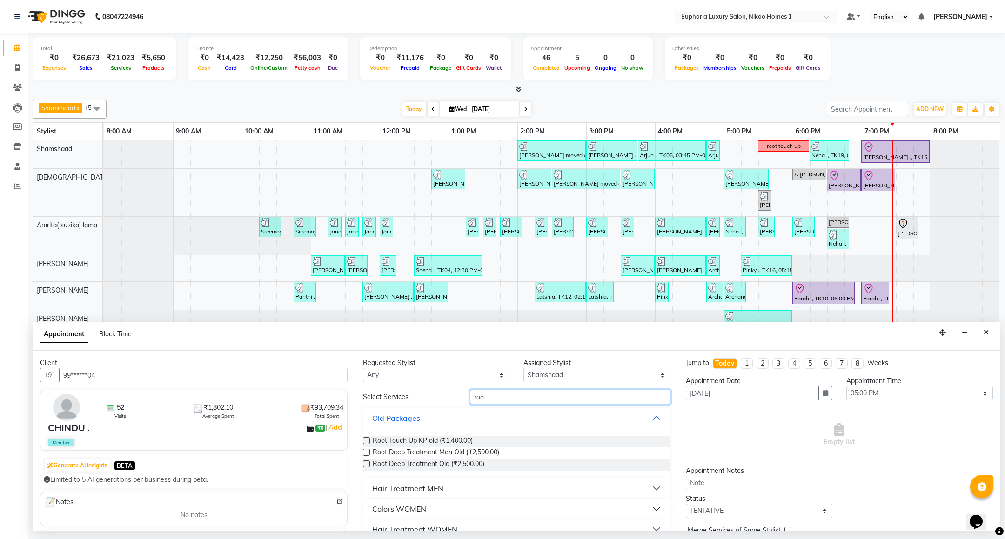
scroll to position [36, 0]
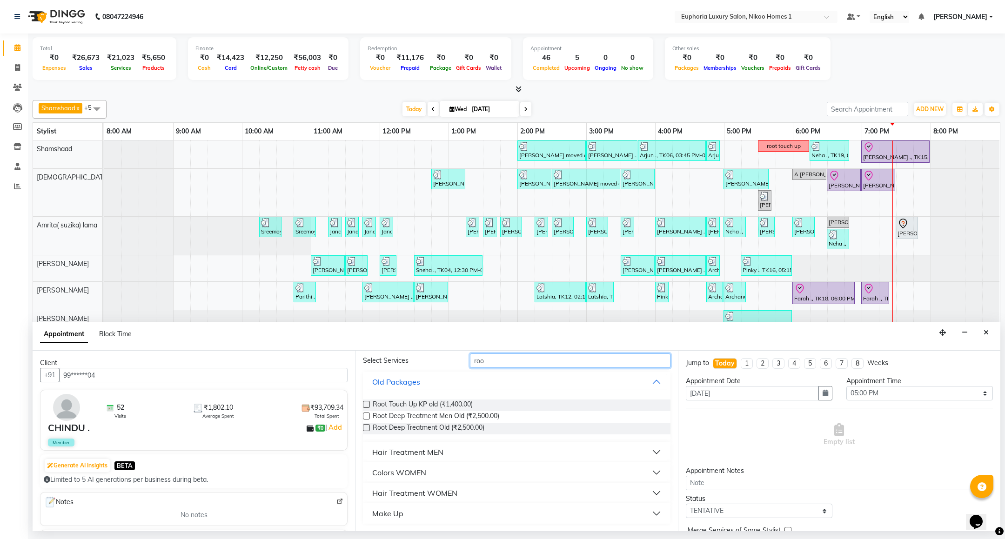
type input "roo"
click at [416, 474] on div "Colors WOMEN" at bounding box center [399, 472] width 54 height 11
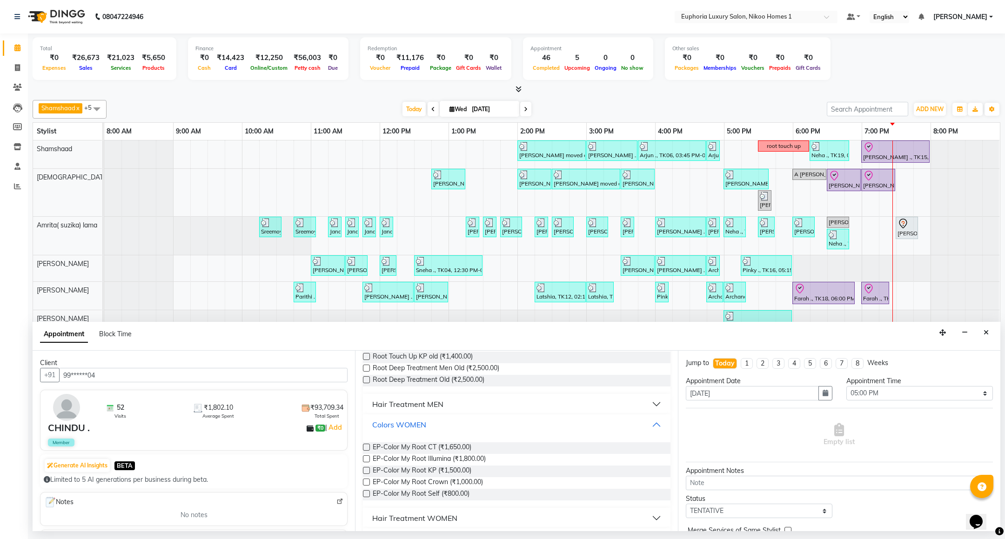
scroll to position [106, 0]
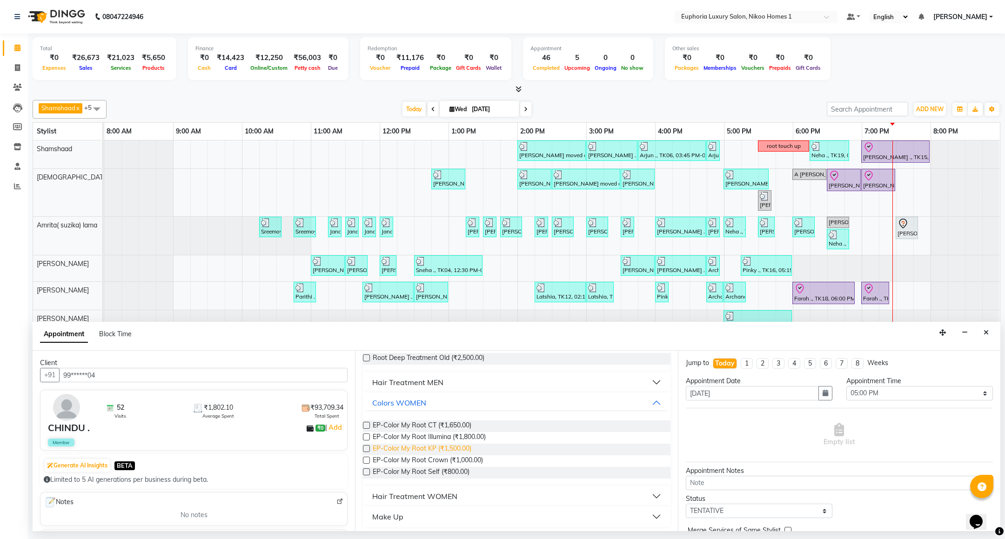
click at [458, 447] on span "EP-Color My Root KP (₹1,500.00)" at bounding box center [422, 450] width 99 height 12
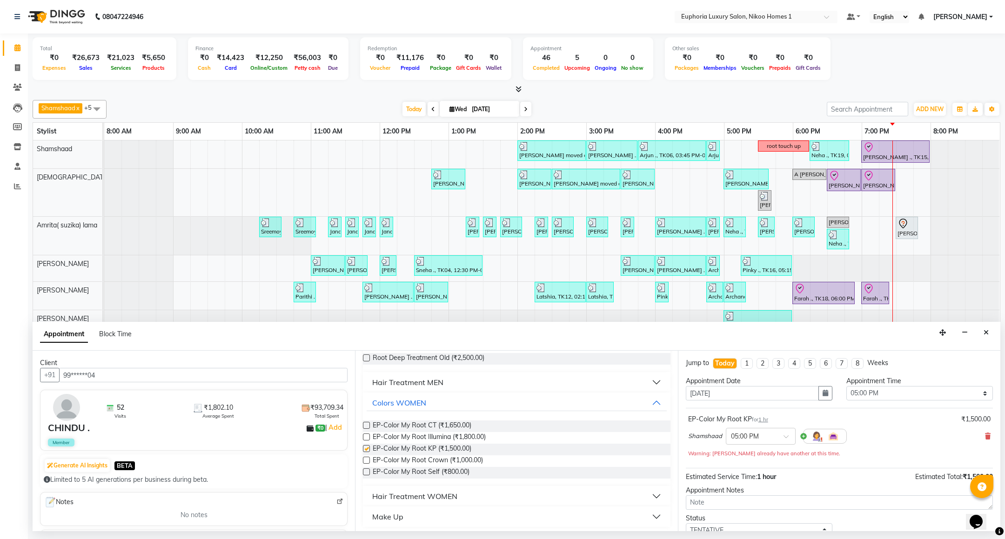
checkbox input "false"
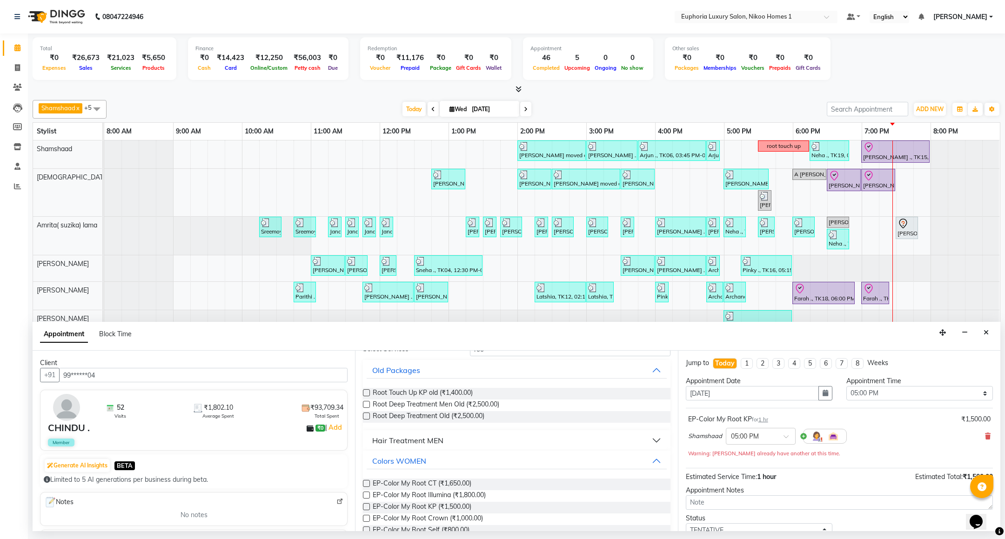
scroll to position [0, 0]
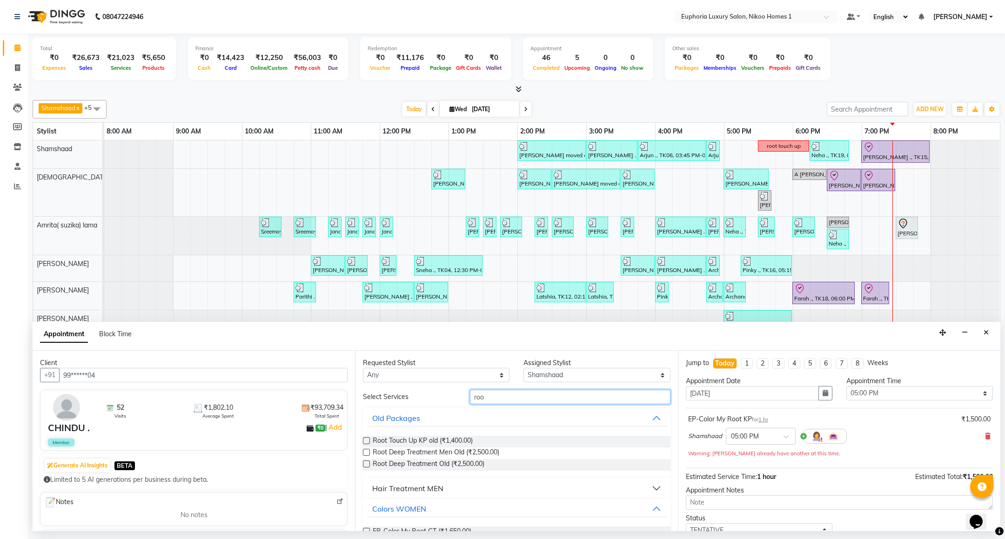
click at [495, 398] on input "roo" at bounding box center [570, 397] width 200 height 14
type input "r"
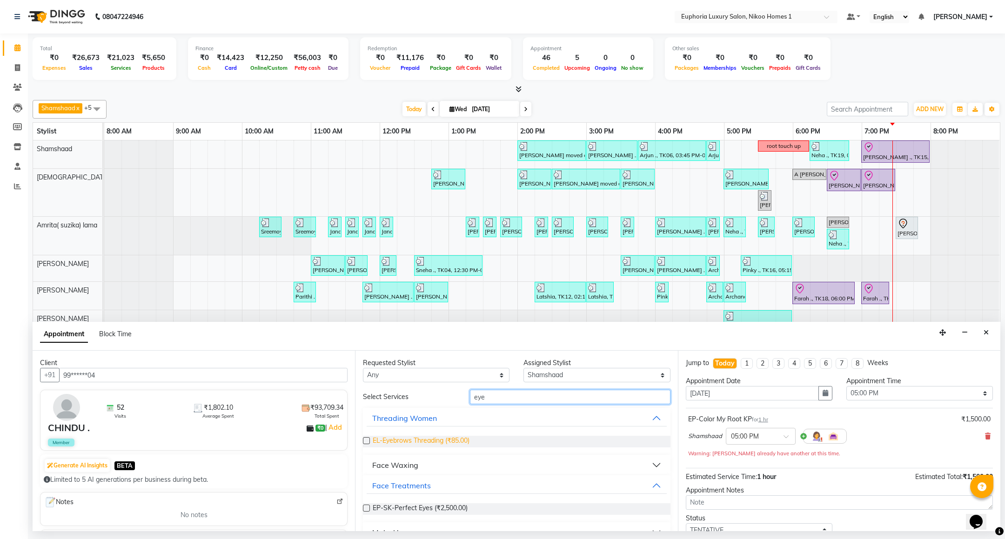
type input "eye"
click at [447, 442] on span "EL-Eyebrows Threading (₹85.00)" at bounding box center [421, 442] width 97 height 12
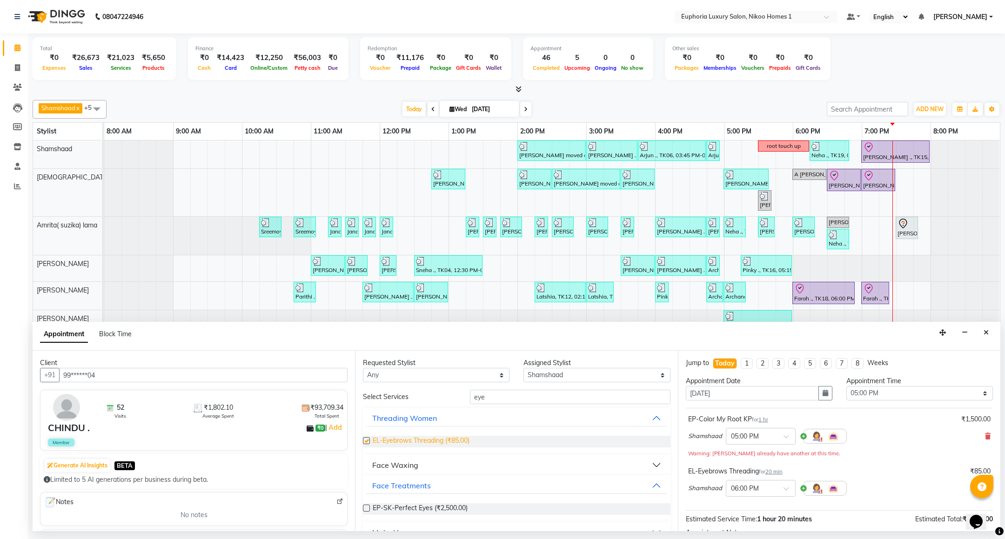
checkbox input "false"
click at [490, 403] on input "eye" at bounding box center [570, 397] width 200 height 14
type input "e"
type input "upp"
click at [452, 441] on span "EL-Upperlip Threading (₹50.00)" at bounding box center [419, 442] width 92 height 12
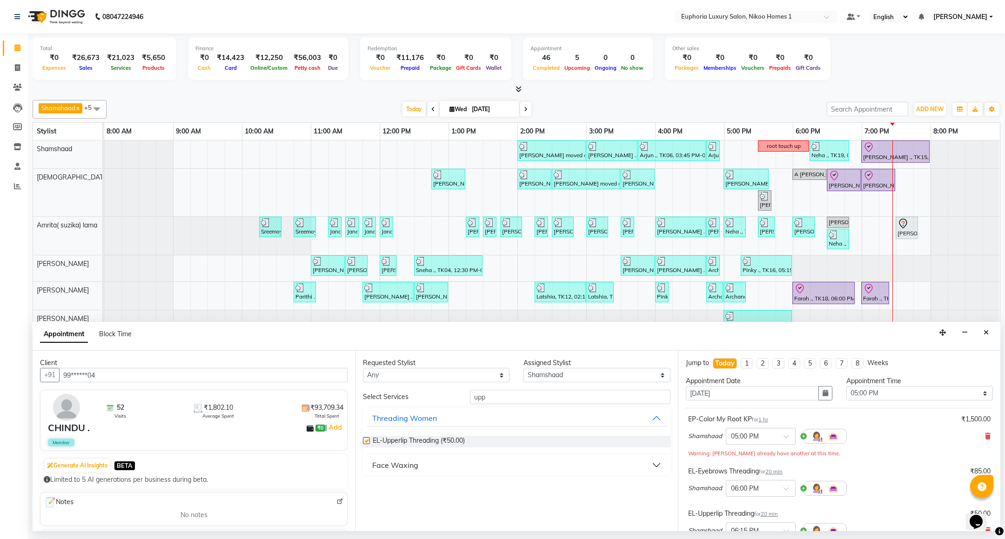
checkbox input "false"
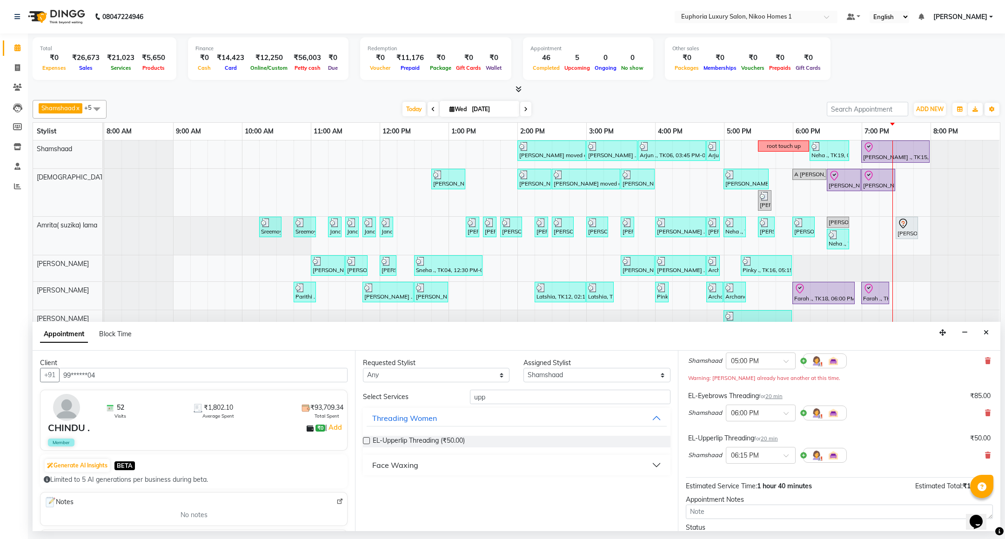
scroll to position [140, 0]
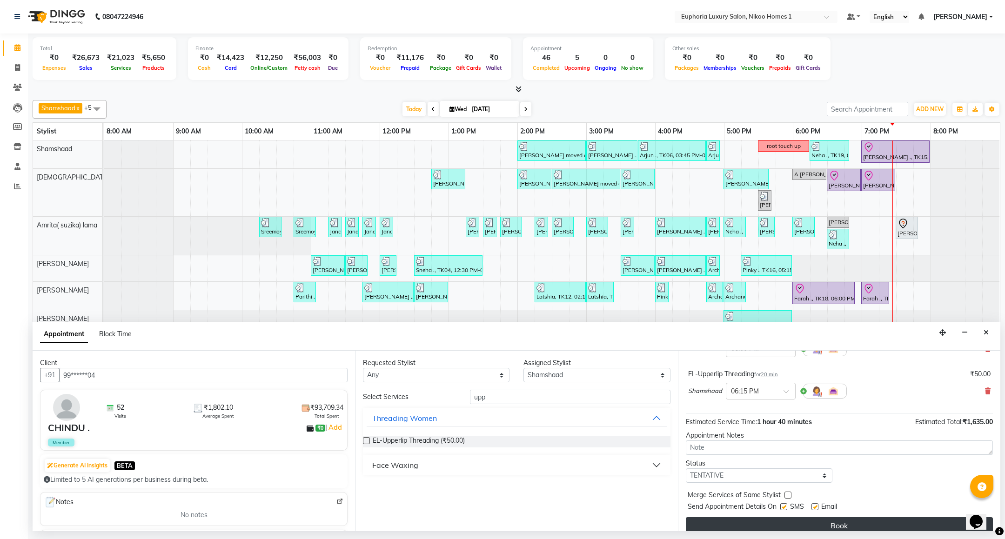
click at [811, 524] on button "Book" at bounding box center [839, 525] width 307 height 17
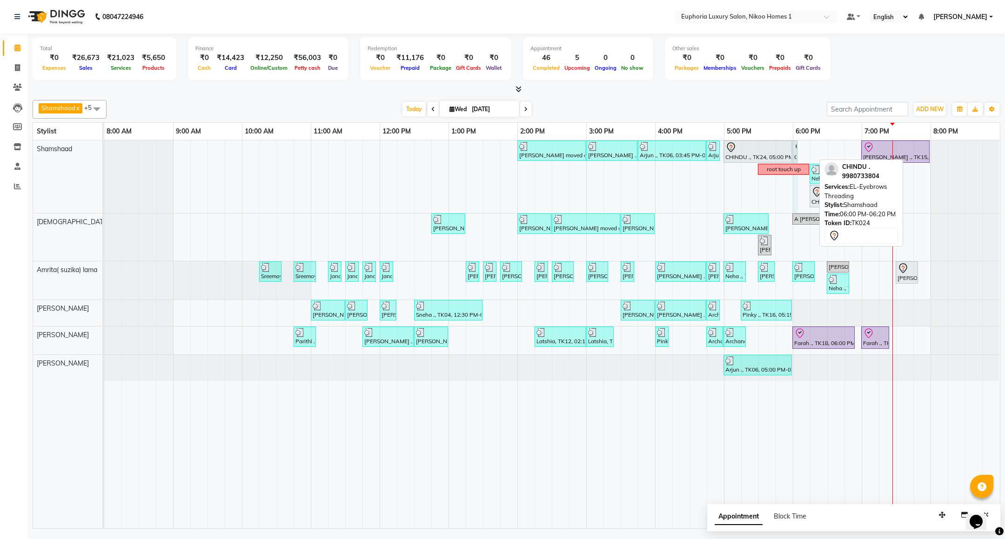
drag, startPoint x: 814, startPoint y: 153, endPoint x: 806, endPoint y: 153, distance: 7.9
click at [806, 153] on div "Mahima moved out, TK11, 02:00 PM-03:00 PM, EP-Artistic Cut - Creative Stylist V…" at bounding box center [551, 334] width 895 height 388
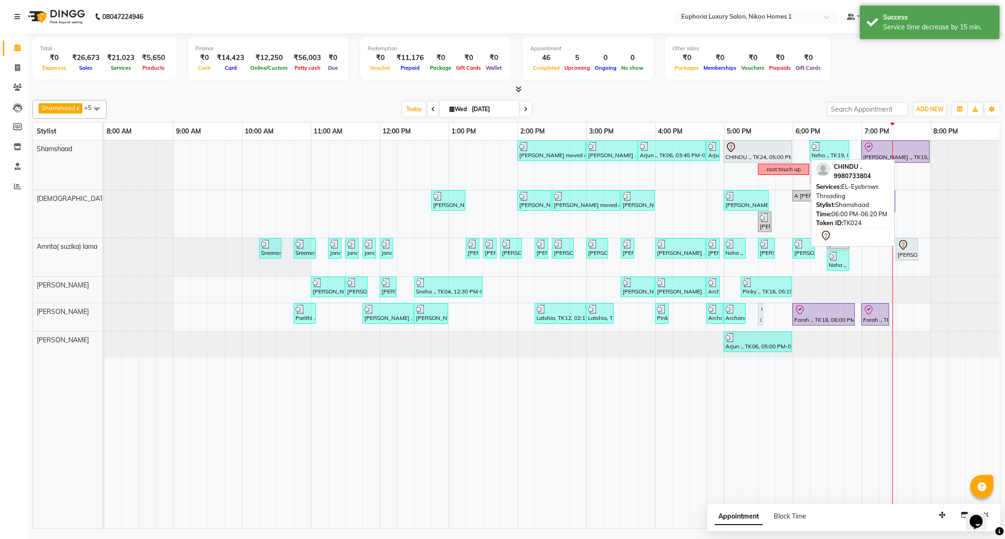
drag, startPoint x: 800, startPoint y: 153, endPoint x: 760, endPoint y: 305, distance: 157.4
click at [759, 308] on tbody "Mahima moved out, TK11, 02:00 PM-03:00 PM, EP-Artistic Cut - Creative Stylist V…" at bounding box center [551, 248] width 895 height 217
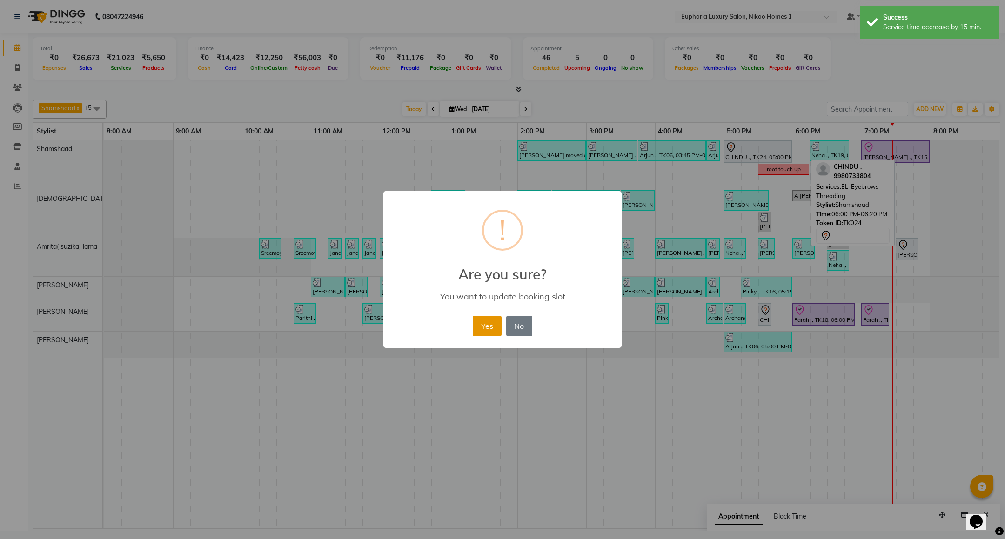
click at [490, 321] on button "Yes" at bounding box center [487, 326] width 28 height 20
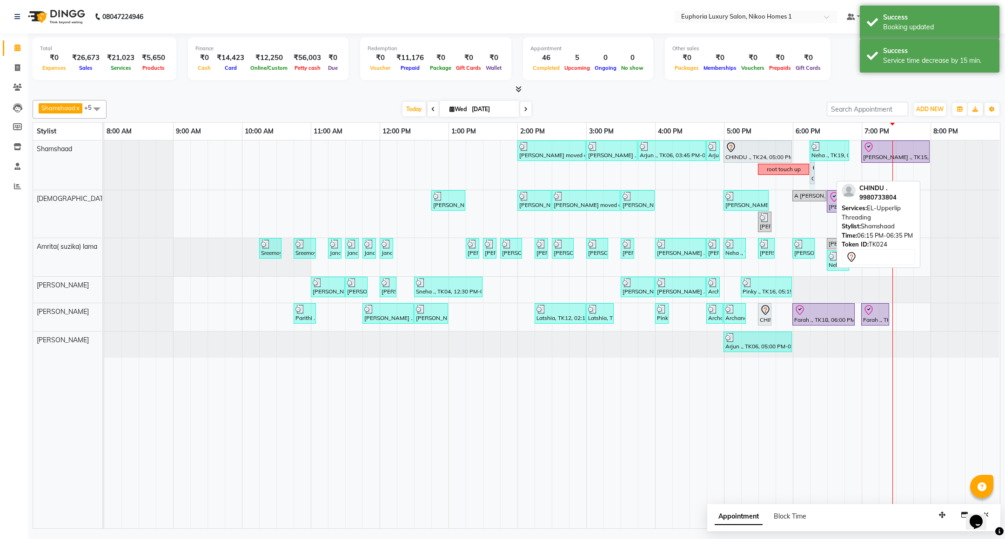
drag, startPoint x: 830, startPoint y: 170, endPoint x: 814, endPoint y: 170, distance: 16.7
click at [104, 170] on div "Mahima moved out, TK11, 02:00 PM-03:00 PM, EP-Artistic Cut - Creative Stylist V…" at bounding box center [104, 164] width 0 height 49
drag, startPoint x: 814, startPoint y: 170, endPoint x: 779, endPoint y: 312, distance: 145.6
click at [779, 312] on tbody "Mahima moved out, TK11, 02:00 PM-03:00 PM, EP-Artistic Cut - Creative Stylist V…" at bounding box center [551, 248] width 895 height 217
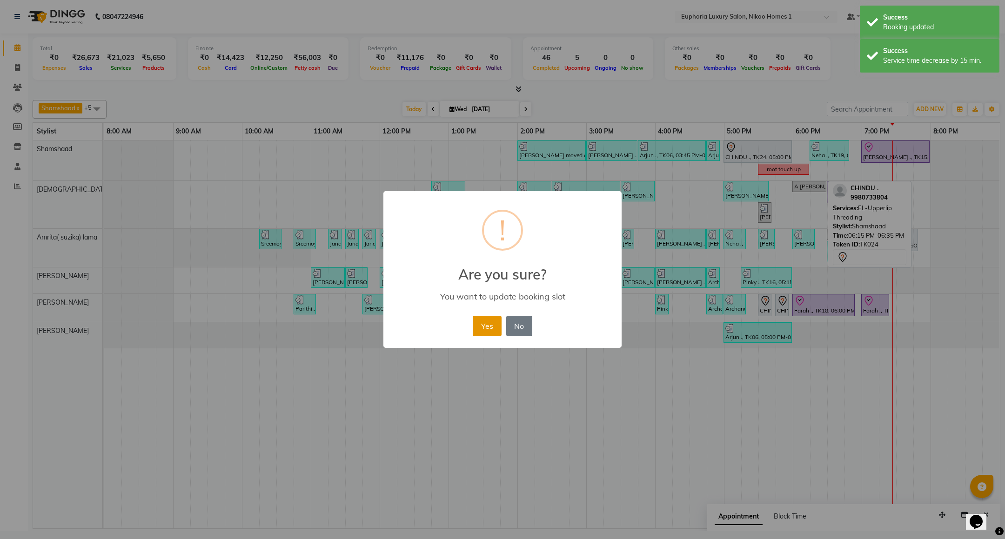
click at [494, 324] on button "Yes" at bounding box center [487, 326] width 28 height 20
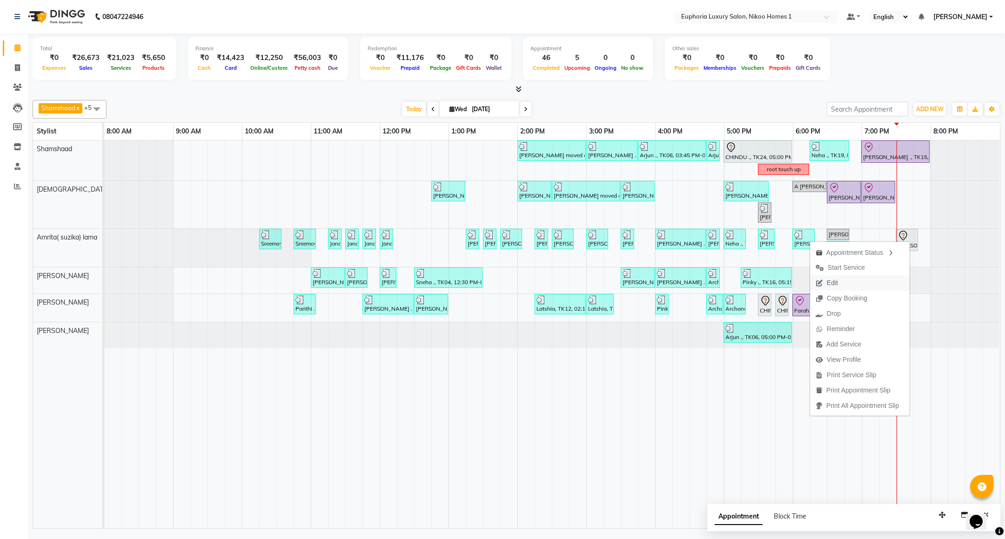
click at [841, 283] on button "Edit" at bounding box center [860, 282] width 100 height 15
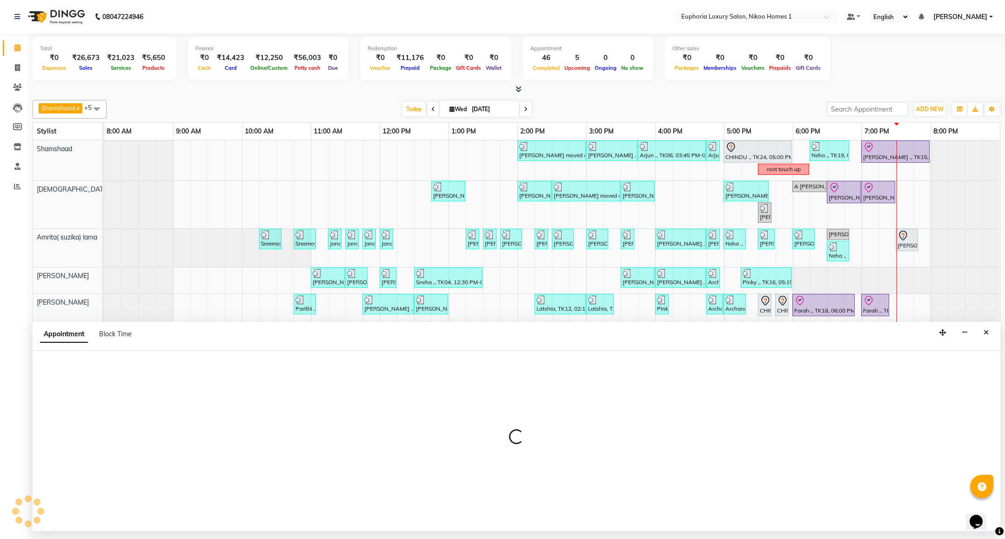
select select "tentative"
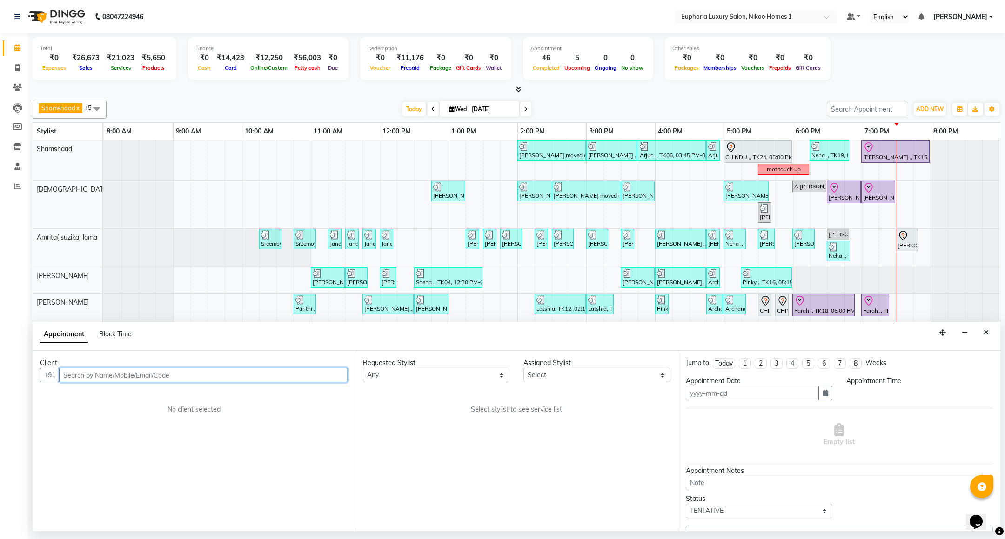
type input "[DATE]"
select select "1170"
select select "74231"
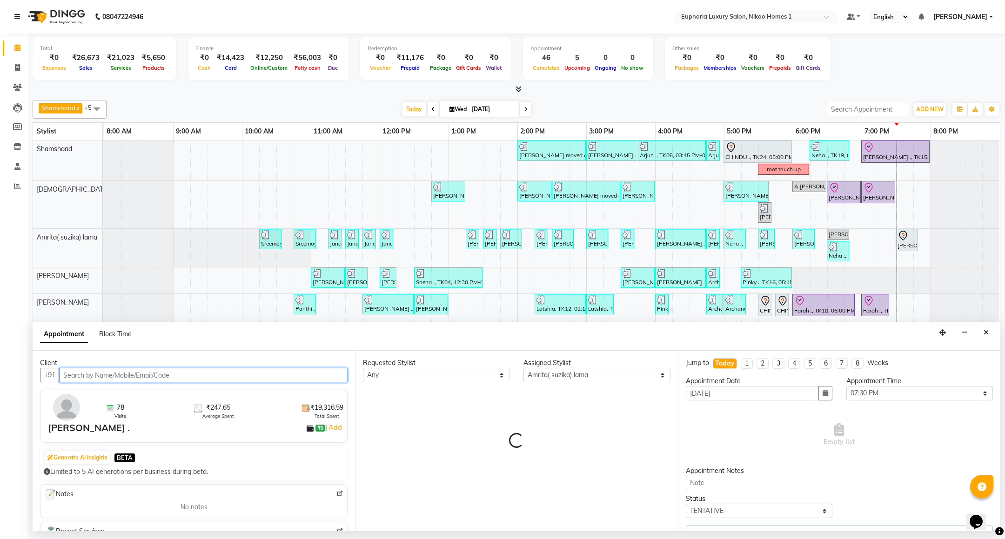
select select "4025"
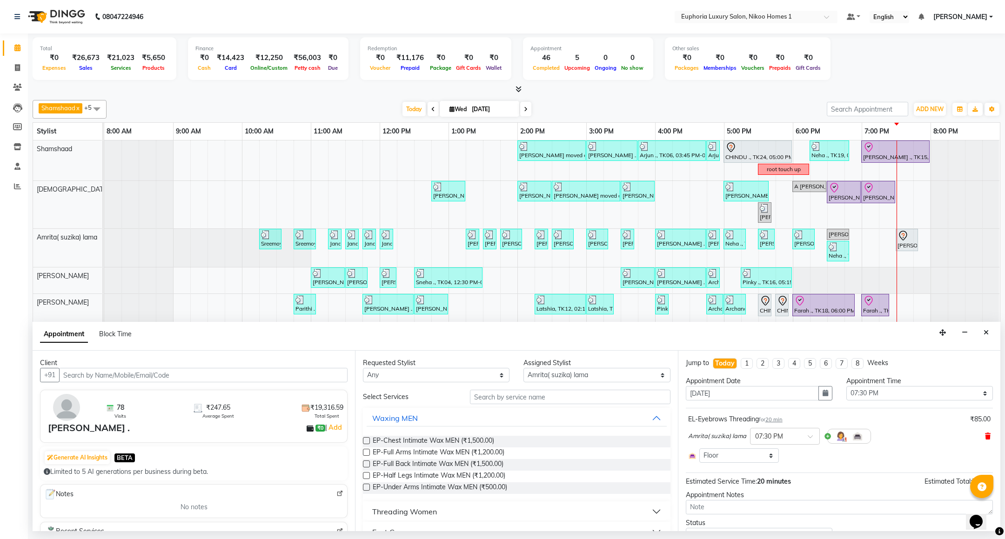
click at [985, 439] on icon at bounding box center [988, 436] width 6 height 7
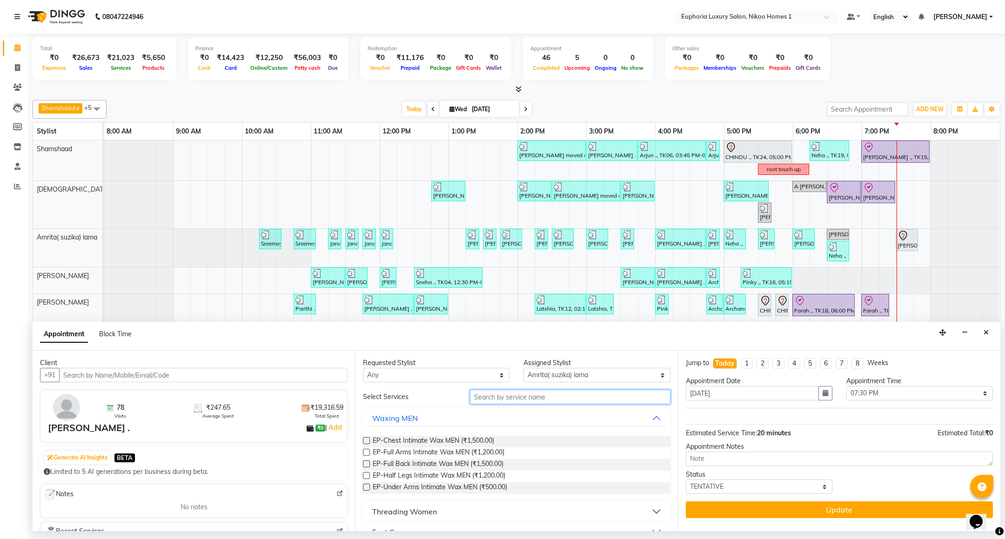
click at [534, 400] on input "text" at bounding box center [570, 397] width 200 height 14
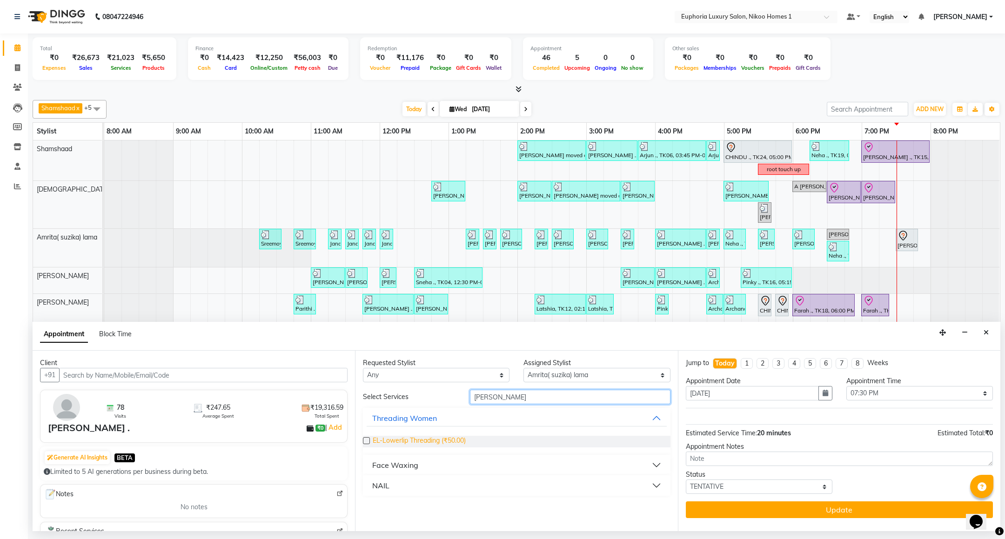
type input "lowe"
click at [424, 442] on span "EL-Lowerlip Threading (₹50.00)" at bounding box center [419, 442] width 93 height 12
checkbox input "false"
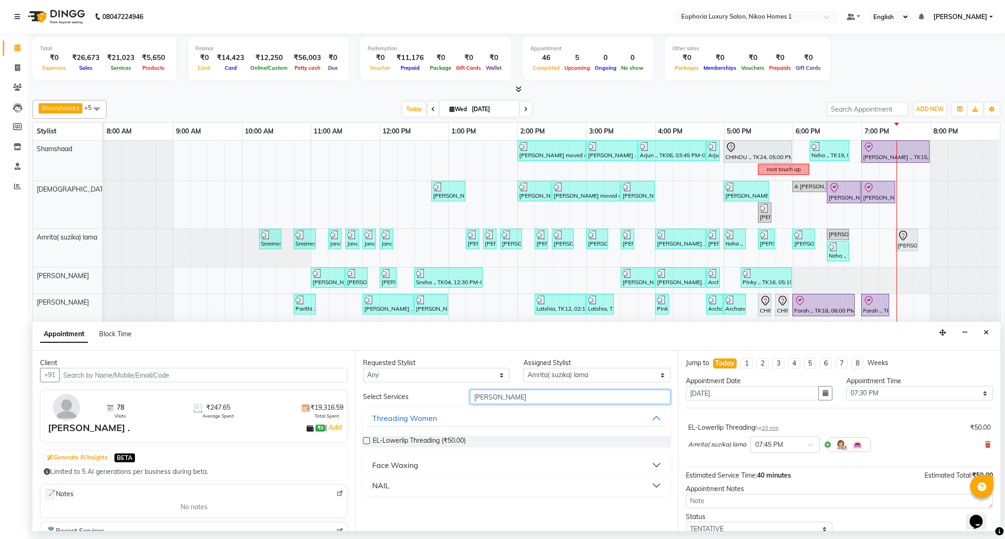
click at [514, 400] on input "lowe" at bounding box center [570, 397] width 200 height 14
type input "l"
type input "upp"
click at [434, 440] on span "EL-Upperlip Threading (₹50.00)" at bounding box center [419, 442] width 92 height 12
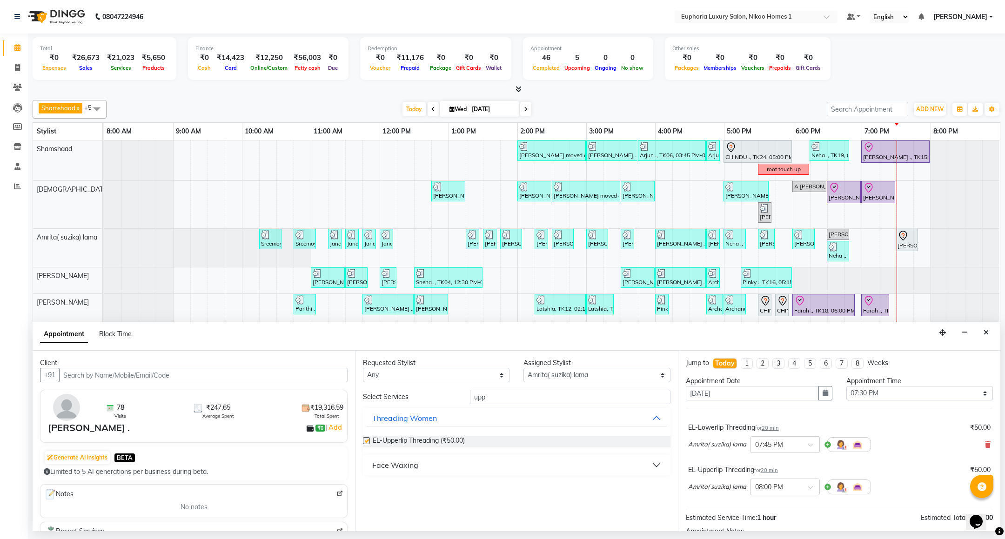
checkbox input "false"
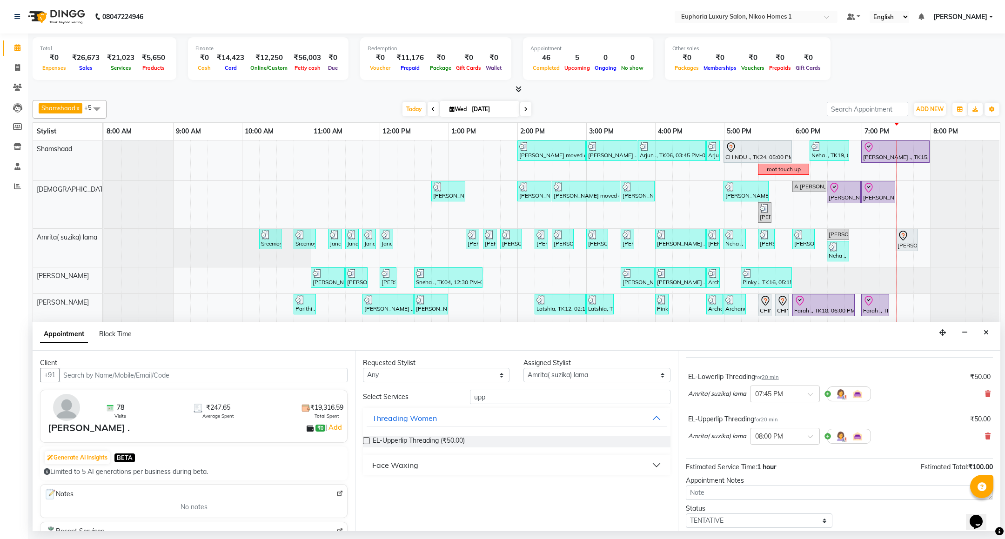
scroll to position [81, 0]
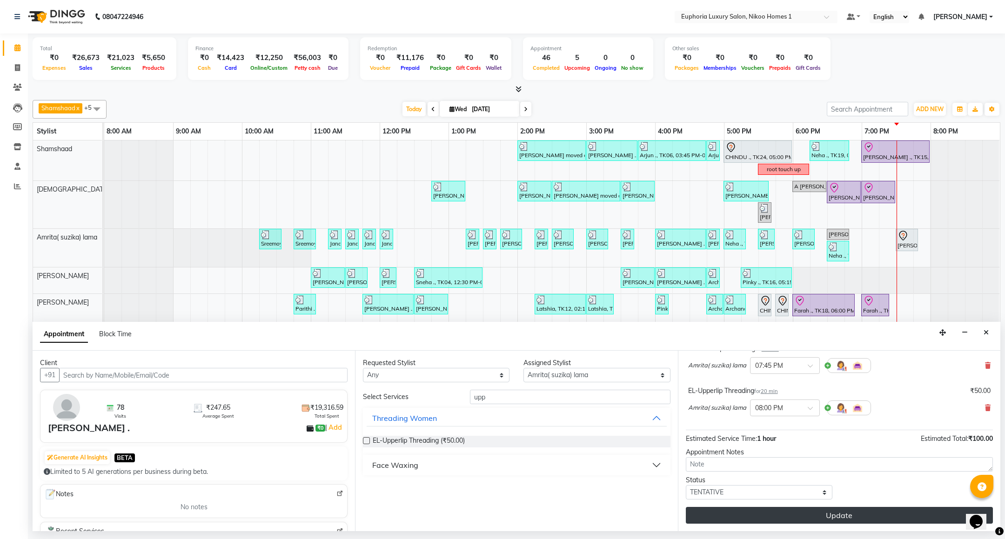
click at [767, 515] on button "Update" at bounding box center [839, 515] width 307 height 17
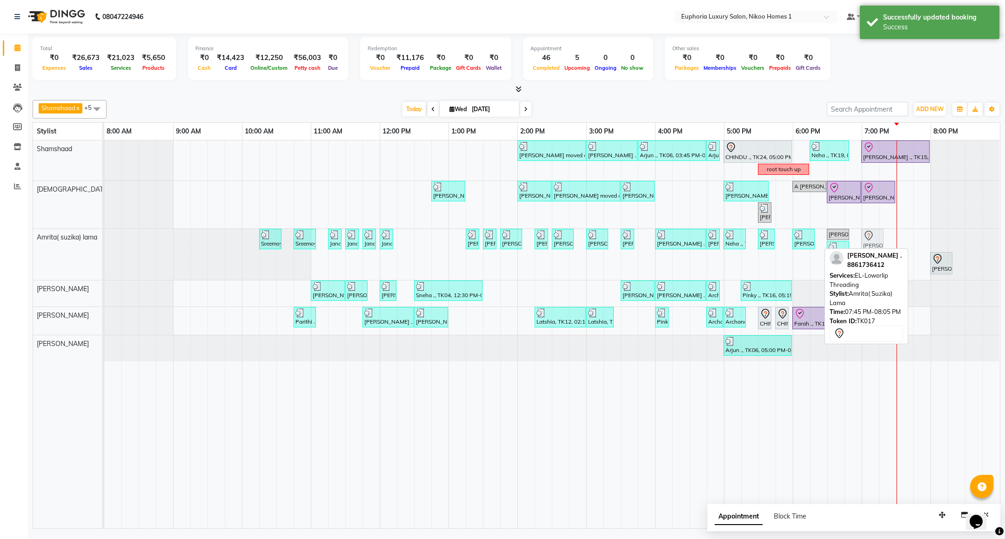
drag, startPoint x: 927, startPoint y: 242, endPoint x: 872, endPoint y: 244, distance: 54.9
click at [104, 244] on div "Sreemoyee ., TK20, 10:15 AM-10:35 AM, EL-Upperlip Threading Sreemoyee ., TK20, …" at bounding box center [104, 254] width 0 height 51
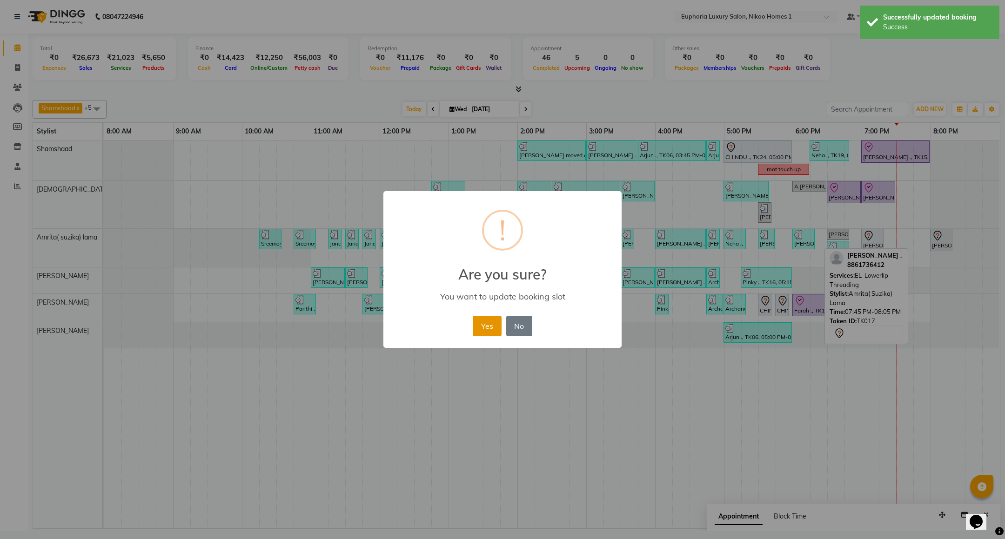
click at [484, 328] on button "Yes" at bounding box center [487, 326] width 28 height 20
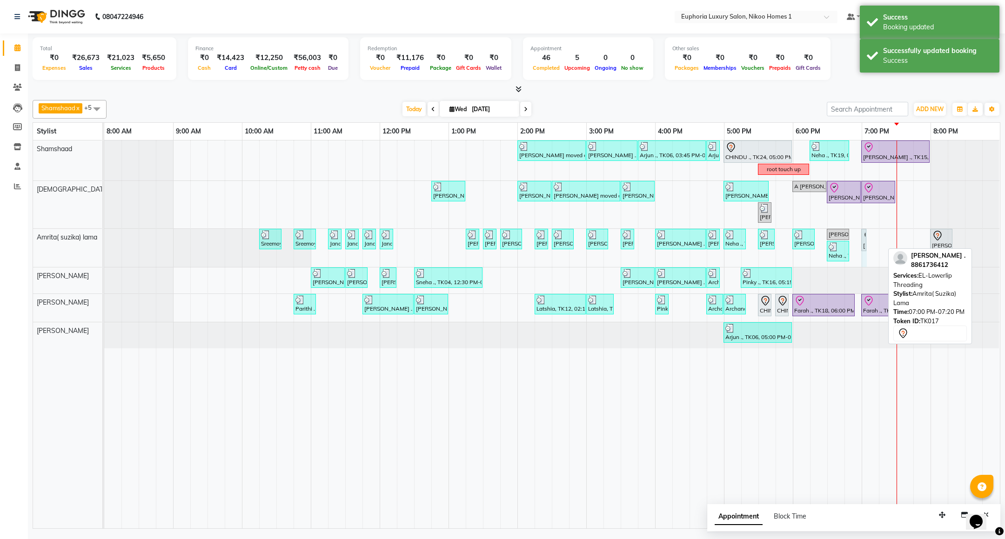
drag, startPoint x: 881, startPoint y: 242, endPoint x: 870, endPoint y: 239, distance: 11.5
click at [870, 239] on div "Mahima moved out, TK11, 02:00 PM-03:00 PM, EP-Artistic Cut - Creative Stylist V…" at bounding box center [551, 334] width 895 height 388
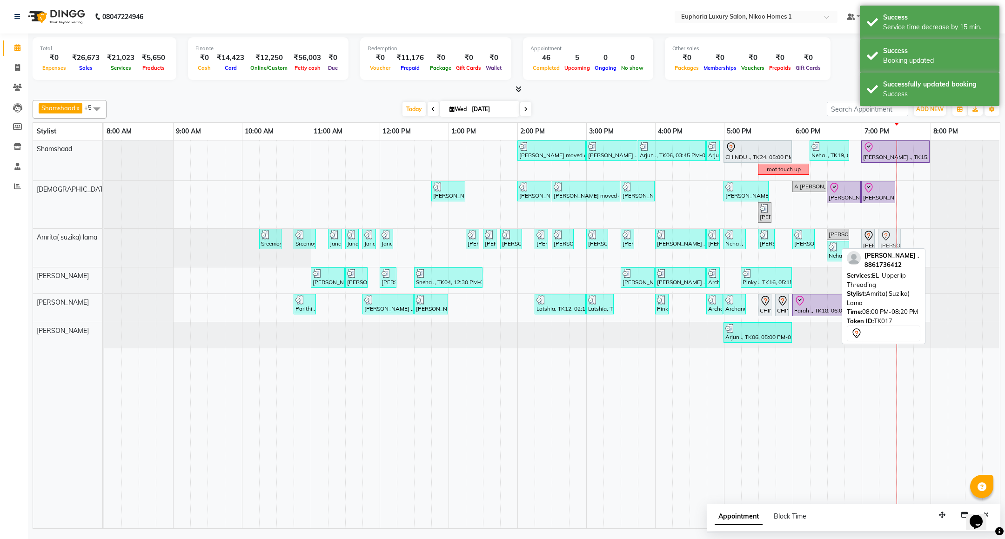
drag, startPoint x: 894, startPoint y: 243, endPoint x: 888, endPoint y: 243, distance: 5.6
click at [104, 243] on div "Sreemoyee ., TK20, 10:15 AM-10:35 AM, EL-Upperlip Threading Sreemoyee ., TK20, …" at bounding box center [104, 248] width 0 height 38
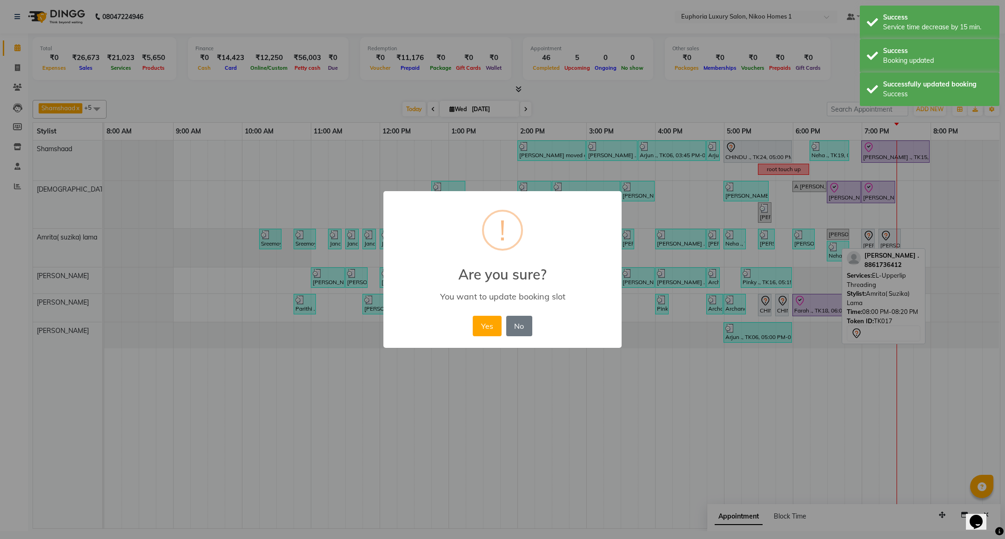
click at [504, 319] on div "Yes No No" at bounding box center [502, 325] width 64 height 25
click at [489, 319] on button "Yes" at bounding box center [487, 326] width 28 height 20
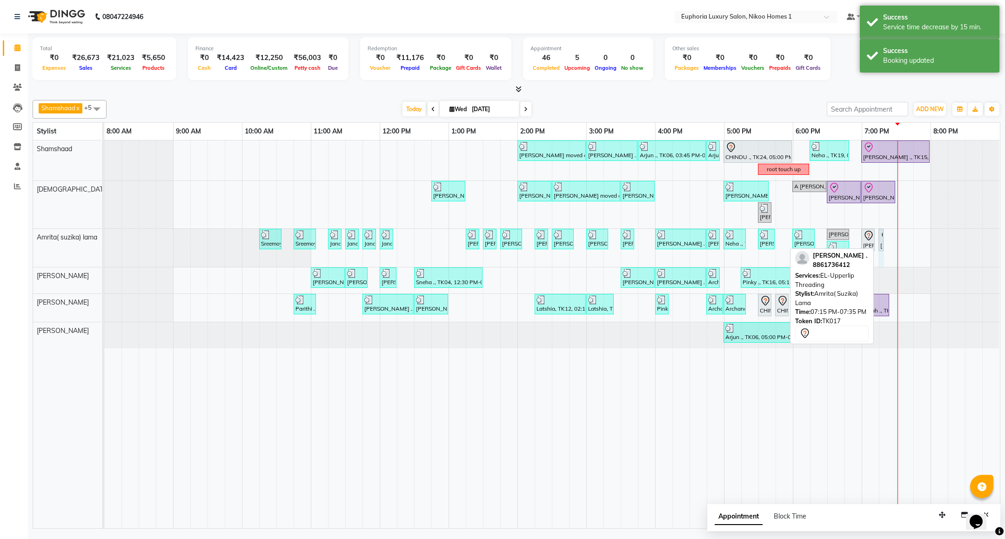
drag, startPoint x: 899, startPoint y: 240, endPoint x: 890, endPoint y: 240, distance: 8.8
click at [890, 240] on div "Mahima moved out, TK11, 02:00 PM-03:00 PM, EP-Artistic Cut - Creative Stylist V…" at bounding box center [551, 334] width 895 height 388
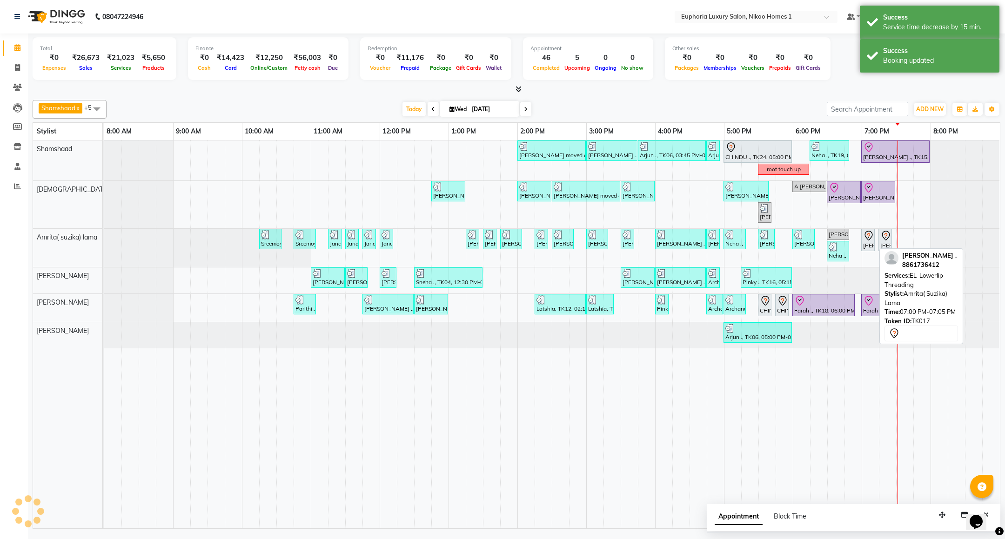
click at [868, 238] on icon at bounding box center [868, 237] width 1 height 1
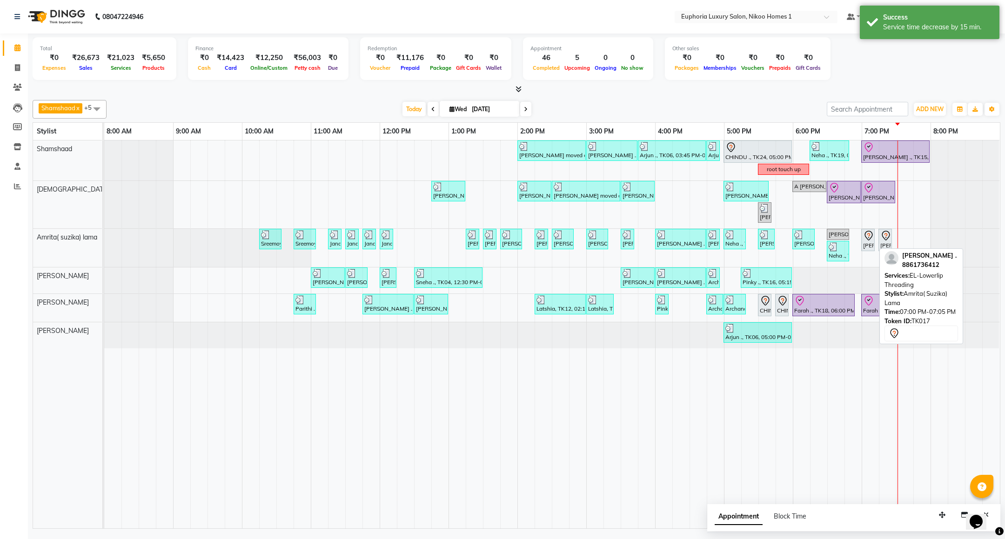
click at [874, 241] on div at bounding box center [874, 239] width 4 height 21
select select "7"
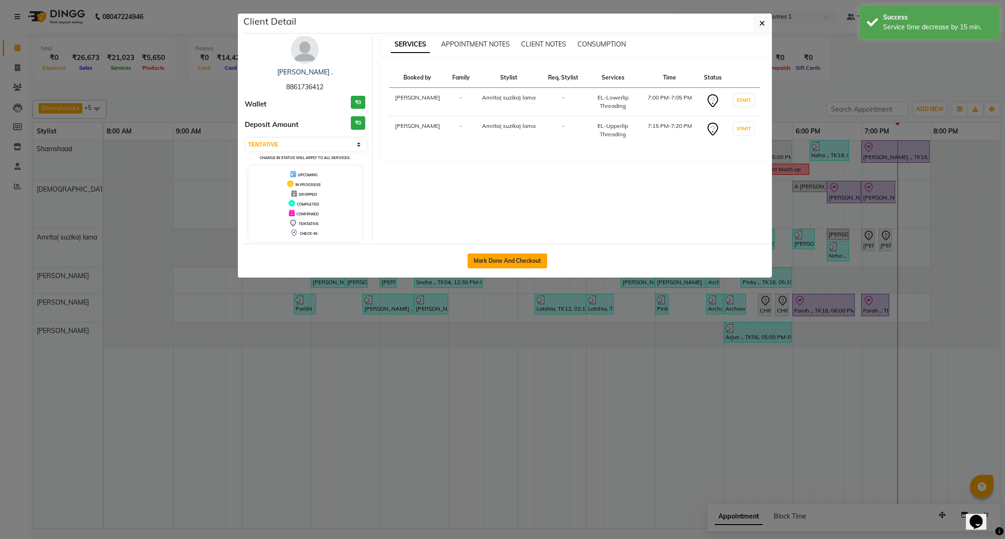
click at [518, 258] on button "Mark Done And Checkout" at bounding box center [507, 260] width 80 height 15
select select "service"
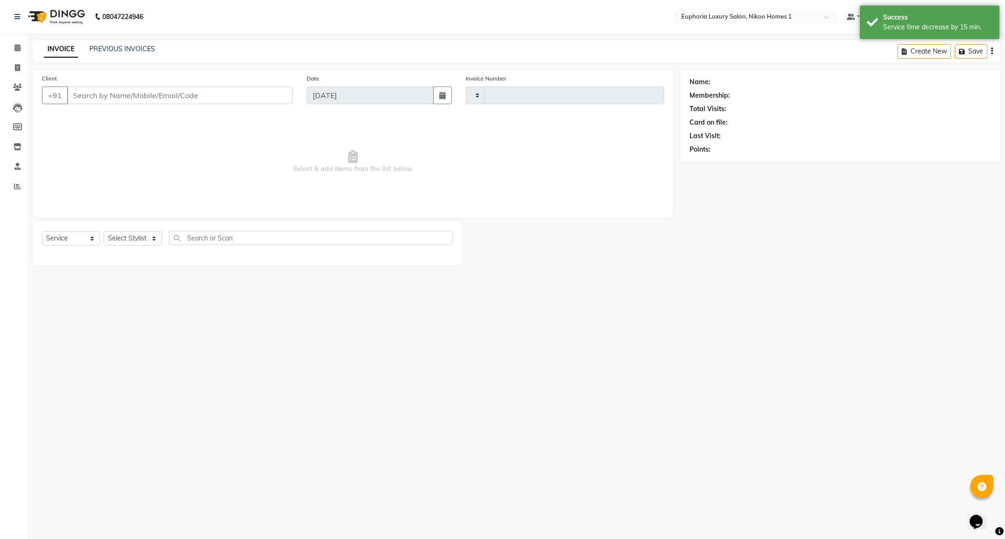
type input "3771"
select select "7987"
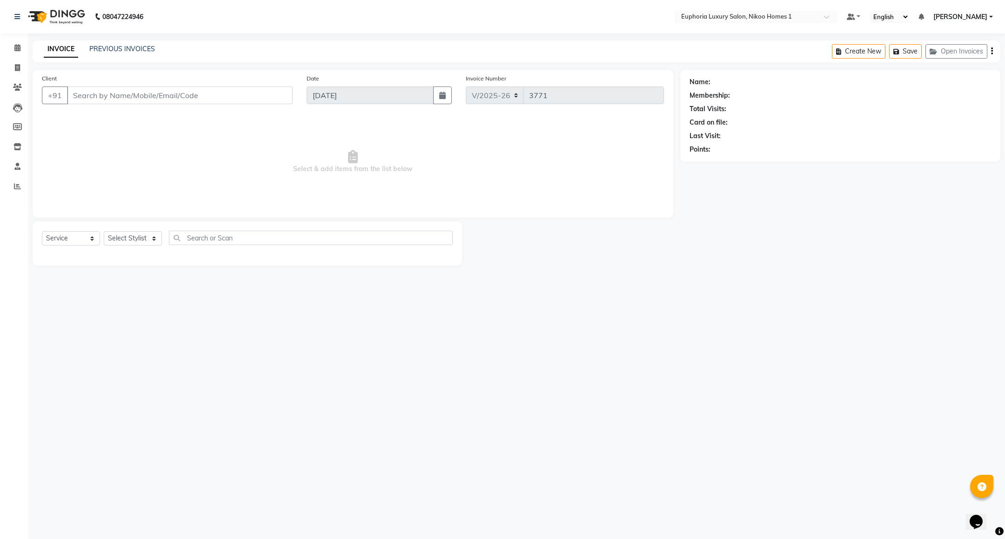
type input "88******12"
select select "74231"
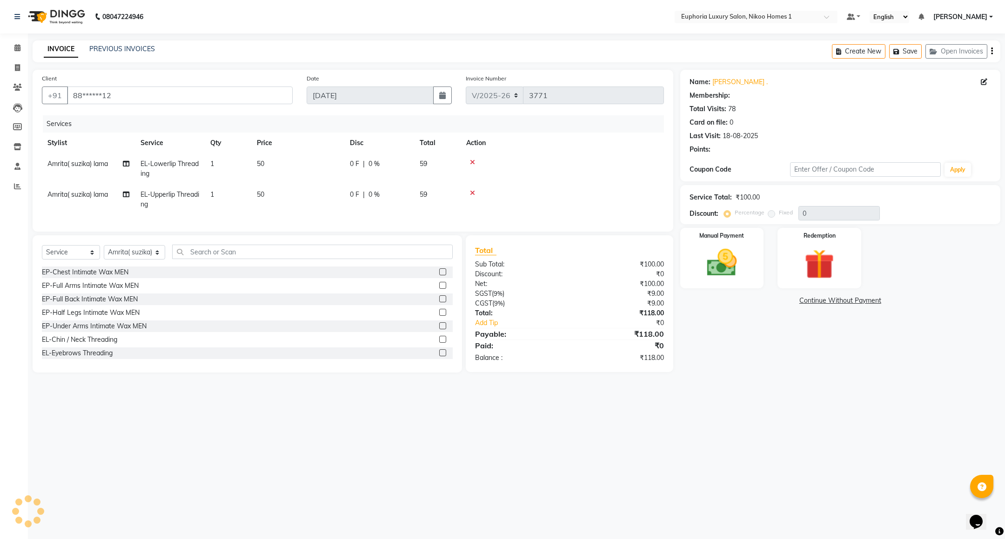
select select "1: Object"
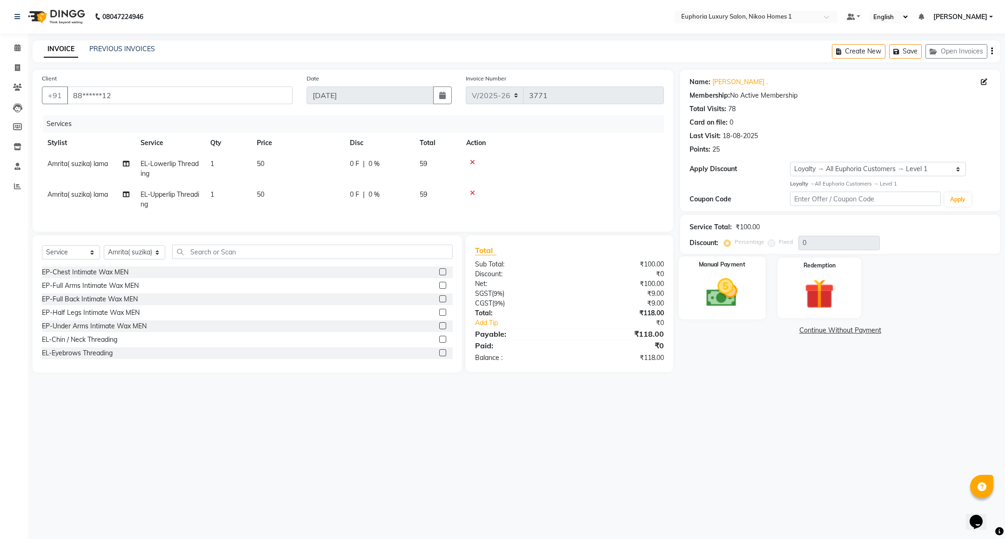
click at [718, 286] on img at bounding box center [721, 293] width 51 height 36
click at [754, 332] on span "UPI" at bounding box center [754, 331] width 14 height 11
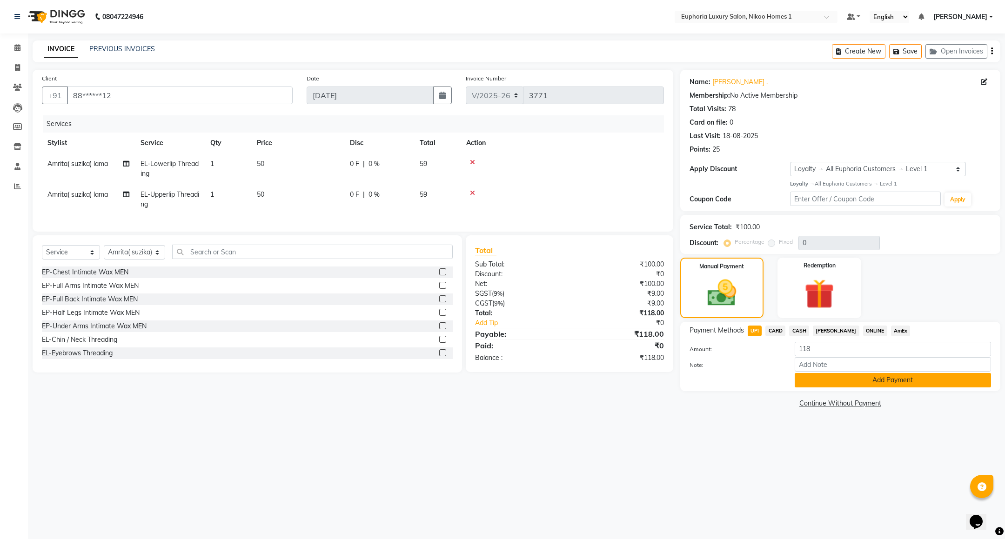
click at [826, 380] on button "Add Payment" at bounding box center [892, 380] width 196 height 14
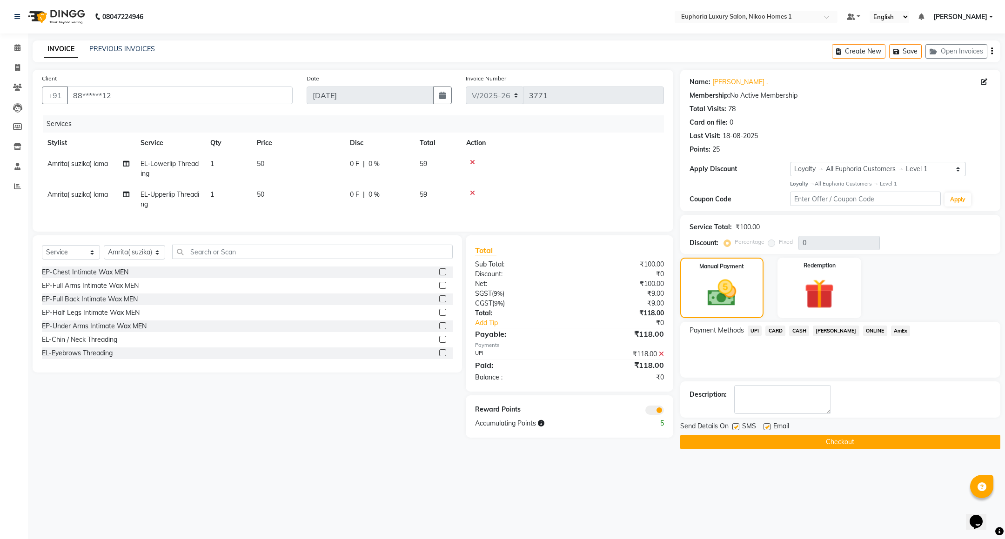
click at [834, 441] on button "Checkout" at bounding box center [840, 442] width 320 height 14
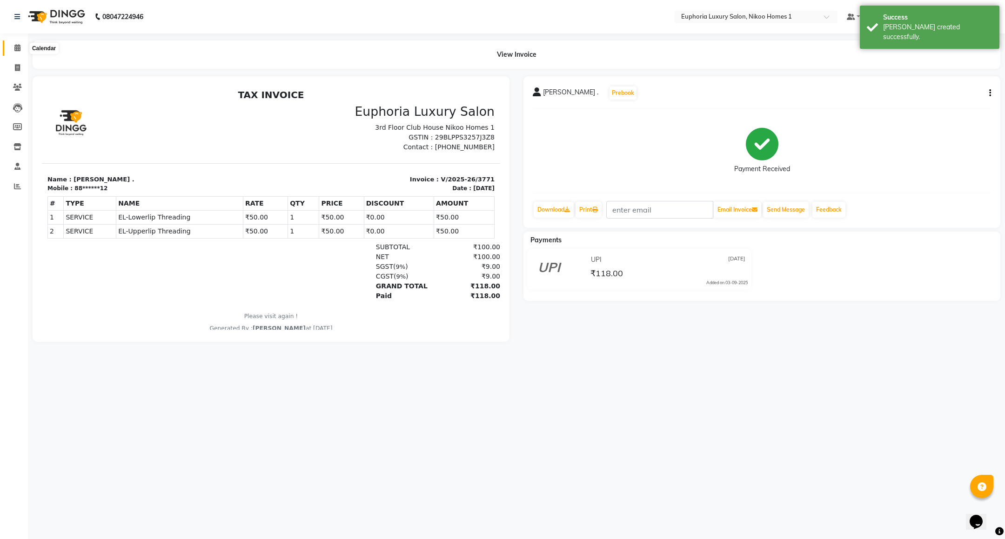
click at [16, 50] on icon at bounding box center [17, 47] width 6 height 7
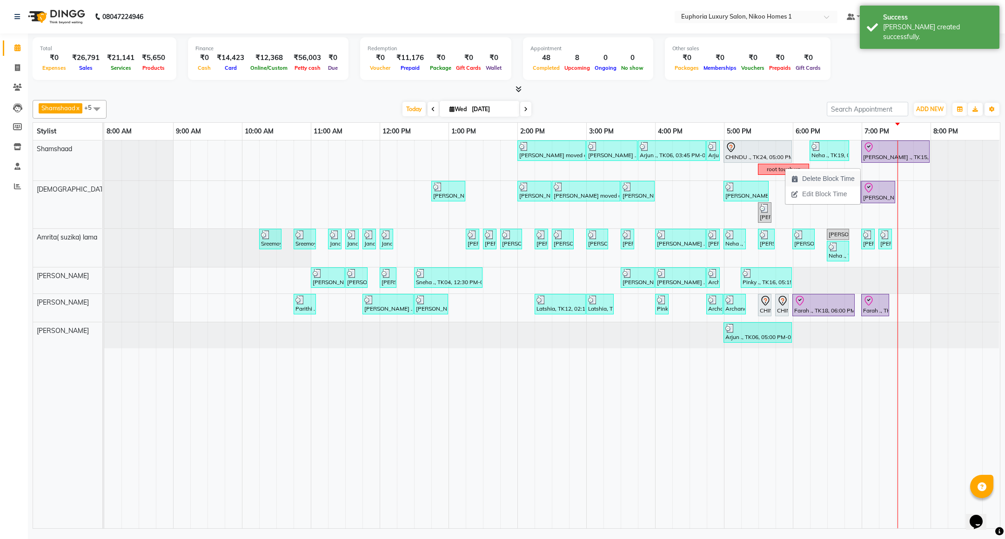
click at [815, 181] on span "Delete Block Time" at bounding box center [828, 179] width 53 height 10
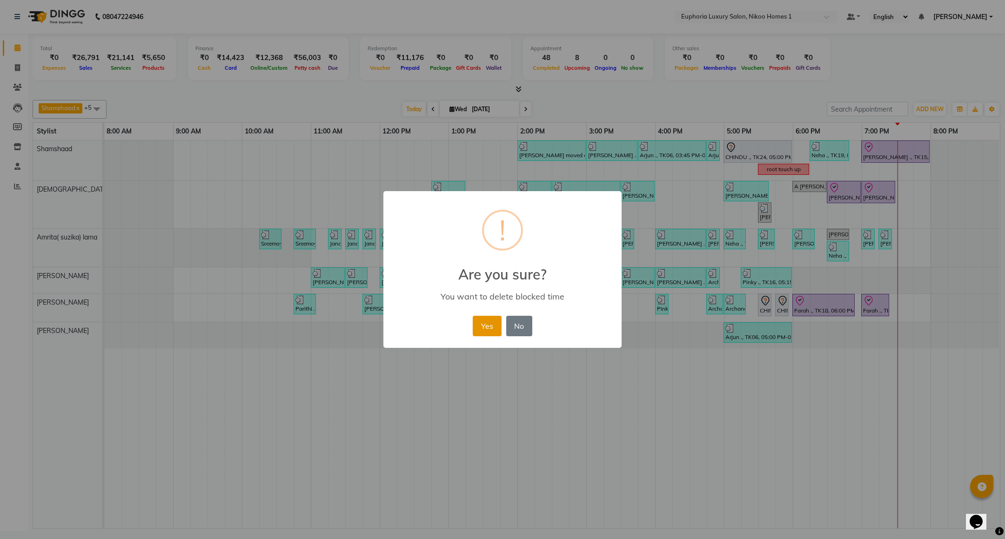
click at [479, 322] on button "Yes" at bounding box center [487, 326] width 28 height 20
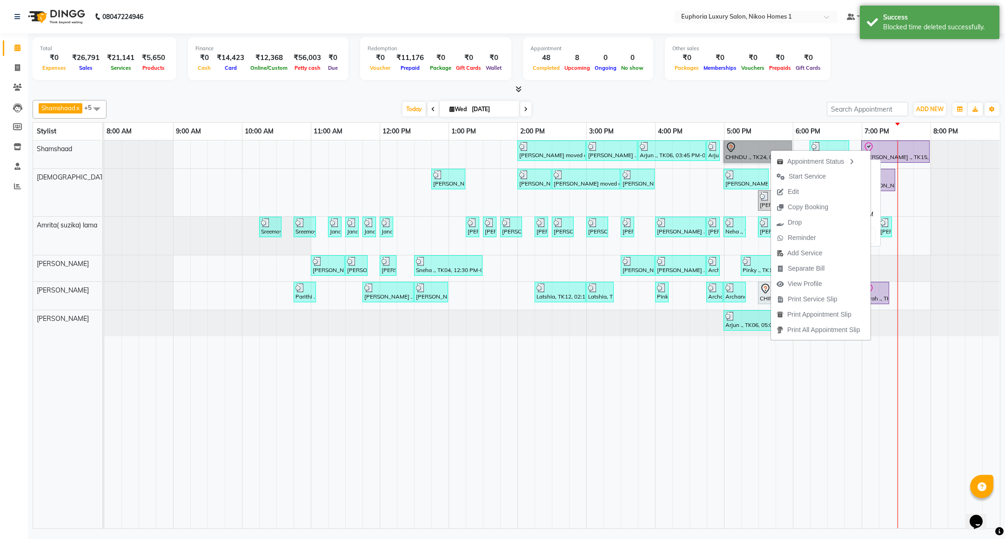
click at [746, 161] on link "CHINDU ., TK24, 05:00 PM-06:00 PM, EP-Color My Root KP" at bounding box center [757, 151] width 68 height 22
select select "7"
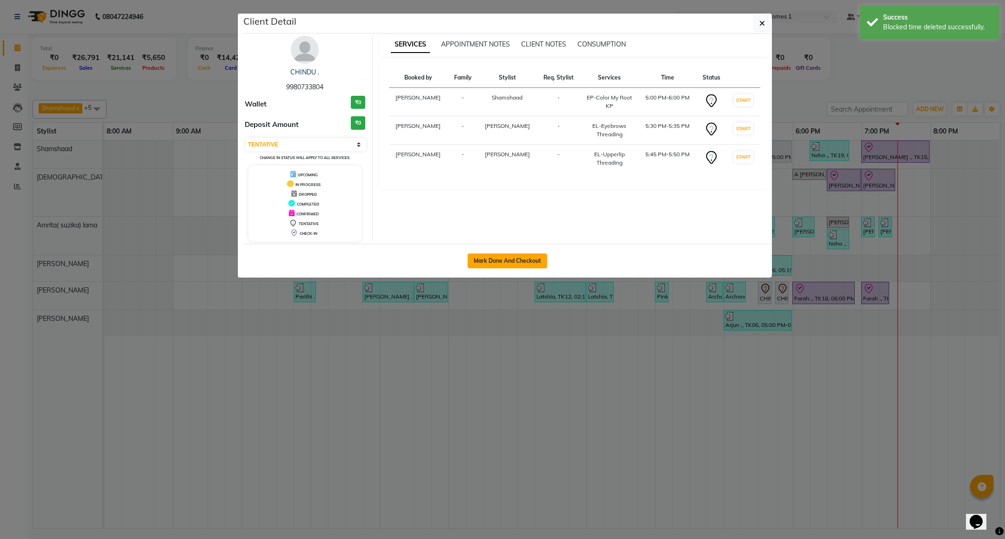
click at [524, 257] on button "Mark Done And Checkout" at bounding box center [507, 260] width 80 height 15
select select "7987"
select select "service"
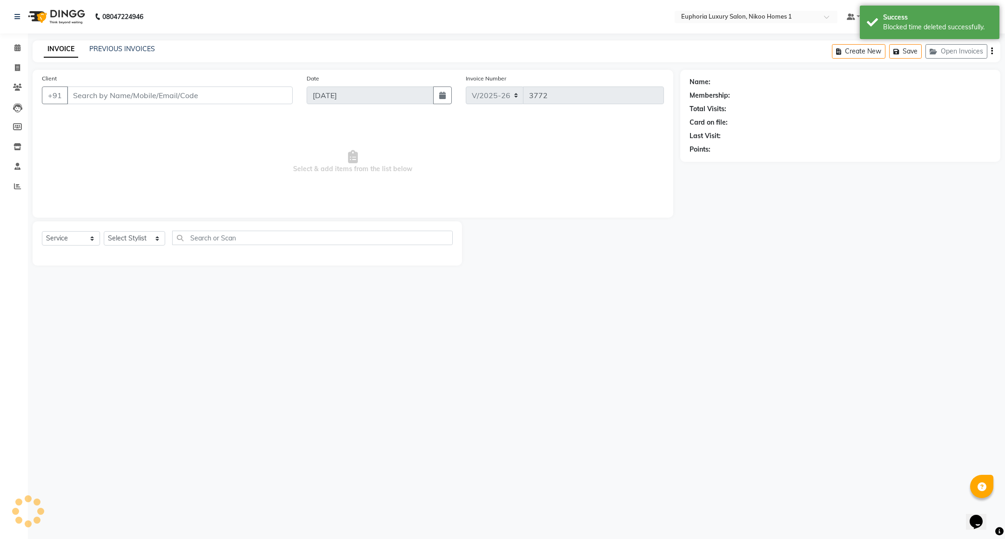
type input "99******04"
select select "87739"
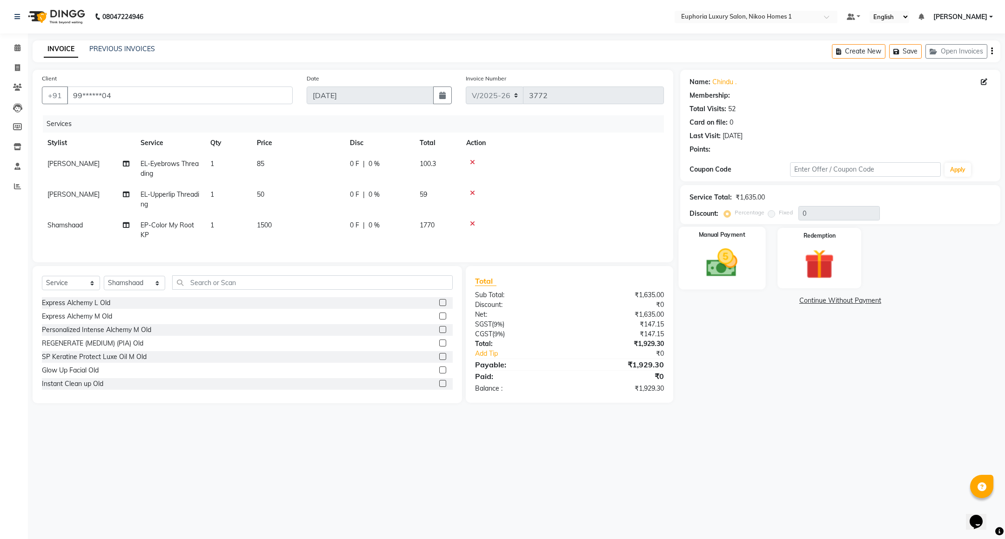
select select "2: Object"
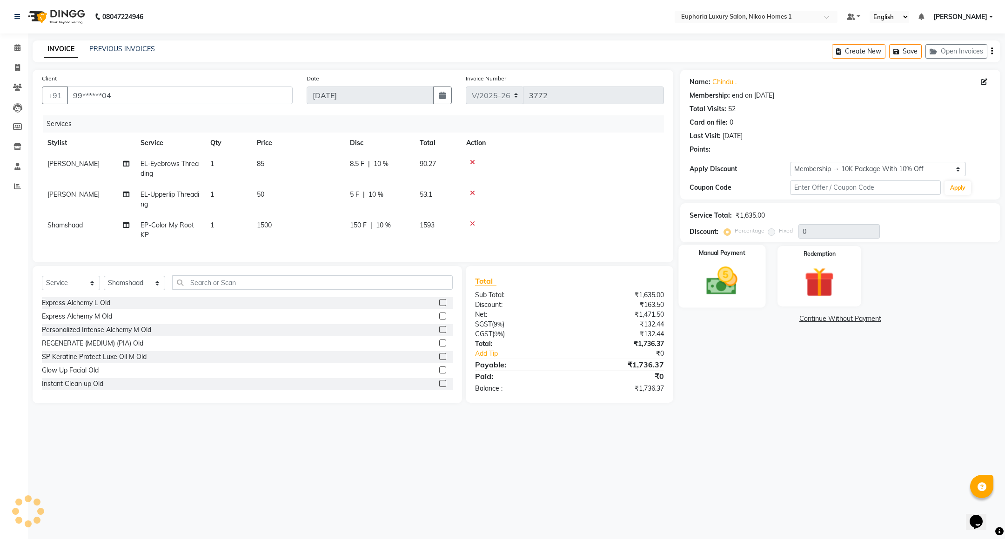
type input "10"
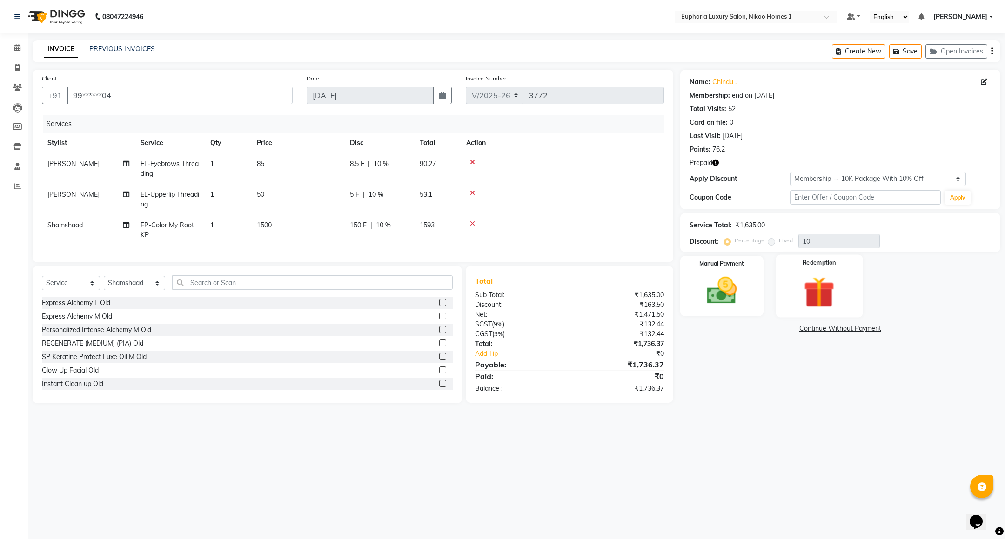
click at [820, 289] on img at bounding box center [819, 292] width 51 height 39
click at [818, 331] on span "Prepaid 1" at bounding box center [819, 330] width 30 height 11
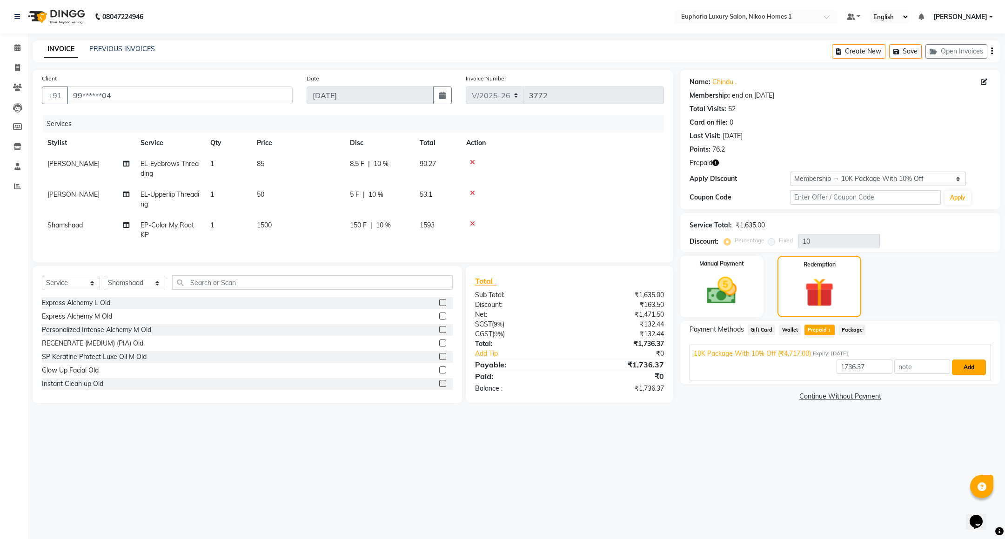
click at [962, 370] on button "Add" at bounding box center [969, 368] width 34 height 16
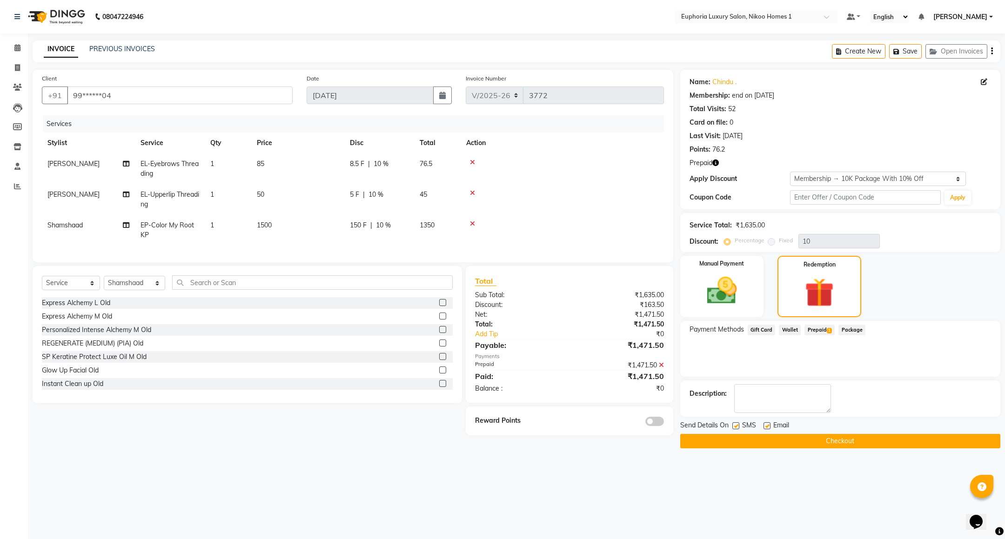
click at [760, 438] on button "Checkout" at bounding box center [840, 441] width 320 height 14
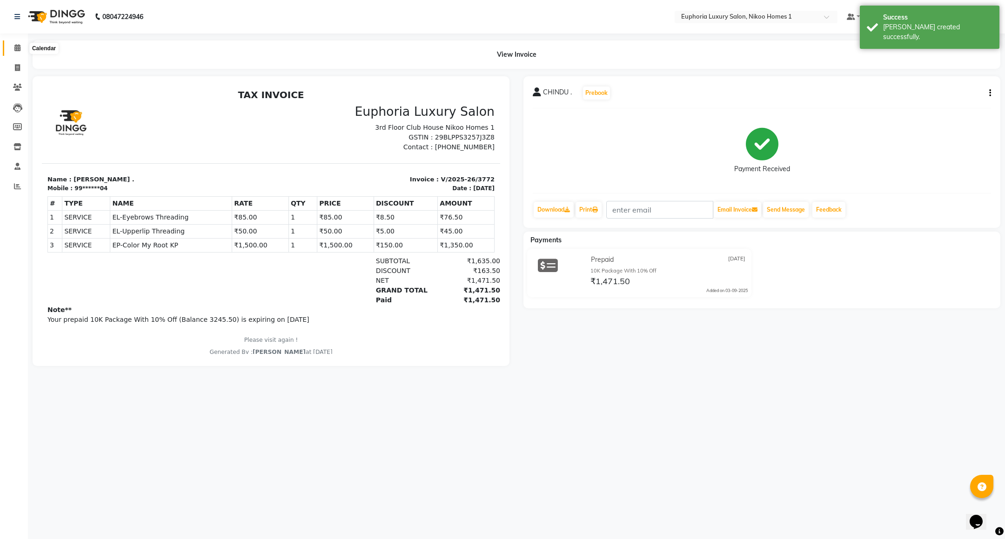
click at [17, 48] on icon at bounding box center [17, 47] width 6 height 7
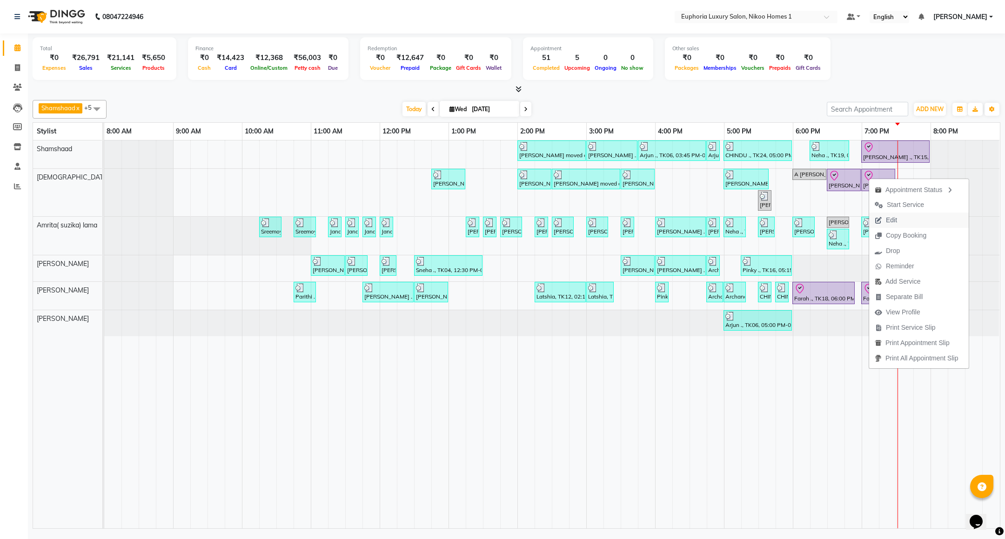
click at [884, 217] on span "Edit" at bounding box center [885, 220] width 33 height 15
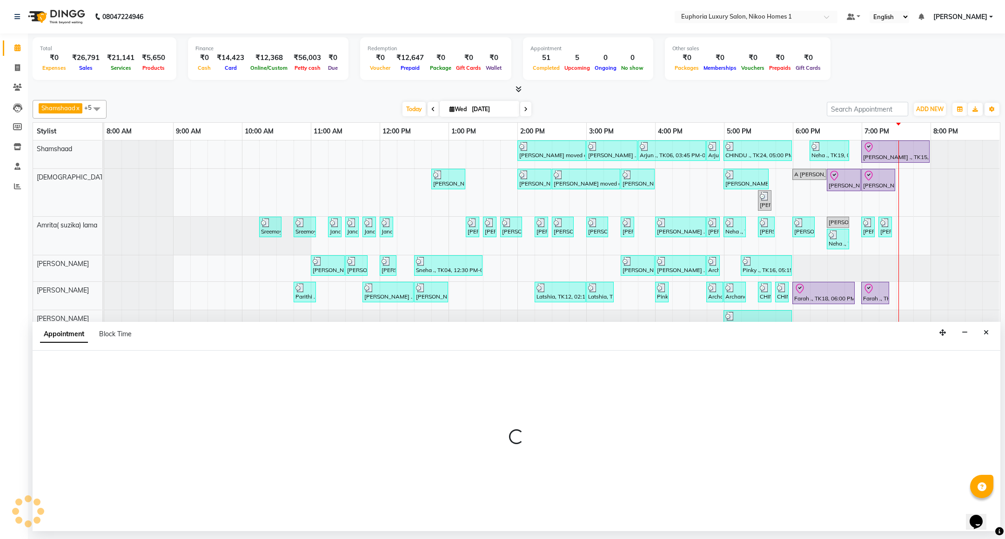
select select "tentative"
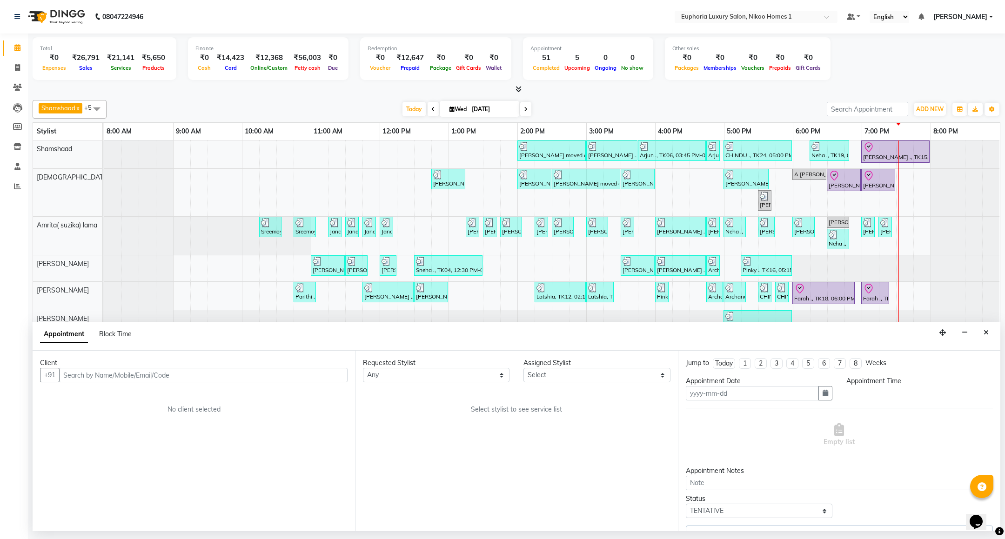
type input "[DATE]"
select select "check-in"
select select "1110"
select select "85373"
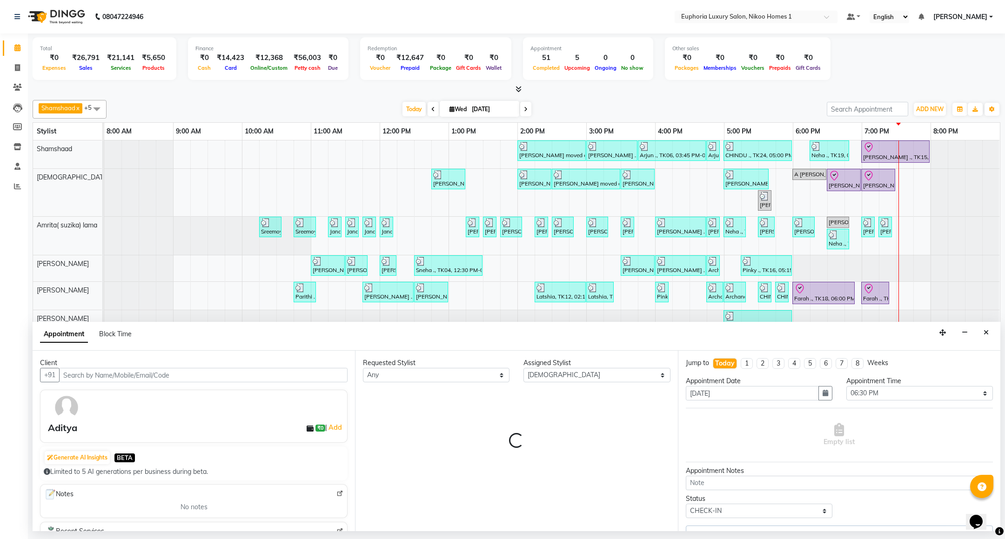
select select "4025"
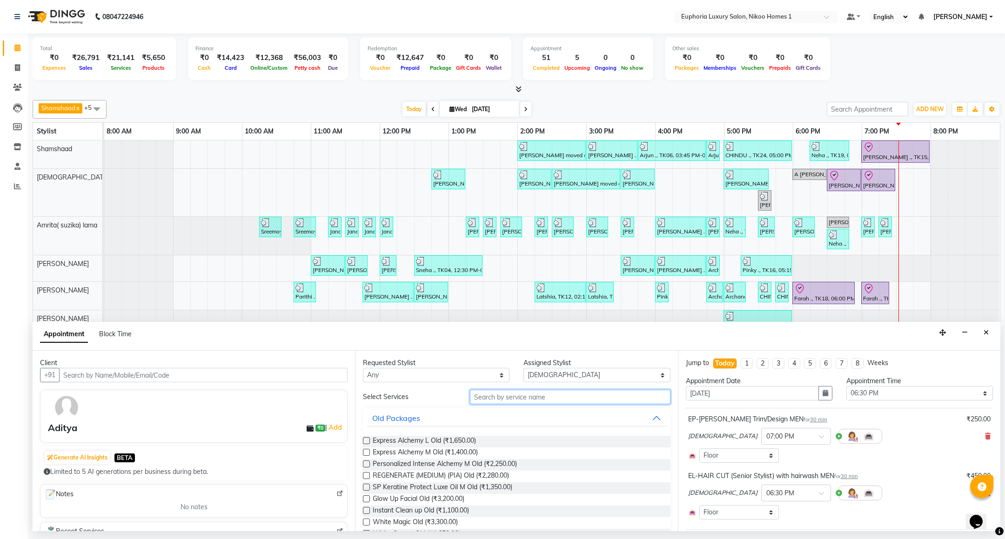
click at [516, 401] on input "text" at bounding box center [570, 397] width 200 height 14
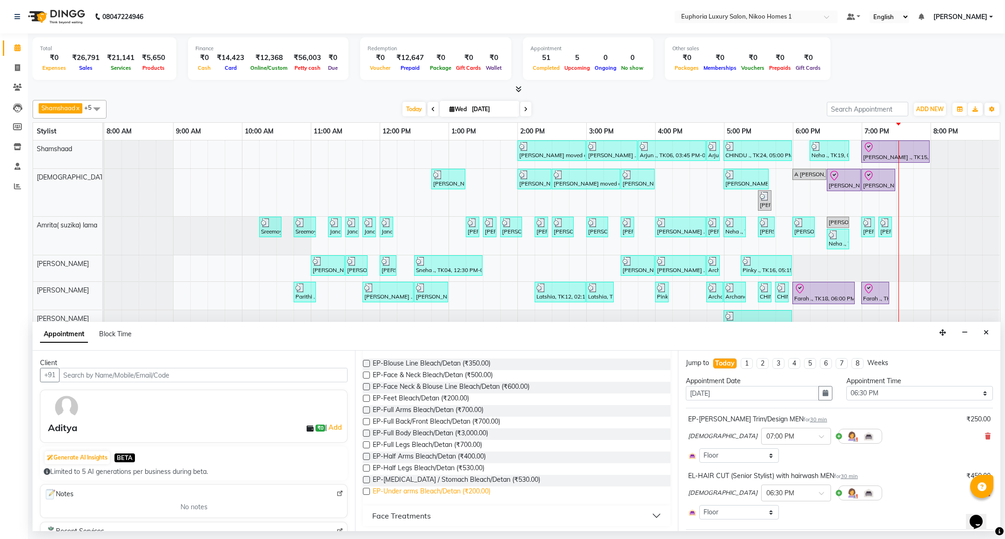
scroll to position [79, 0]
type input "deta"
click at [417, 514] on div "Face Treatments" at bounding box center [401, 514] width 59 height 11
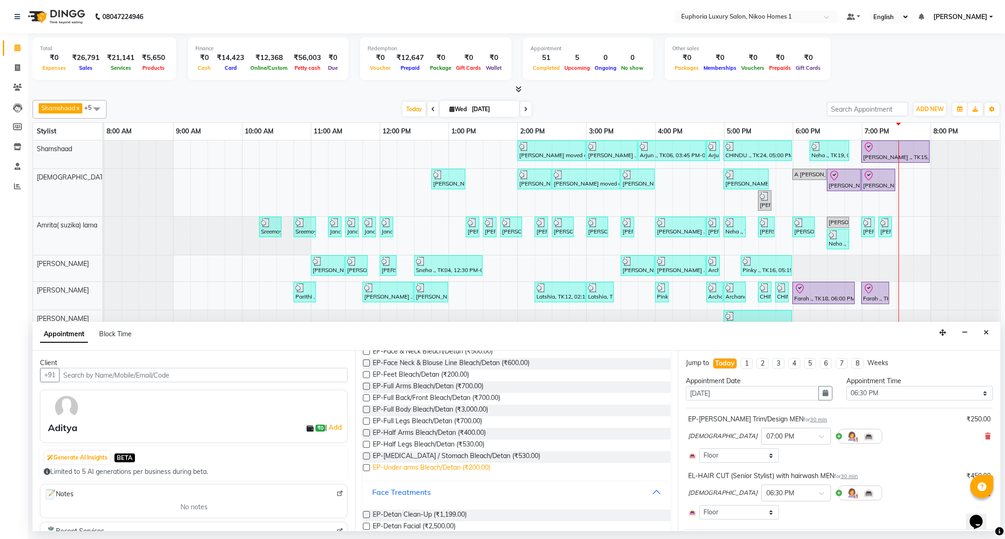
scroll to position [116, 0]
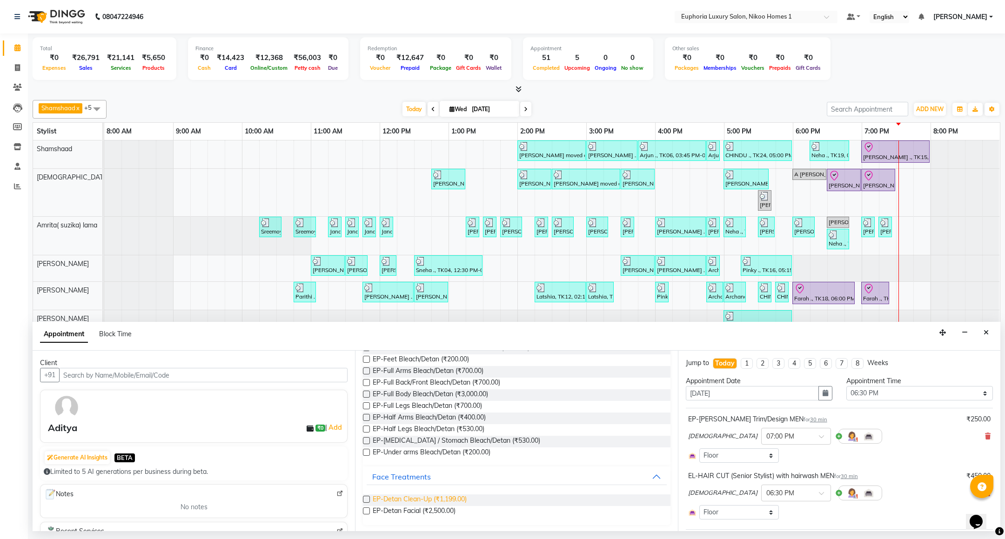
click at [444, 500] on span "EP-Detan Clean-Up (₹1,199.00)" at bounding box center [420, 500] width 94 height 12
checkbox input "false"
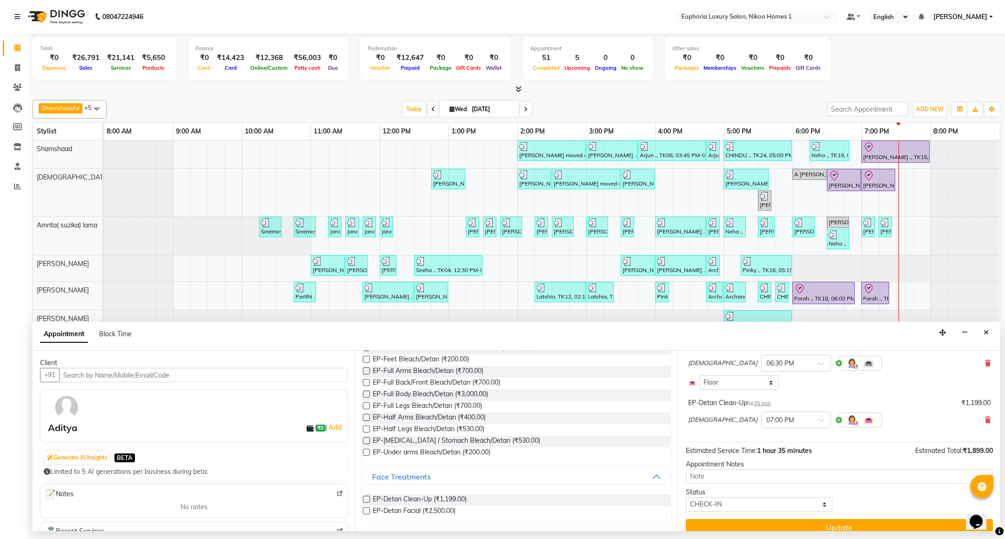
scroll to position [153, 0]
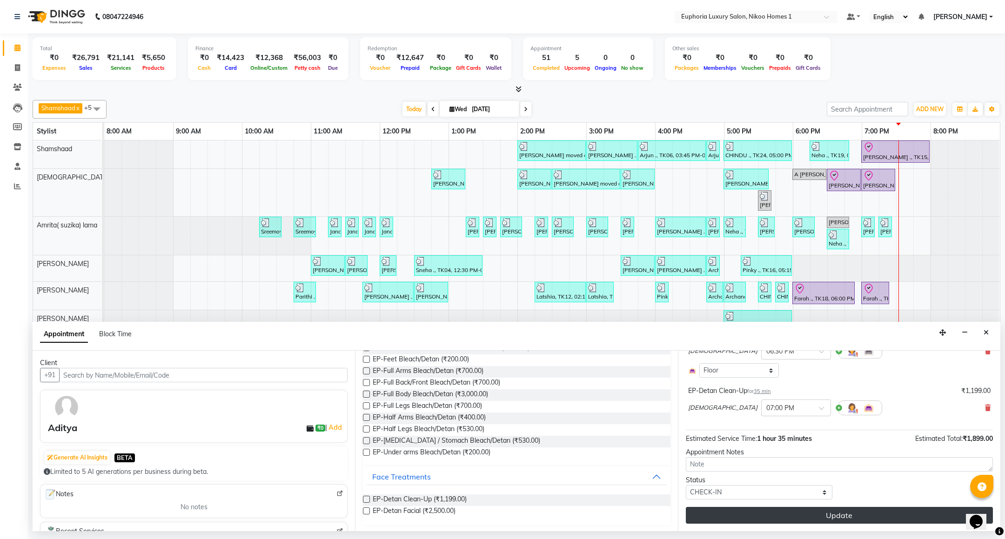
click at [806, 514] on button "Update" at bounding box center [839, 515] width 307 height 17
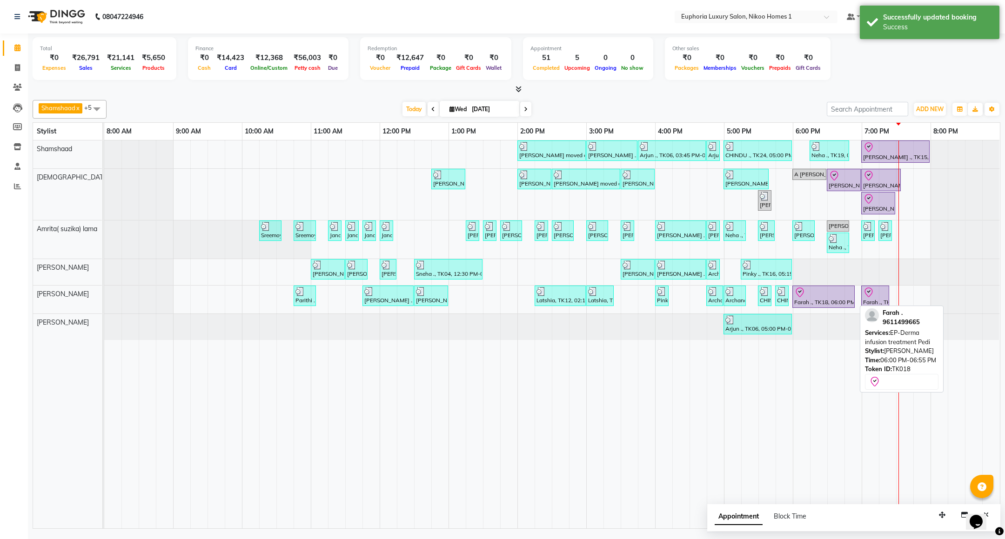
click at [840, 298] on div at bounding box center [823, 292] width 59 height 11
select select "8"
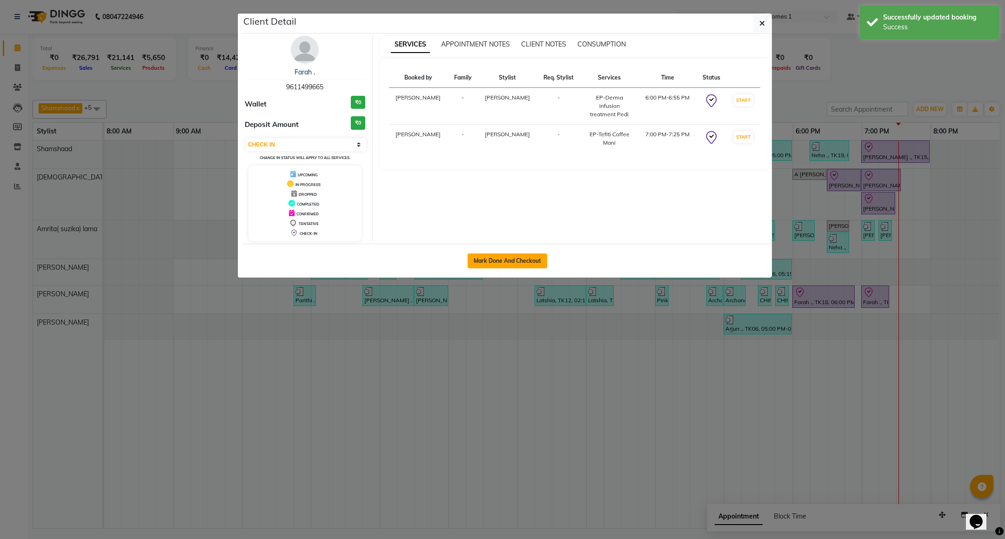
click at [508, 261] on button "Mark Done And Checkout" at bounding box center [507, 260] width 80 height 15
select select "7987"
select select "service"
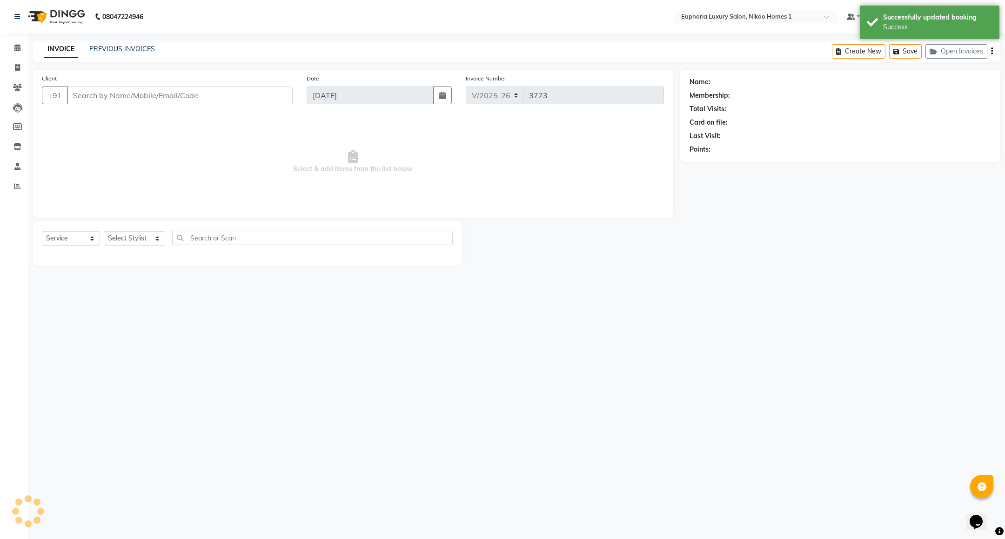
type input "96******65"
select select "86001"
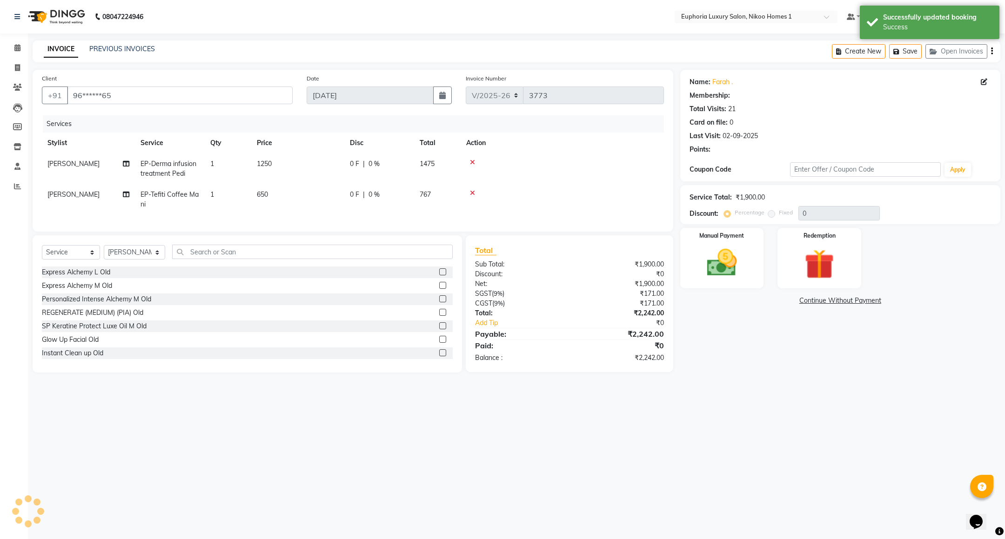
select select "1: Object"
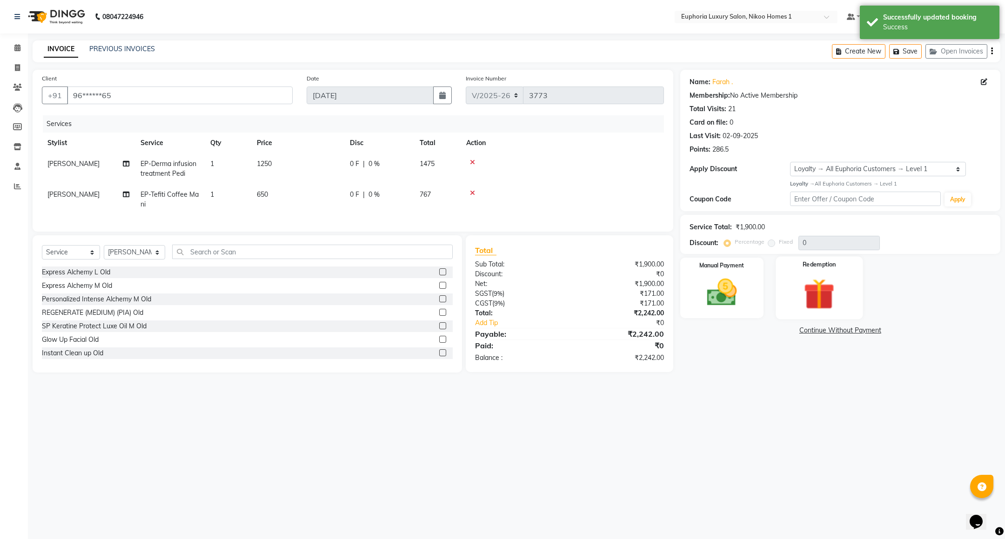
click at [815, 288] on img at bounding box center [819, 294] width 51 height 39
click at [724, 284] on img at bounding box center [721, 293] width 51 height 36
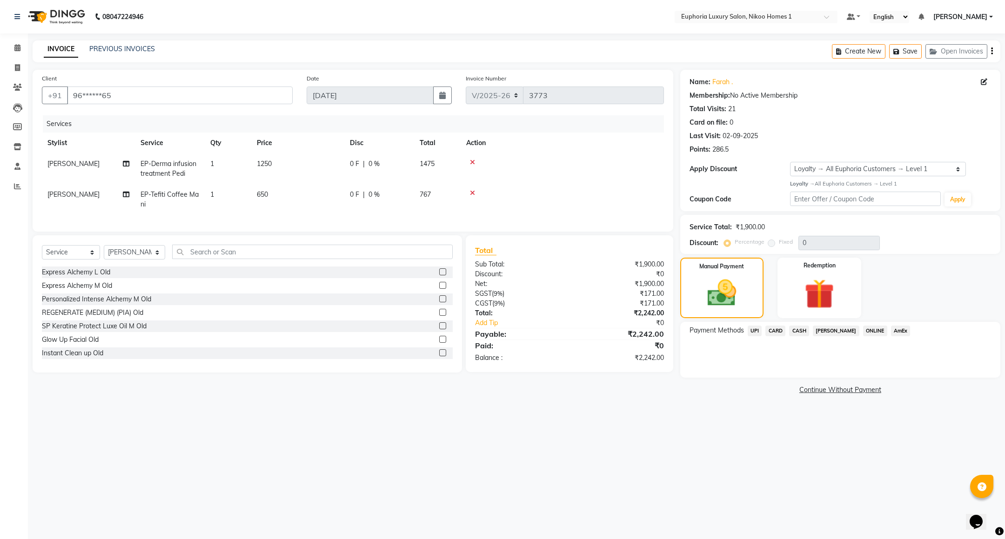
click at [757, 331] on span "UPI" at bounding box center [754, 331] width 14 height 11
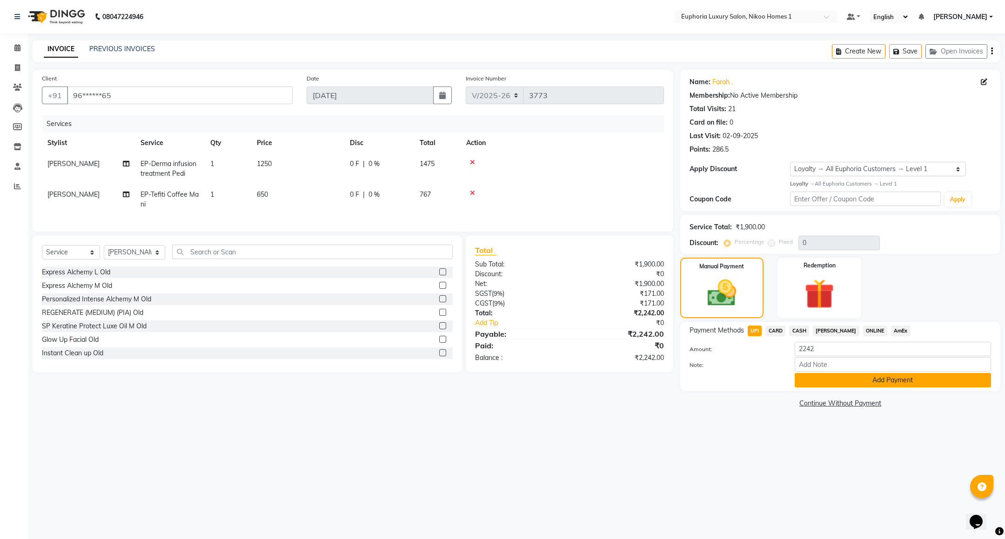
click at [846, 382] on button "Add Payment" at bounding box center [892, 380] width 196 height 14
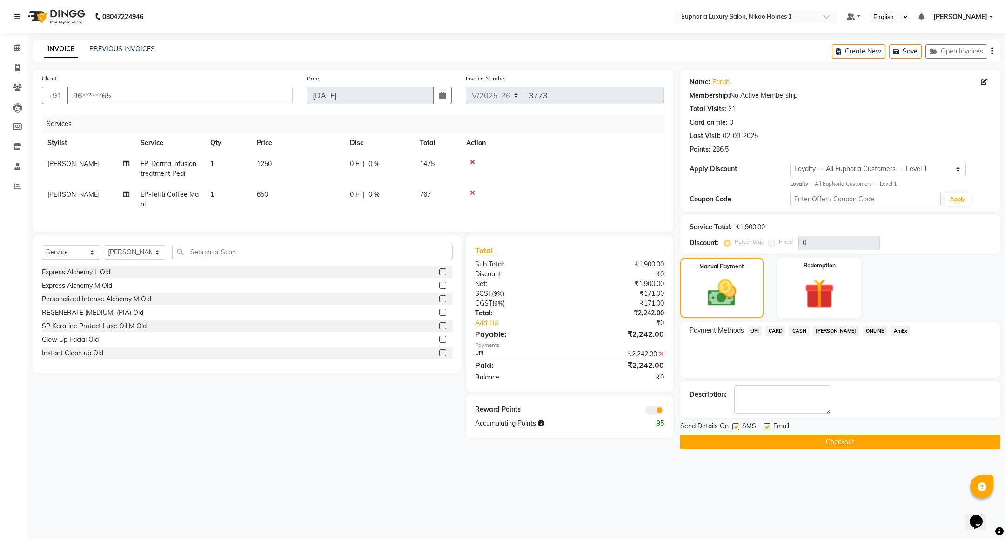
click at [800, 441] on button "Checkout" at bounding box center [840, 442] width 320 height 14
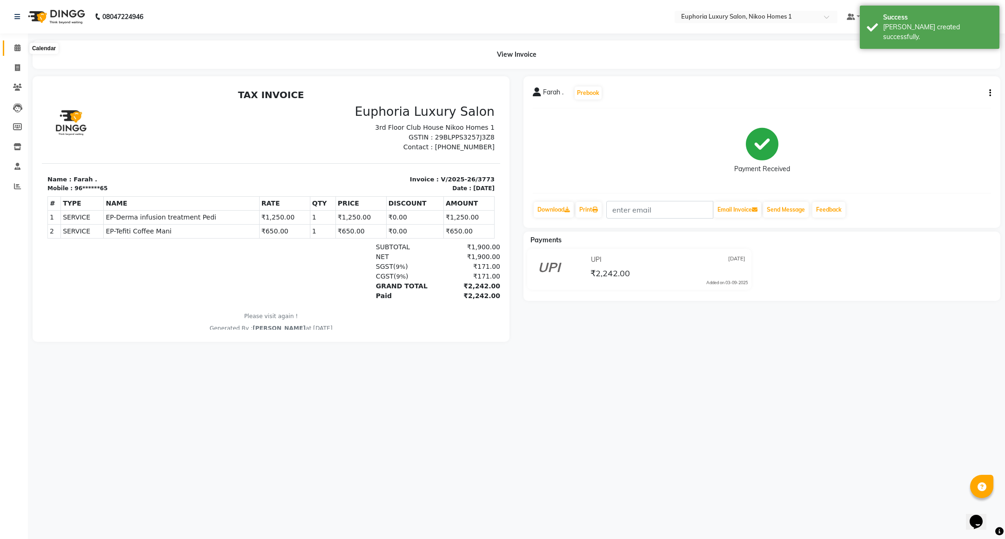
click at [21, 50] on span at bounding box center [17, 48] width 16 height 11
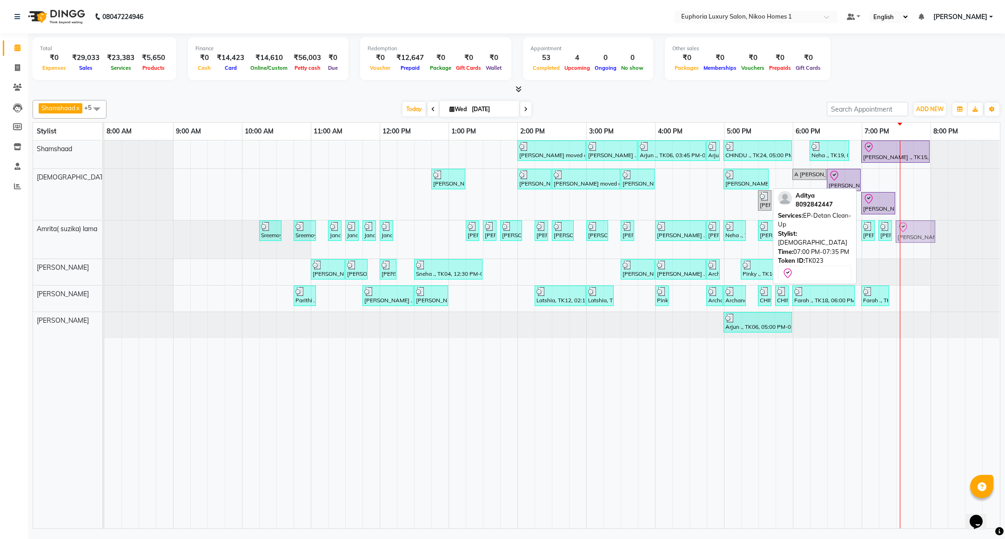
drag, startPoint x: 874, startPoint y: 182, endPoint x: 904, endPoint y: 232, distance: 58.2
click at [904, 232] on tbody "Mahima moved out, TK11, 02:00 PM-03:00 PM, EP-Artistic Cut - Creative Stylist V…" at bounding box center [551, 239] width 895 height 198
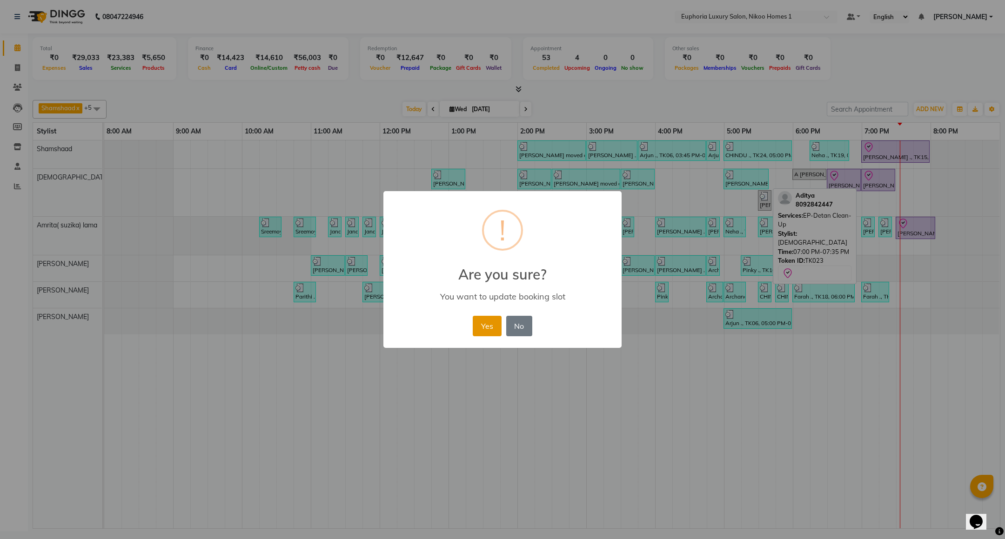
click at [486, 327] on button "Yes" at bounding box center [487, 326] width 28 height 20
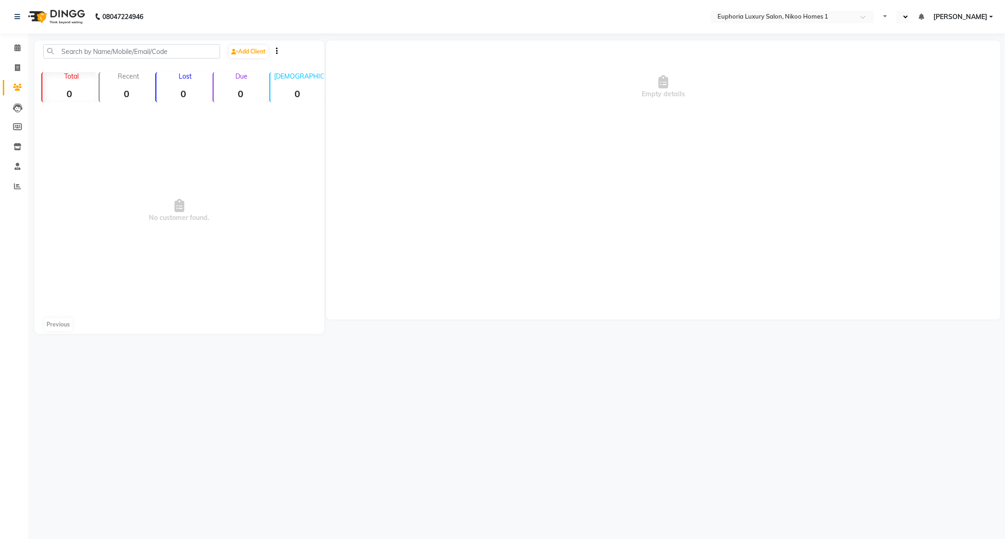
select select "en"
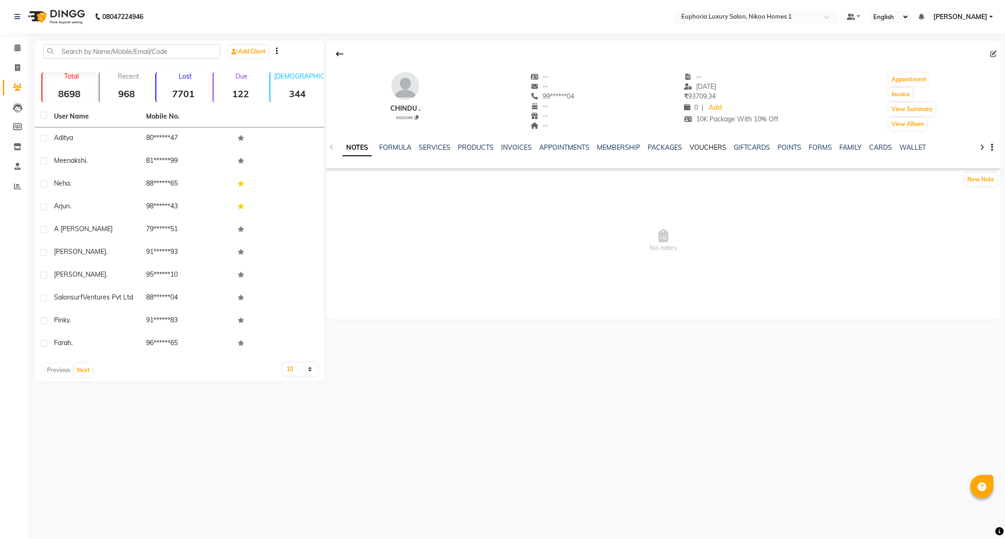
click at [707, 144] on link "VOUCHERS" at bounding box center [707, 147] width 37 height 8
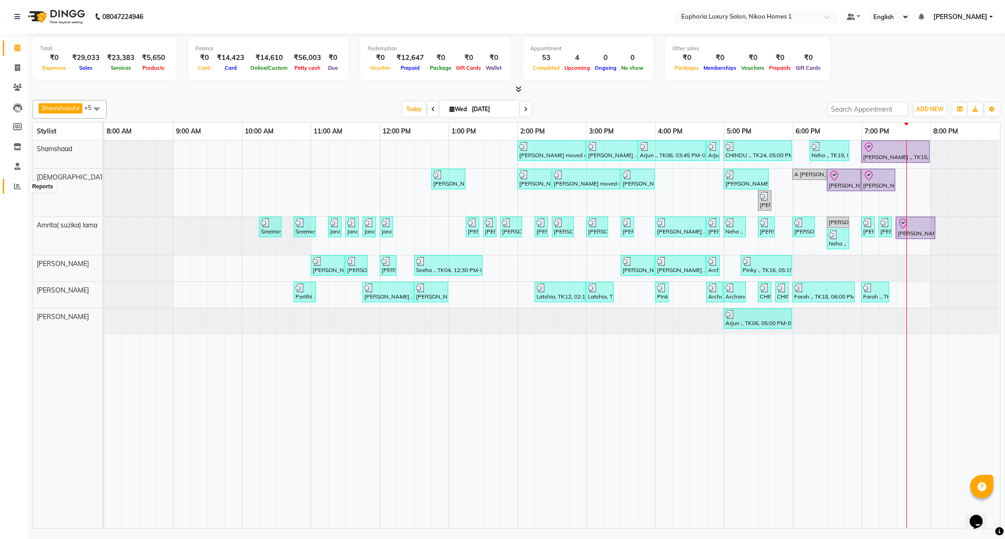
click at [19, 188] on icon at bounding box center [17, 186] width 7 height 7
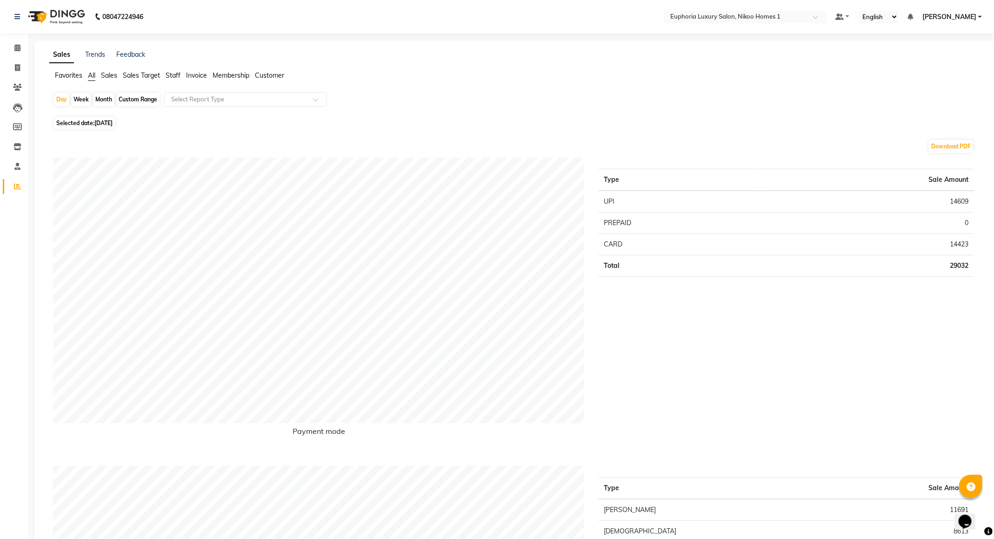
click at [175, 73] on span "Staff" at bounding box center [173, 75] width 15 height 8
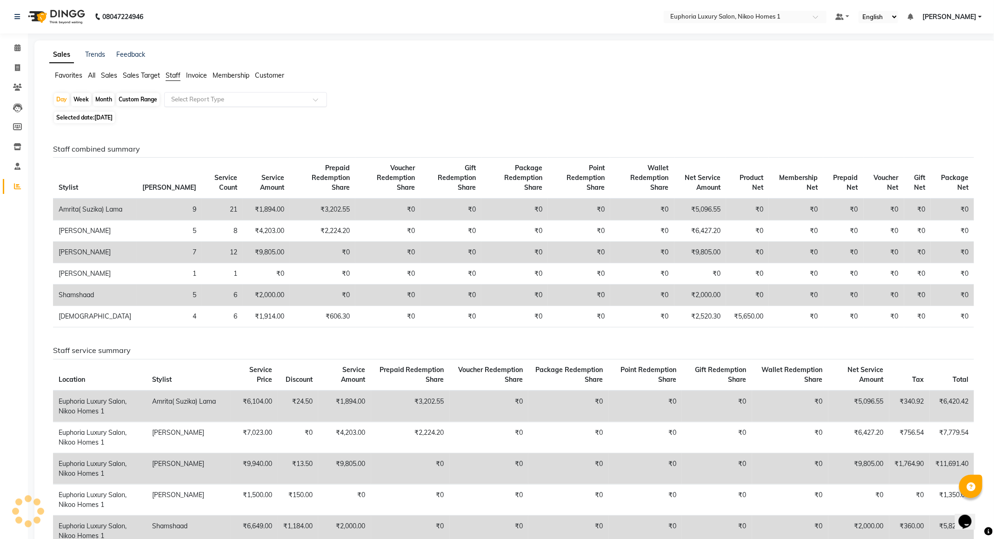
click at [215, 97] on input "text" at bounding box center [236, 99] width 134 height 9
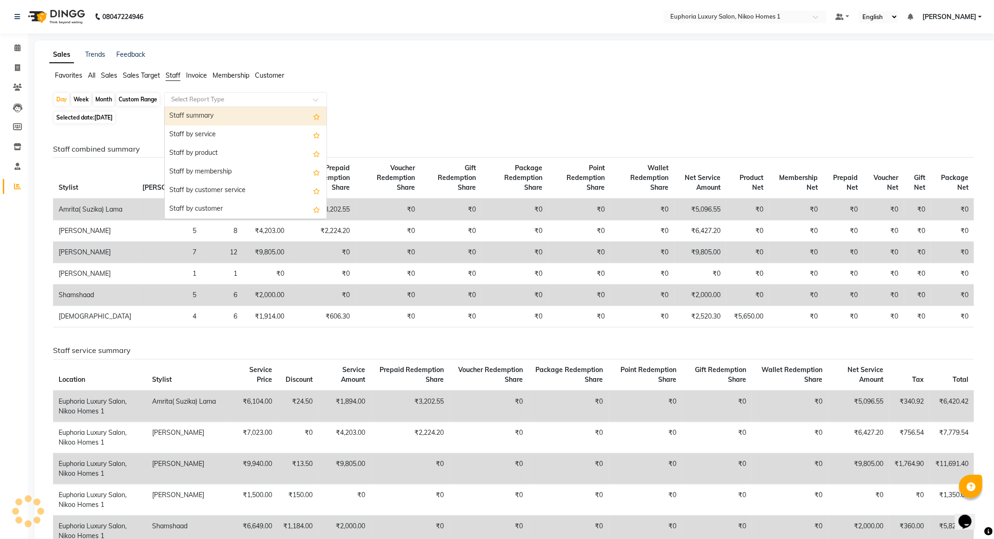
click at [215, 117] on div "Staff summary" at bounding box center [246, 116] width 162 height 19
select select "full_report"
select select "csv"
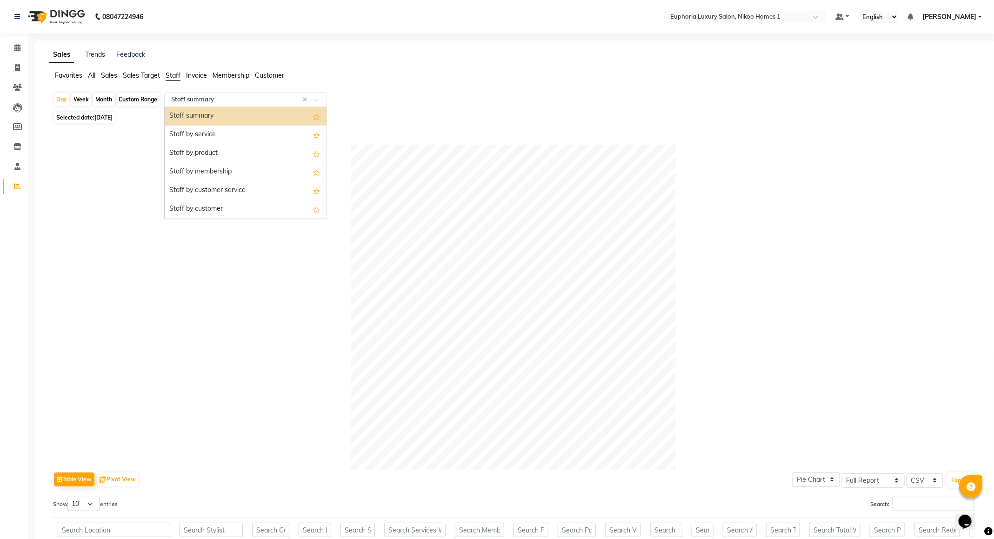
click at [220, 102] on input "text" at bounding box center [236, 99] width 134 height 9
click at [635, 118] on div "Selected date: [DATE]" at bounding box center [517, 118] width 928 height 10
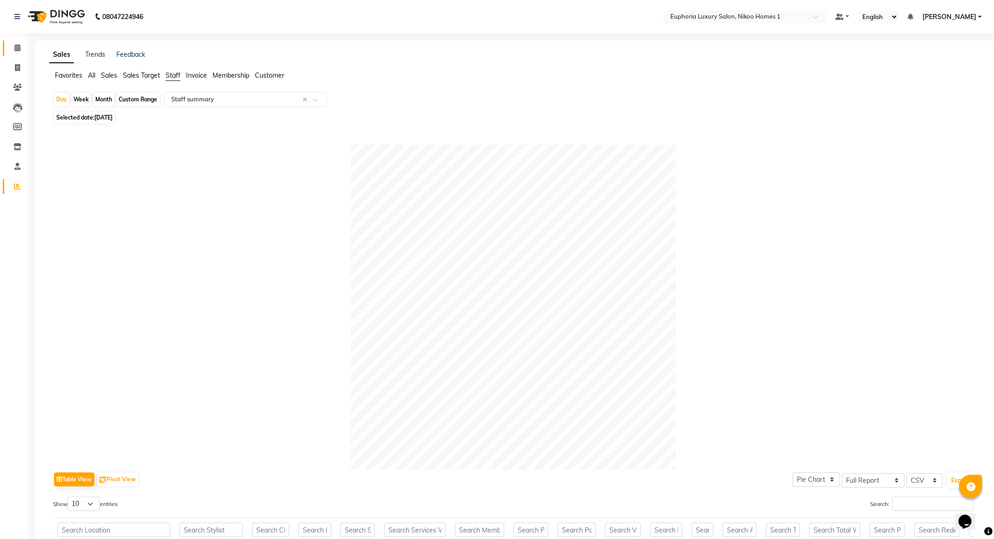
click at [14, 47] on icon at bounding box center [17, 47] width 6 height 7
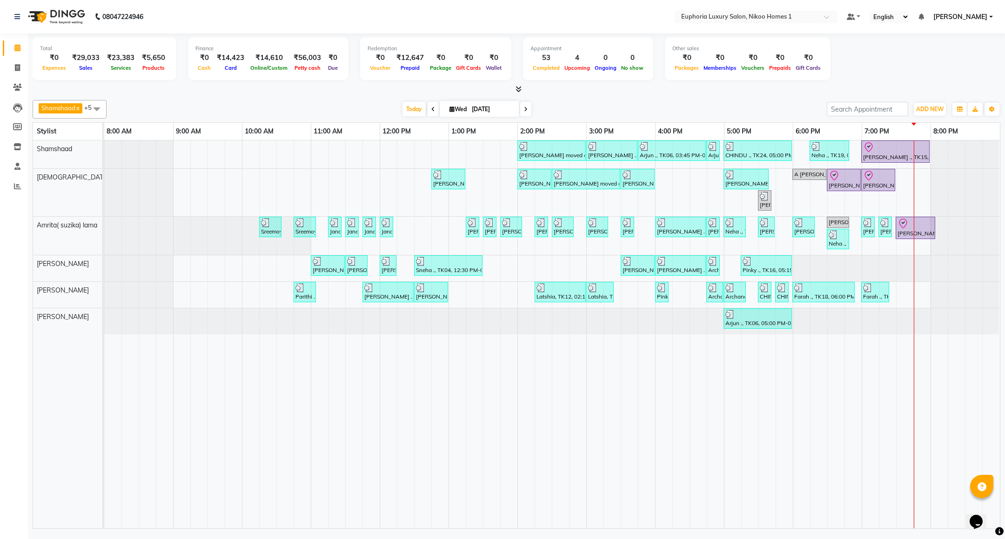
click at [3, 40] on link "Calendar" at bounding box center [14, 47] width 22 height 15
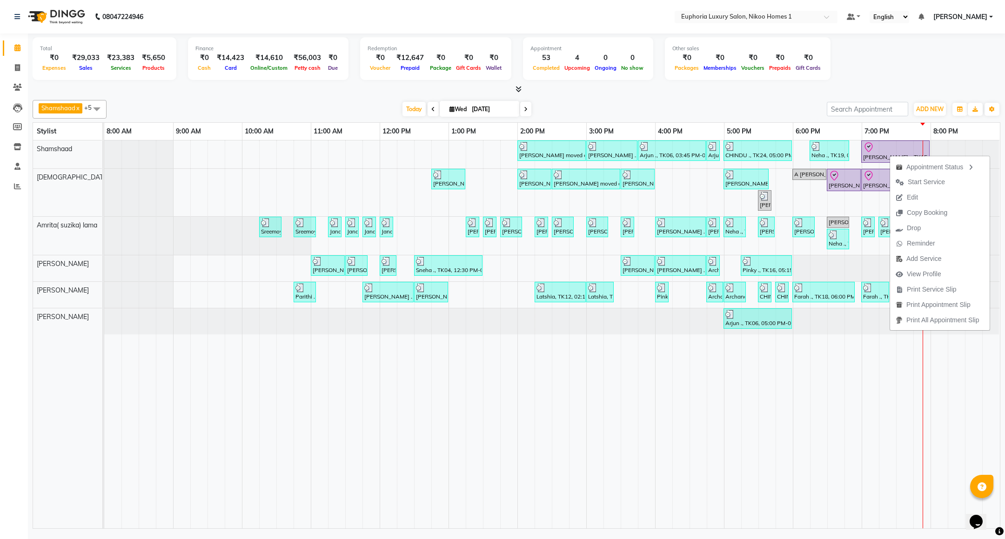
select select "8"
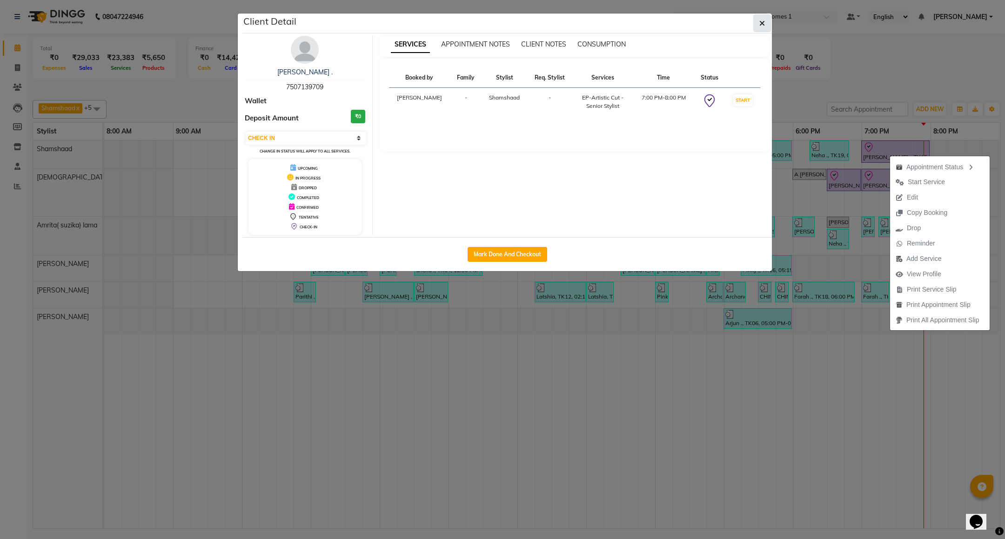
click at [755, 21] on button "button" at bounding box center [762, 23] width 18 height 18
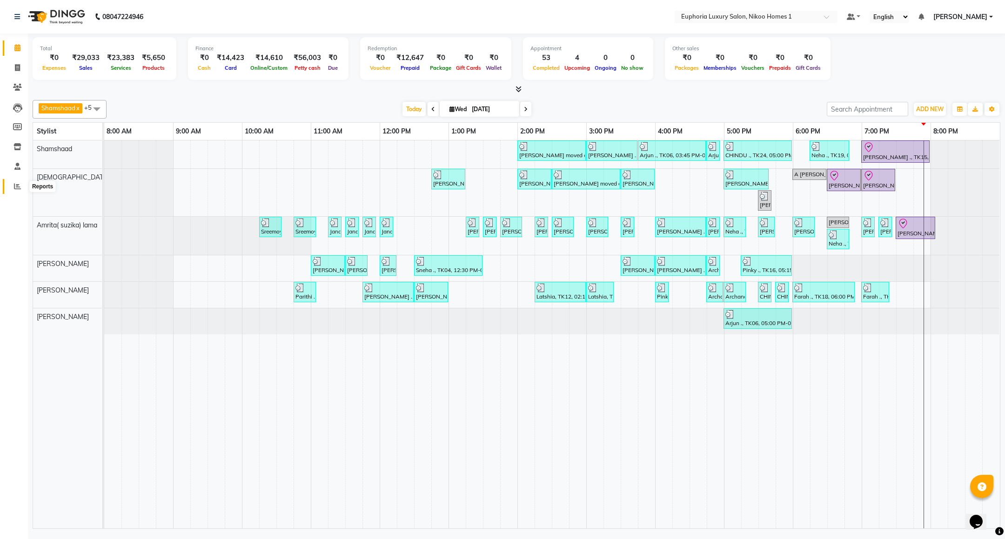
click at [20, 186] on icon at bounding box center [17, 186] width 7 height 7
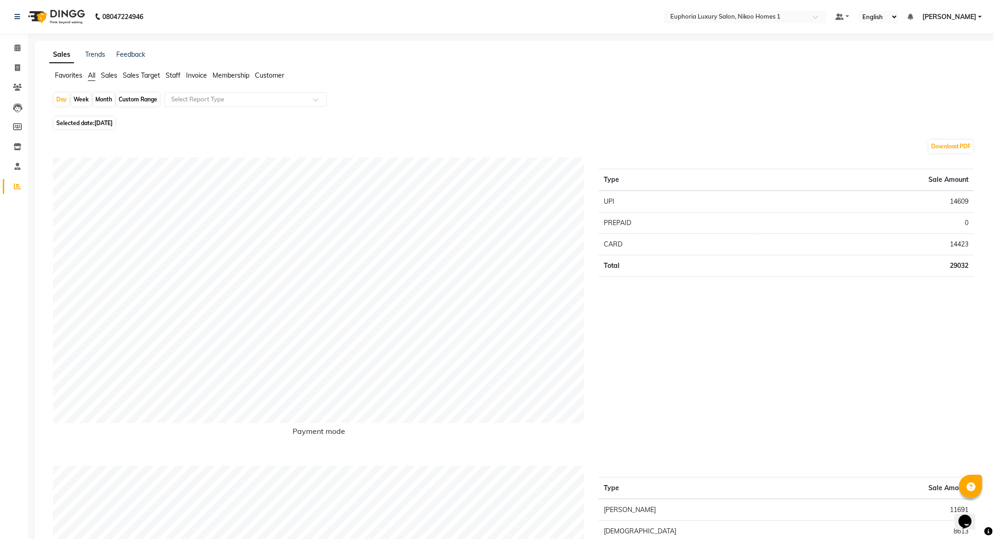
click at [125, 102] on div "Custom Range" at bounding box center [137, 99] width 43 height 13
select select "9"
select select "2025"
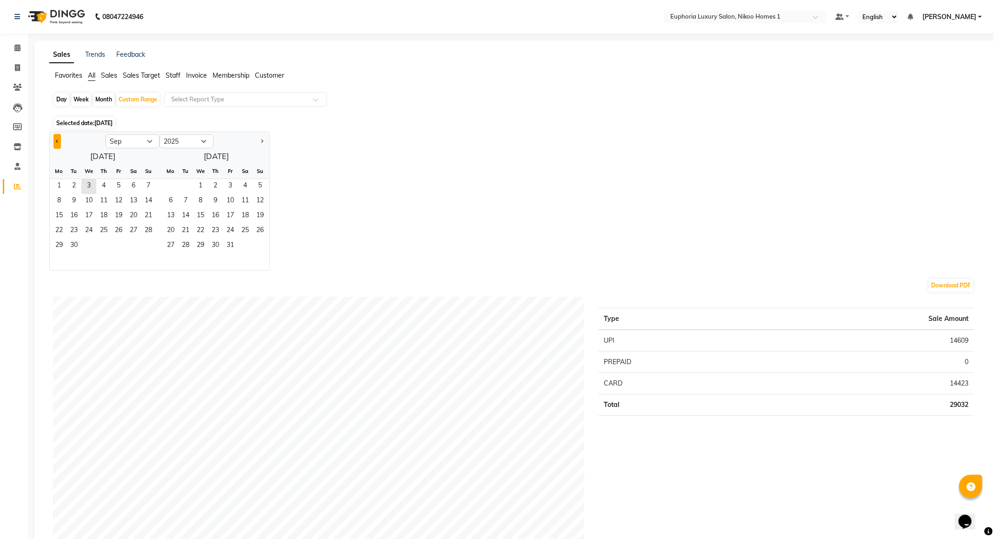
click at [53, 138] on button "Previous month" at bounding box center [56, 141] width 7 height 15
select select "8"
click at [115, 189] on span "1" at bounding box center [118, 186] width 15 height 15
click at [145, 247] on span "31" at bounding box center [148, 246] width 15 height 15
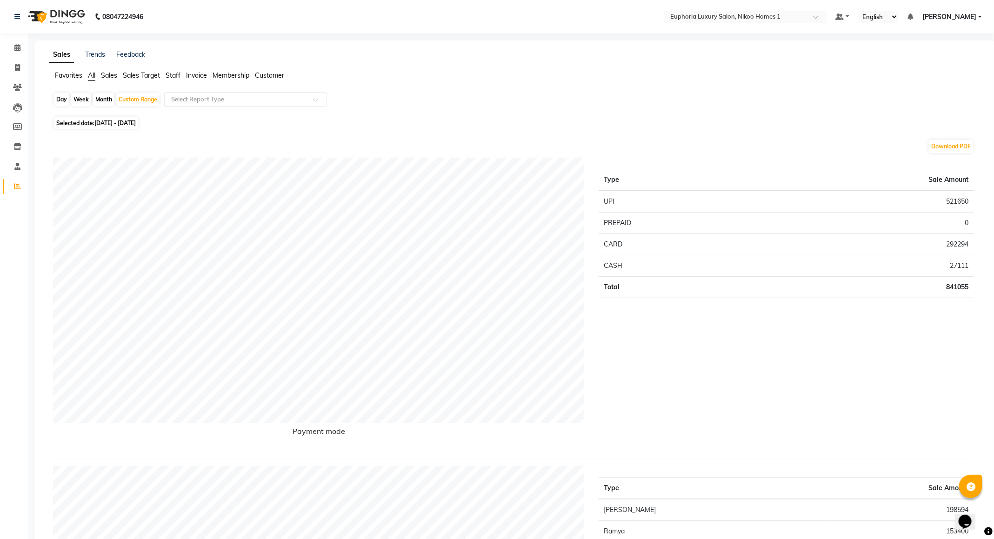
click at [178, 71] on span "Staff" at bounding box center [173, 75] width 15 height 8
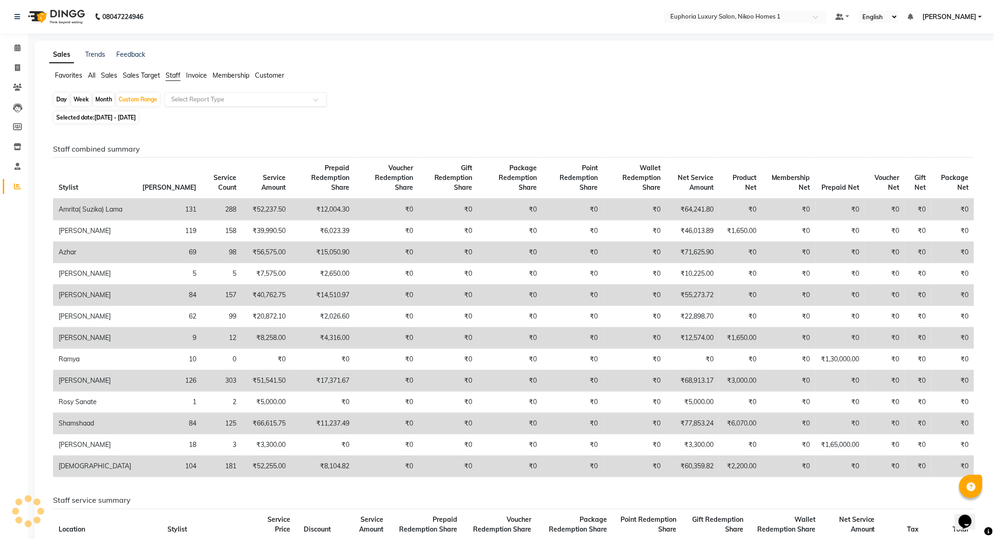
click at [194, 94] on div "Select Report Type" at bounding box center [245, 99] width 163 height 15
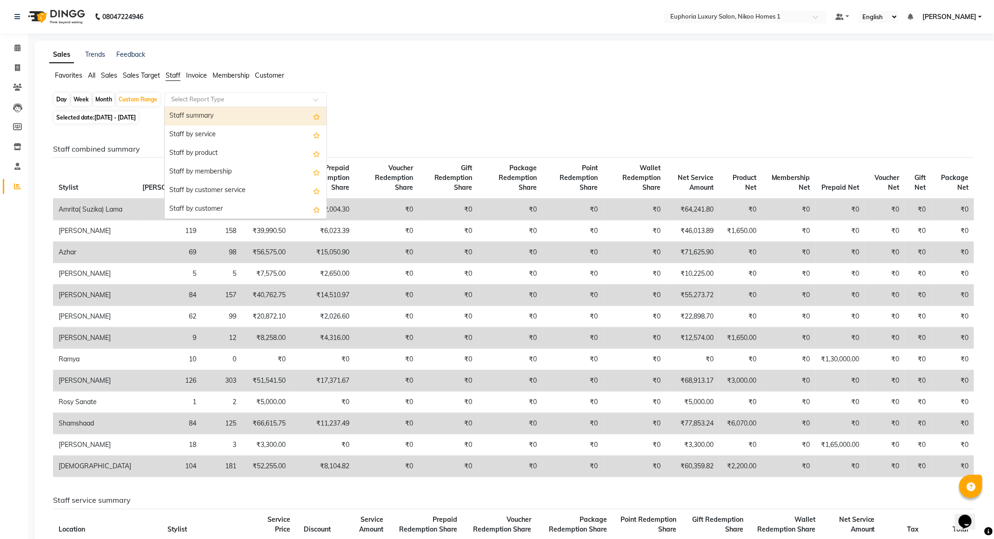
click at [199, 116] on div "Staff summary" at bounding box center [246, 116] width 162 height 19
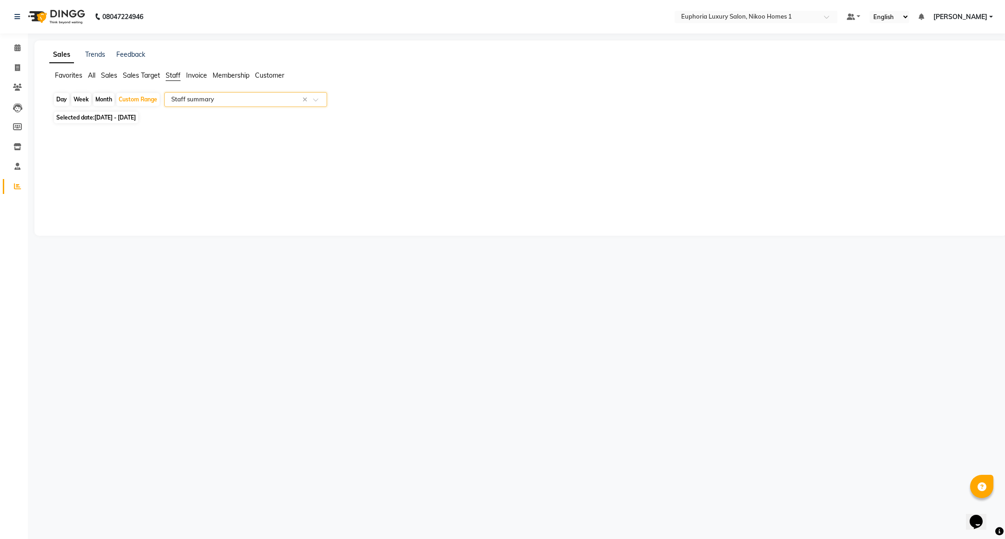
select select "full_report"
select select "csv"
click at [63, 100] on div "Day" at bounding box center [61, 99] width 15 height 13
select select "8"
select select "2025"
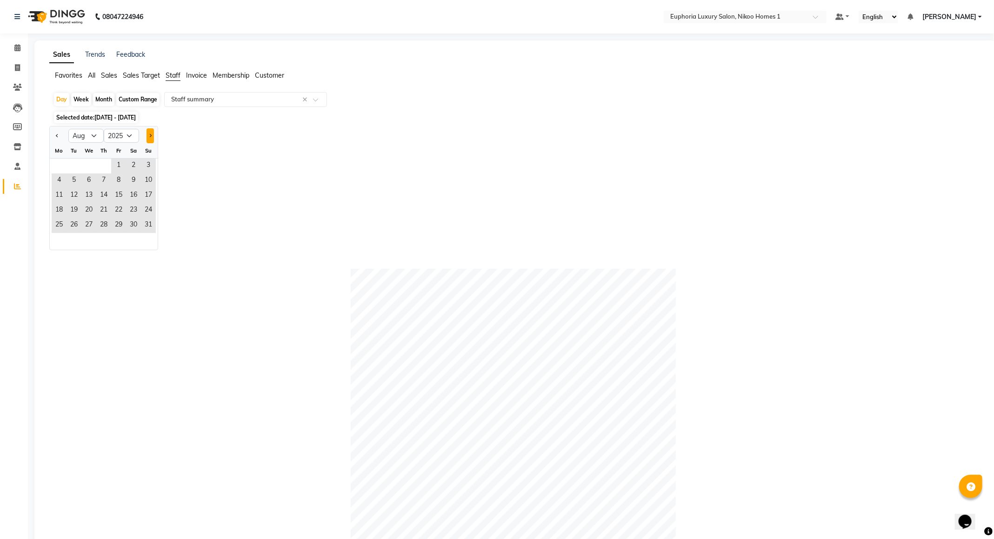
click at [151, 137] on span "Next month" at bounding box center [149, 135] width 3 height 3
select select "9"
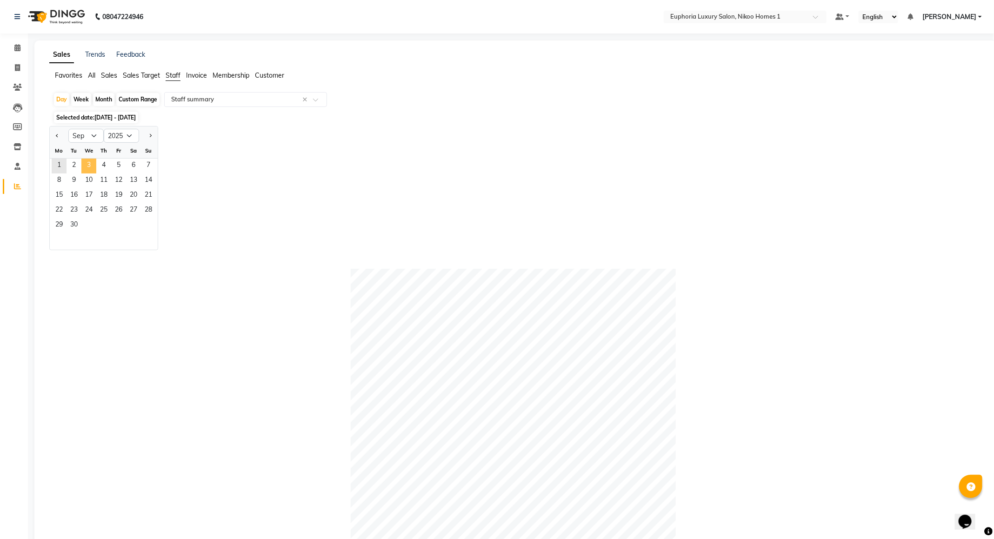
click at [88, 161] on span "3" at bounding box center [88, 166] width 15 height 15
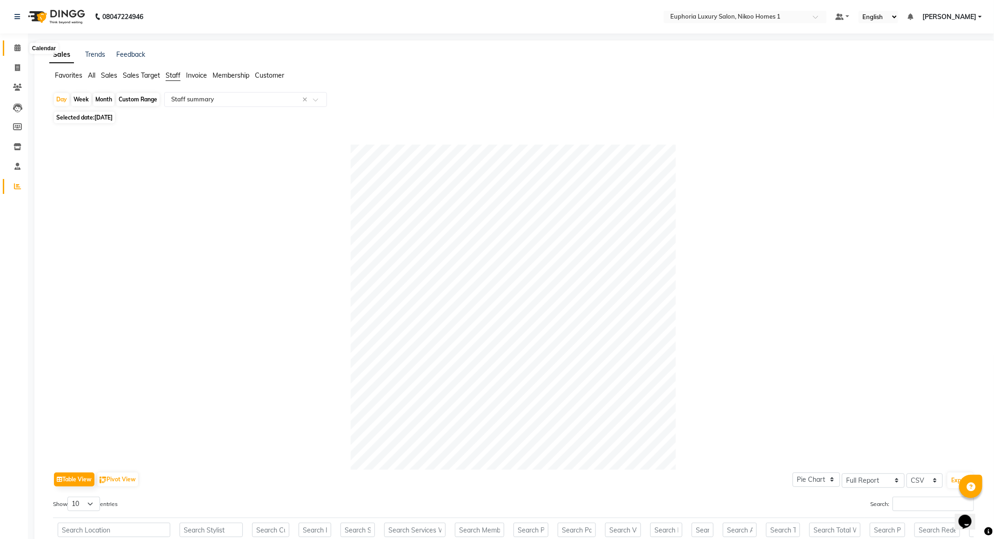
click at [15, 48] on icon at bounding box center [17, 47] width 6 height 7
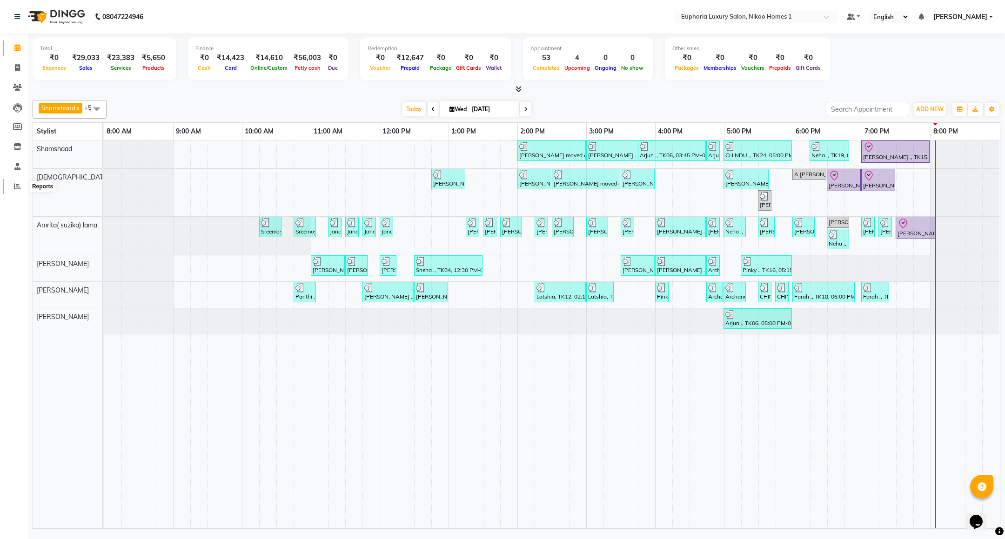
click at [17, 183] on icon at bounding box center [17, 186] width 7 height 7
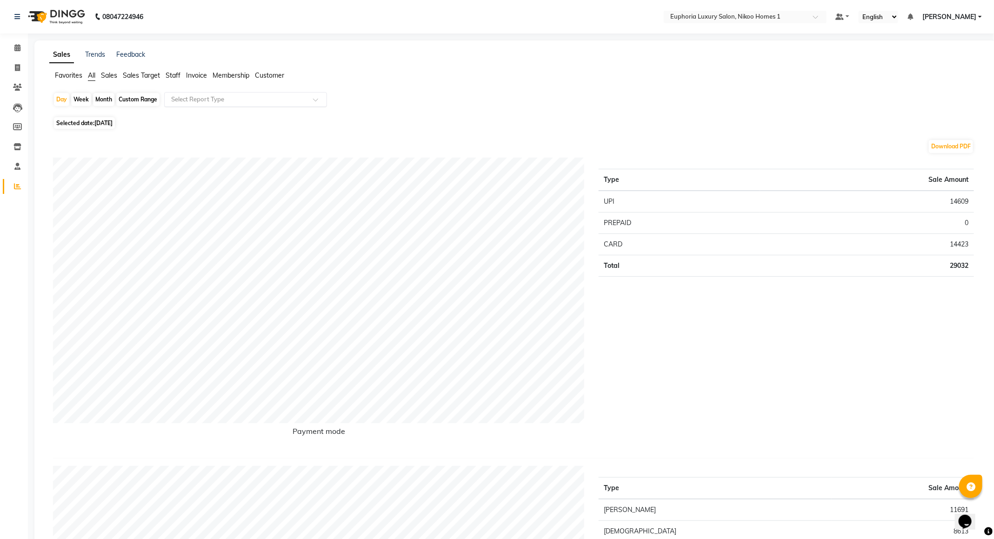
click at [197, 98] on input "text" at bounding box center [236, 99] width 134 height 9
click at [204, 121] on div "Daily Sales" at bounding box center [246, 116] width 162 height 19
select select "full_report"
select select "csv"
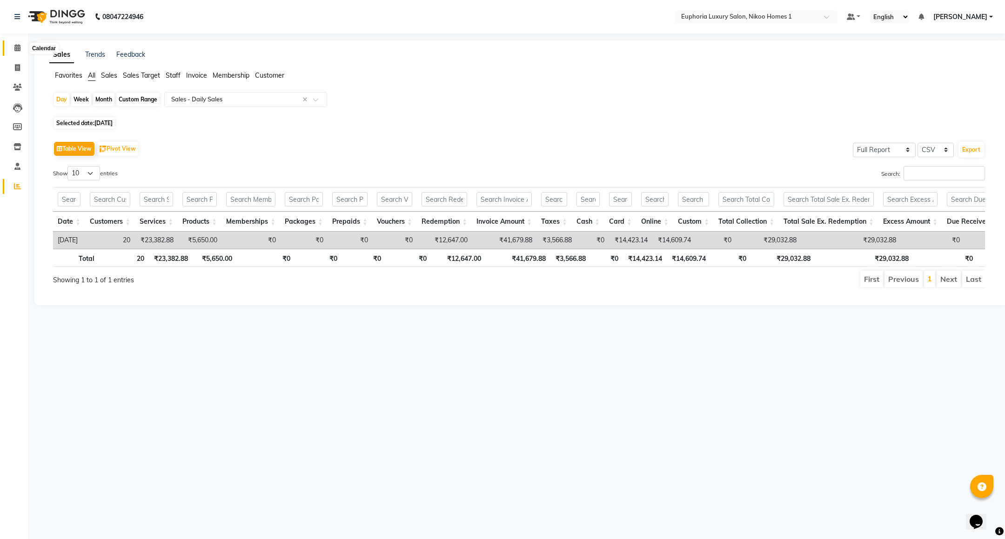
click at [14, 44] on icon at bounding box center [17, 47] width 6 height 7
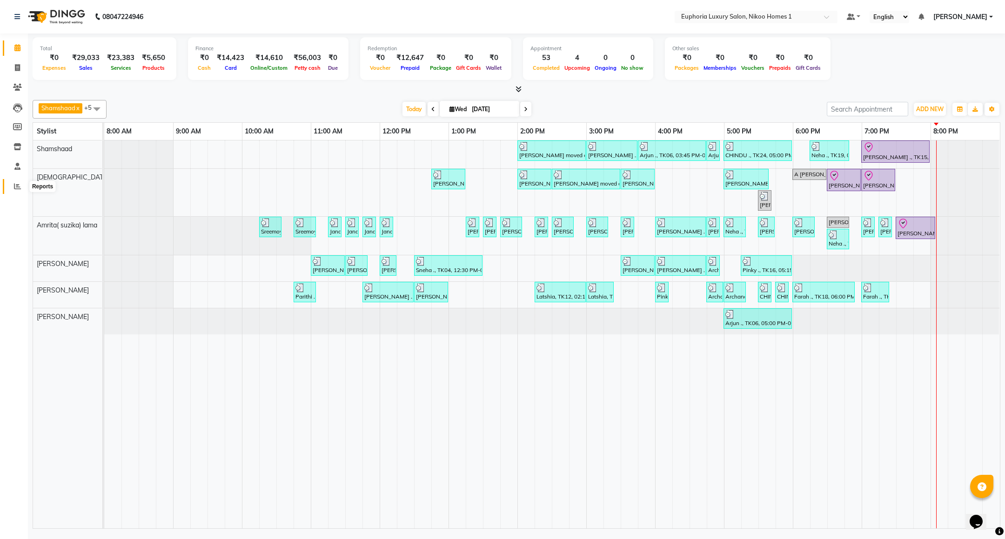
click at [23, 190] on span at bounding box center [17, 186] width 16 height 11
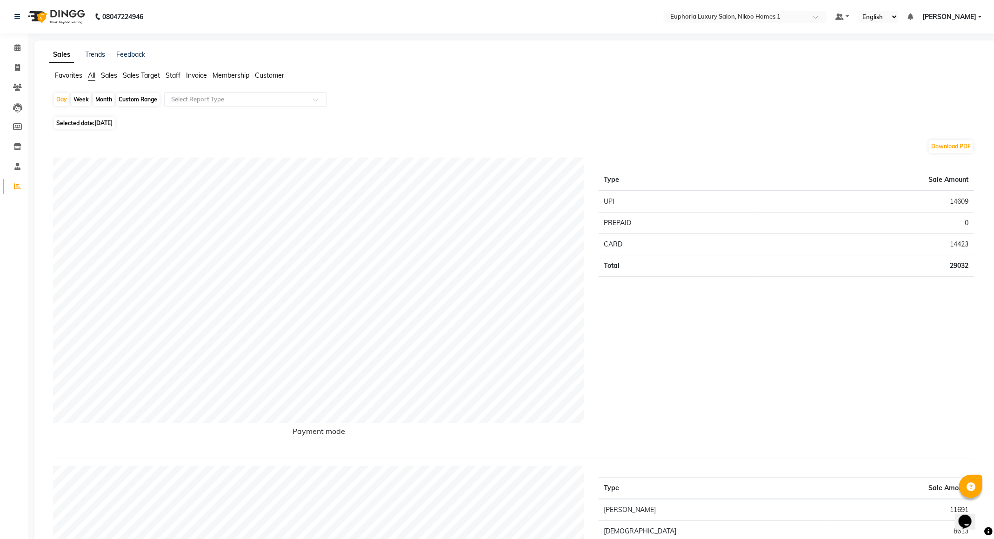
click at [263, 74] on span "Customer" at bounding box center [269, 75] width 29 height 8
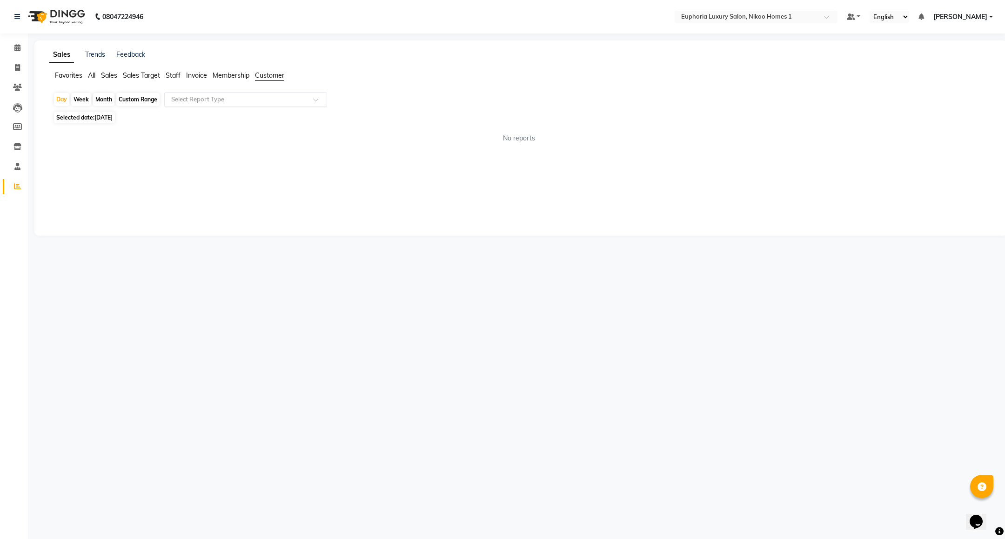
click at [239, 97] on input "text" at bounding box center [236, 99] width 134 height 9
click at [232, 115] on div "New Customers" at bounding box center [246, 116] width 162 height 19
select select "full_report"
select select "csv"
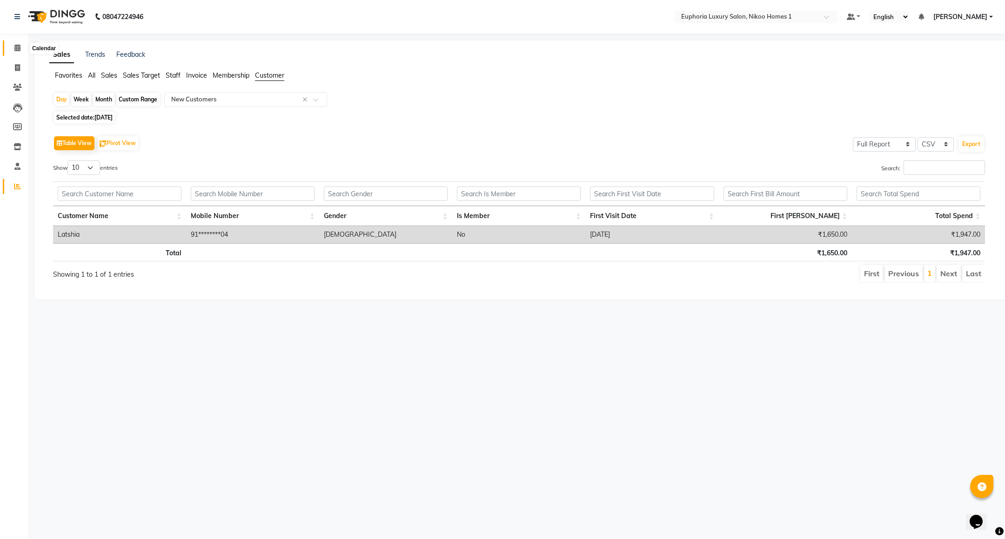
click at [18, 47] on icon at bounding box center [17, 47] width 6 height 7
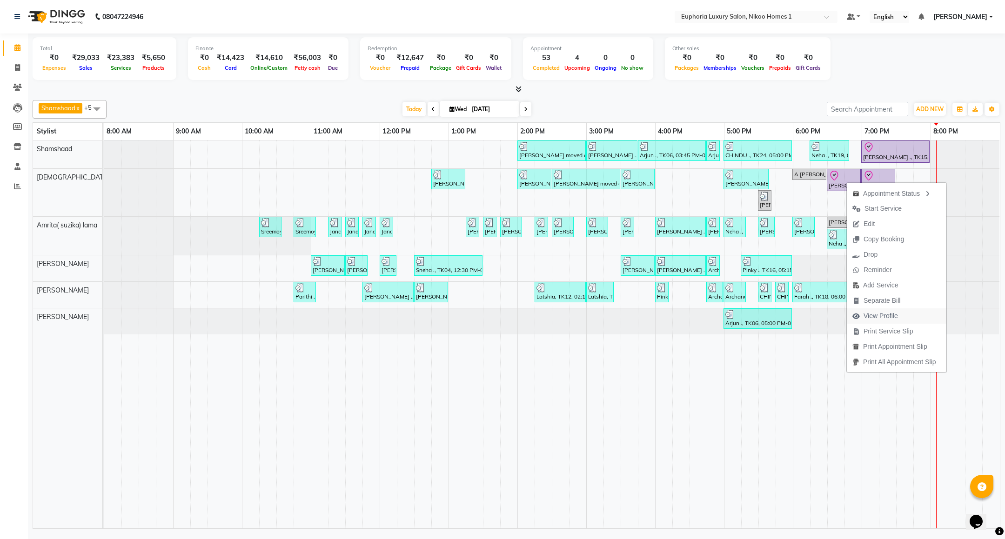
click at [885, 315] on span "View Profile" at bounding box center [880, 316] width 34 height 10
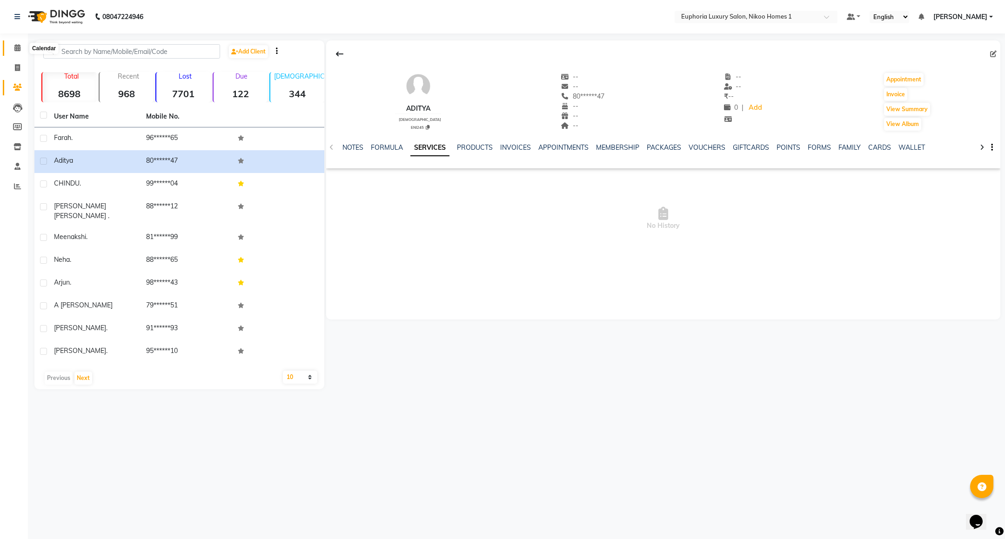
click at [16, 44] on icon at bounding box center [17, 47] width 6 height 7
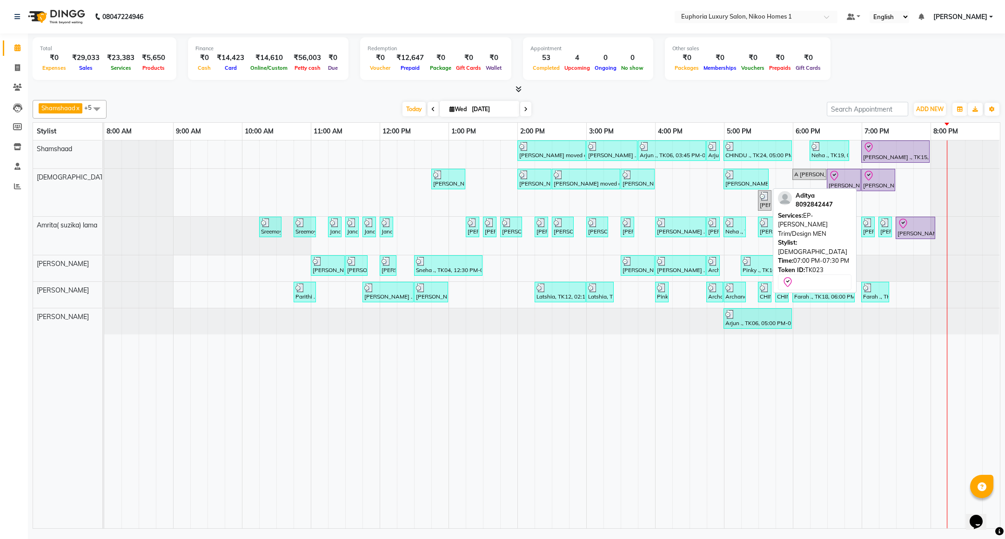
click at [875, 177] on div at bounding box center [878, 175] width 30 height 11
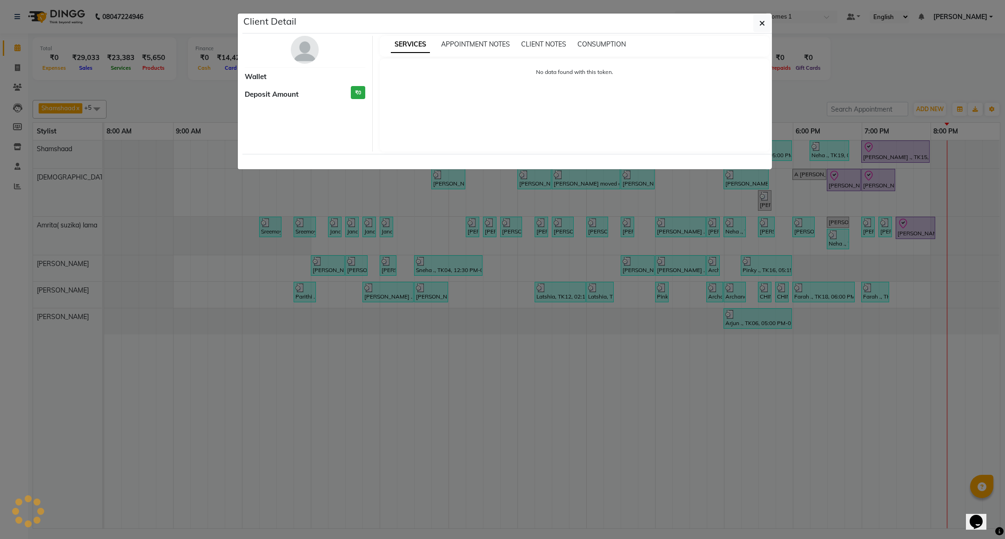
select select "8"
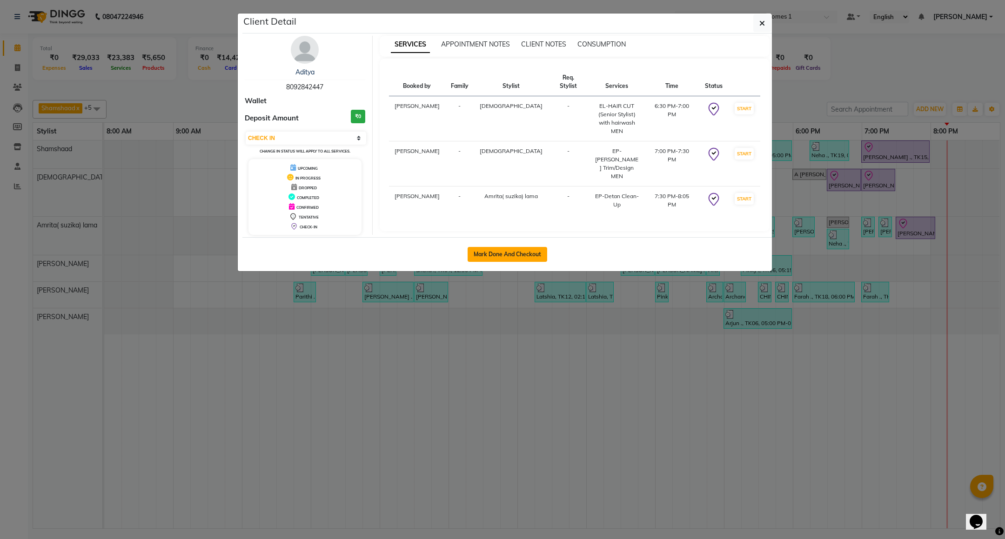
click at [519, 252] on button "Mark Done And Checkout" at bounding box center [507, 254] width 80 height 15
select select "service"
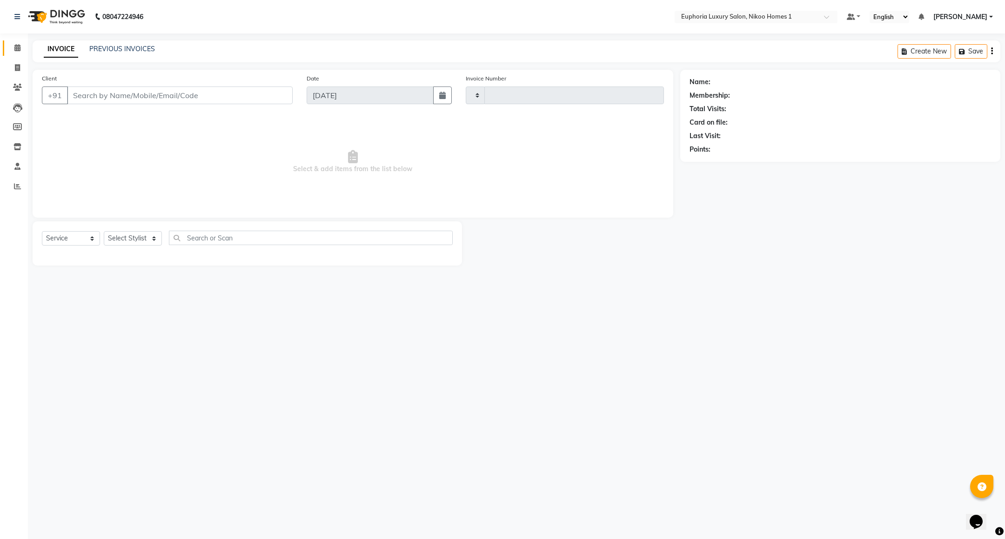
type input "3774"
select select "7987"
type input "80******47"
select select "74231"
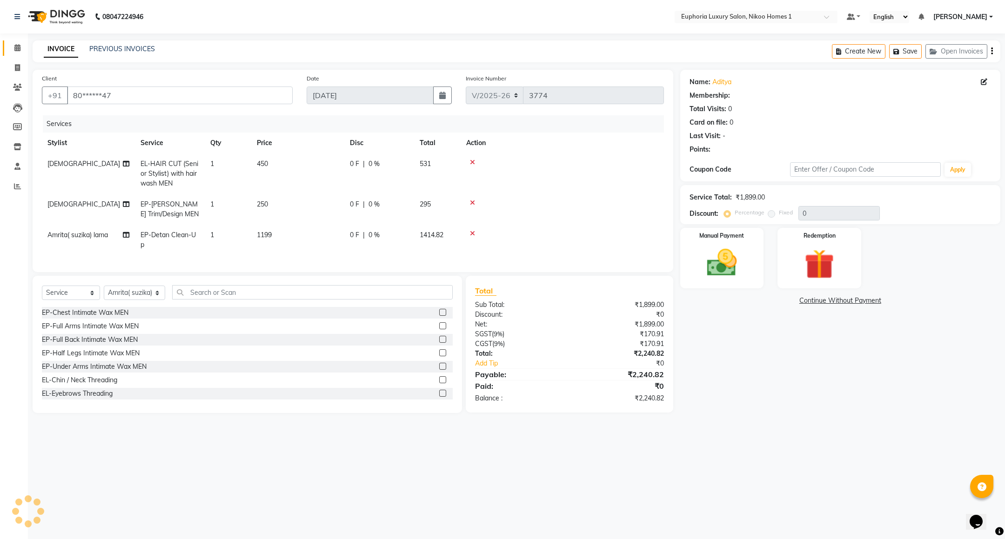
select select "1: Object"
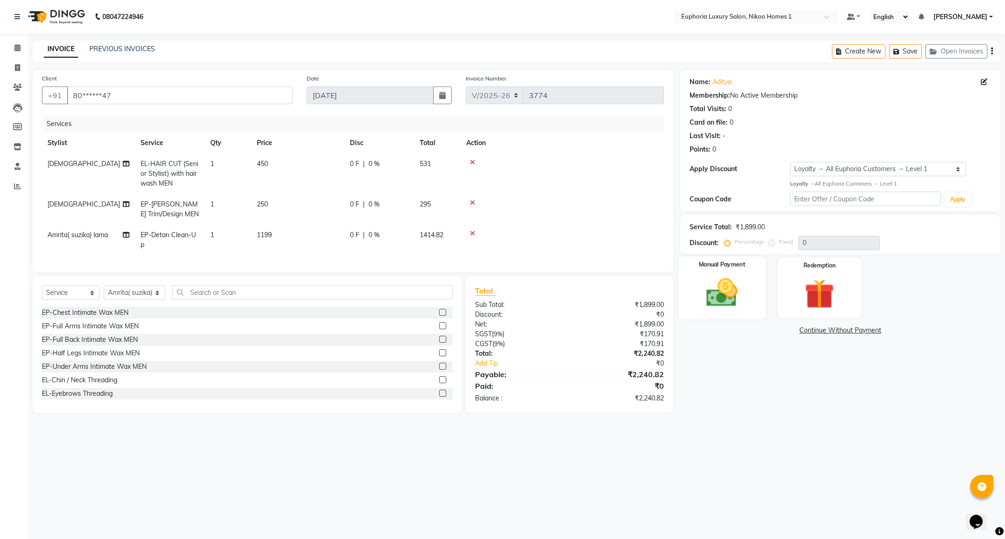
click at [728, 299] on img at bounding box center [721, 293] width 51 height 36
click at [774, 328] on span "CARD" at bounding box center [775, 331] width 20 height 11
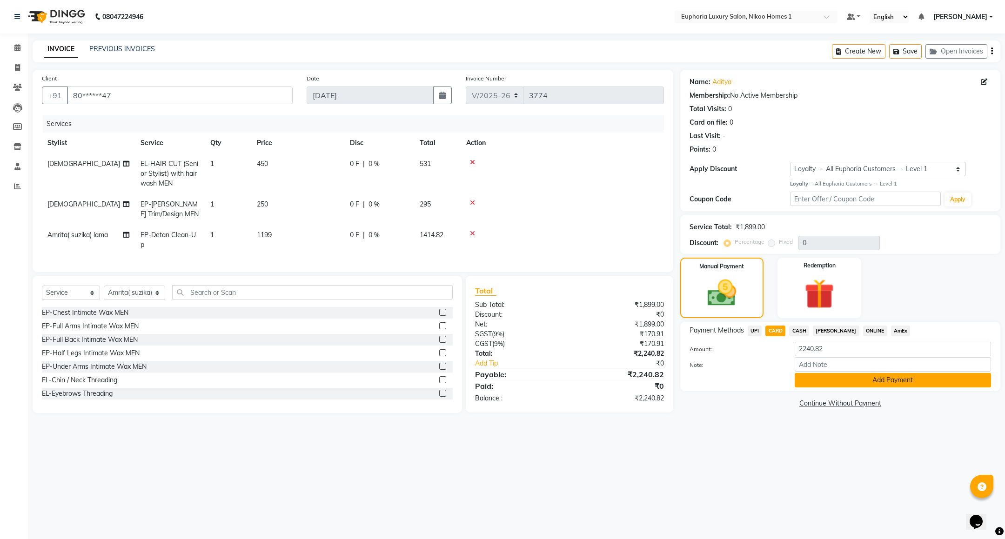
click at [847, 387] on button "Add Payment" at bounding box center [892, 380] width 196 height 14
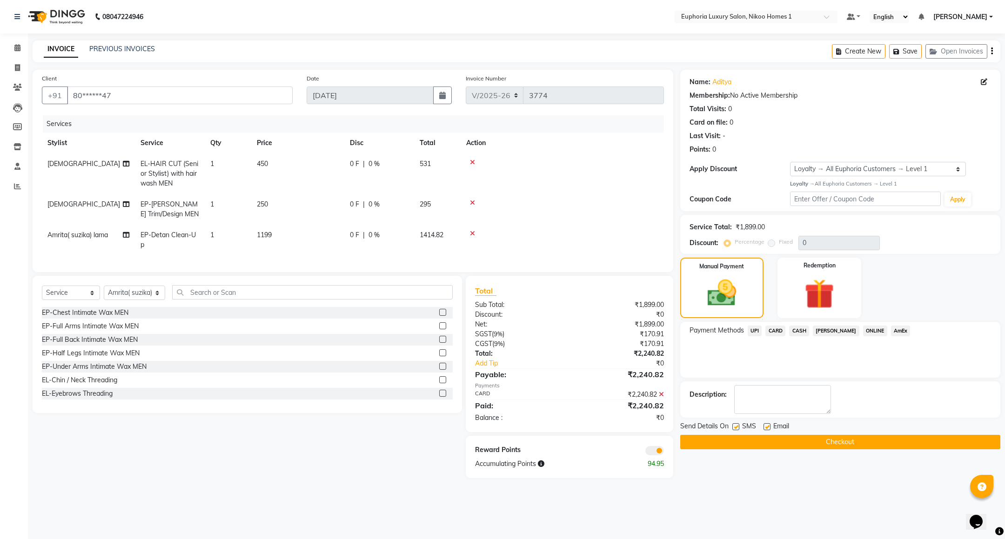
click at [827, 440] on button "Checkout" at bounding box center [840, 442] width 320 height 14
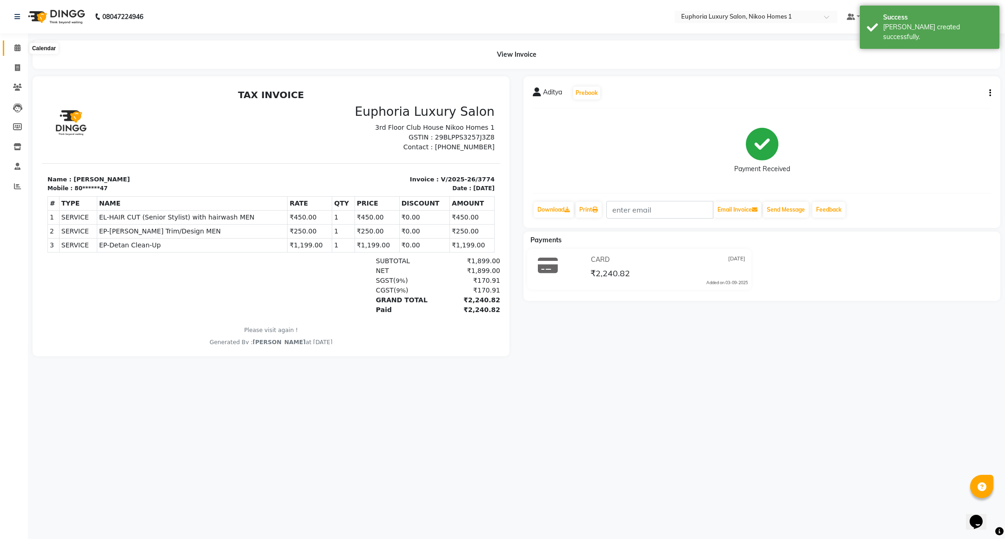
click at [21, 43] on span at bounding box center [17, 48] width 16 height 11
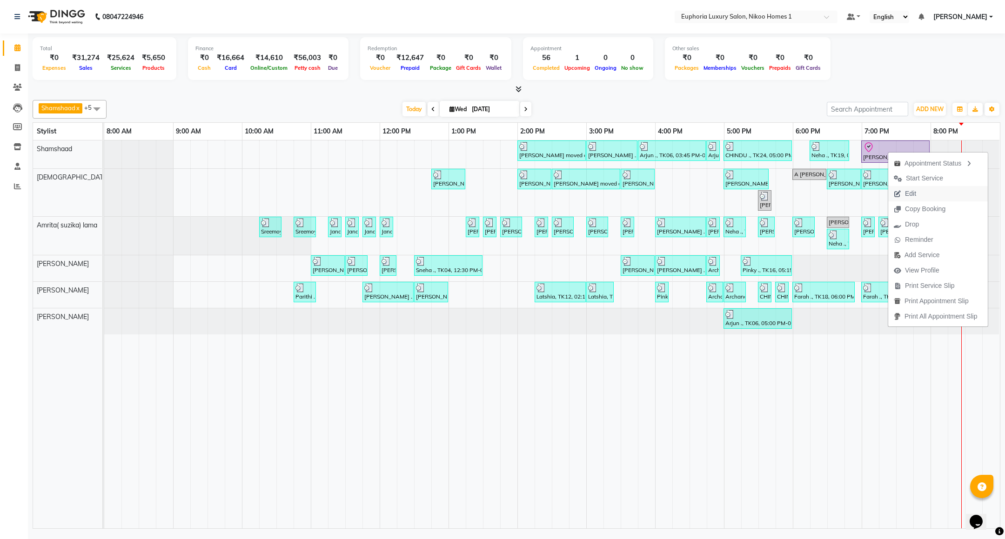
click at [902, 189] on span "Edit" at bounding box center [904, 193] width 33 height 15
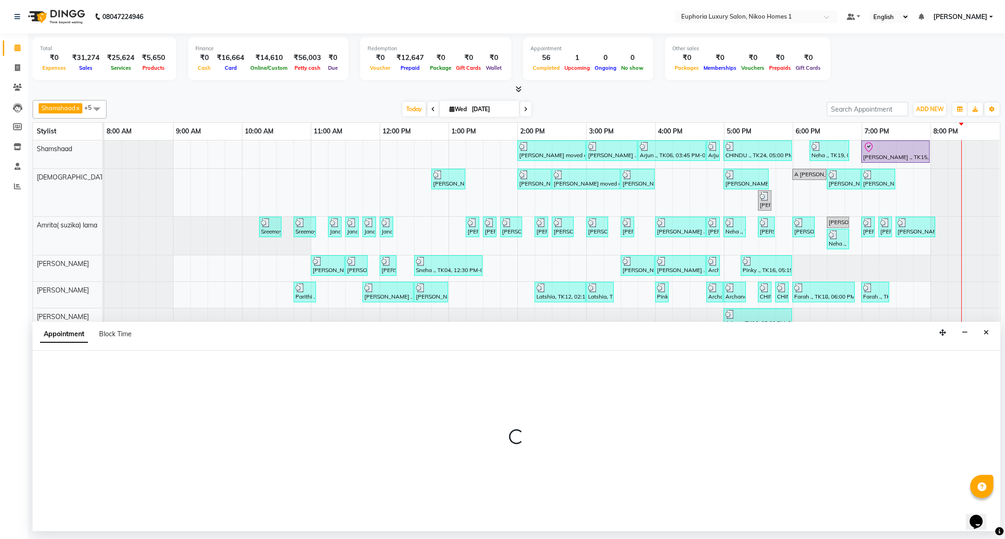
select select "tentative"
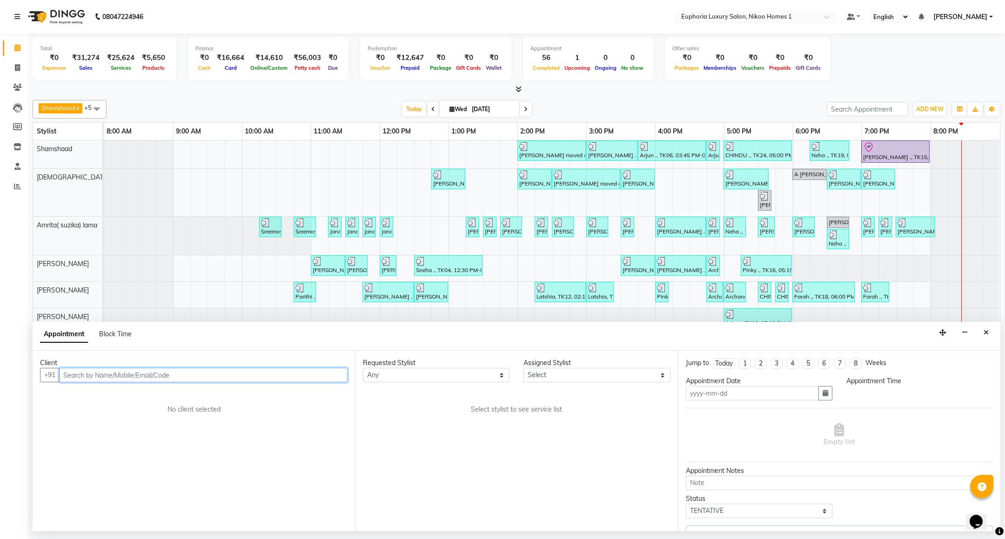
type input "[DATE]"
select select "check-in"
select select "1140"
select select "87739"
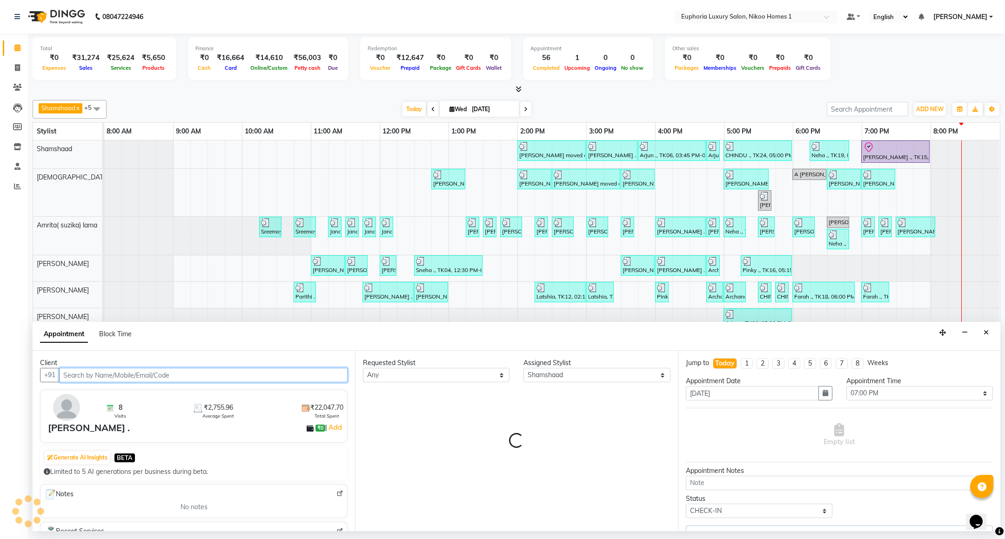
select select "4025"
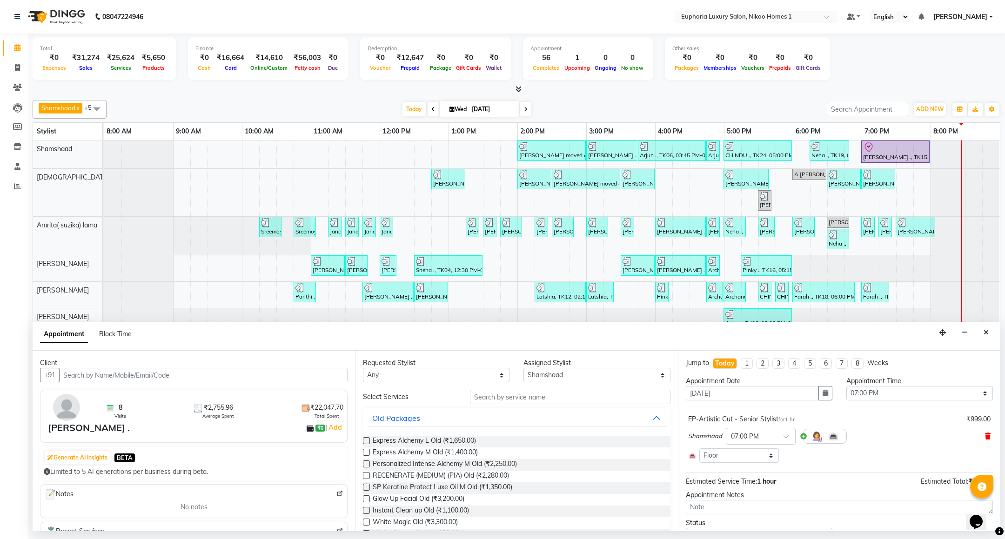
click at [985, 438] on icon at bounding box center [988, 436] width 6 height 7
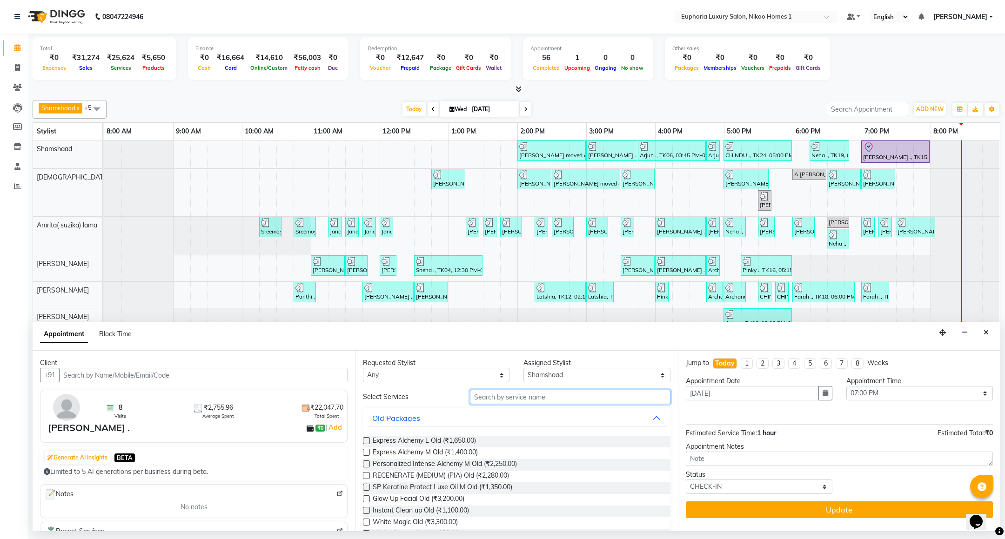
click at [511, 398] on input "text" at bounding box center [570, 397] width 200 height 14
type input "s"
click at [536, 375] on select "Select Amrita( suzika) lama Atif Ali Azhar Bhumika Binoy Danish EVA KIPGEN Insh…" at bounding box center [596, 375] width 147 height 14
select select "74231"
click at [523, 369] on select "Select Amrita( suzika) lama Atif Ali Azhar Bhumika Binoy Danish EVA KIPGEN Insh…" at bounding box center [596, 375] width 147 height 14
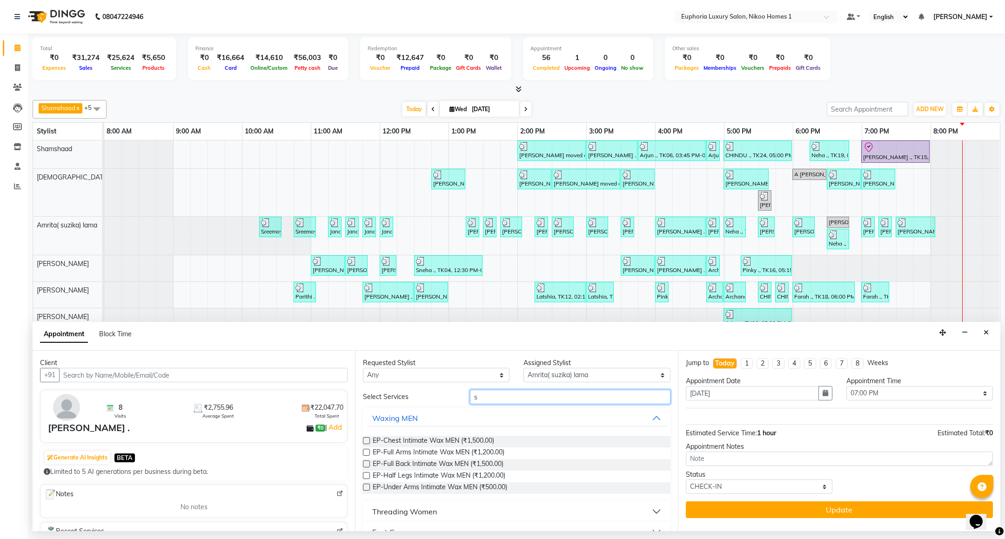
click at [481, 402] on input "s" at bounding box center [570, 397] width 200 height 14
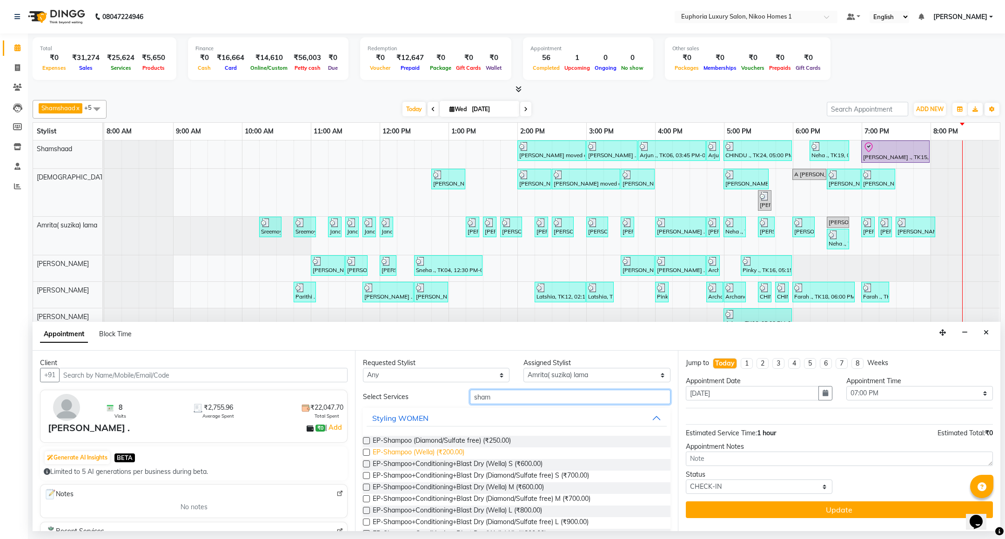
type input "sham"
click at [446, 454] on span "EP-Shampoo (Wella) (₹200.00)" at bounding box center [419, 453] width 92 height 12
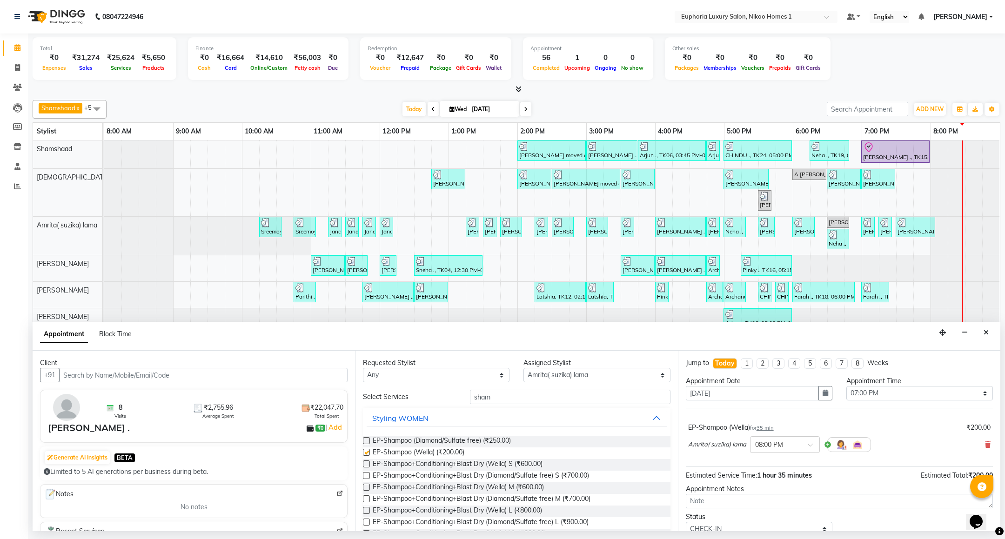
checkbox input "false"
click at [503, 402] on input "sham" at bounding box center [570, 397] width 200 height 14
type input "s"
type input "con"
click at [457, 451] on span "EP-Conditioning (Wella) (₹150.00)" at bounding box center [423, 453] width 100 height 12
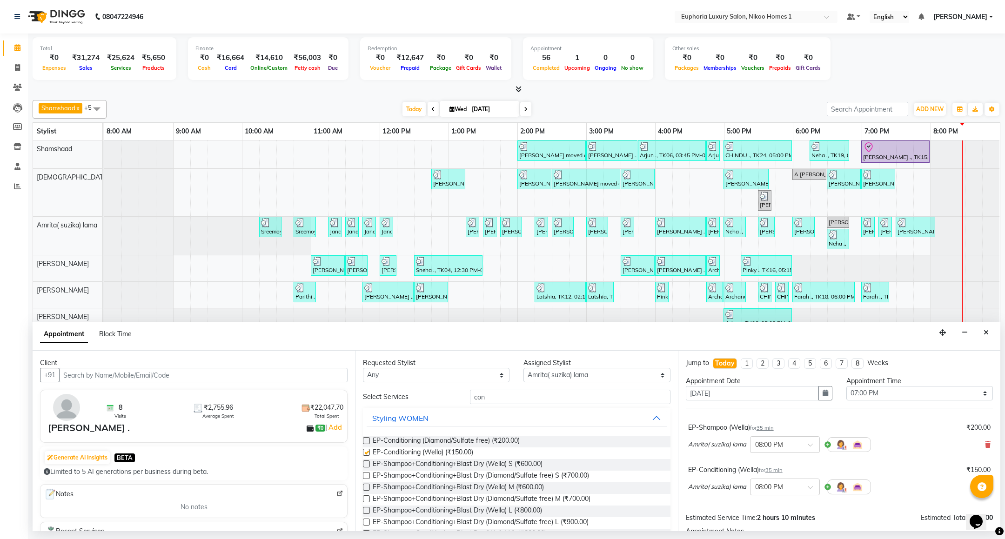
checkbox input "false"
click at [567, 374] on select "Select Amrita( suzika) lama Atif Ali Azhar Bhumika Binoy Danish EVA KIPGEN Insh…" at bounding box center [596, 375] width 147 height 14
select select "87739"
click at [523, 369] on select "Select Amrita( suzika) lama Atif Ali Azhar Bhumika Binoy Danish EVA KIPGEN Insh…" at bounding box center [596, 375] width 147 height 14
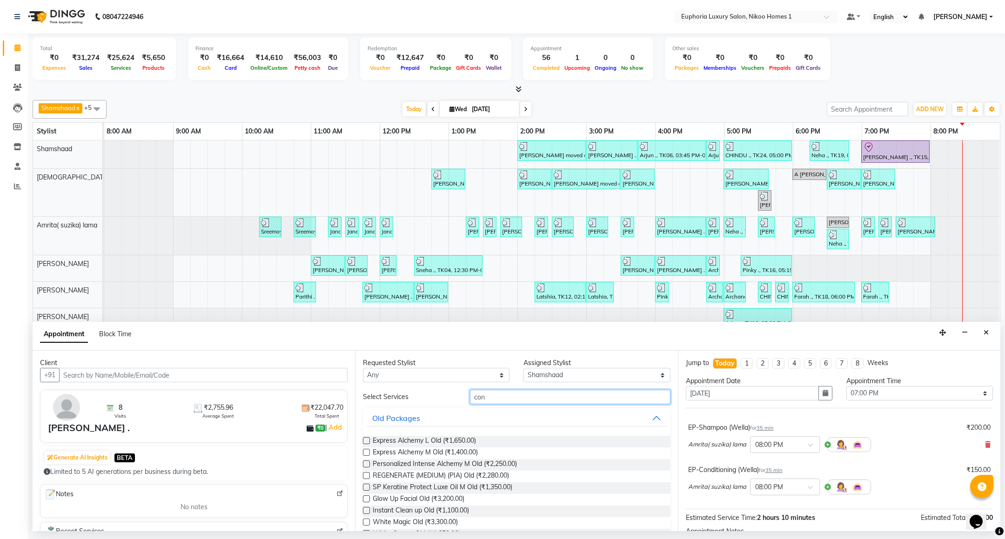
click at [522, 399] on input "con" at bounding box center [570, 397] width 200 height 14
type input "c"
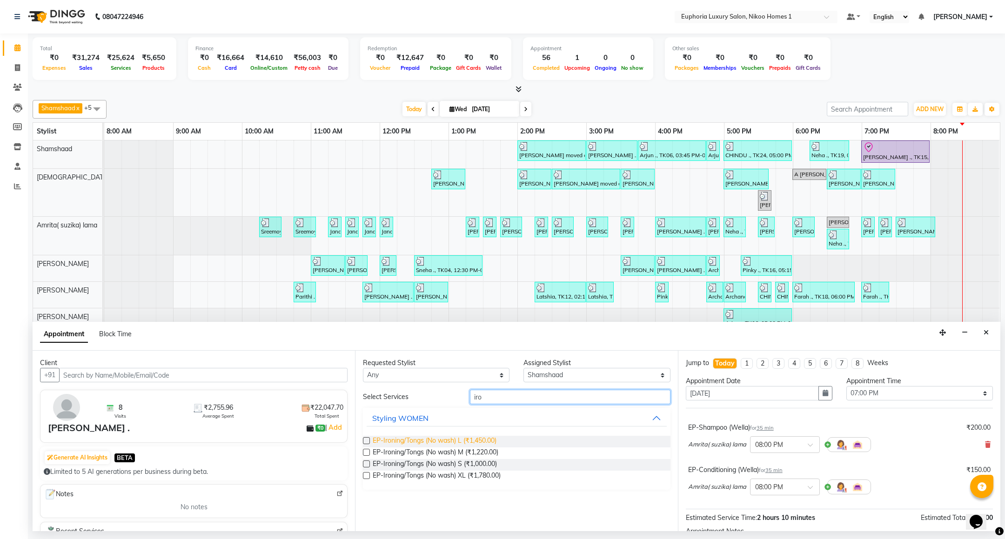
type input "iro"
click at [474, 444] on span "EP-Ironing/Tongs (No wash) L (₹1,450.00)" at bounding box center [435, 442] width 124 height 12
checkbox input "false"
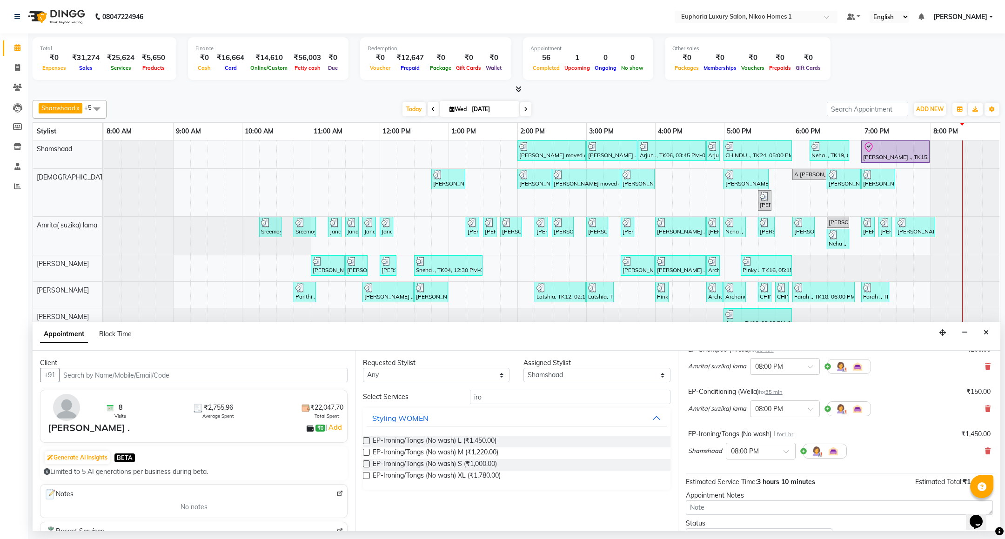
scroll to position [123, 0]
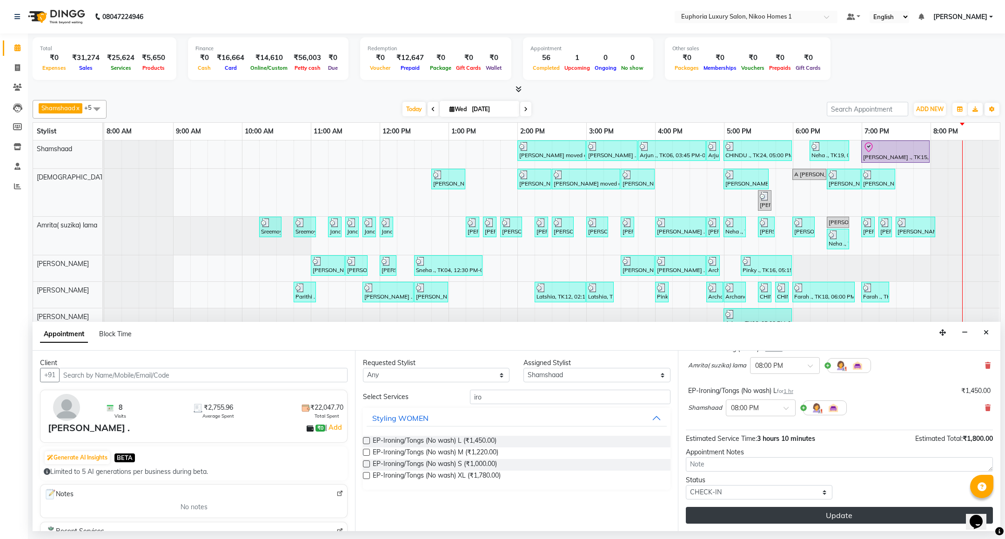
click at [805, 515] on button "Update" at bounding box center [839, 515] width 307 height 17
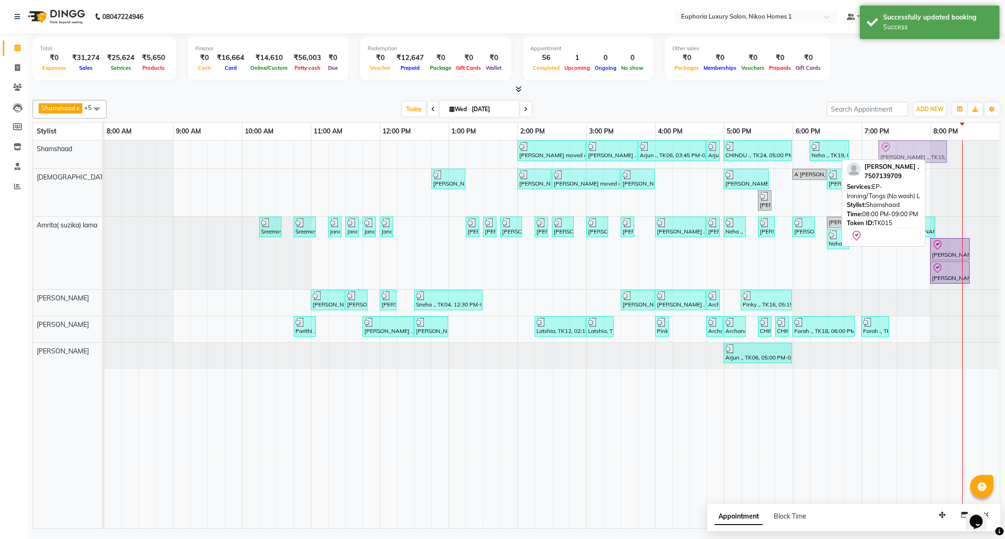
drag, startPoint x: 943, startPoint y: 153, endPoint x: 889, endPoint y: 153, distance: 54.4
click at [104, 153] on div "Mahima moved out, TK11, 02:00 PM-03:00 PM, EP-Artistic Cut - Creative Stylist V…" at bounding box center [104, 154] width 0 height 28
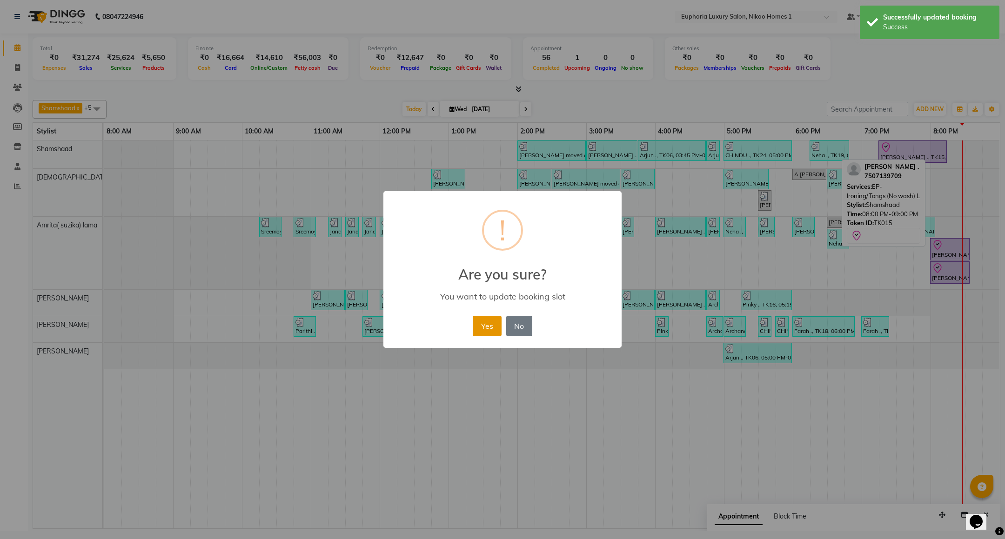
click at [491, 326] on button "Yes" at bounding box center [487, 326] width 28 height 20
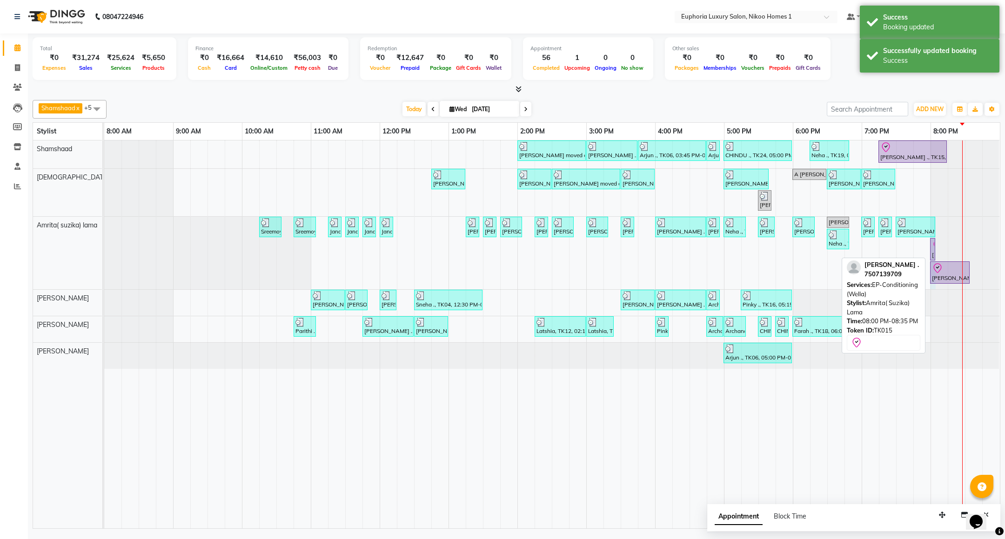
drag, startPoint x: 966, startPoint y: 248, endPoint x: 942, endPoint y: 246, distance: 23.9
click at [942, 246] on div "Sreemoyee ., TK20, 10:15 AM-10:35 AM, EL-Upperlip Threading Sreemoyee ., TK20, …" at bounding box center [551, 253] width 895 height 73
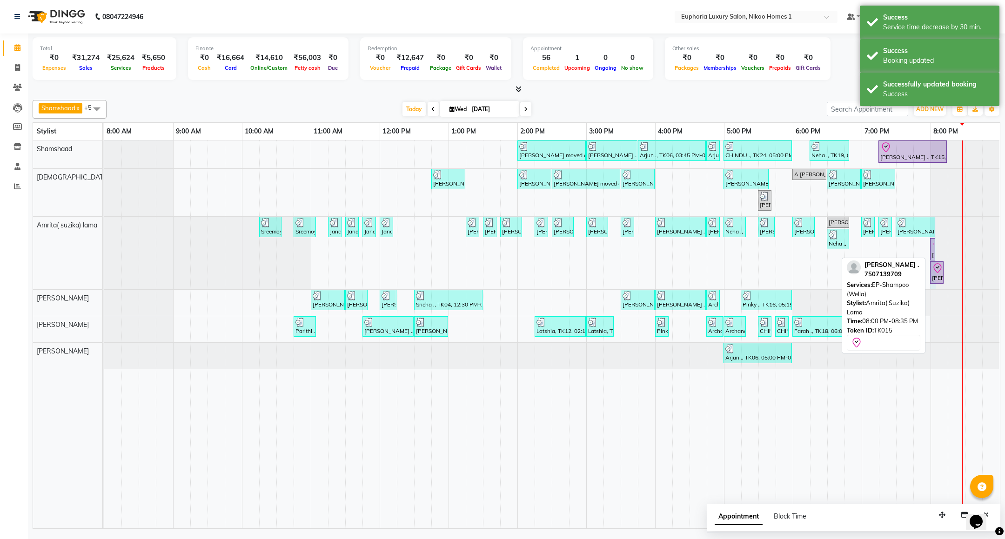
drag, startPoint x: 969, startPoint y: 250, endPoint x: 934, endPoint y: 247, distance: 35.0
click at [104, 247] on div "Sreemoyee ., TK20, 10:15 AM-10:35 AM, EL-Upperlip Threading Sreemoyee ., TK20, …" at bounding box center [104, 253] width 0 height 73
drag, startPoint x: 941, startPoint y: 268, endPoint x: 954, endPoint y: 268, distance: 13.5
click at [954, 268] on div "Sreemoyee ., TK20, 10:15 AM-10:35 AM, EL-Upperlip Threading Sreemoyee ., TK20, …" at bounding box center [551, 253] width 895 height 73
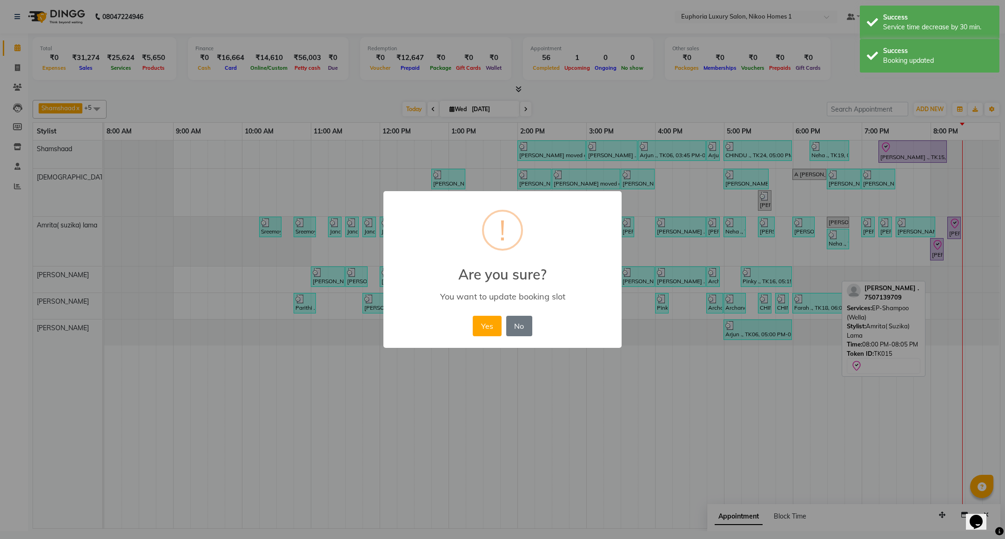
drag, startPoint x: 934, startPoint y: 246, endPoint x: 971, endPoint y: 247, distance: 37.7
click at [970, 247] on div "× ! Are you sure? You want to update booking slot Yes No No" at bounding box center [502, 269] width 1005 height 539
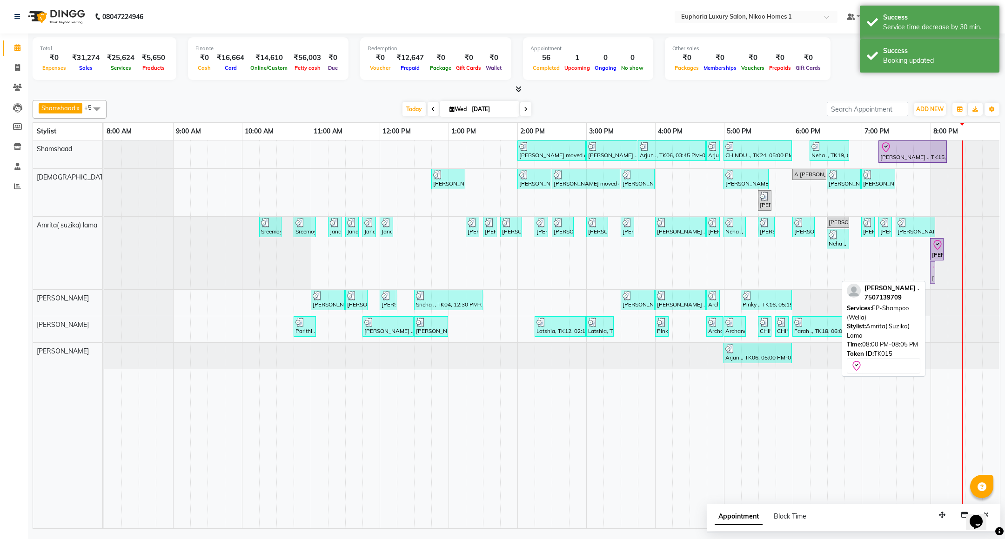
drag, startPoint x: 937, startPoint y: 267, endPoint x: 960, endPoint y: 266, distance: 23.8
click at [960, 266] on div "Sreemoyee ., TK20, 10:15 AM-10:35 AM, EL-Upperlip Threading Sreemoyee ., TK20, …" at bounding box center [551, 253] width 895 height 73
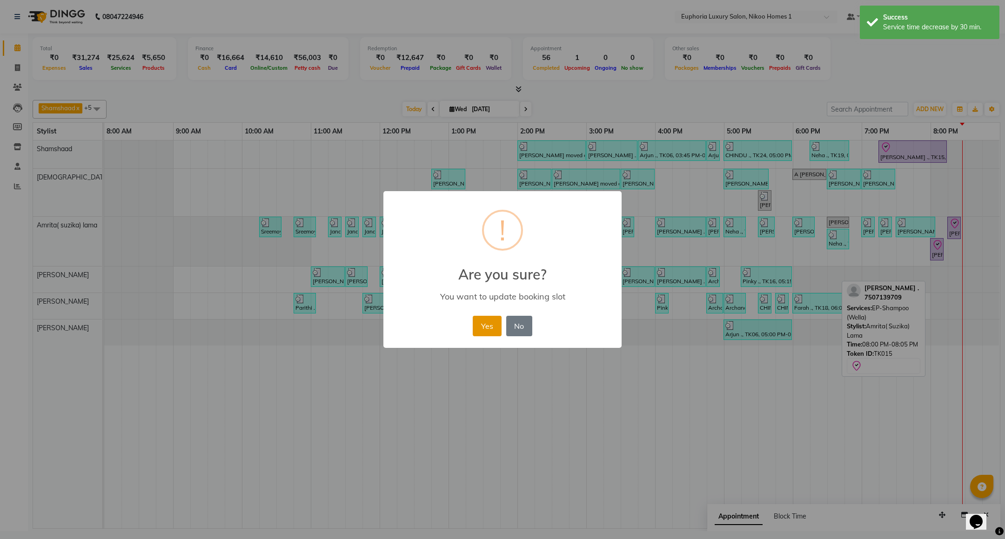
click at [490, 320] on button "Yes" at bounding box center [487, 326] width 28 height 20
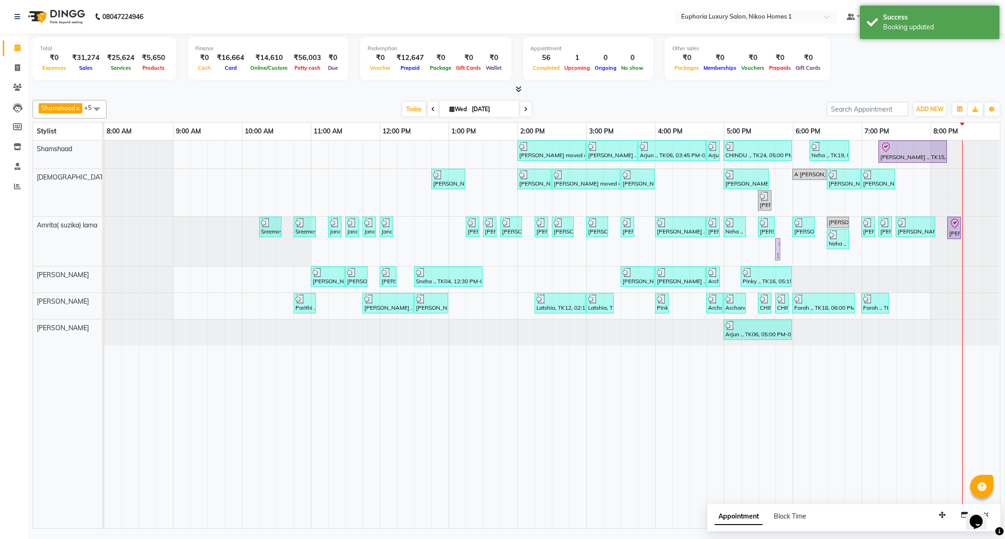
drag, startPoint x: 936, startPoint y: 247, endPoint x: 783, endPoint y: 236, distance: 153.9
click at [783, 236] on div "Mahima moved out, TK11, 02:00 PM-03:00 PM, EP-Artistic Cut - Creative Stylist V…" at bounding box center [551, 334] width 895 height 388
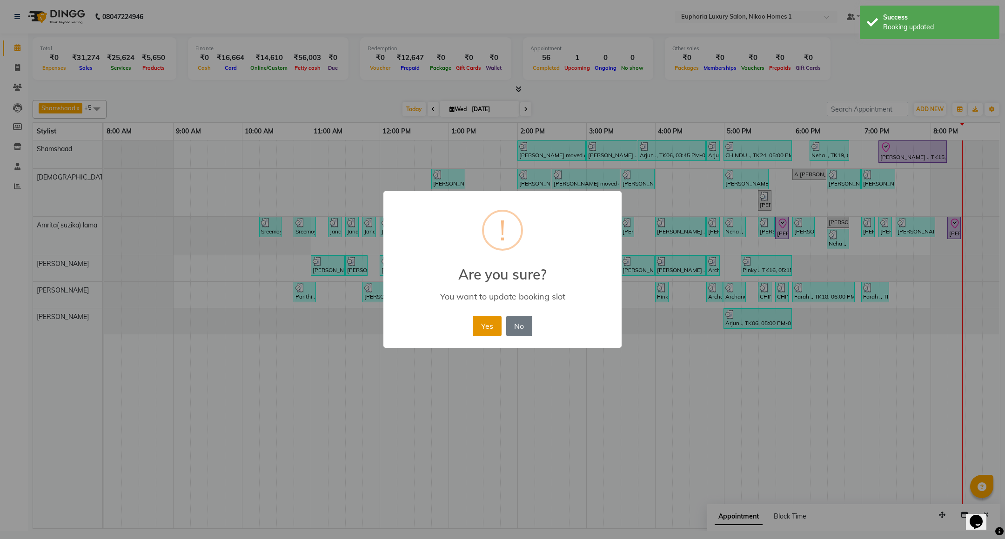
click at [487, 323] on button "Yes" at bounding box center [487, 326] width 28 height 20
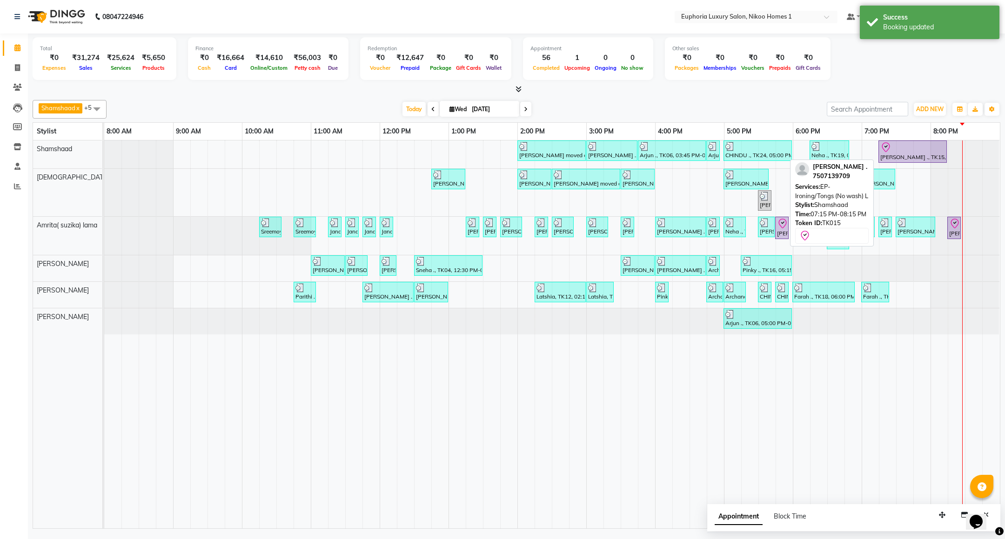
click at [929, 158] on div "Karen ., TK15, 07:15 PM-08:15 PM, EP-Ironing/Tongs (No wash) L" at bounding box center [912, 152] width 67 height 20
click at [923, 154] on div "Karen ., TK15, 07:15 PM-08:15 PM, EP-Ironing/Tongs (No wash) L" at bounding box center [912, 152] width 67 height 20
select select "8"
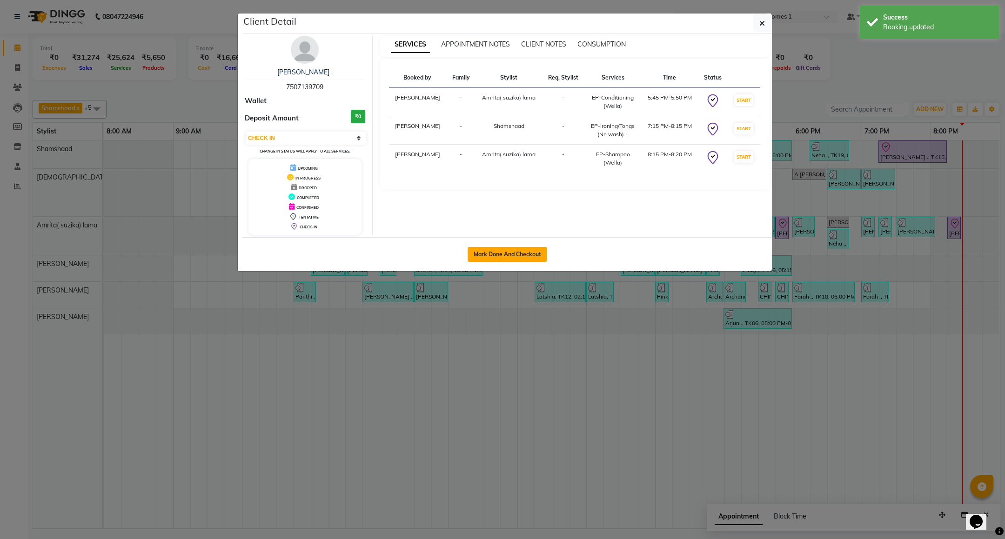
click at [524, 252] on button "Mark Done And Checkout" at bounding box center [507, 254] width 80 height 15
select select "service"
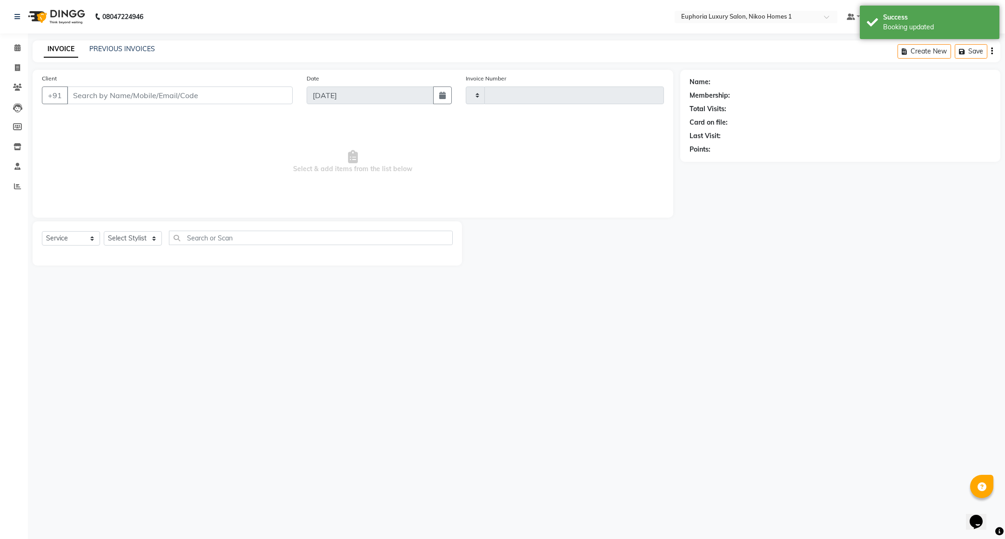
type input "3775"
select select "7987"
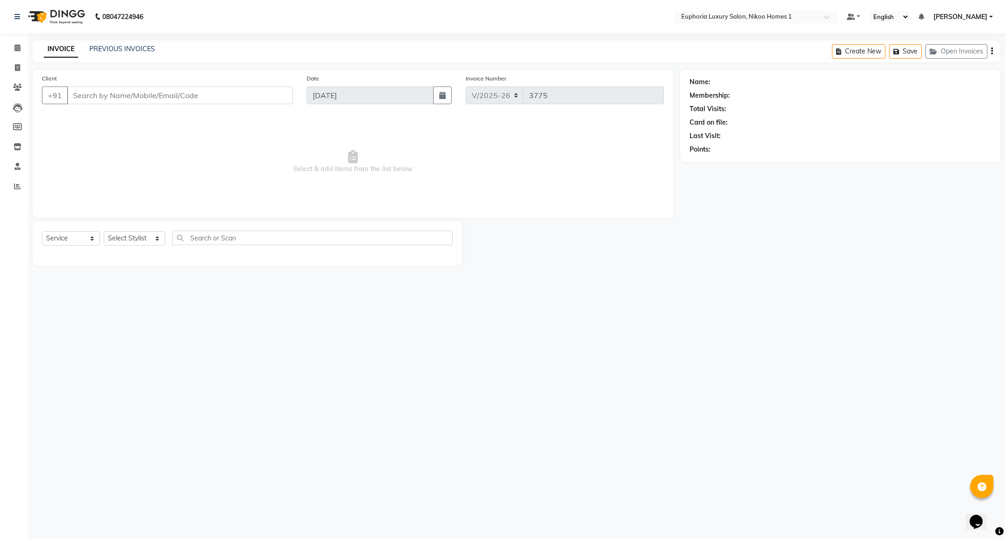
type input "75******09"
select select "87739"
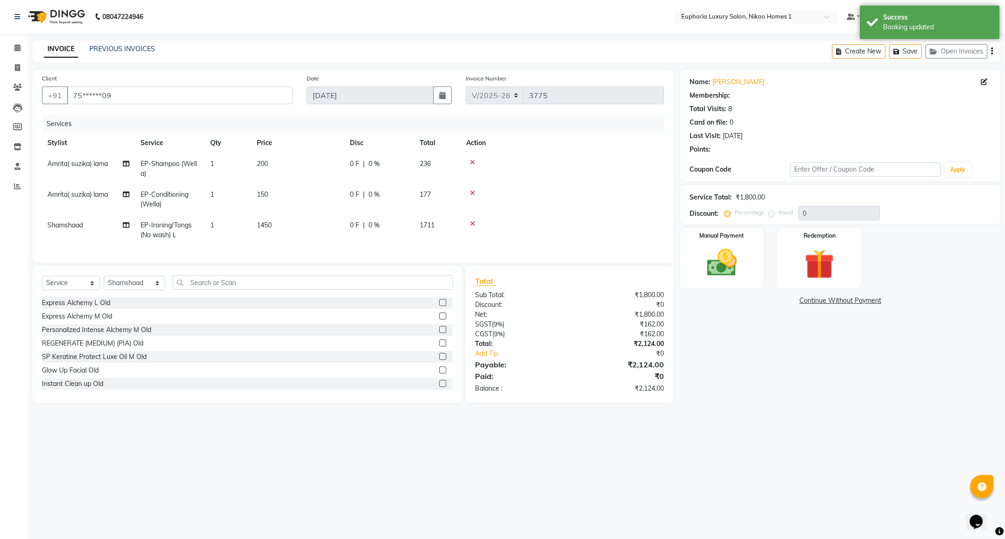
select select "1: Object"
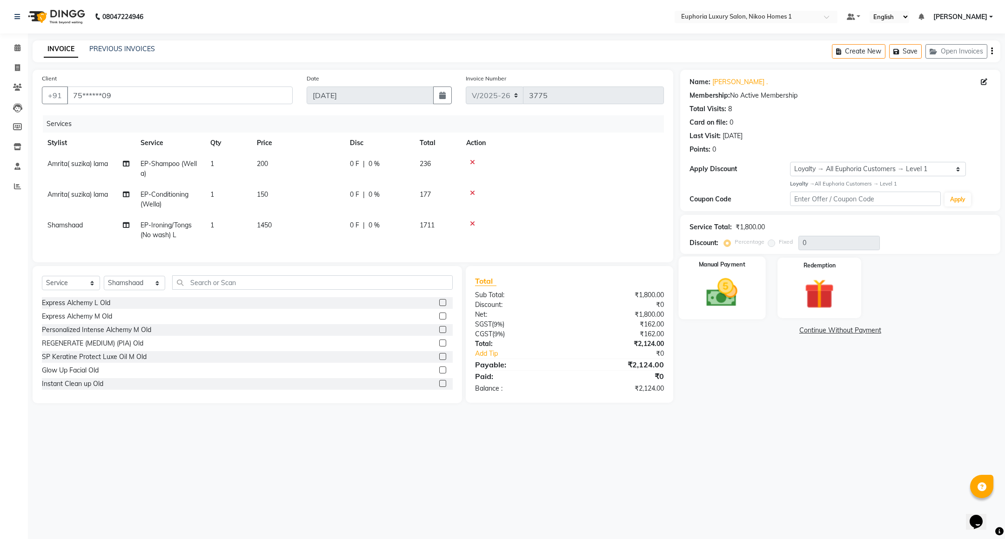
click at [729, 284] on img at bounding box center [721, 293] width 51 height 36
click at [753, 331] on span "UPI" at bounding box center [754, 331] width 14 height 11
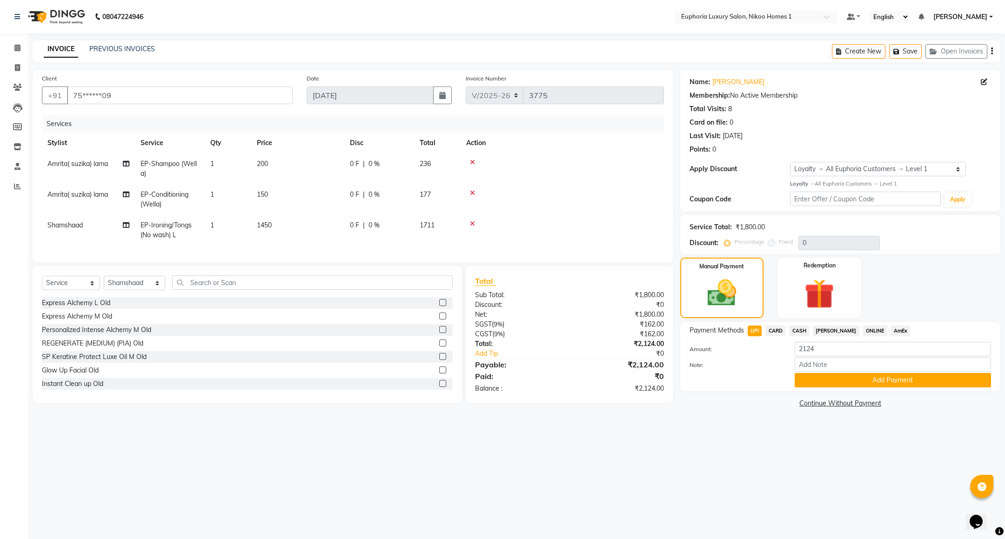
click at [853, 389] on div "Payment Methods UPI CARD CASH Bajaj Finserv ONLINE AmEx Amount: 2124 Note: Add …" at bounding box center [840, 356] width 320 height 69
click at [853, 381] on button "Add Payment" at bounding box center [892, 380] width 196 height 14
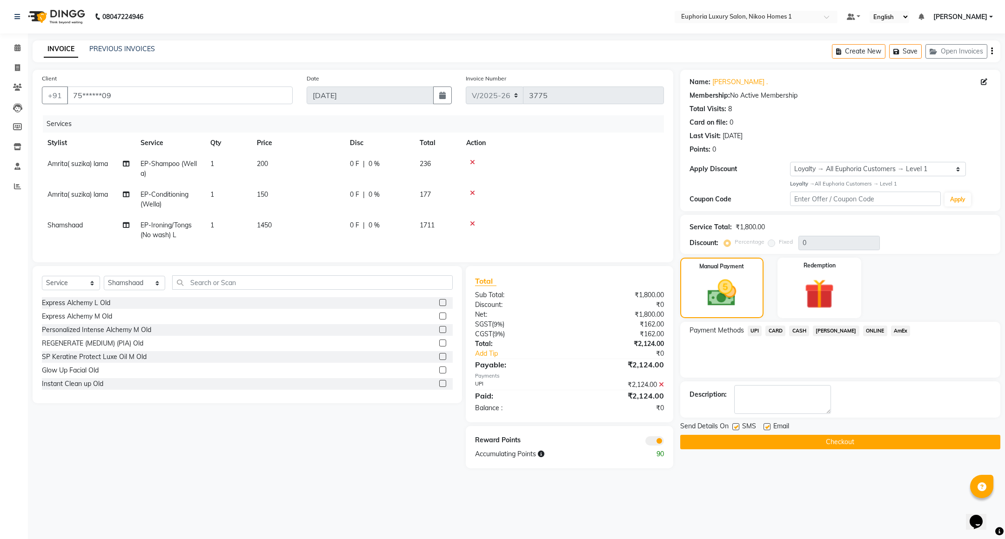
click at [836, 439] on button "Checkout" at bounding box center [840, 442] width 320 height 14
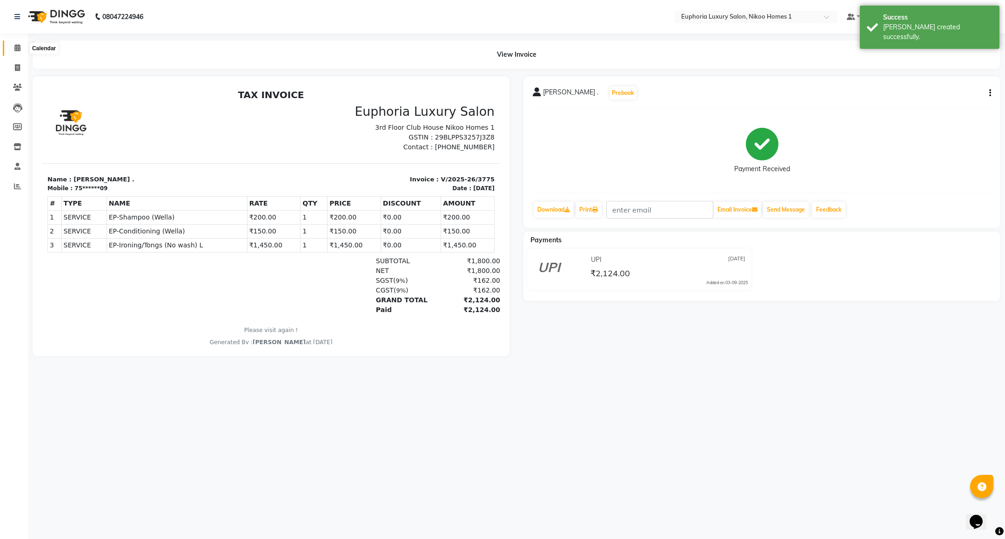
click at [13, 51] on span at bounding box center [17, 48] width 16 height 11
